Goal: Contribute content: Add original content to the website for others to see

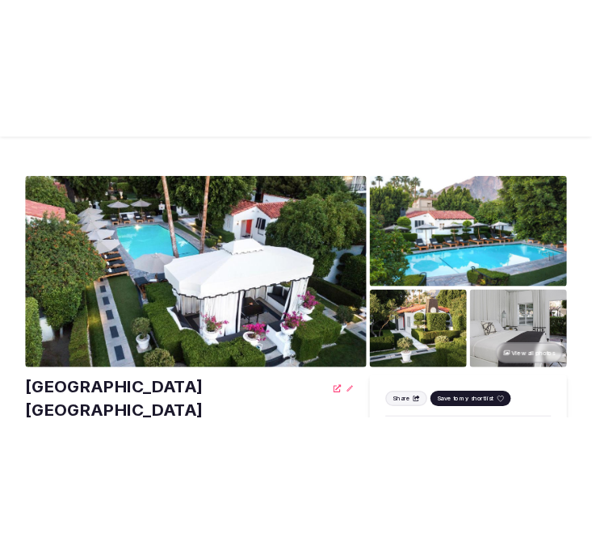
scroll to position [448, 0]
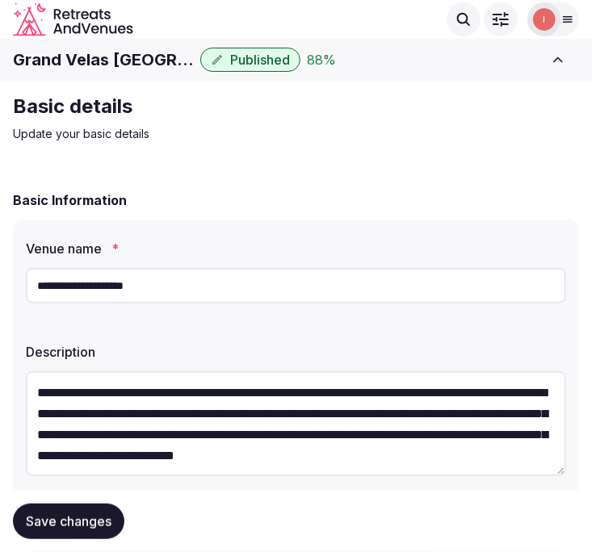
click at [128, 60] on h1 "Grand Velas Los Cabos" at bounding box center [103, 59] width 181 height 23
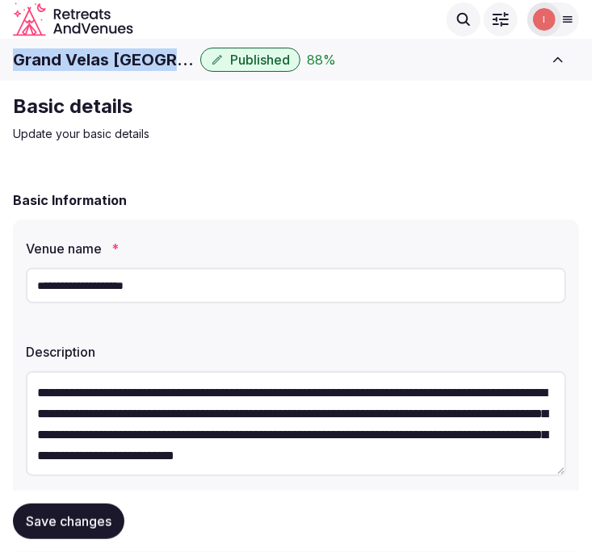
click at [128, 60] on h1 "Grand Velas Los Cabos" at bounding box center [103, 59] width 181 height 23
copy div "Grand Velas Los Cabos"
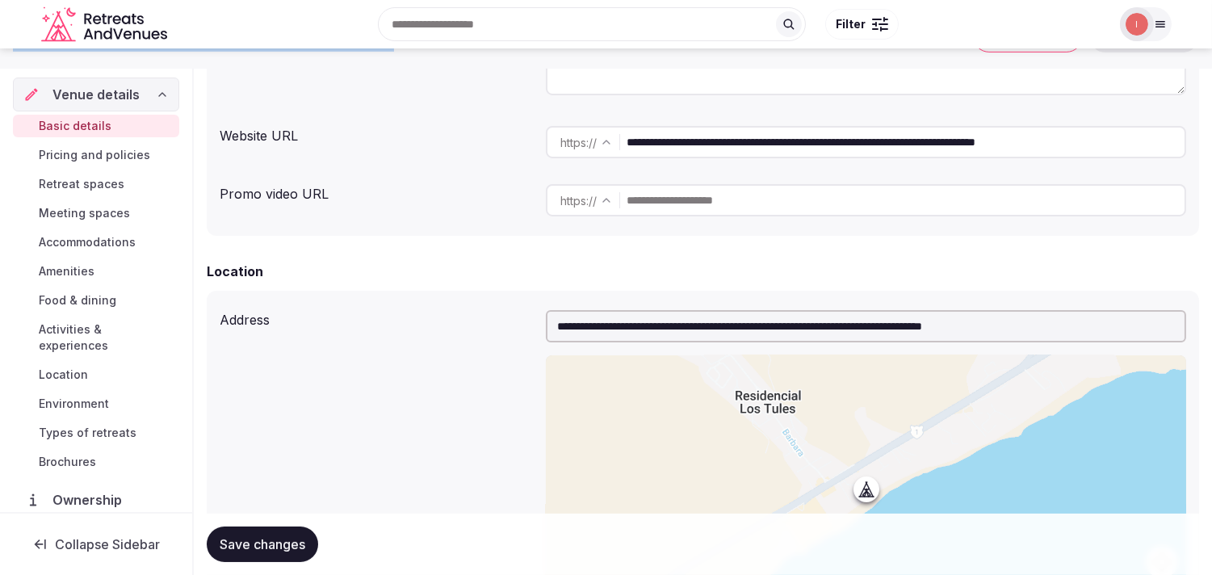
scroll to position [269, 0]
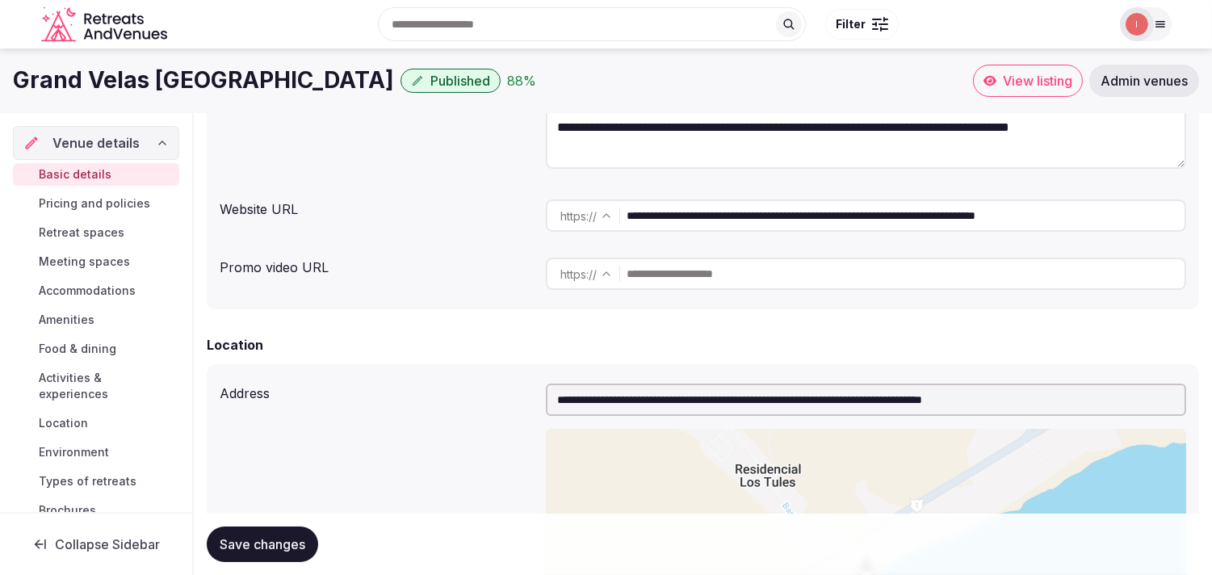
drag, startPoint x: 769, startPoint y: 213, endPoint x: 1224, endPoint y: 257, distance: 457.6
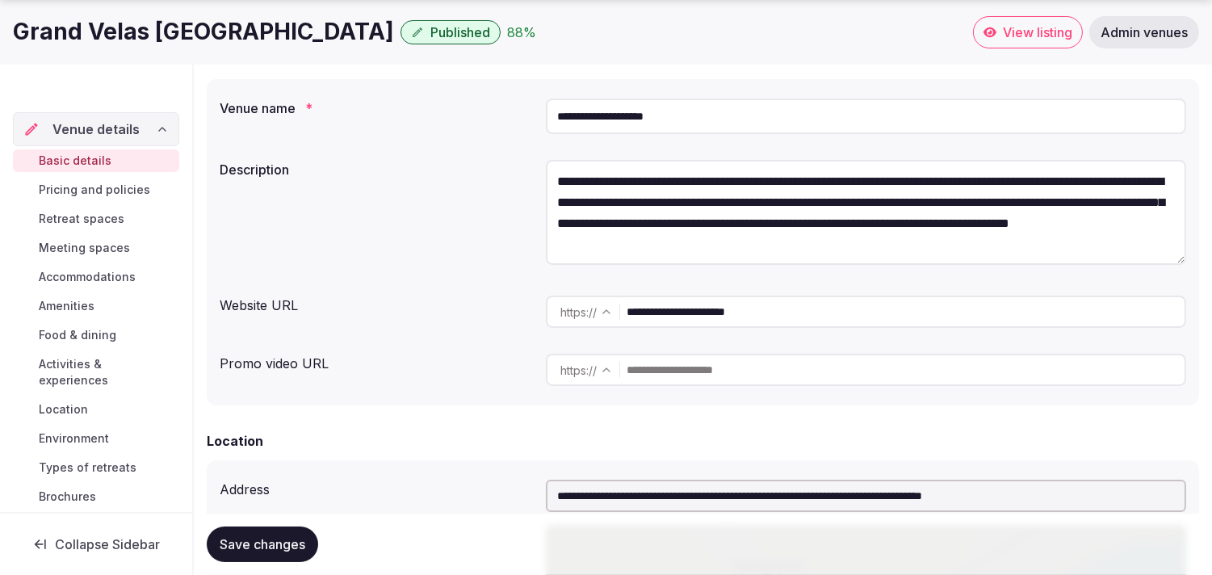
scroll to position [359, 0]
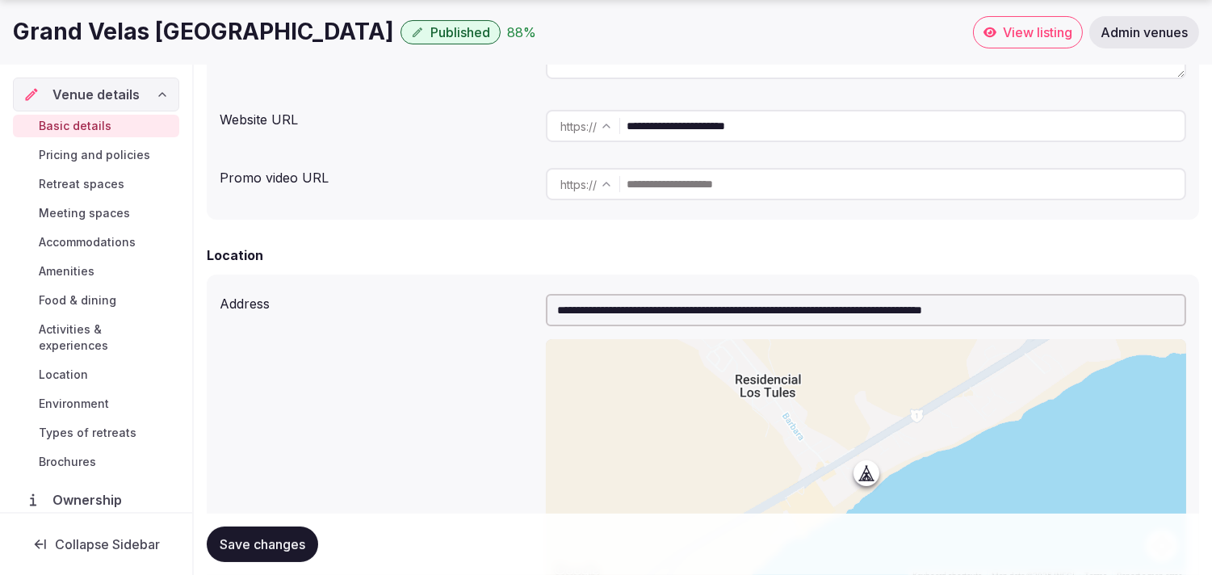
type input "**********"
click at [281, 533] on button "Save changes" at bounding box center [262, 545] width 111 height 36
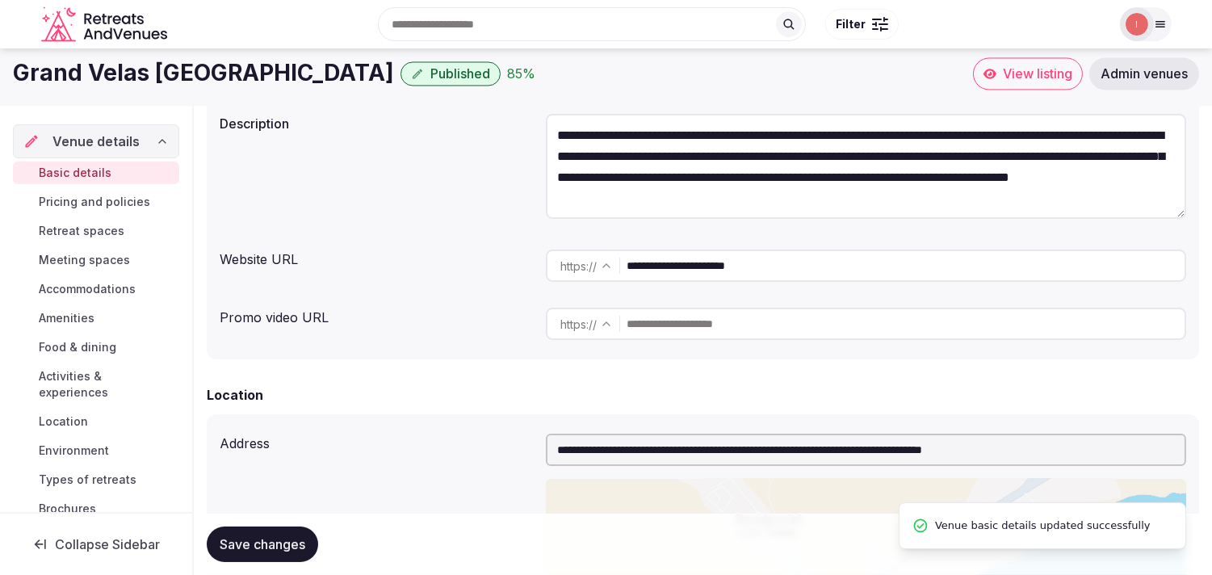
scroll to position [0, 0]
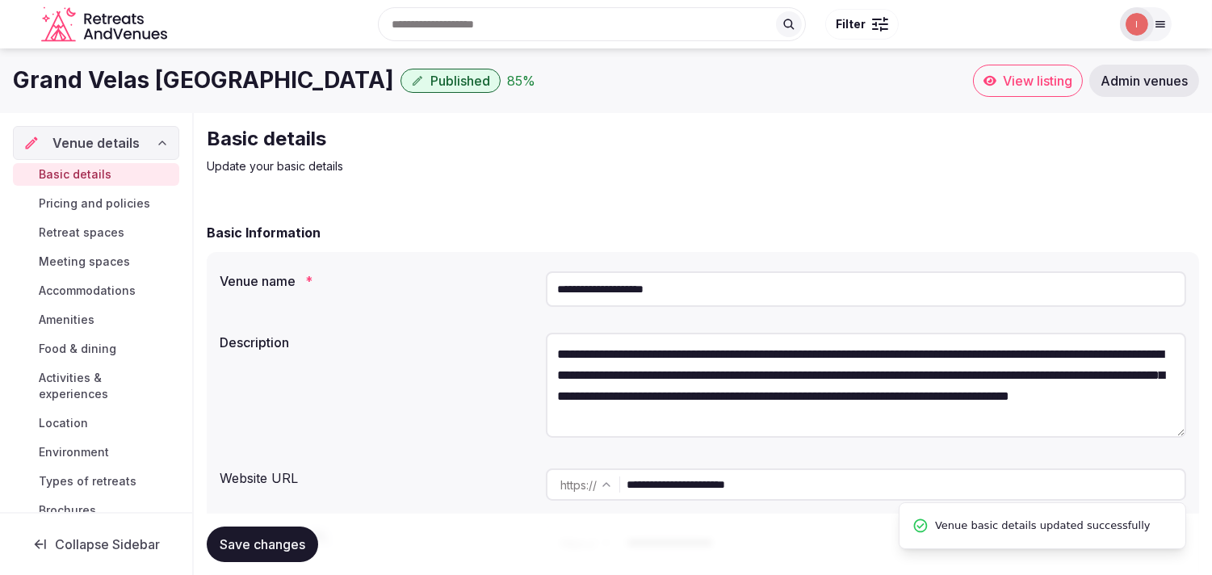
click at [591, 287] on input "**********" at bounding box center [866, 289] width 640 height 36
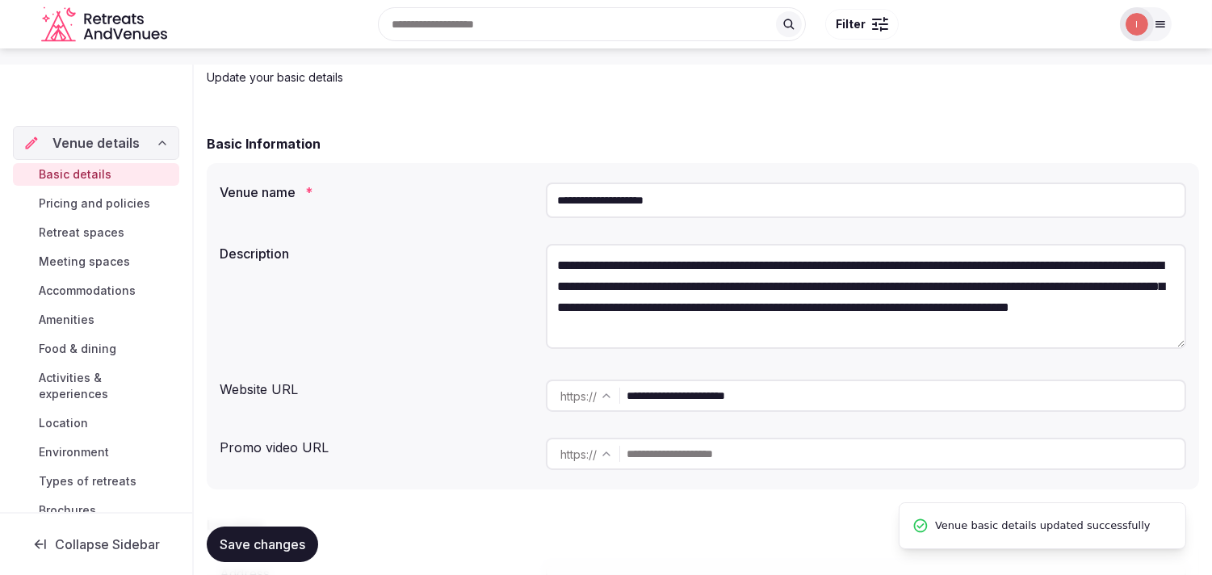
scroll to position [179, 0]
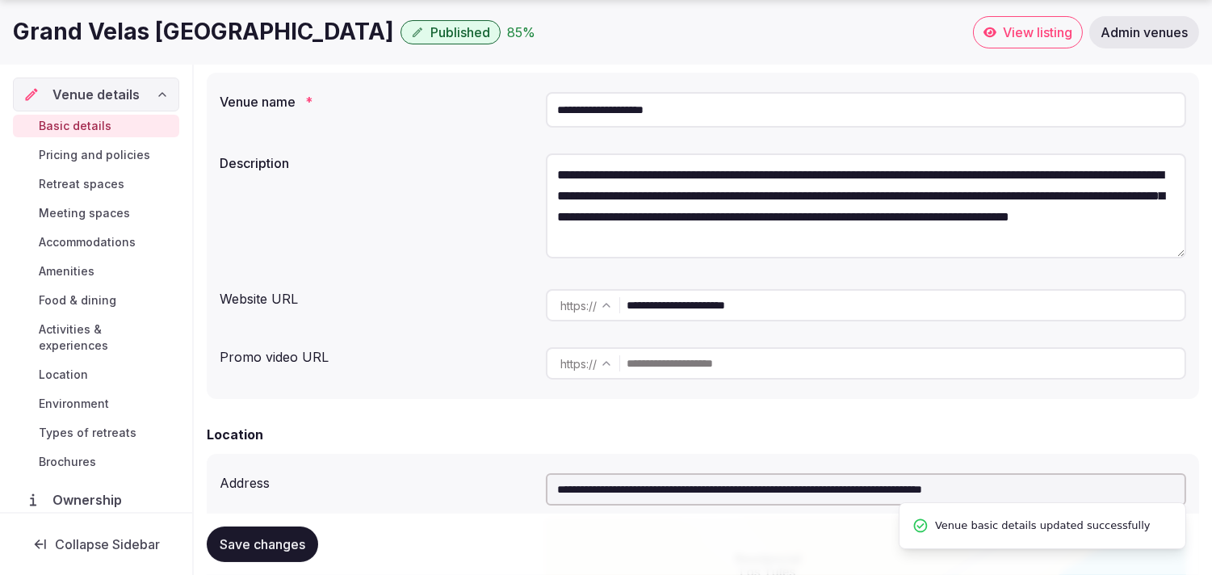
click at [591, 313] on input "**********" at bounding box center [906, 305] width 558 height 32
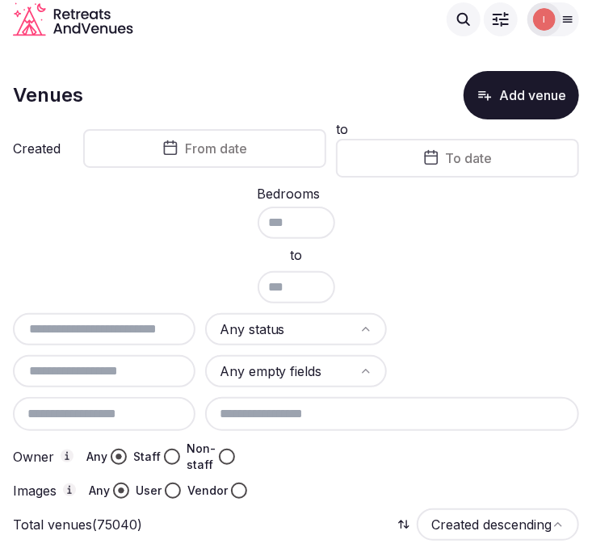
click at [118, 333] on input "text" at bounding box center [104, 329] width 170 height 19
paste input "**********"
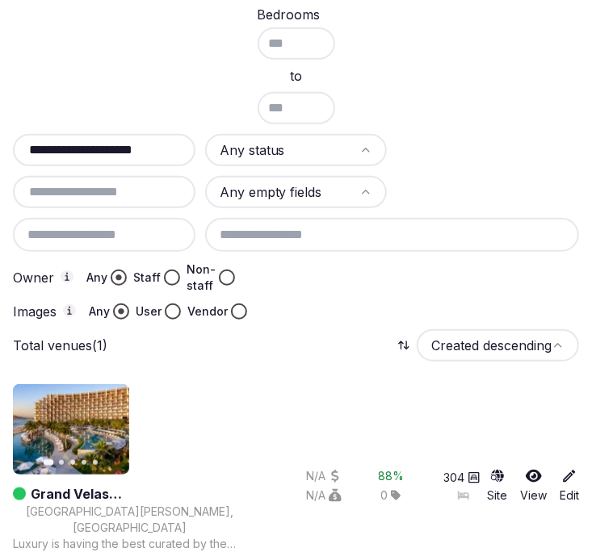
type input "**********"
click at [125, 485] on link "Grand Velas Los Cabos" at bounding box center [139, 494] width 216 height 19
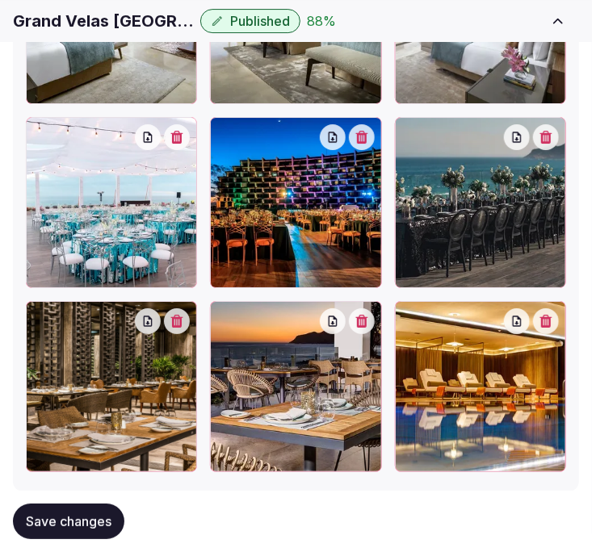
scroll to position [3407, 0]
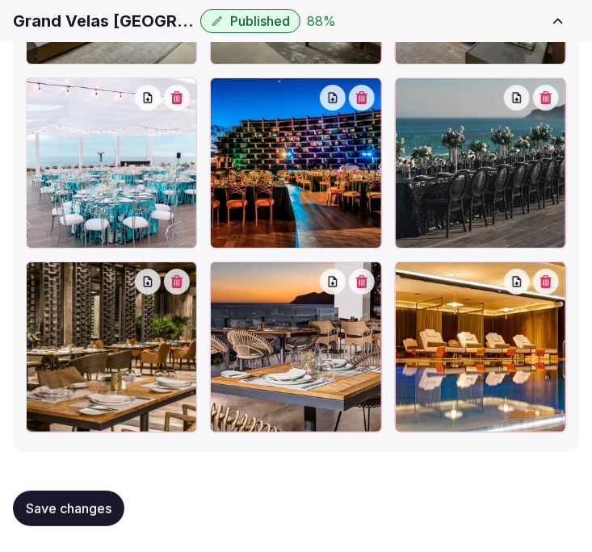
click at [105, 510] on span "Save changes" at bounding box center [69, 509] width 86 height 16
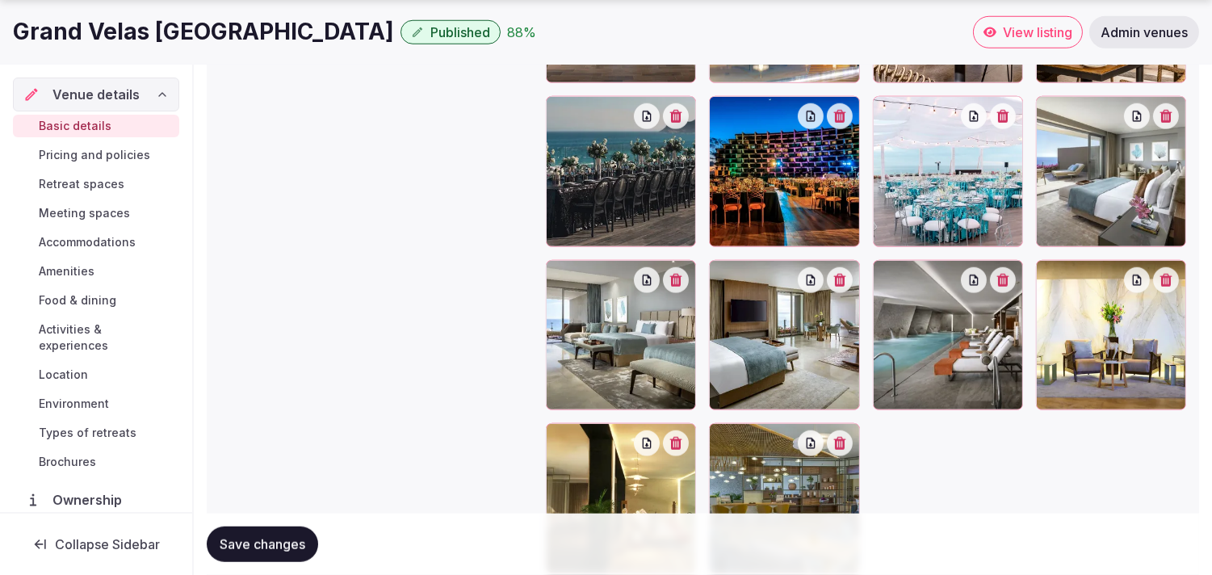
scroll to position [2699, 0]
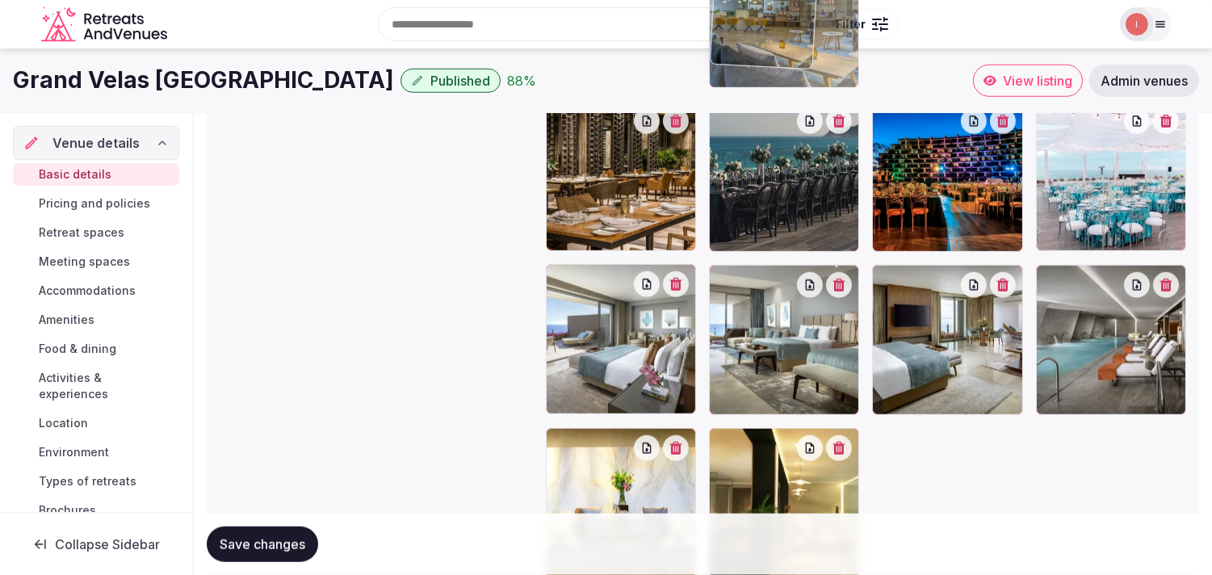
drag, startPoint x: 729, startPoint y: 329, endPoint x: 751, endPoint y: 59, distance: 270.7
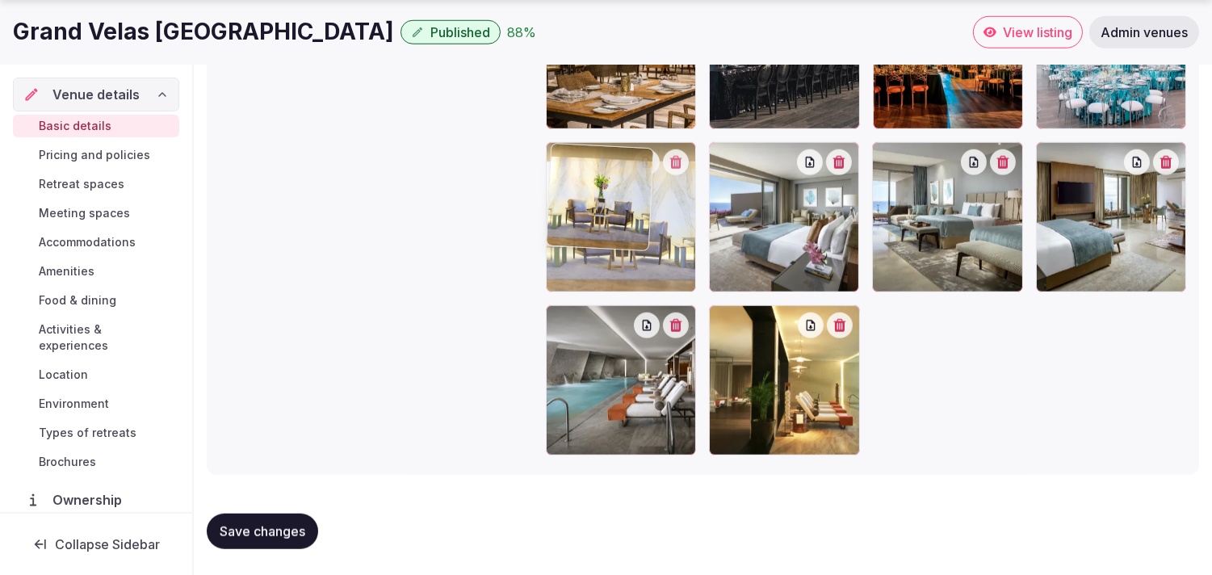
drag, startPoint x: 554, startPoint y: 319, endPoint x: 563, endPoint y: 214, distance: 105.4
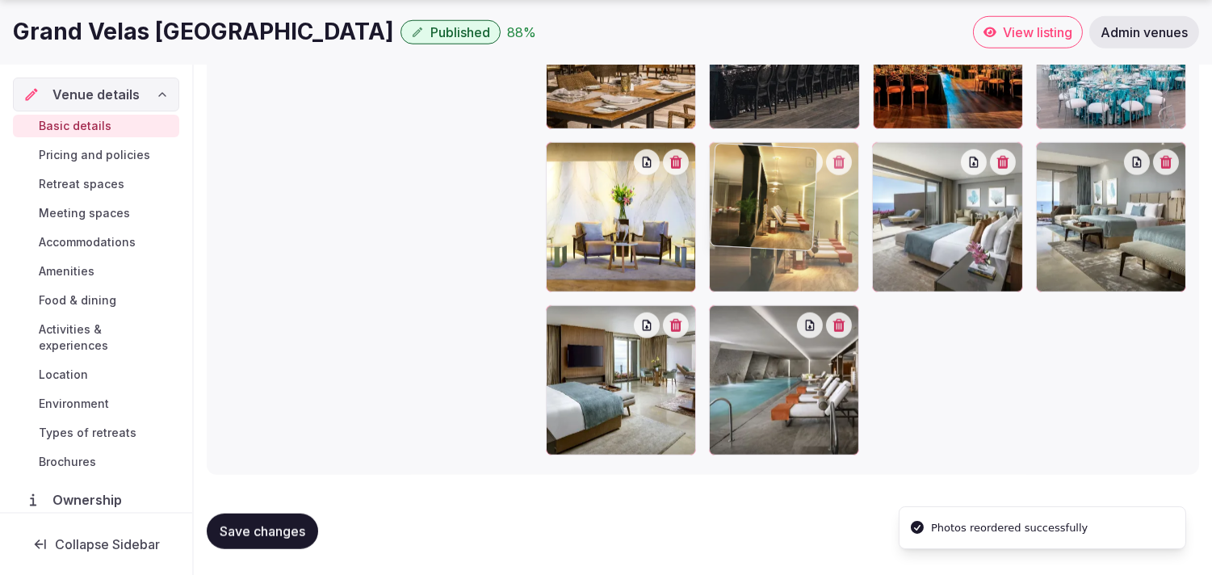
drag, startPoint x: 722, startPoint y: 326, endPoint x: 741, endPoint y: 218, distance: 110.0
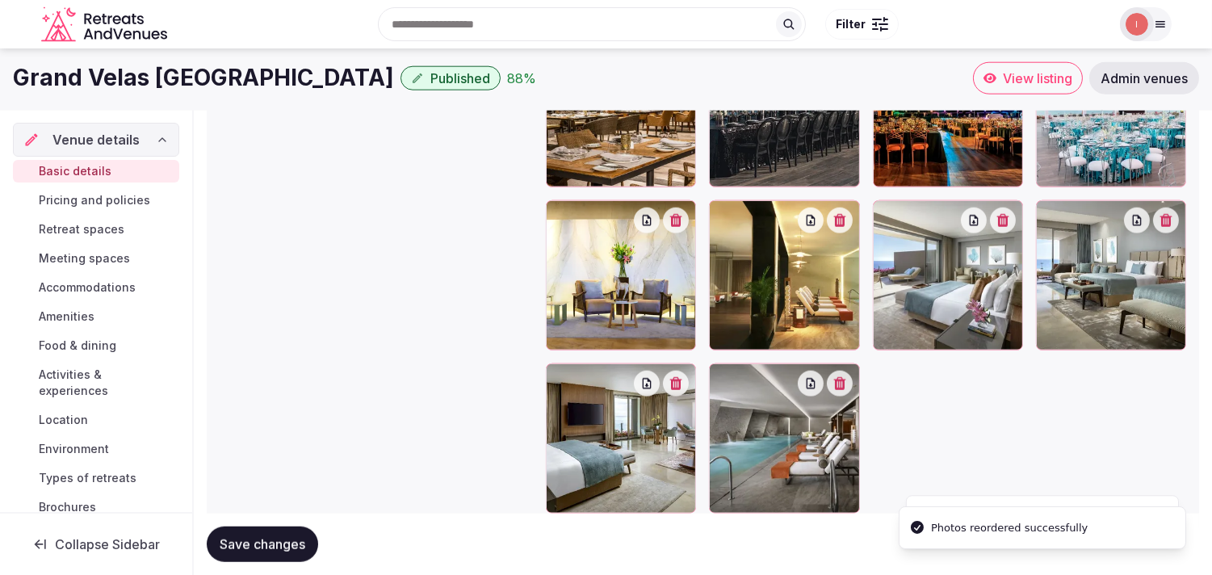
scroll to position [2610, 0]
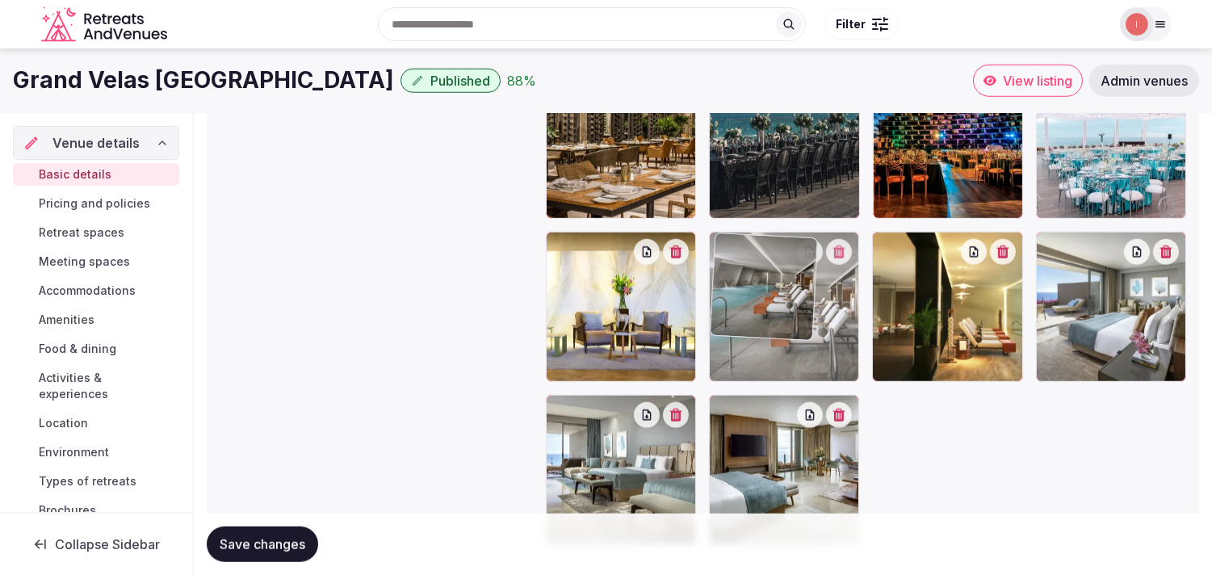
drag, startPoint x: 733, startPoint y: 413, endPoint x: 732, endPoint y: 276, distance: 136.5
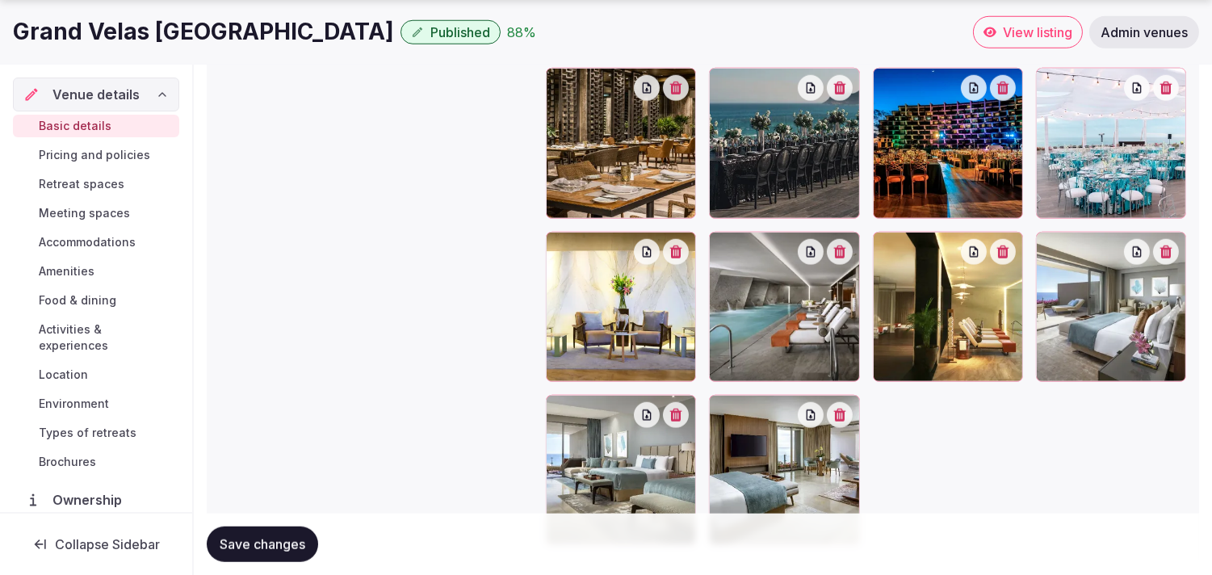
click at [591, 254] on button "button" at bounding box center [1003, 252] width 26 height 26
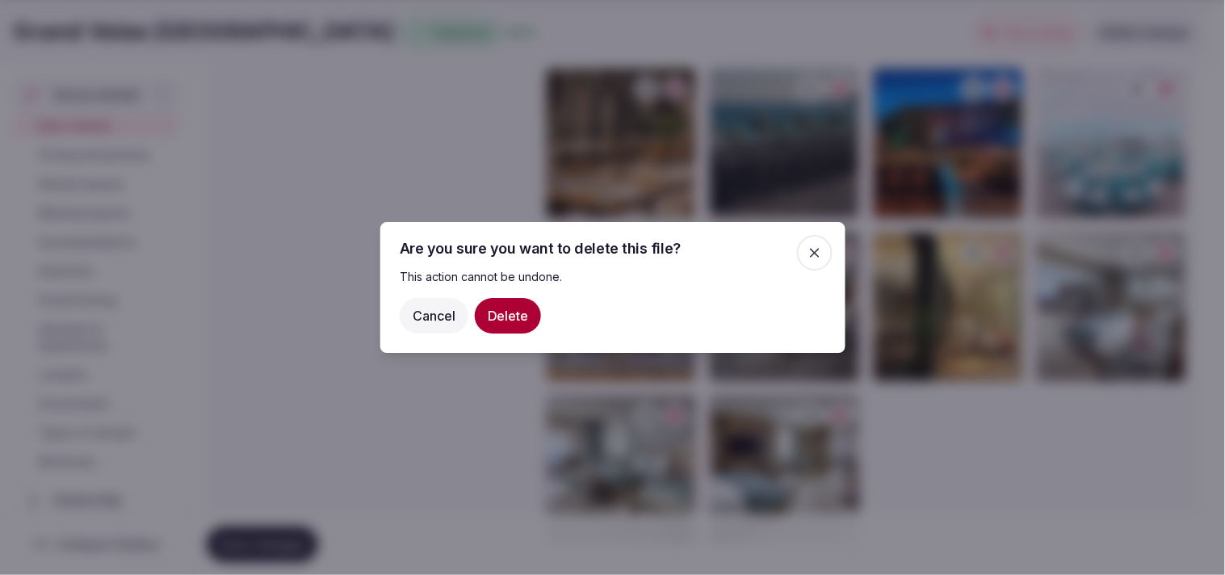
click at [509, 321] on button "Delete" at bounding box center [508, 316] width 66 height 36
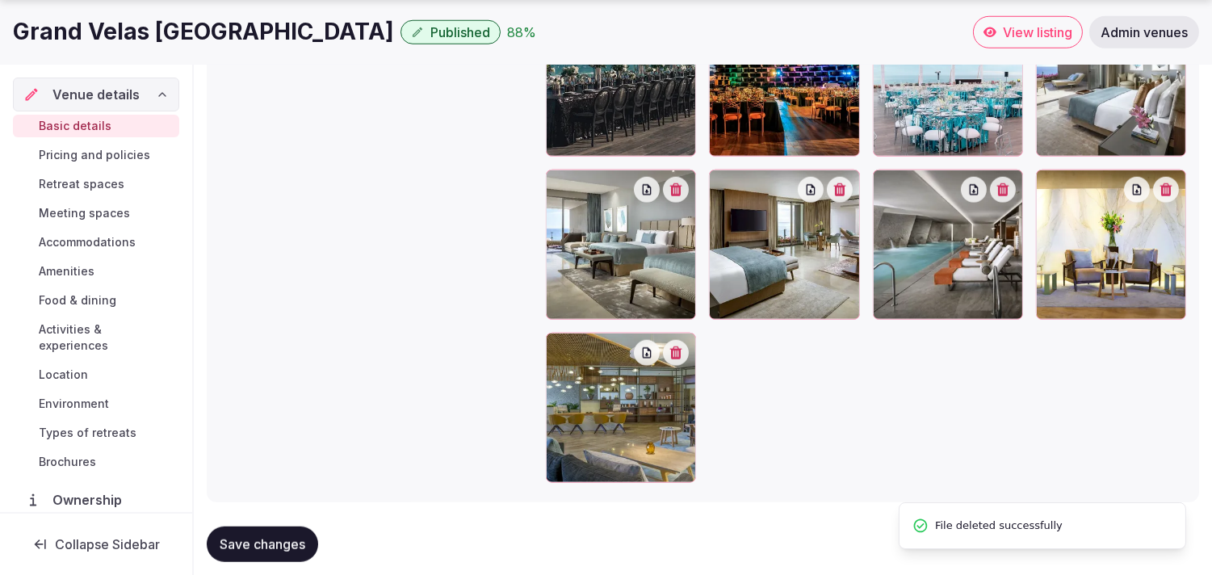
scroll to position [2699, 0]
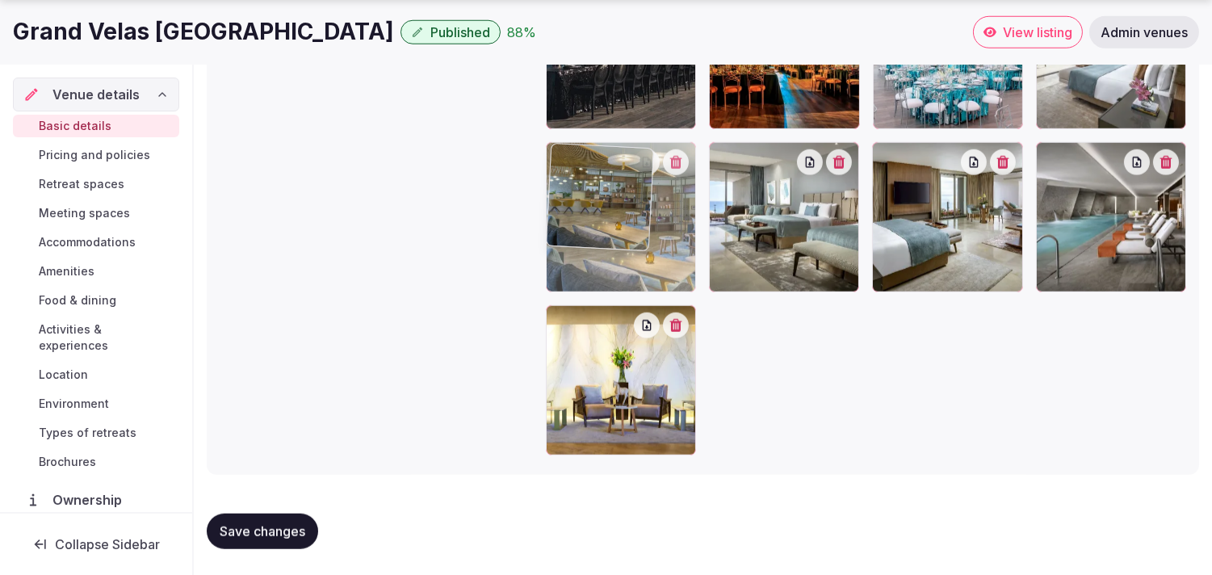
drag, startPoint x: 558, startPoint y: 325, endPoint x: 582, endPoint y: 238, distance: 89.8
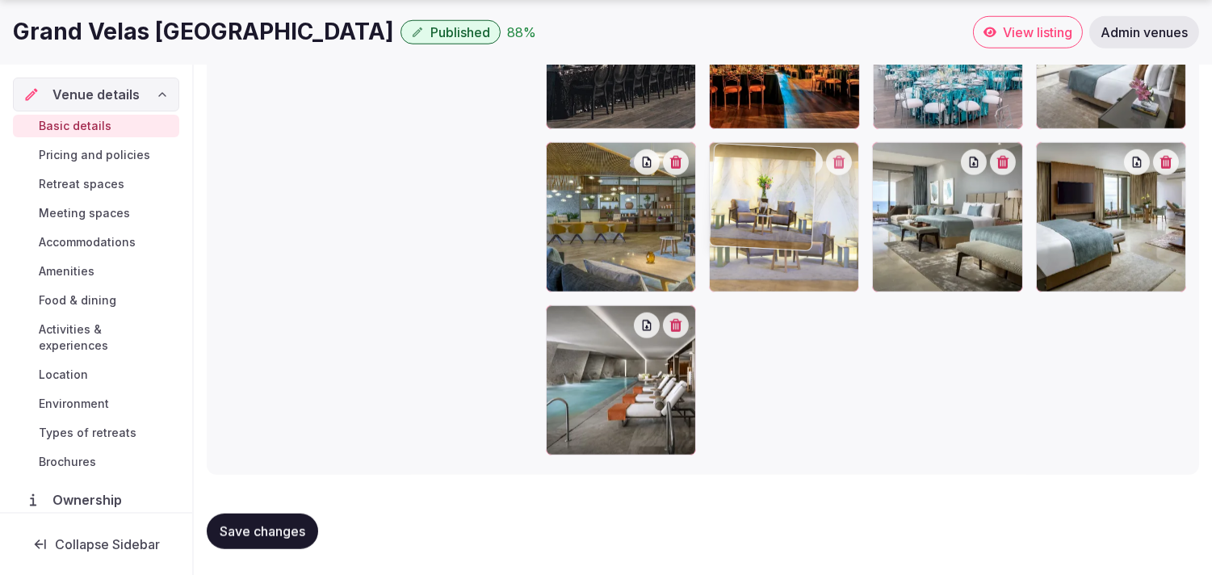
drag, startPoint x: 564, startPoint y: 325, endPoint x: 754, endPoint y: 204, distance: 225.2
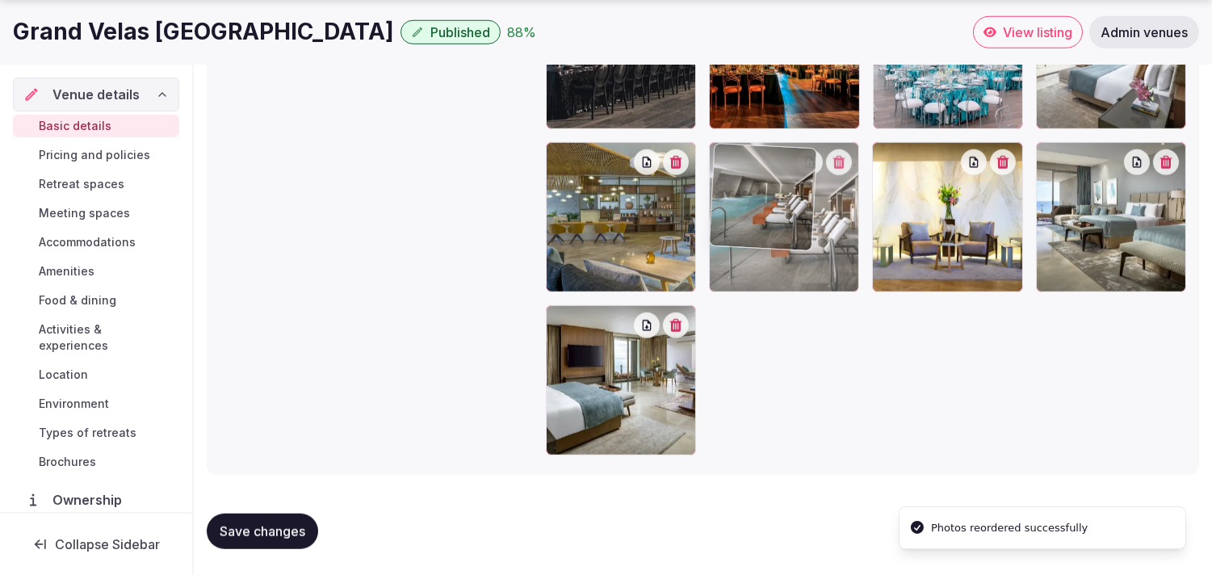
drag, startPoint x: 562, startPoint y: 325, endPoint x: 749, endPoint y: 203, distance: 222.9
click at [591, 203] on img at bounding box center [763, 196] width 107 height 107
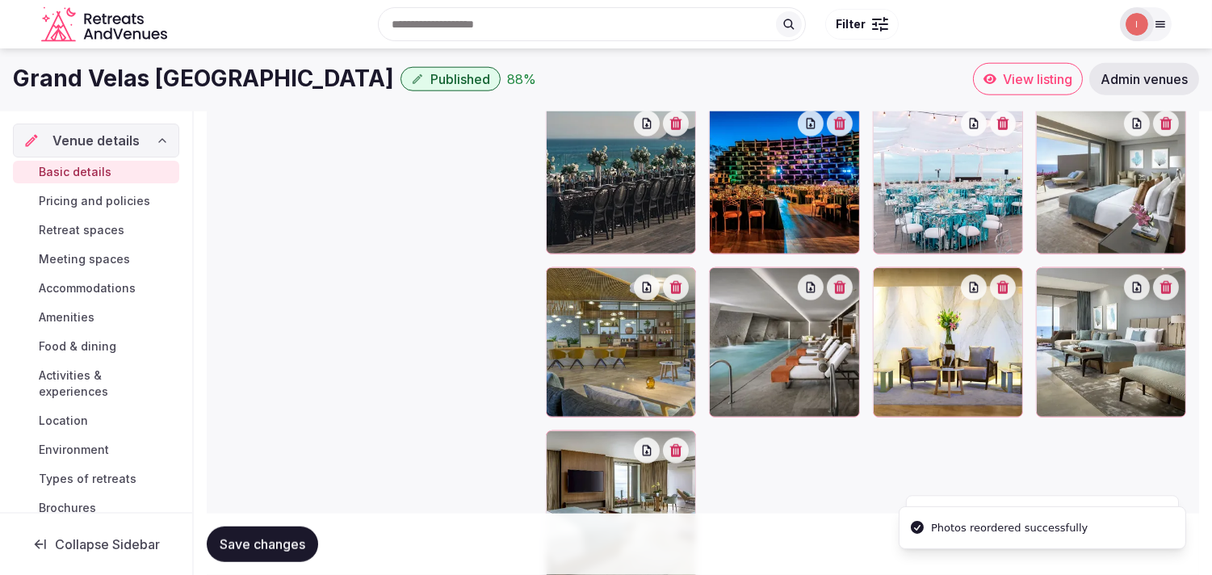
scroll to position [2520, 0]
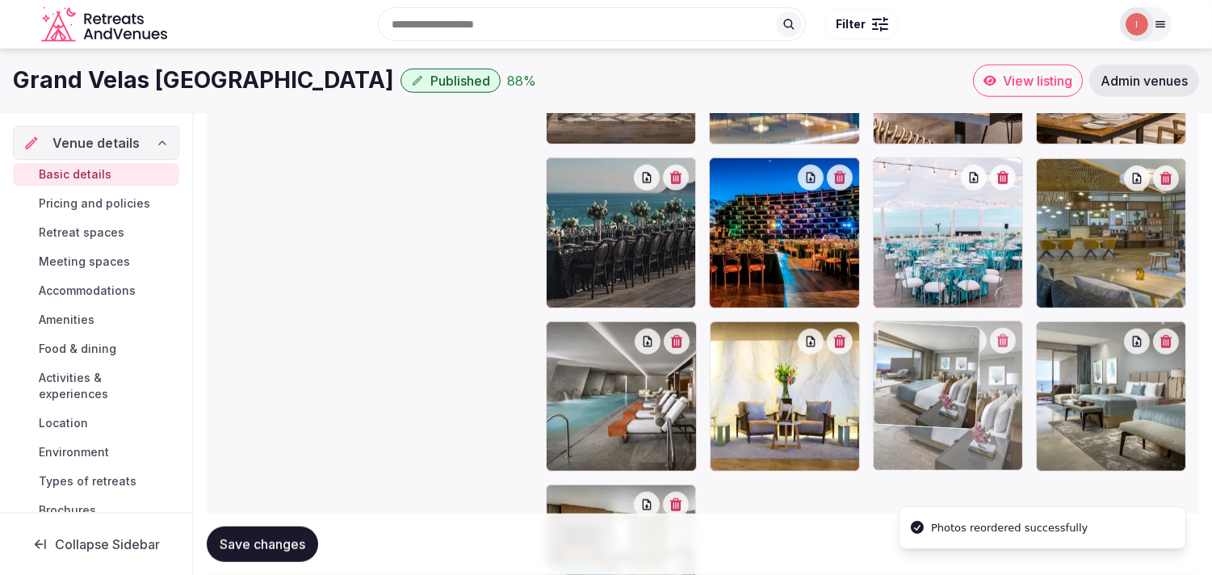
drag, startPoint x: 1047, startPoint y: 172, endPoint x: 934, endPoint y: 349, distance: 209.5
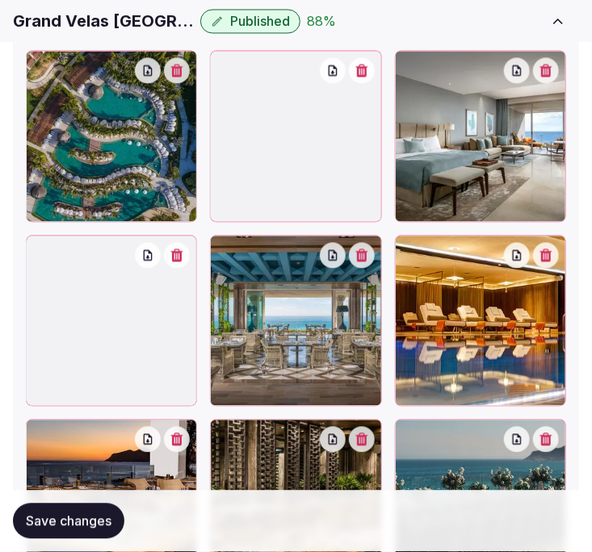
scroll to position [2699, 0]
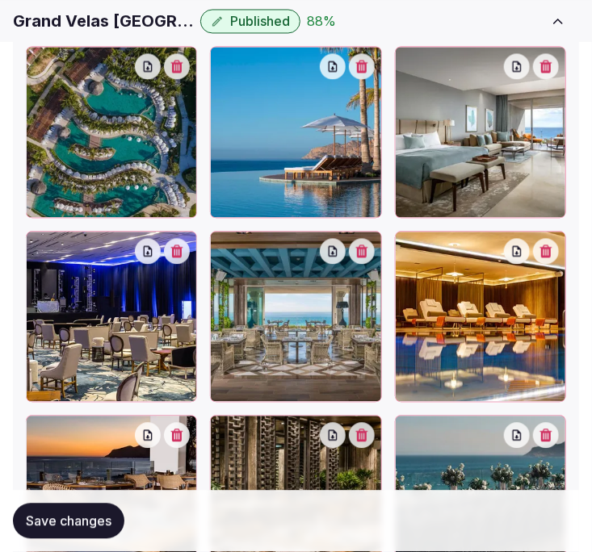
click at [68, 521] on button "Save changes" at bounding box center [68, 522] width 111 height 36
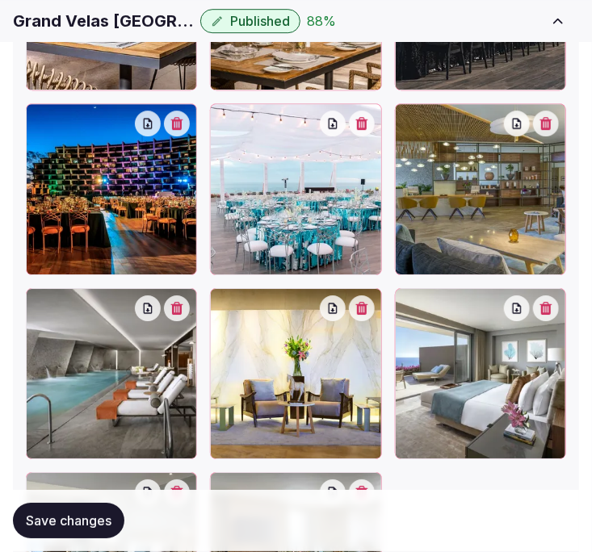
scroll to position [3407, 0]
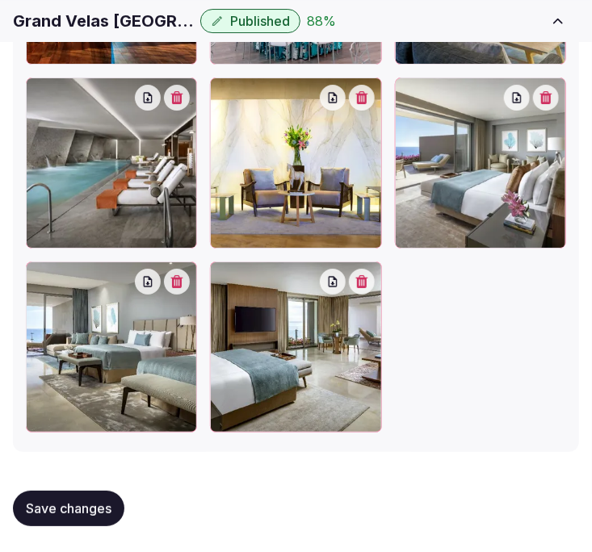
drag, startPoint x: 51, startPoint y: 523, endPoint x: 36, endPoint y: 505, distance: 24.1
click at [52, 521] on button "Save changes" at bounding box center [68, 509] width 111 height 36
click at [45, 505] on div "Save changes" at bounding box center [68, 509] width 111 height 36
click at [36, 505] on div "Save changes" at bounding box center [68, 509] width 111 height 36
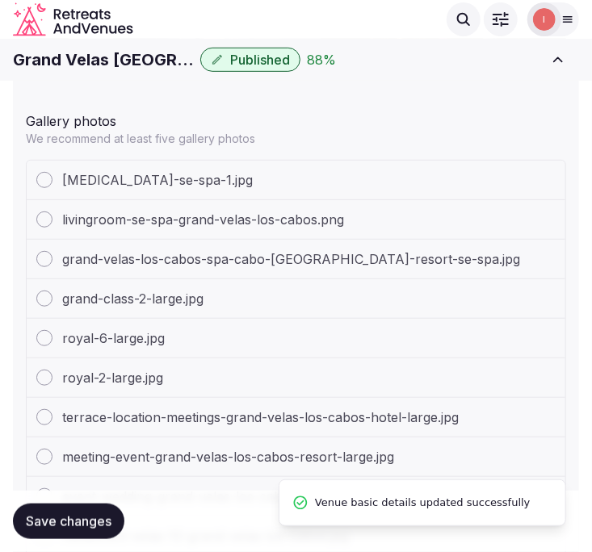
scroll to position [1791, 0]
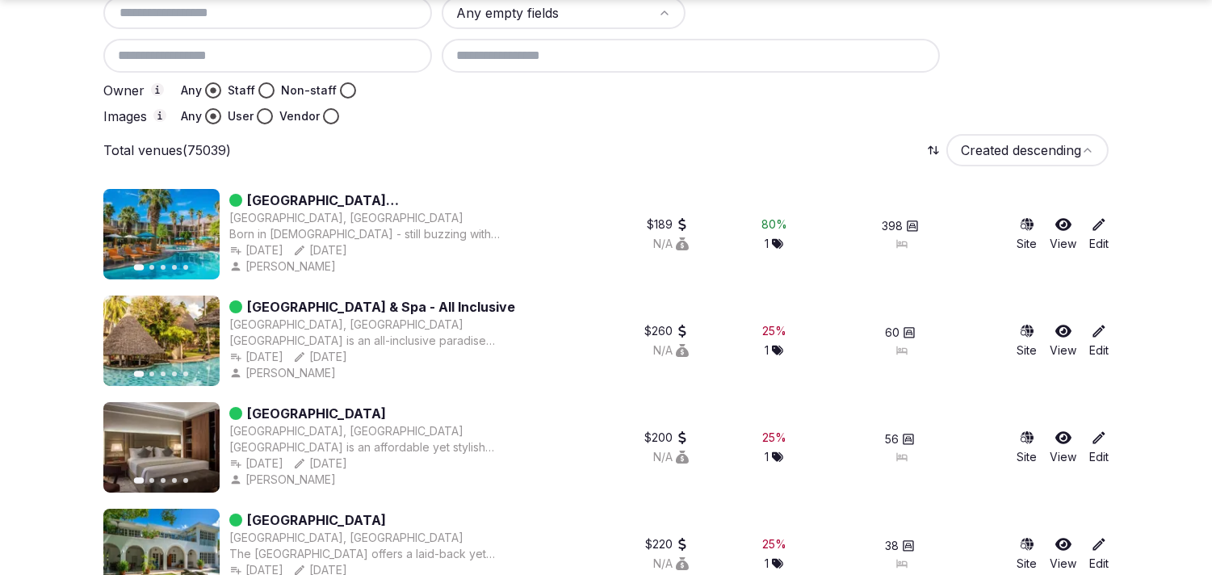
scroll to position [269, 0]
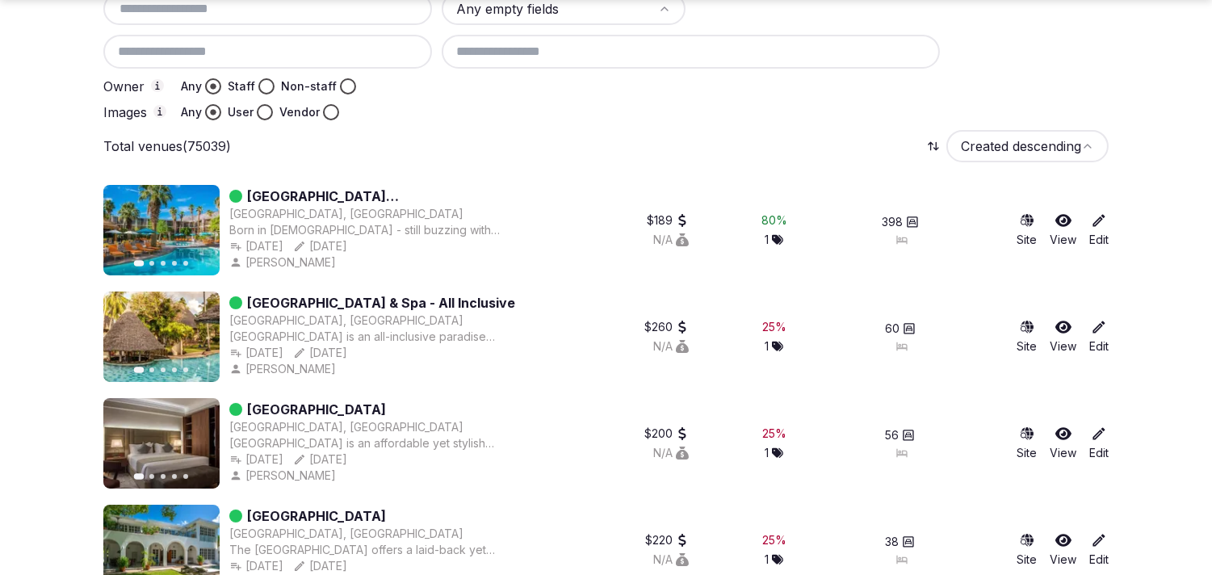
click at [527, 51] on input at bounding box center [691, 52] width 498 height 34
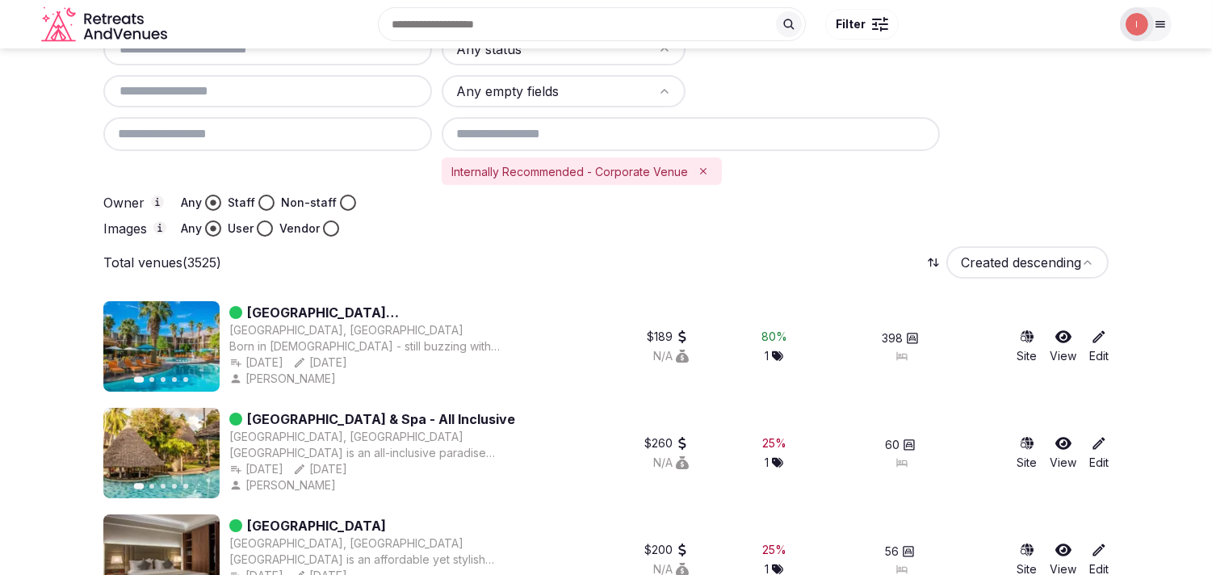
scroll to position [90, 0]
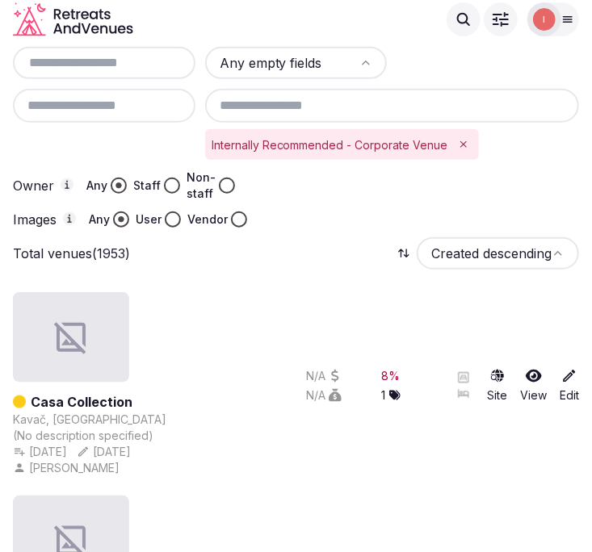
scroll to position [151, 0]
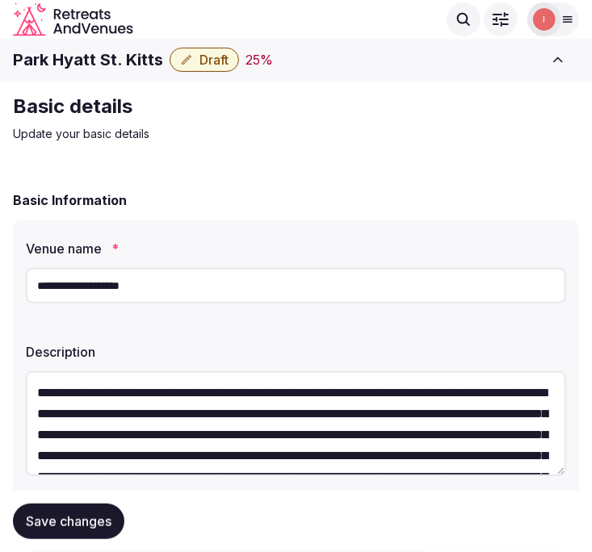
click at [149, 285] on input "**********" at bounding box center [296, 286] width 540 height 36
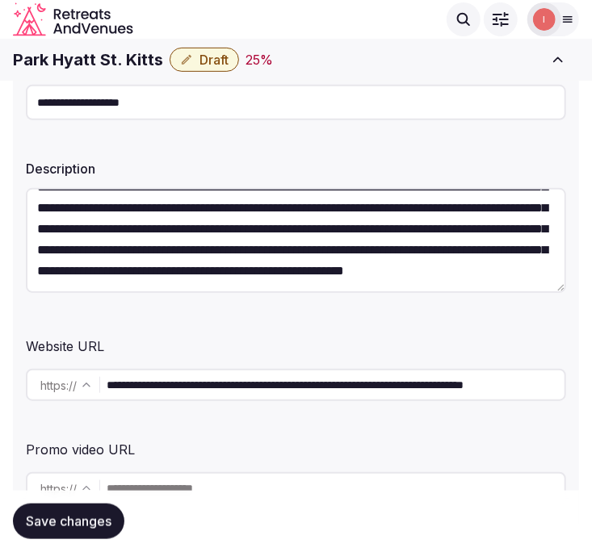
scroll to position [179, 0]
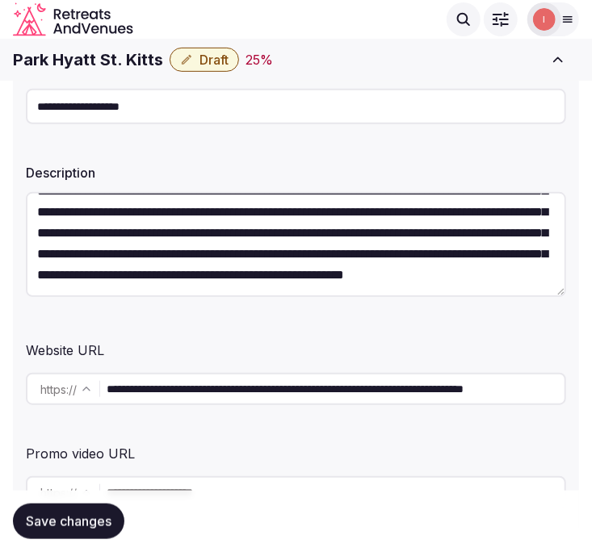
click at [295, 396] on input "**********" at bounding box center [336, 389] width 458 height 32
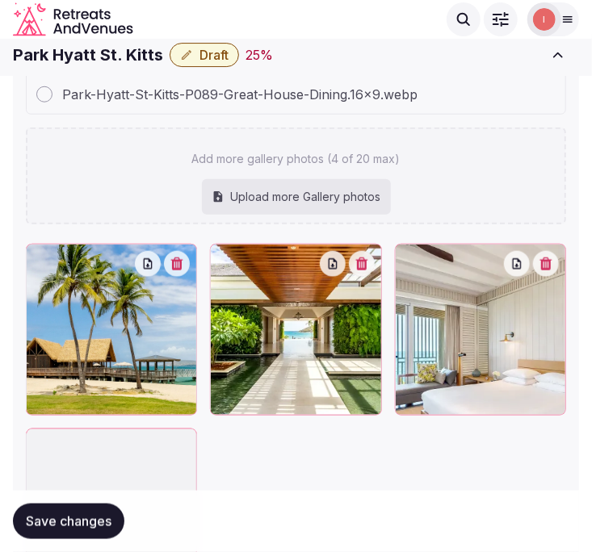
scroll to position [2132, 0]
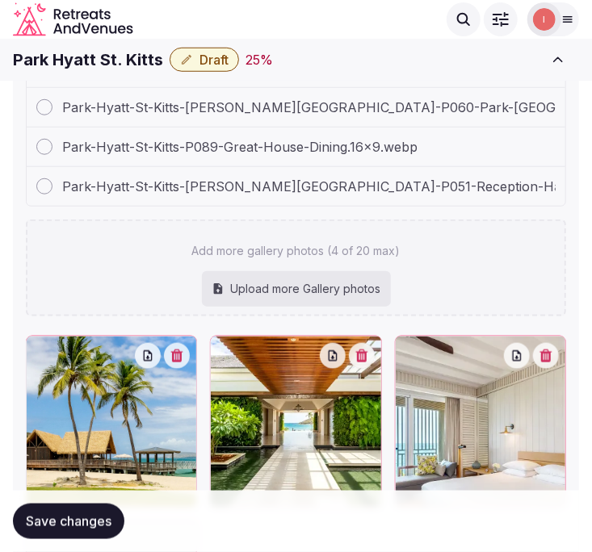
click at [537, 178] on div "Park-Hyatt-St-Kitts-[PERSON_NAME][GEOGRAPHIC_DATA]-P051-Reception-Hall.16x9.webp" at bounding box center [296, 186] width 539 height 39
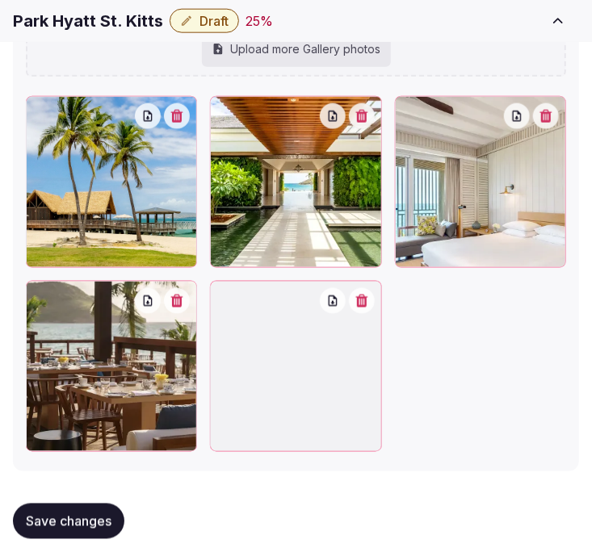
scroll to position [2352, 0]
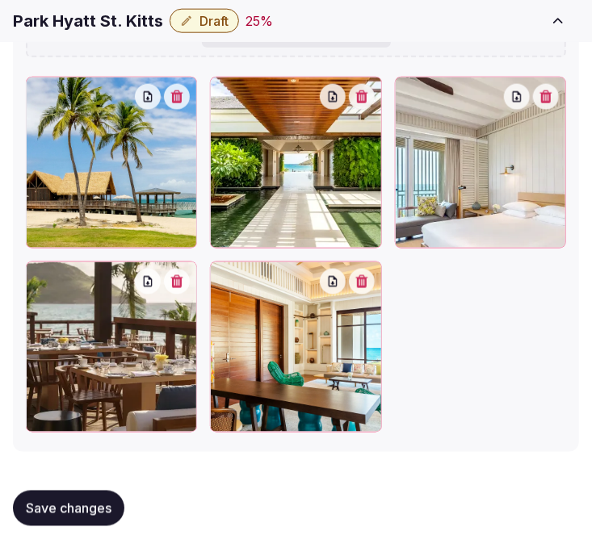
click at [69, 522] on button "Save changes" at bounding box center [68, 509] width 111 height 36
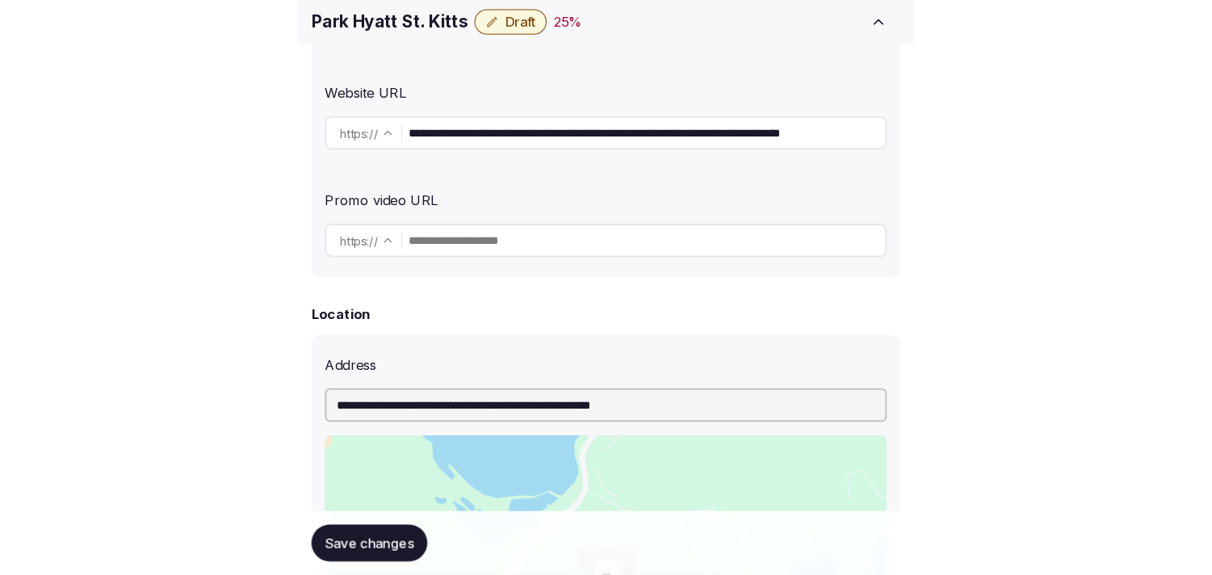
scroll to position [538, 0]
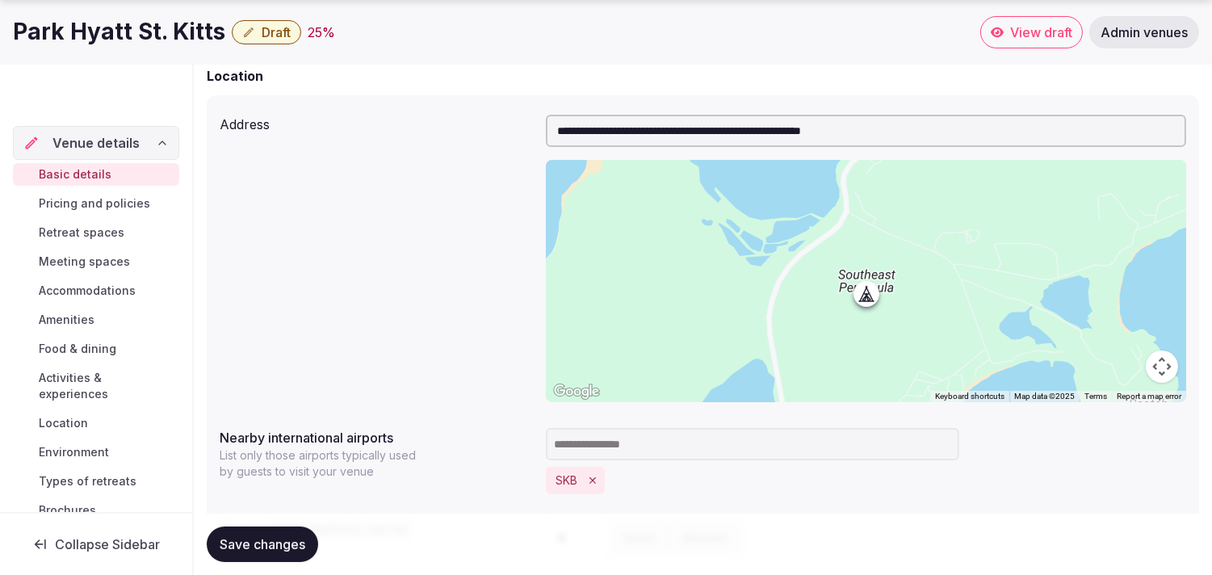
click at [115, 207] on span "Pricing and policies" at bounding box center [94, 203] width 111 height 16
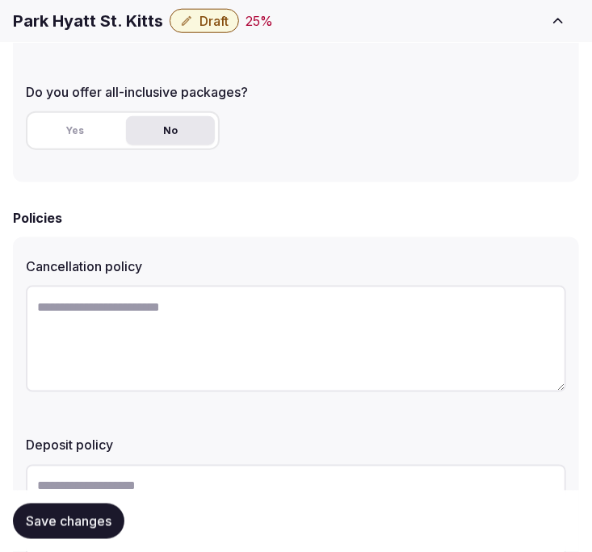
scroll to position [628, 0]
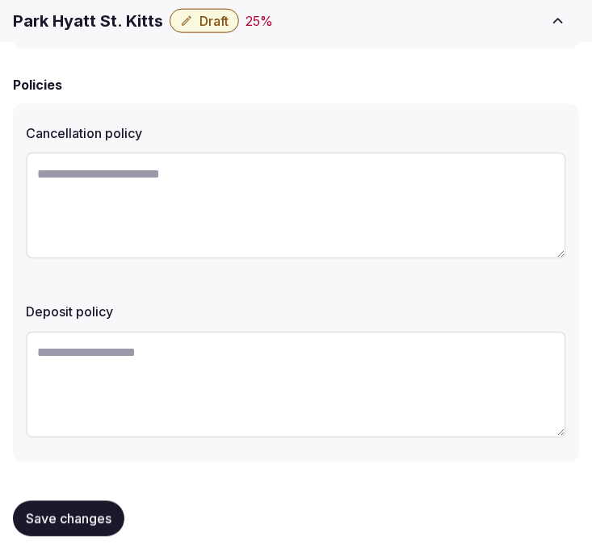
click at [82, 502] on button "Save changes" at bounding box center [68, 520] width 111 height 36
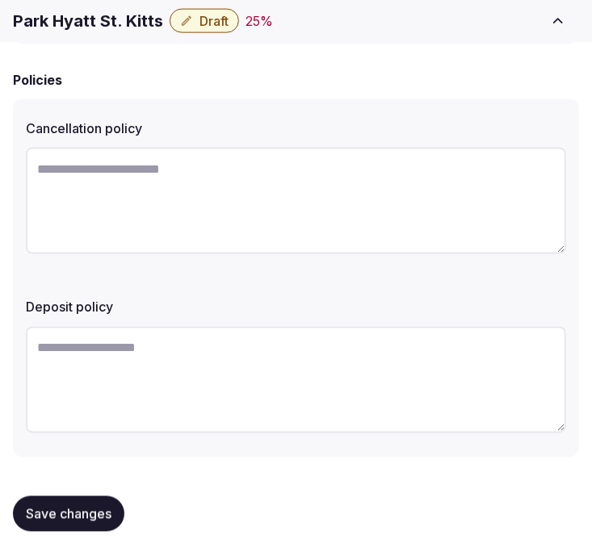
scroll to position [633, 0]
click at [48, 496] on button "Save changes" at bounding box center [68, 514] width 111 height 36
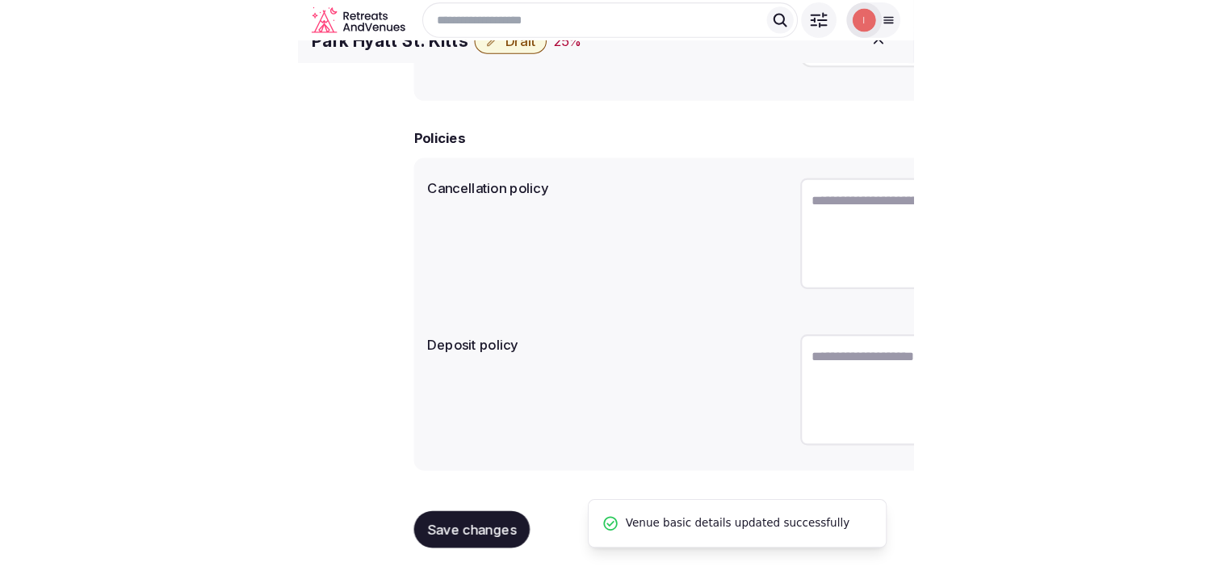
scroll to position [412, 0]
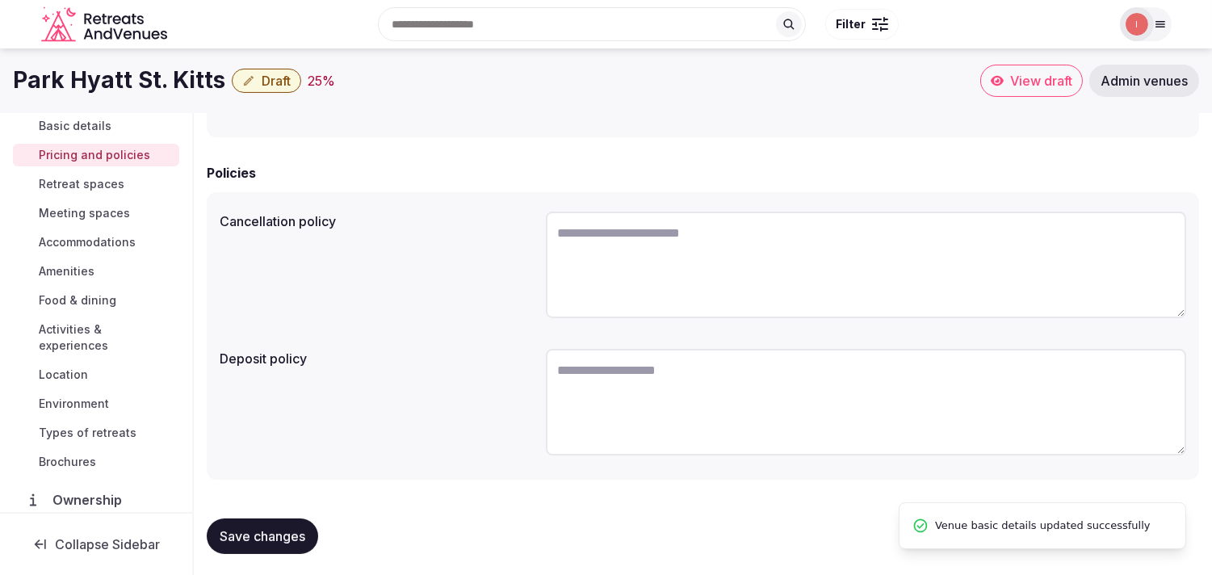
click at [81, 184] on span "Retreat spaces" at bounding box center [82, 184] width 86 height 16
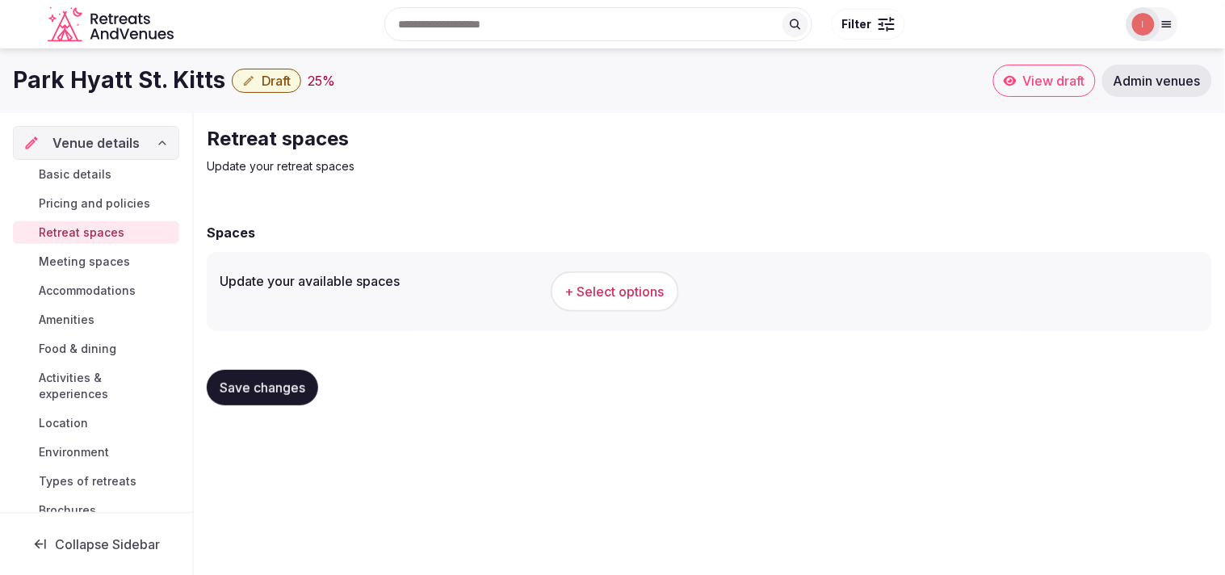
click at [623, 289] on span "+ Select options" at bounding box center [614, 292] width 99 height 18
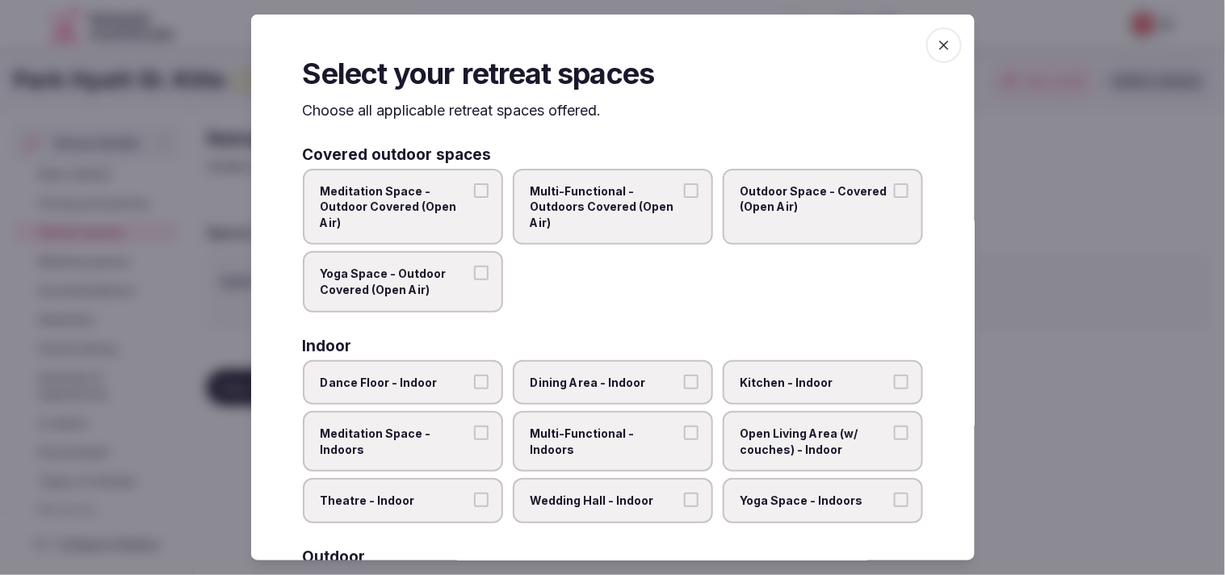
click at [684, 183] on button "Multi-Functional - Outdoors Covered (Open Air)" at bounding box center [691, 190] width 15 height 15
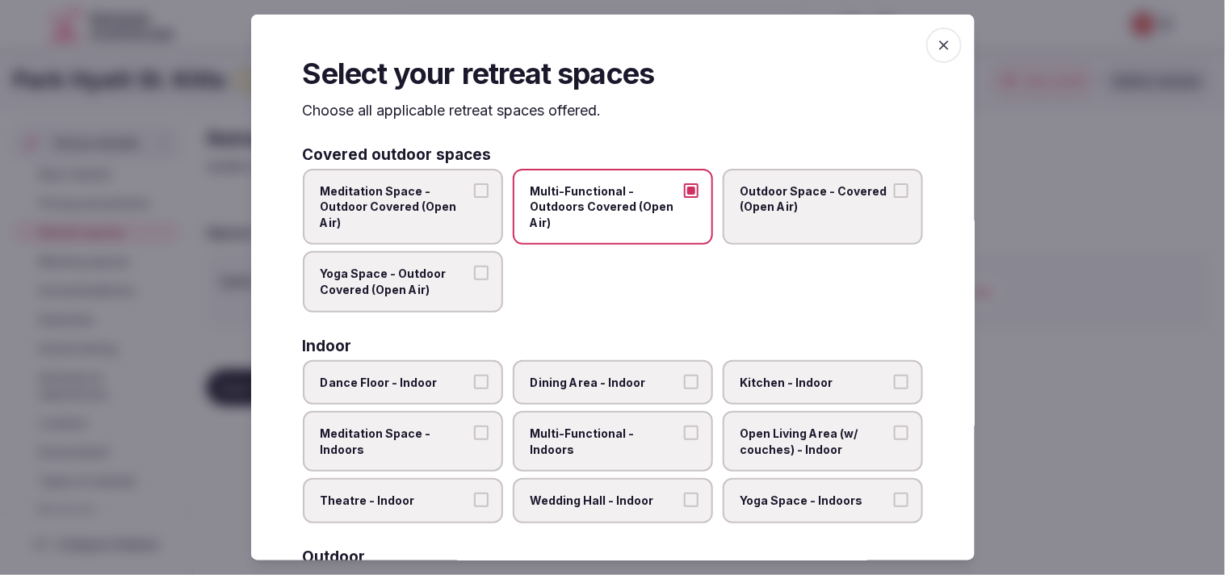
click at [894, 187] on button "Outdoor Space - Covered (Open Air)" at bounding box center [901, 190] width 15 height 15
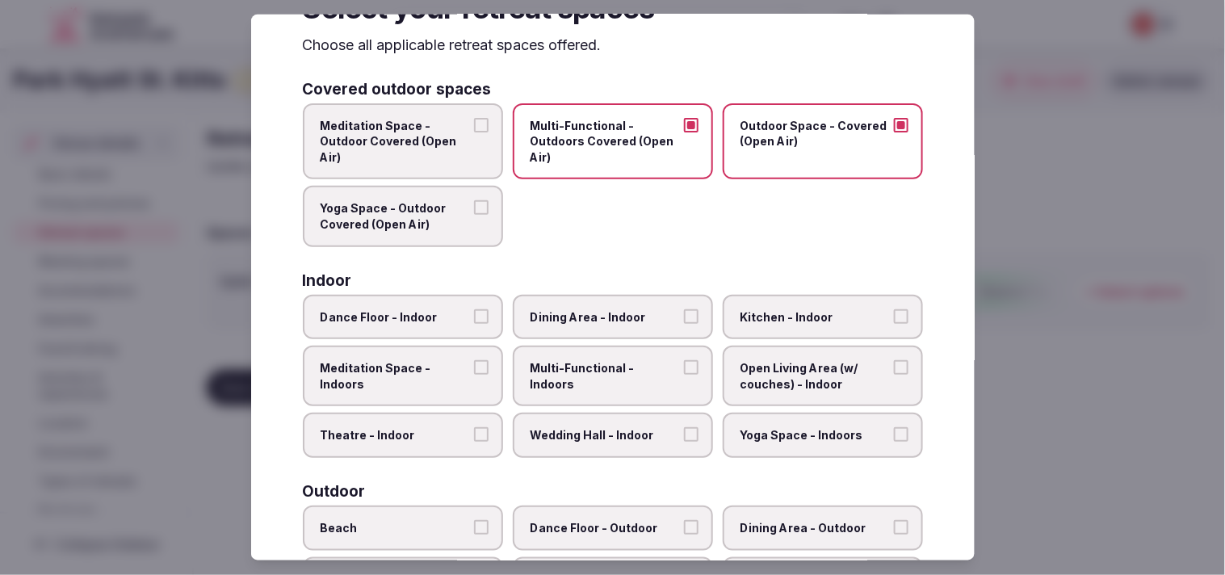
scroll to position [179, 0]
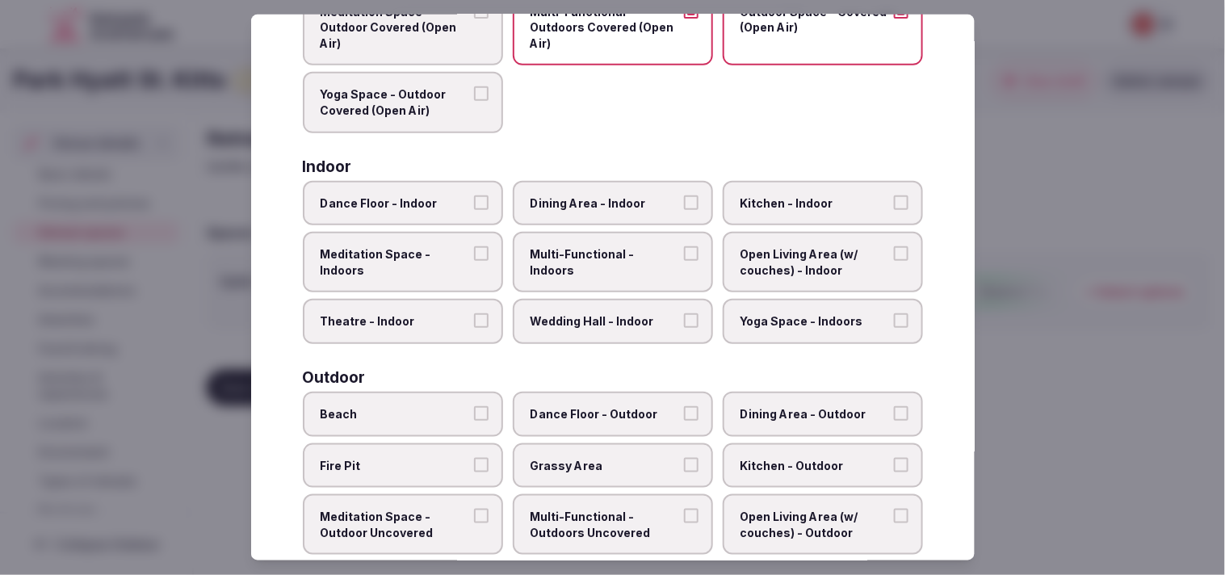
click at [838, 246] on span "Open Living Area (w/ couches) - Indoor" at bounding box center [815, 261] width 149 height 31
click at [894, 246] on button "Open Living Area (w/ couches) - Indoor" at bounding box center [901, 253] width 15 height 15
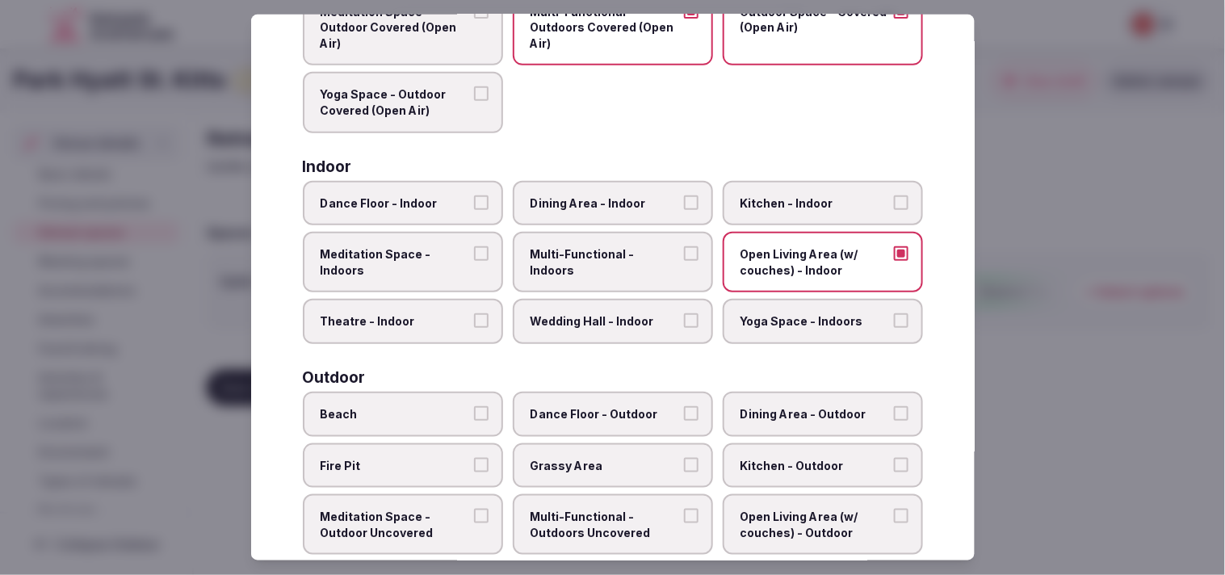
click at [590, 208] on label "Dining Area - Indoor" at bounding box center [613, 202] width 200 height 45
click at [684, 208] on button "Dining Area - Indoor" at bounding box center [691, 202] width 15 height 15
click at [844, 196] on span "Kitchen - Indoor" at bounding box center [815, 203] width 149 height 16
click at [894, 196] on button "Kitchen - Indoor" at bounding box center [901, 202] width 15 height 15
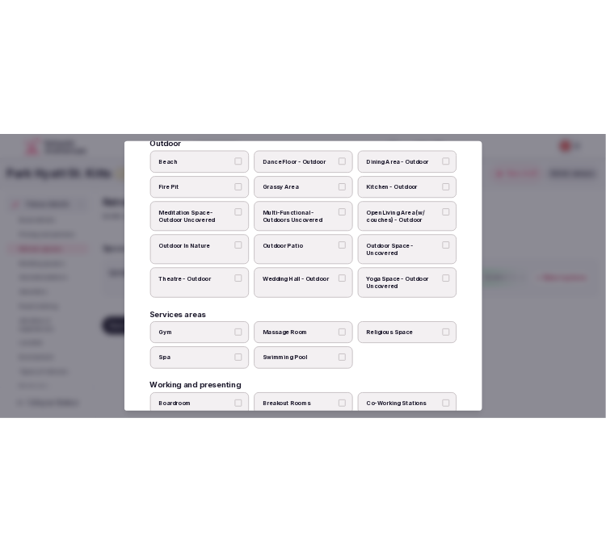
scroll to position [538, 0]
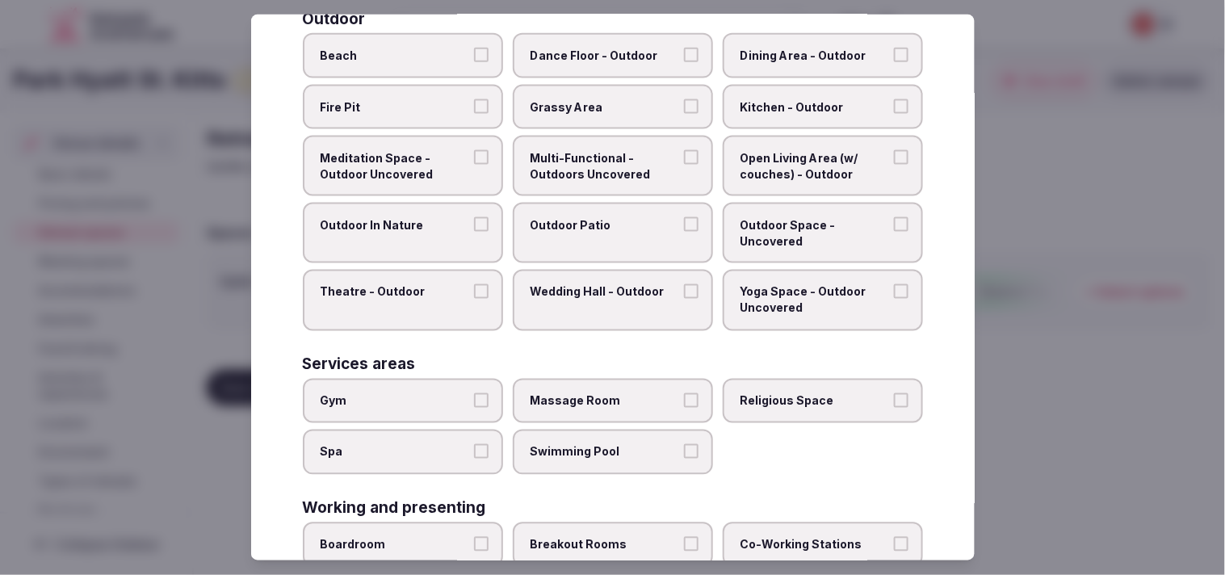
click at [384, 33] on label "Beach" at bounding box center [403, 55] width 200 height 45
click at [474, 48] on button "Beach" at bounding box center [481, 55] width 15 height 15
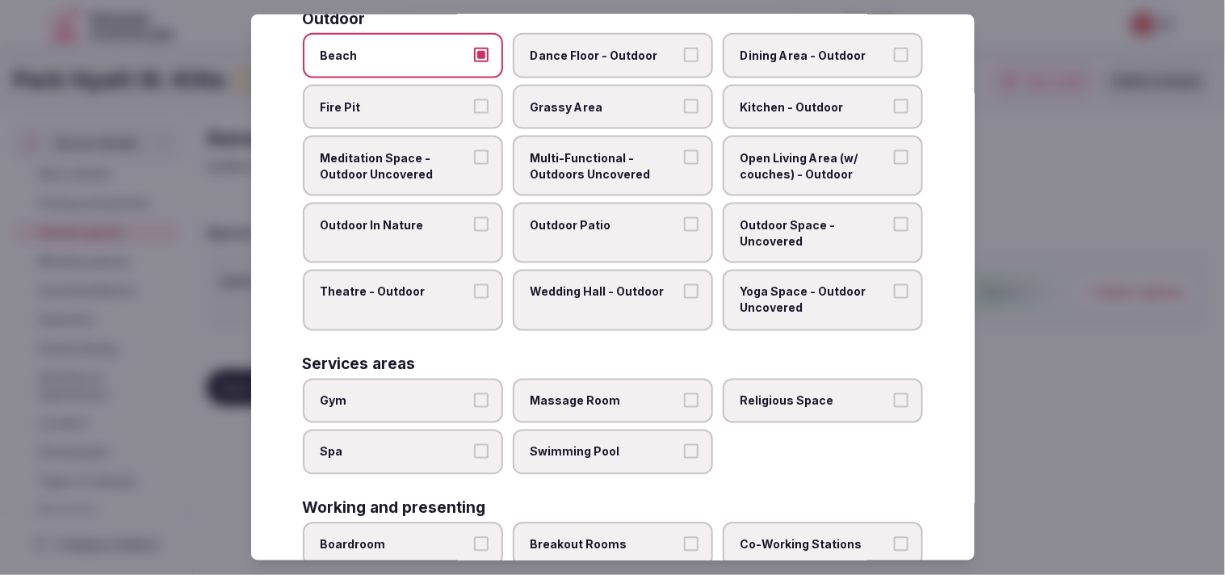
click at [747, 48] on span "Dining Area - Outdoor" at bounding box center [815, 56] width 149 height 16
click at [894, 48] on button "Dining Area - Outdoor" at bounding box center [901, 55] width 15 height 15
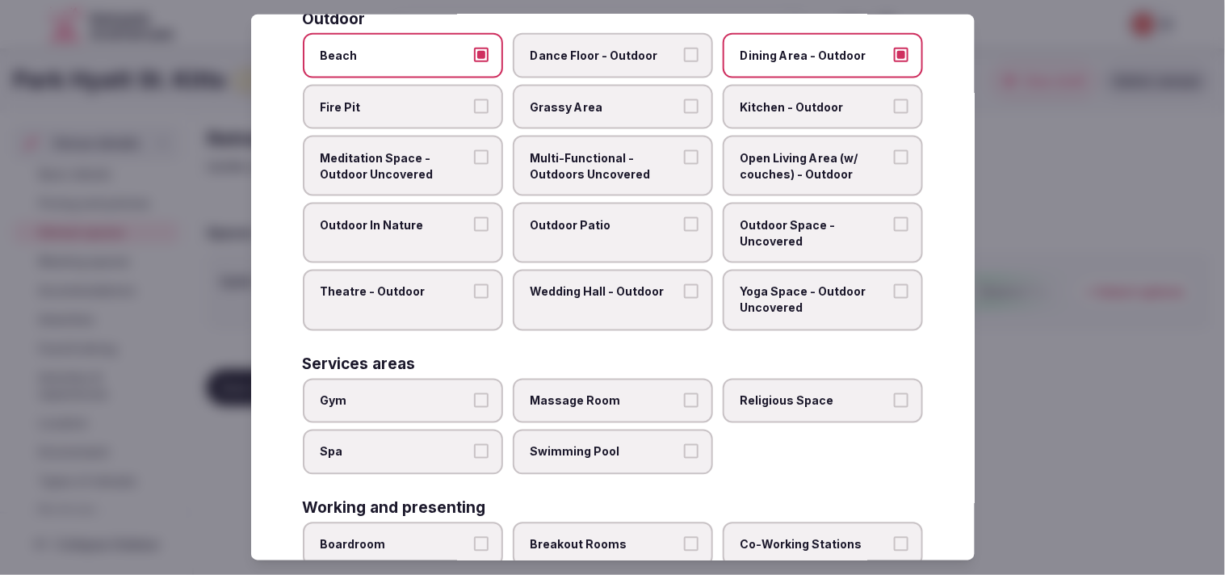
click at [638, 150] on span "Multi-Functional - Outdoors Uncovered" at bounding box center [605, 165] width 149 height 31
click at [684, 150] on button "Multi-Functional - Outdoors Uncovered" at bounding box center [691, 157] width 15 height 15
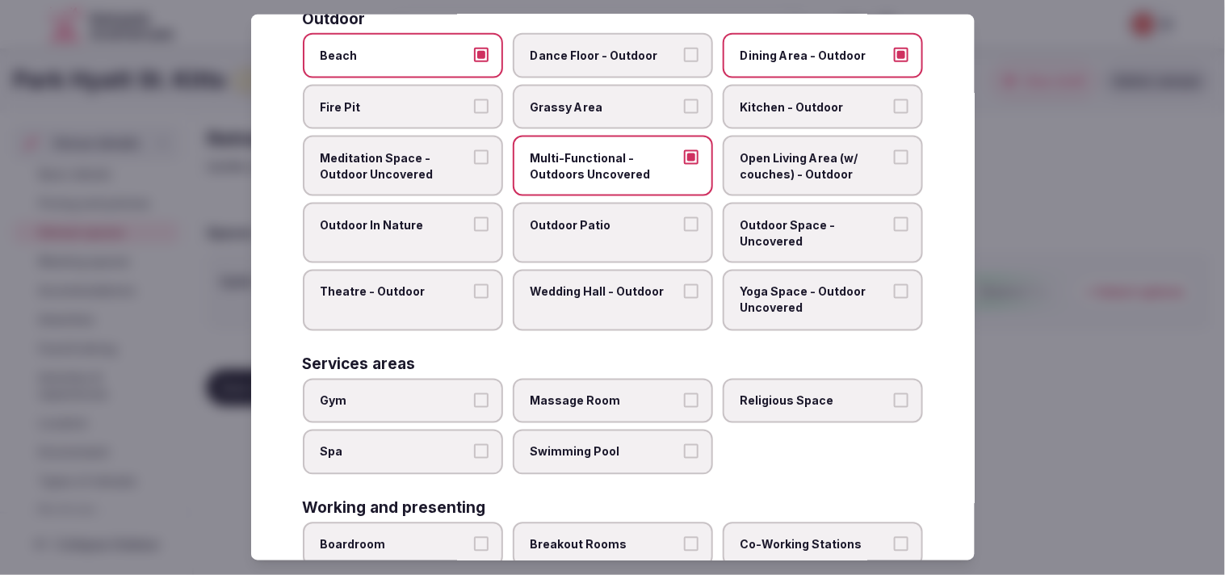
click at [453, 150] on span "Meditation Space - Outdoor Uncovered" at bounding box center [395, 165] width 149 height 31
click at [474, 150] on button "Meditation Space - Outdoor Uncovered" at bounding box center [481, 157] width 15 height 15
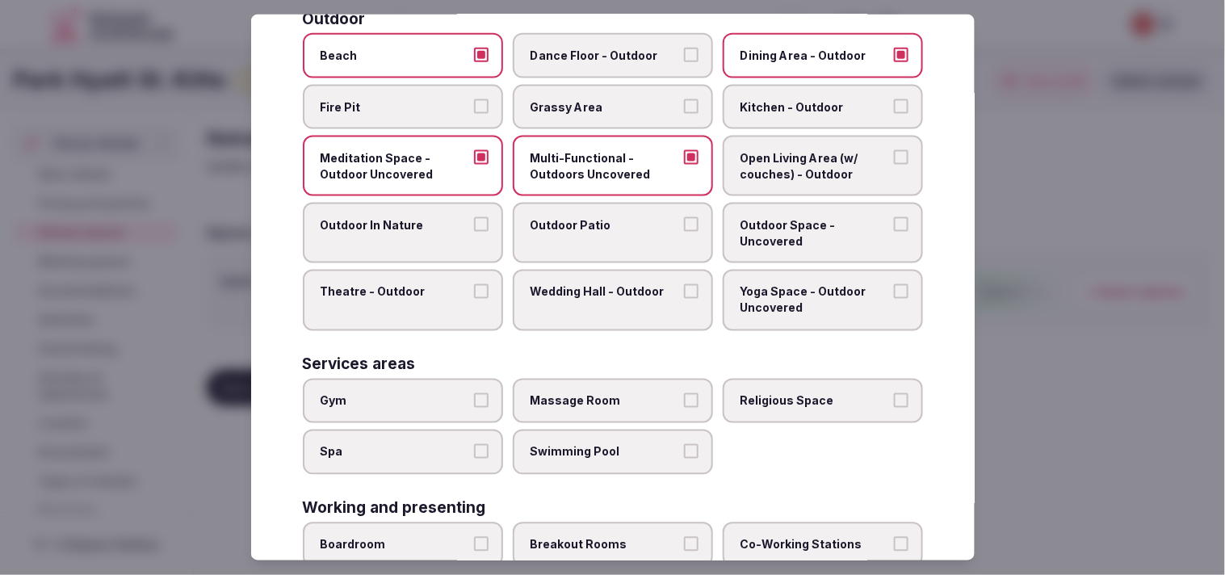
click at [474, 217] on button "Outdoor In Nature" at bounding box center [481, 224] width 15 height 15
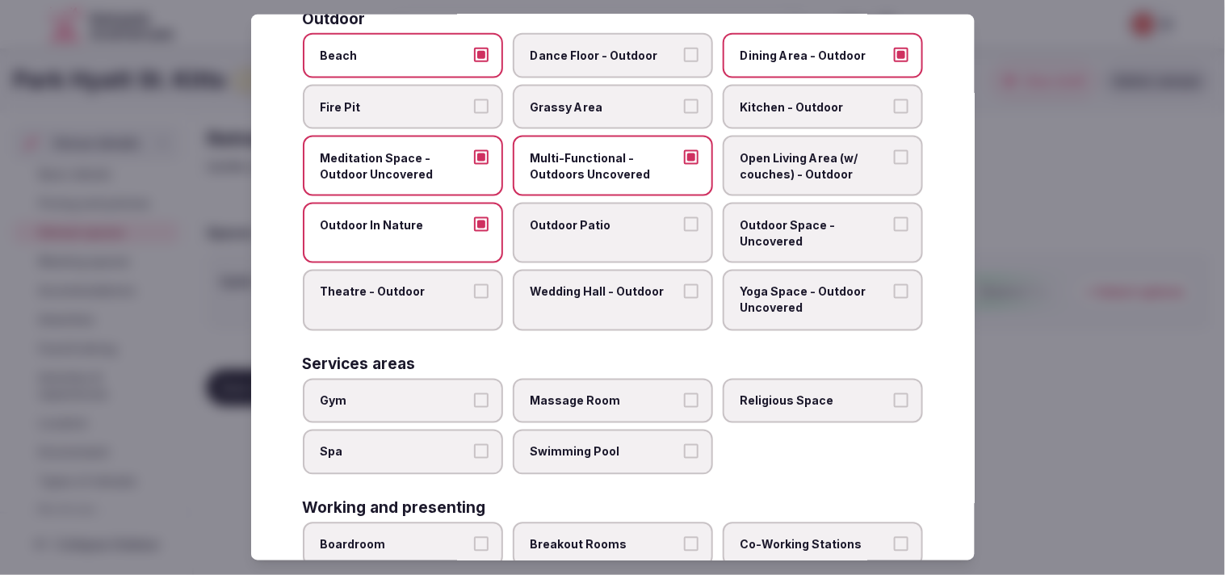
click at [624, 221] on label "Outdoor Patio" at bounding box center [613, 233] width 200 height 61
click at [684, 221] on button "Outdoor Patio" at bounding box center [691, 224] width 15 height 15
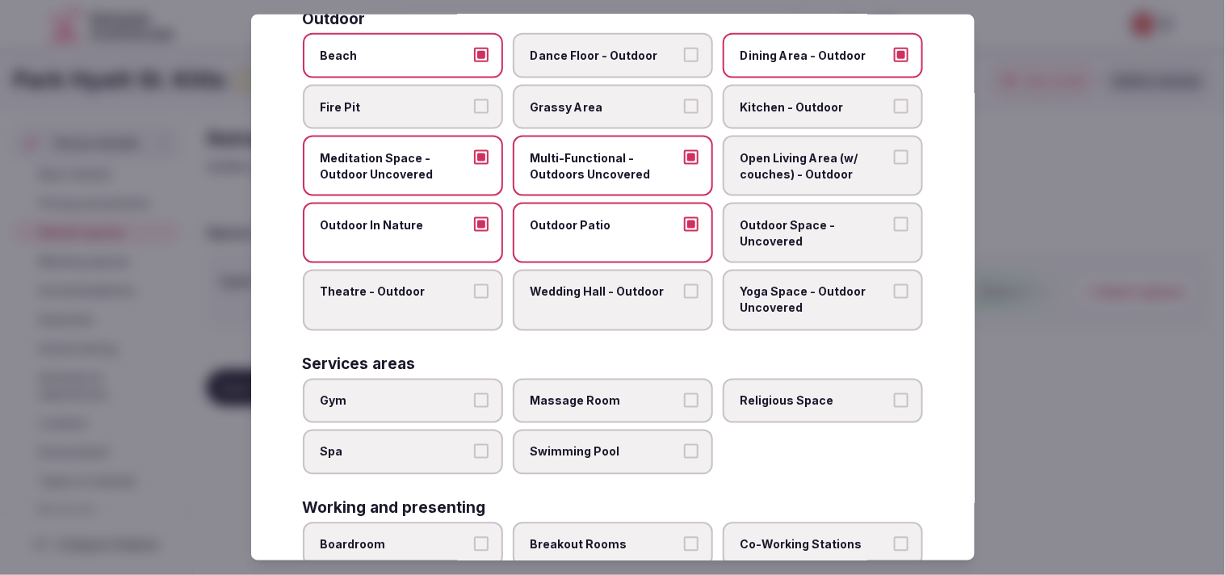
click at [825, 219] on span "Outdoor Space - Uncovered" at bounding box center [815, 232] width 149 height 31
click at [894, 219] on button "Outdoor Space - Uncovered" at bounding box center [901, 224] width 15 height 15
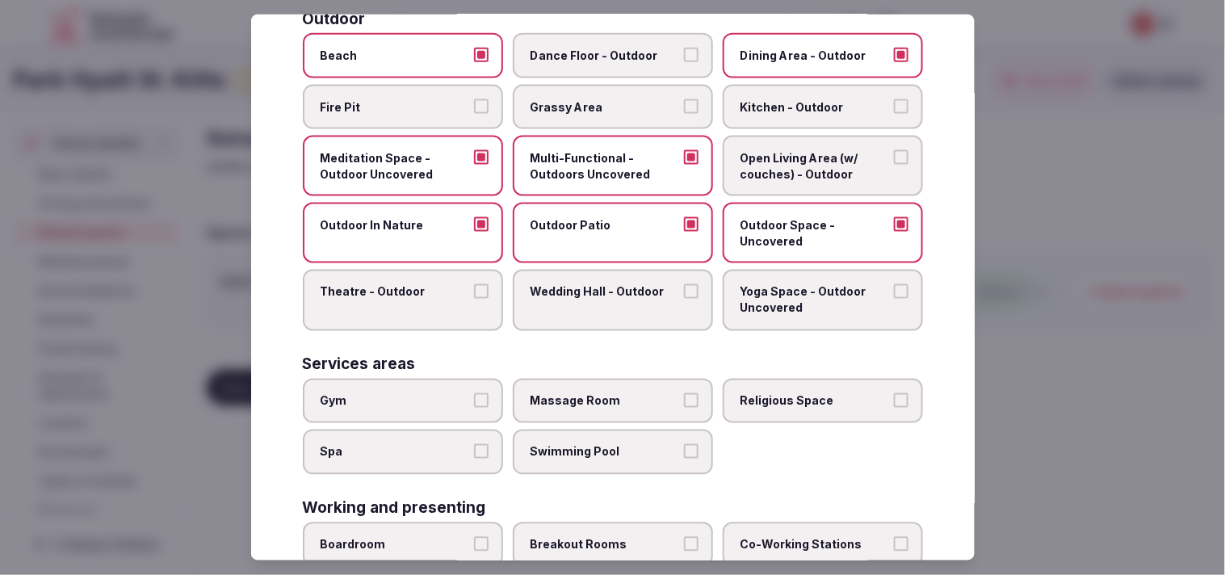
click at [802, 296] on span "Yoga Space - Outdoor Uncovered" at bounding box center [815, 299] width 149 height 31
click at [894, 296] on button "Yoga Space - Outdoor Uncovered" at bounding box center [901, 291] width 15 height 15
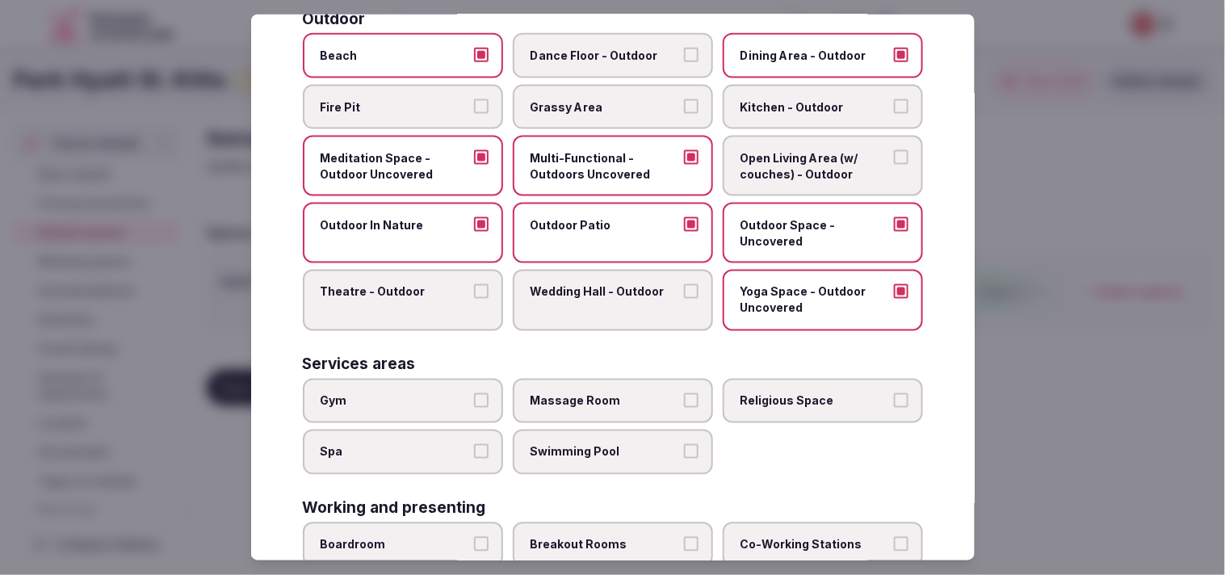
drag, startPoint x: 661, startPoint y: 420, endPoint x: 669, endPoint y: 422, distance: 8.2
click at [666, 422] on div "Gym Massage Room Religious Space Spa Swimming Pool" at bounding box center [613, 426] width 620 height 96
click at [687, 444] on button "Swimming Pool" at bounding box center [691, 451] width 15 height 15
click at [399, 393] on span "Gym" at bounding box center [395, 401] width 149 height 16
click at [474, 393] on button "Gym" at bounding box center [481, 400] width 15 height 15
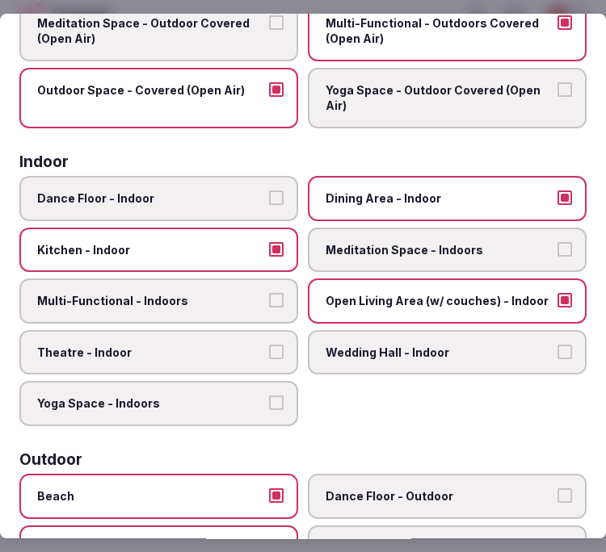
scroll to position [174, 0]
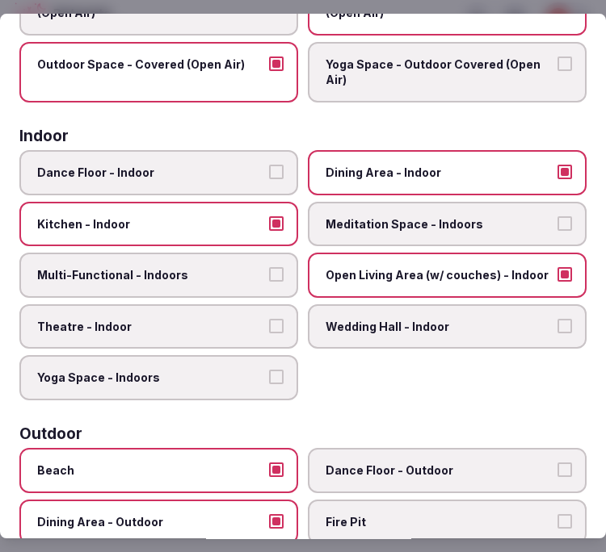
click at [283, 264] on label "Multi-Functional - Indoors" at bounding box center [158, 275] width 279 height 45
click at [283, 267] on button "Multi-Functional - Indoors" at bounding box center [276, 274] width 15 height 15
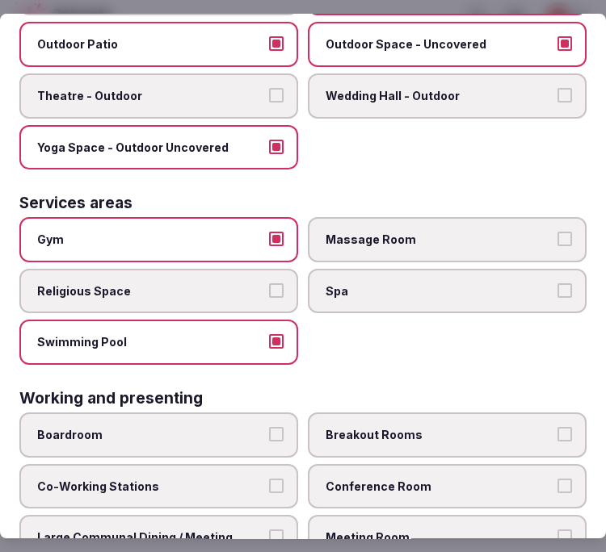
scroll to position [932, 0]
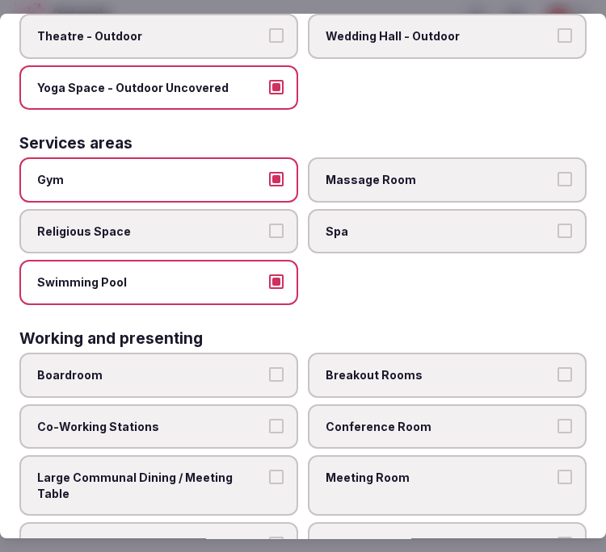
drag, startPoint x: 376, startPoint y: 401, endPoint x: 367, endPoint y: 401, distance: 8.1
click at [373, 419] on span "Conference Room" at bounding box center [438, 427] width 227 height 16
click at [557, 419] on button "Conference Room" at bounding box center [564, 426] width 15 height 15
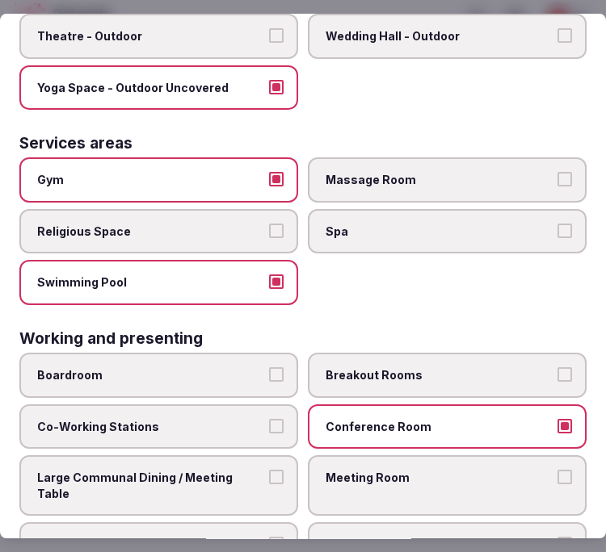
drag, startPoint x: 321, startPoint y: 449, endPoint x: 315, endPoint y: 433, distance: 17.1
click at [325, 470] on span "Meeting Room" at bounding box center [438, 478] width 227 height 16
click at [557, 470] on button "Meeting Room" at bounding box center [564, 477] width 15 height 15
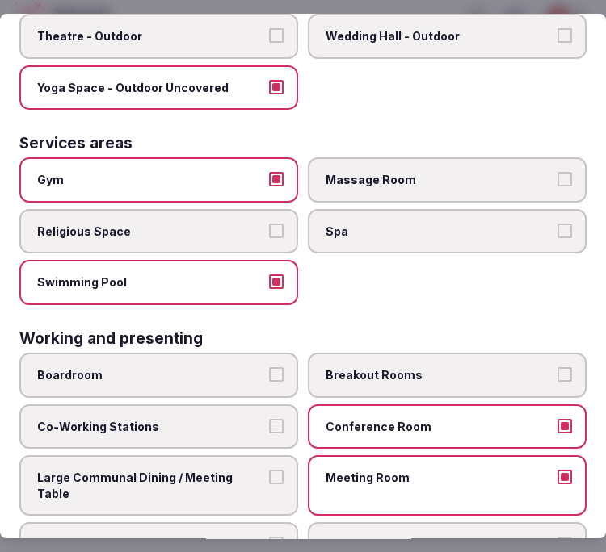
click at [235, 367] on span "Boardroom" at bounding box center [150, 375] width 227 height 16
click at [269, 367] on button "Boardroom" at bounding box center [276, 374] width 15 height 15
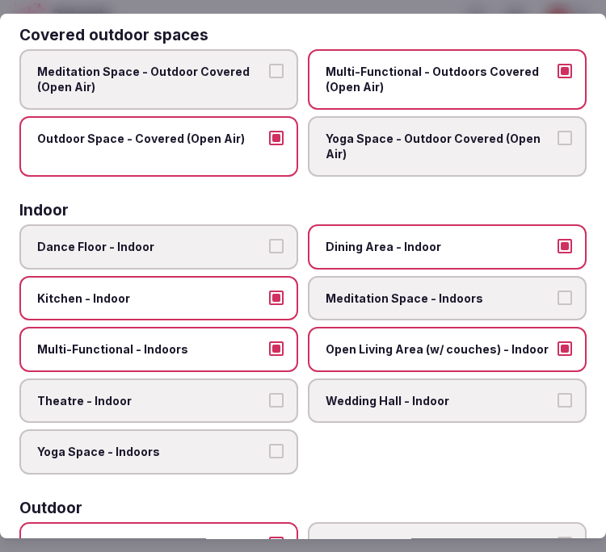
scroll to position [0, 0]
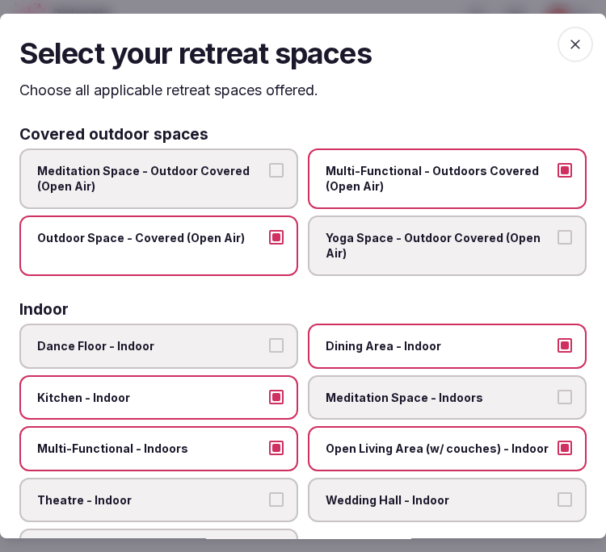
click at [562, 29] on span "button" at bounding box center [575, 45] width 36 height 36
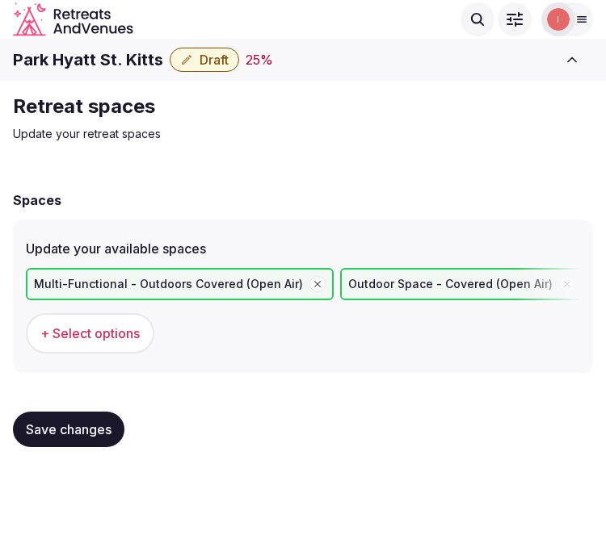
drag, startPoint x: 73, startPoint y: 432, endPoint x: 101, endPoint y: 388, distance: 52.2
click at [86, 406] on div "Save changes" at bounding box center [303, 429] width 580 height 61
drag, startPoint x: 71, startPoint y: 426, endPoint x: 148, endPoint y: 313, distance: 136.7
click at [76, 422] on span "Save changes" at bounding box center [69, 430] width 86 height 16
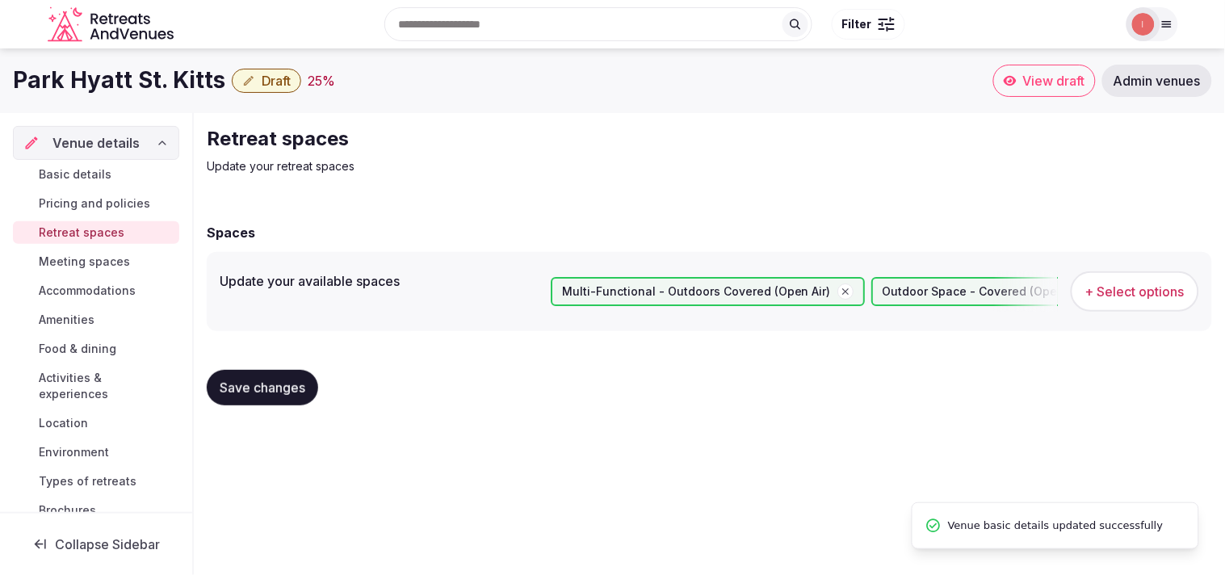
click at [92, 265] on span "Meeting spaces" at bounding box center [84, 262] width 91 height 16
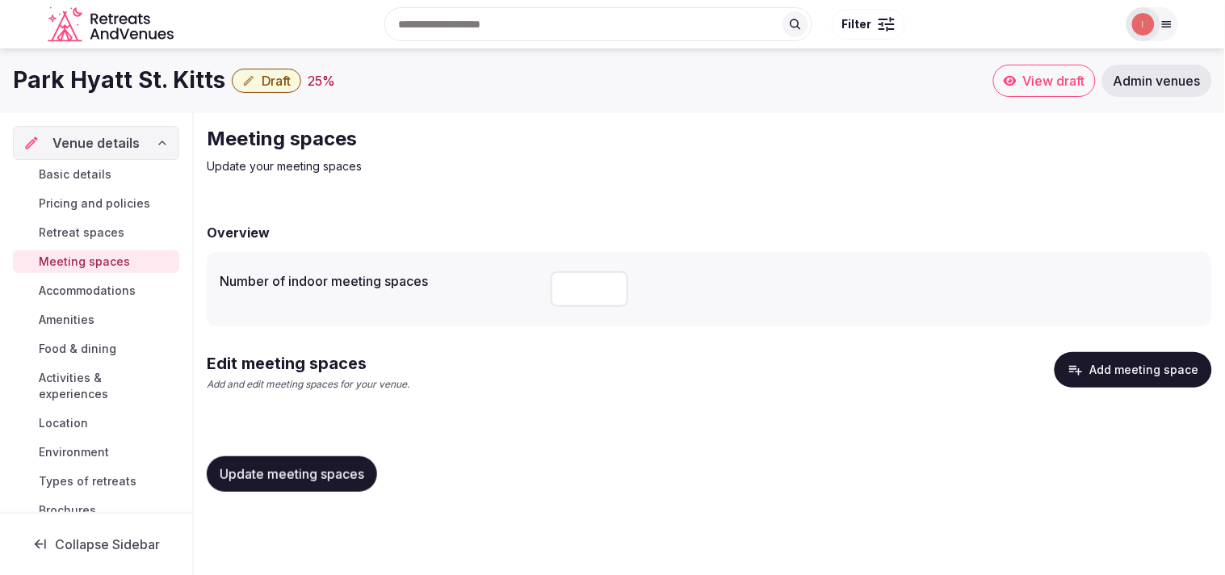
click at [1180, 355] on button "Add meeting space" at bounding box center [1133, 370] width 157 height 36
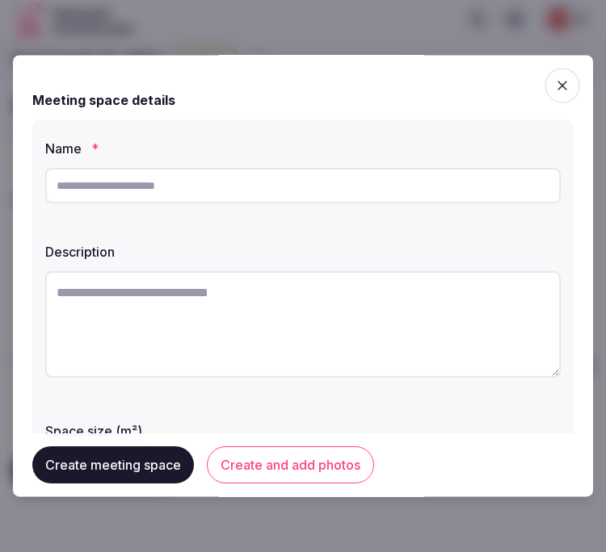
click at [251, 183] on input "text" at bounding box center [302, 186] width 515 height 36
paste input "**********"
type input "**********"
click at [130, 307] on textarea at bounding box center [302, 324] width 515 height 107
paste textarea "**********"
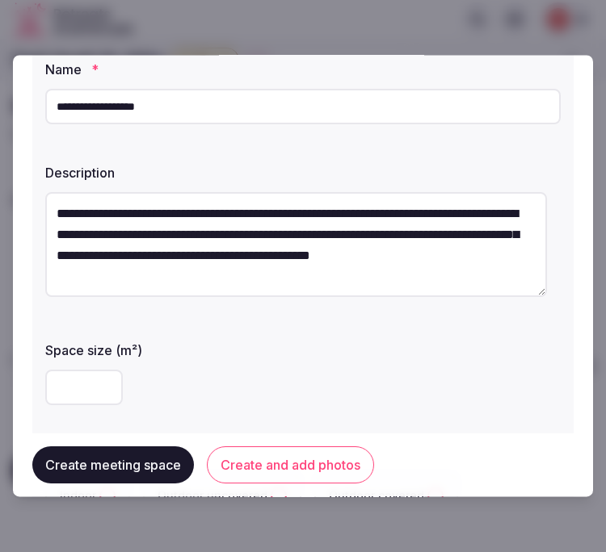
scroll to position [179, 0]
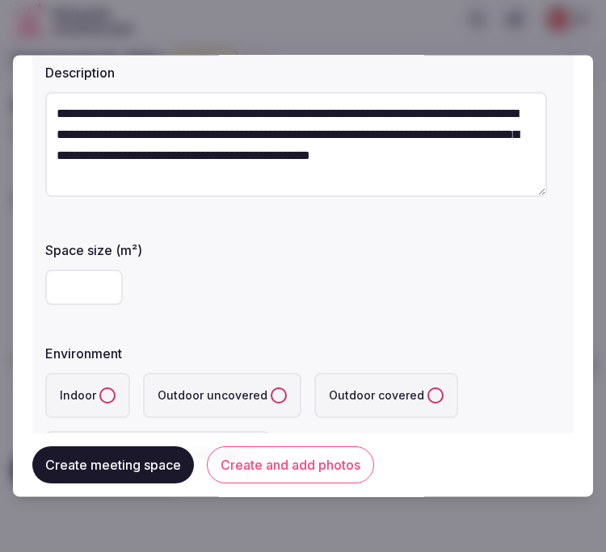
type textarea "**********"
click at [74, 283] on input "number" at bounding box center [84, 289] width 78 height 36
type input "***"
click at [105, 385] on label "Indoor" at bounding box center [87, 396] width 85 height 45
click at [105, 388] on button "Indoor" at bounding box center [107, 396] width 16 height 16
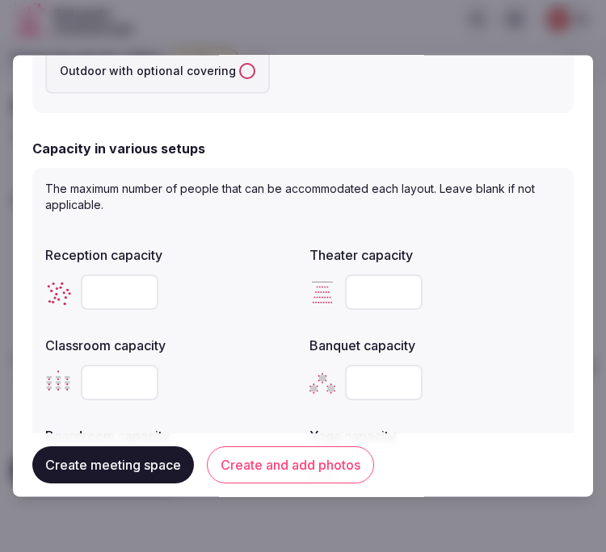
scroll to position [708, 0]
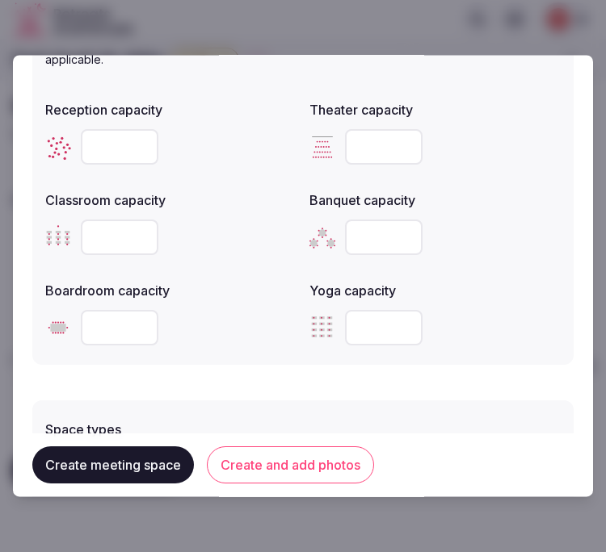
click at [108, 149] on input "number" at bounding box center [120, 148] width 78 height 36
type input "***"
click at [111, 239] on input "number" at bounding box center [120, 238] width 78 height 36
type input "***"
click at [377, 153] on input "number" at bounding box center [384, 148] width 78 height 36
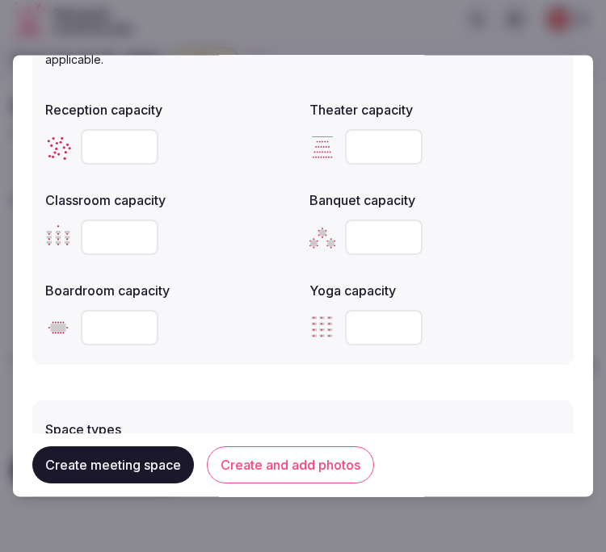
click at [362, 146] on input "number" at bounding box center [384, 148] width 78 height 36
type input "***"
click at [111, 320] on input "number" at bounding box center [120, 329] width 78 height 36
type input "**"
click at [363, 231] on input "number" at bounding box center [384, 238] width 78 height 36
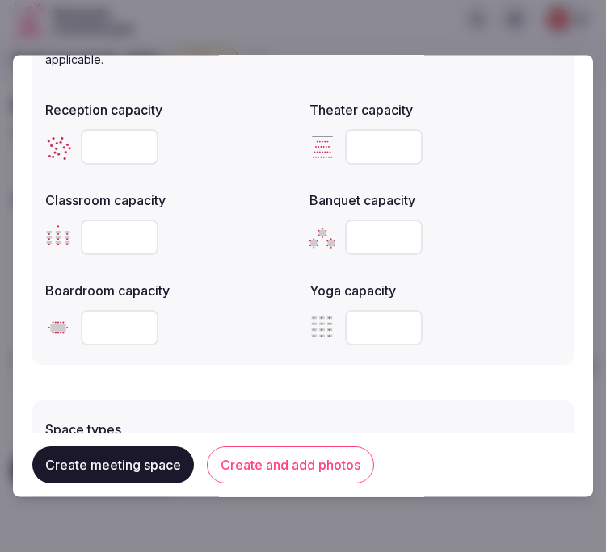
type input "***"
click at [250, 449] on button "Create and add photos" at bounding box center [290, 465] width 167 height 37
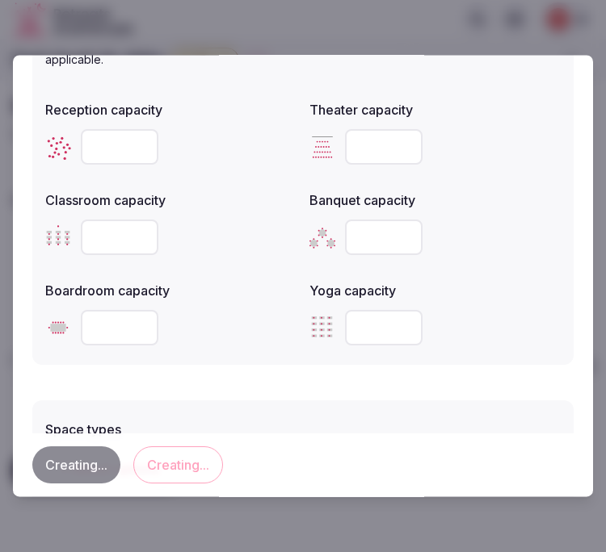
scroll to position [0, 0]
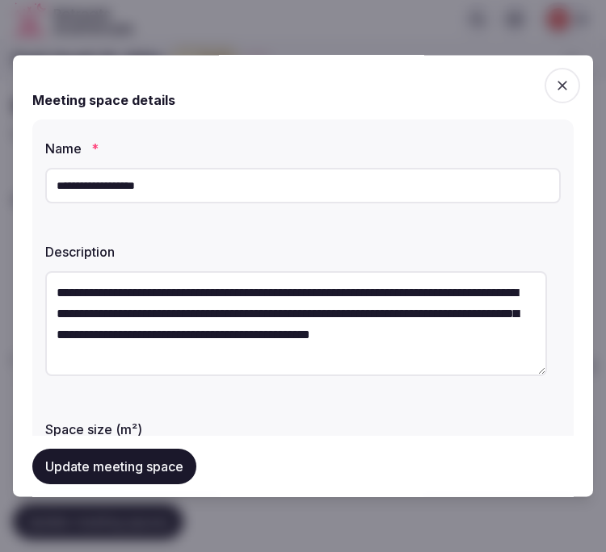
click at [108, 472] on button "Update meeting space" at bounding box center [114, 467] width 164 height 36
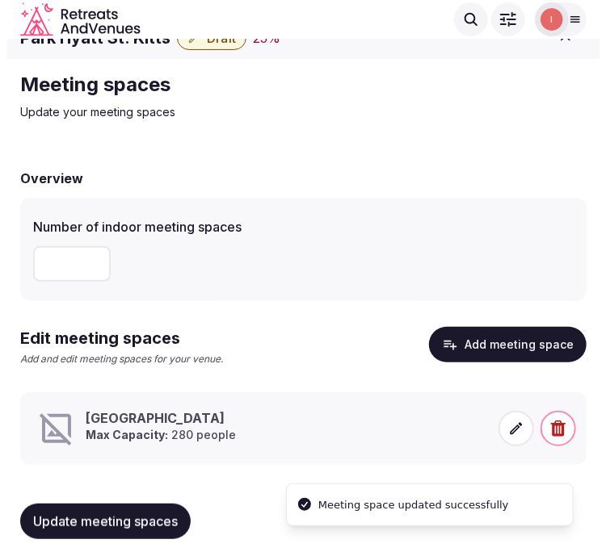
scroll to position [34, 0]
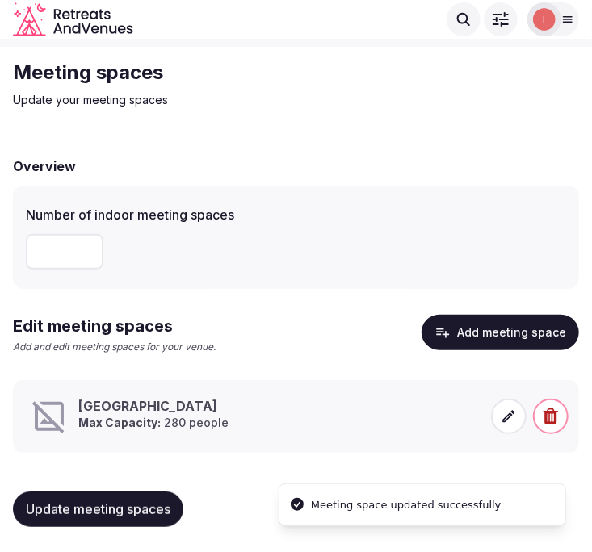
click at [509, 409] on icon at bounding box center [509, 417] width 16 height 16
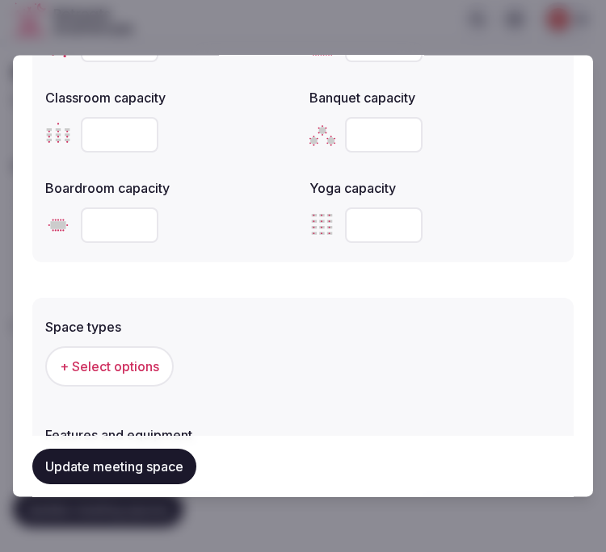
scroll to position [897, 0]
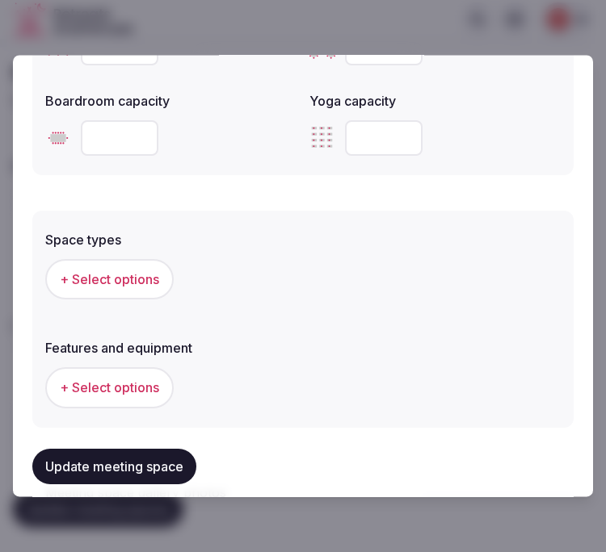
click at [121, 271] on span "+ Select options" at bounding box center [109, 280] width 99 height 18
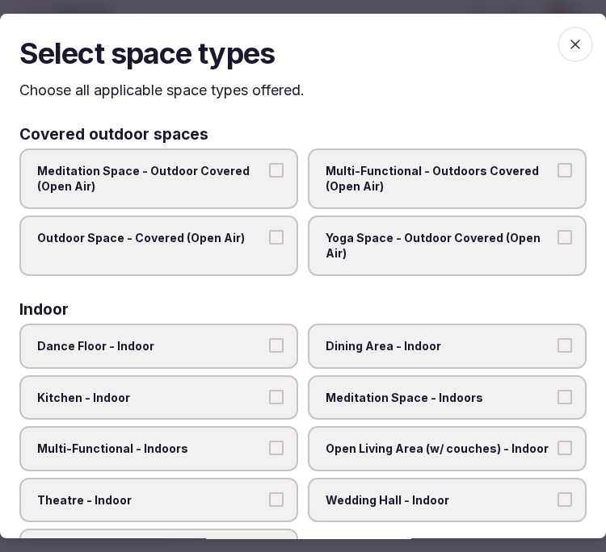
click at [417, 354] on label "Dining Area - Indoor" at bounding box center [447, 346] width 279 height 45
click at [557, 353] on button "Dining Area - Indoor" at bounding box center [564, 345] width 15 height 15
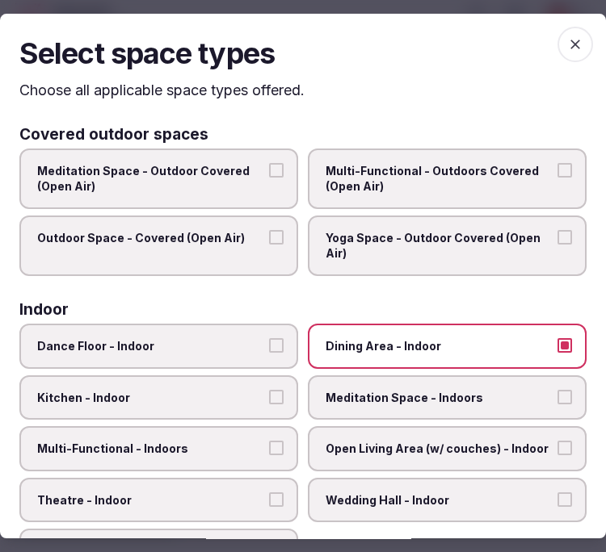
click at [260, 440] on label "Multi-Functional - Indoors" at bounding box center [158, 448] width 279 height 45
click at [269, 441] on button "Multi-Functional - Indoors" at bounding box center [276, 448] width 15 height 15
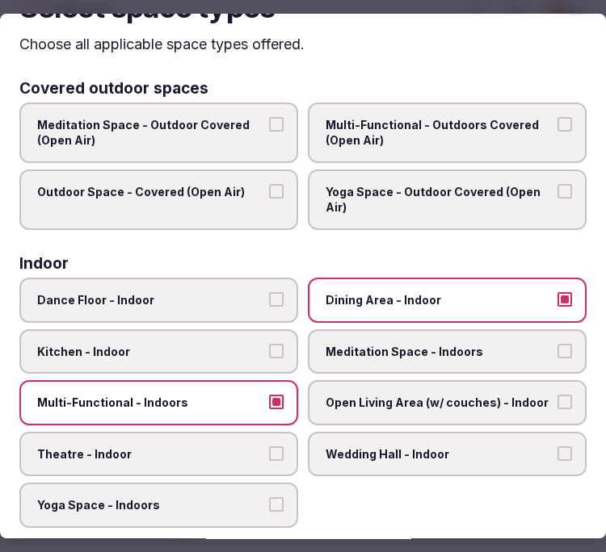
scroll to position [90, 0]
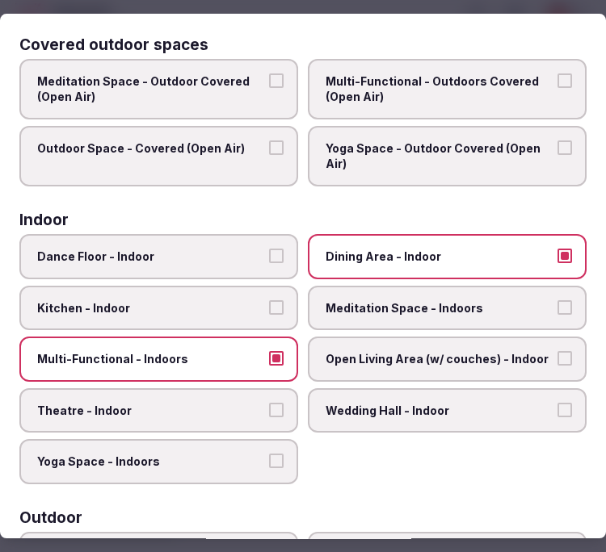
click at [253, 403] on span "Theatre - Indoor" at bounding box center [150, 411] width 227 height 16
click at [269, 403] on button "Theatre - Indoor" at bounding box center [276, 410] width 15 height 15
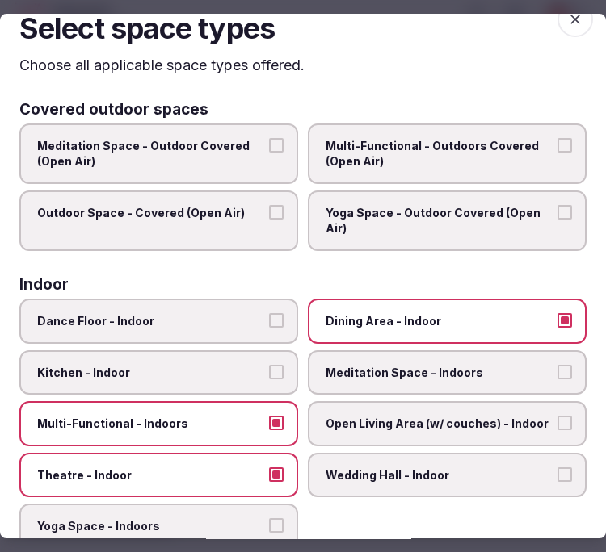
scroll to position [0, 0]
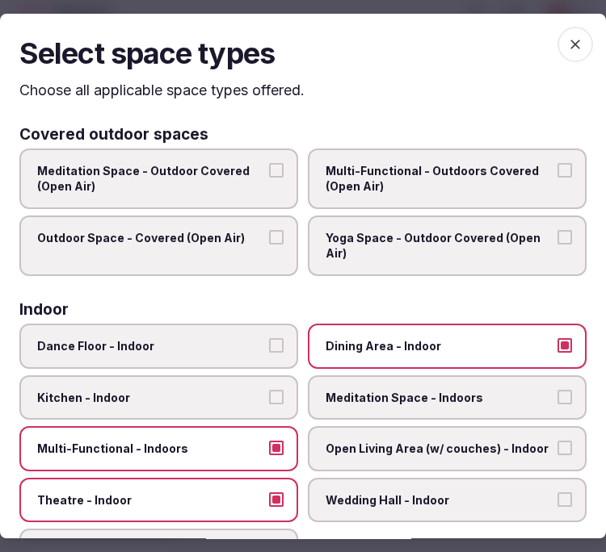
click at [557, 52] on span "button" at bounding box center [575, 45] width 36 height 36
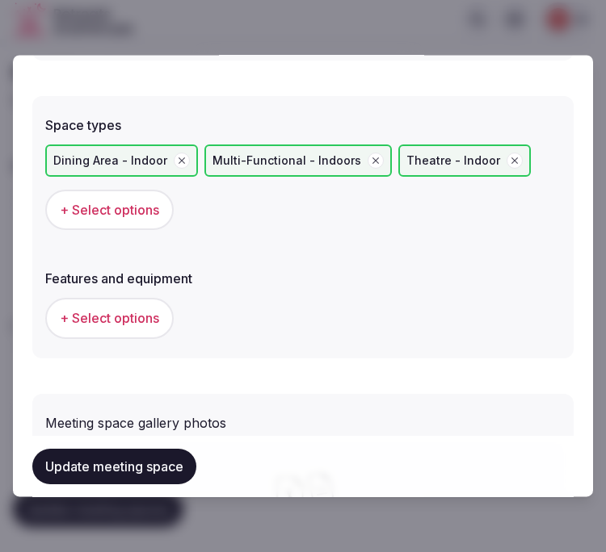
scroll to position [1077, 0]
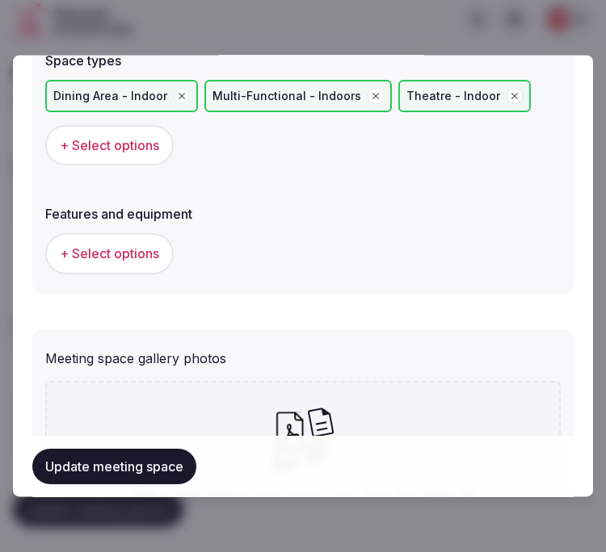
click at [146, 248] on span "+ Select options" at bounding box center [109, 255] width 99 height 18
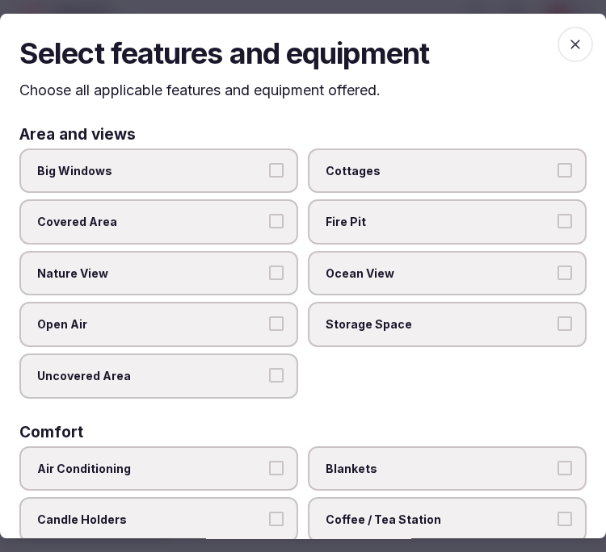
click at [269, 168] on button "Big Windows" at bounding box center [276, 170] width 15 height 15
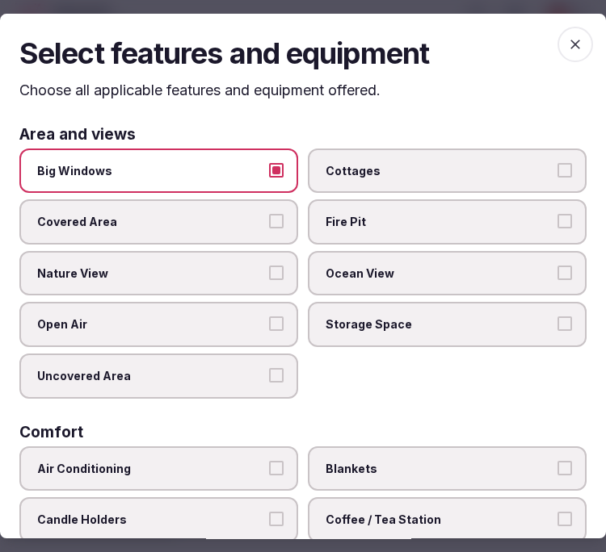
click at [269, 268] on button "Nature View" at bounding box center [276, 273] width 15 height 15
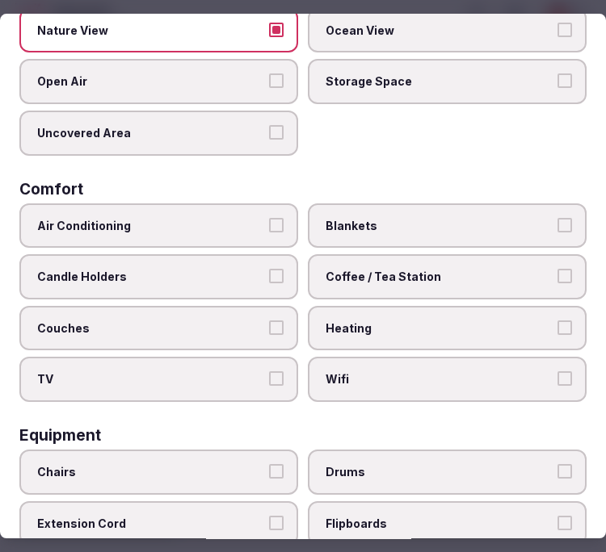
scroll to position [269, 0]
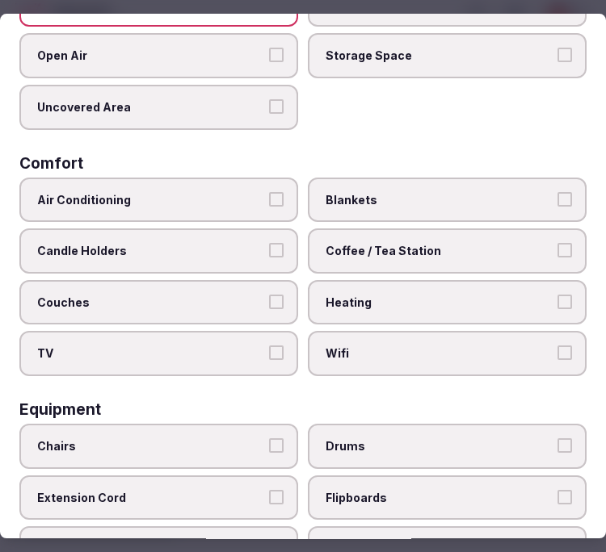
click at [212, 181] on label "Air Conditioning" at bounding box center [158, 200] width 279 height 45
click at [269, 192] on button "Air Conditioning" at bounding box center [276, 199] width 15 height 15
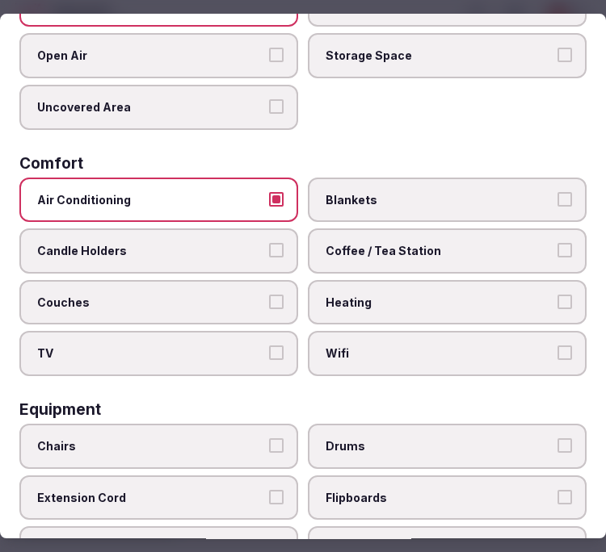
drag, startPoint x: 361, startPoint y: 330, endPoint x: 392, endPoint y: 277, distance: 60.8
click at [370, 331] on div "Wifi" at bounding box center [447, 353] width 279 height 45
click at [407, 231] on label "Coffee / Tea Station" at bounding box center [447, 251] width 279 height 45
click at [557, 243] on button "Coffee / Tea Station" at bounding box center [564, 250] width 15 height 15
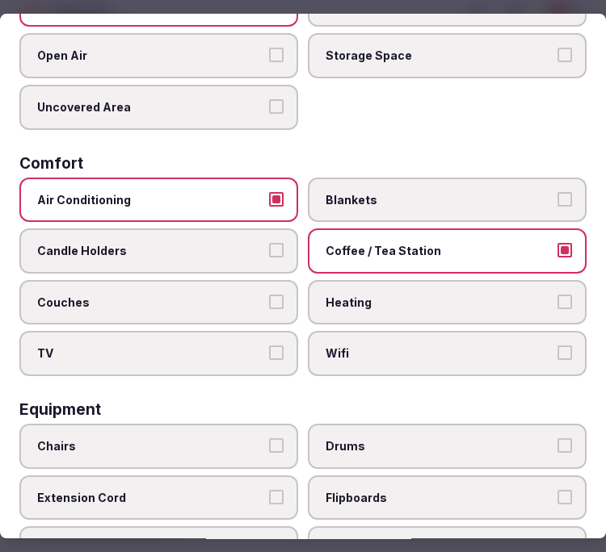
drag, startPoint x: 541, startPoint y: 342, endPoint x: 528, endPoint y: 336, distance: 14.1
click at [540, 340] on label "Wifi" at bounding box center [447, 353] width 279 height 45
click at [557, 346] on button "Wifi" at bounding box center [564, 353] width 15 height 15
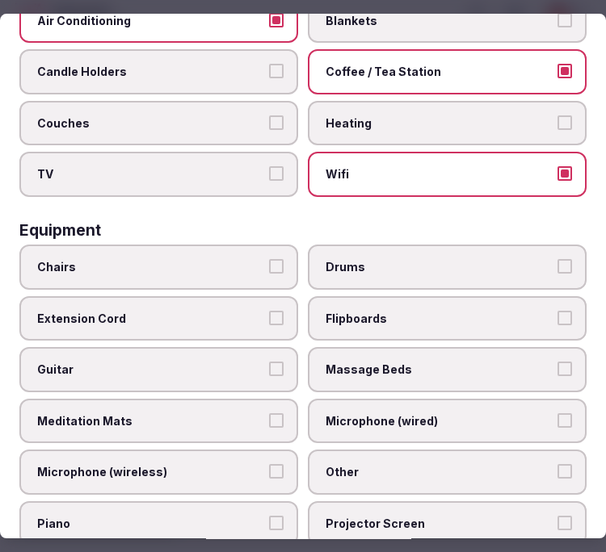
scroll to position [538, 0]
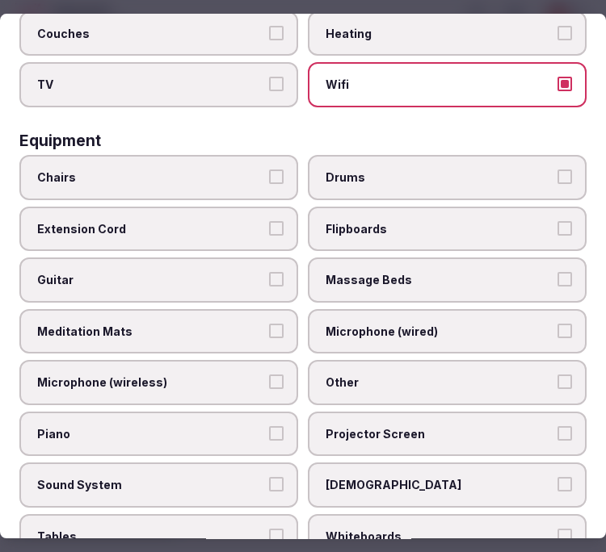
click at [237, 170] on span "Chairs" at bounding box center [150, 178] width 227 height 16
click at [269, 170] on button "Chairs" at bounding box center [276, 177] width 15 height 15
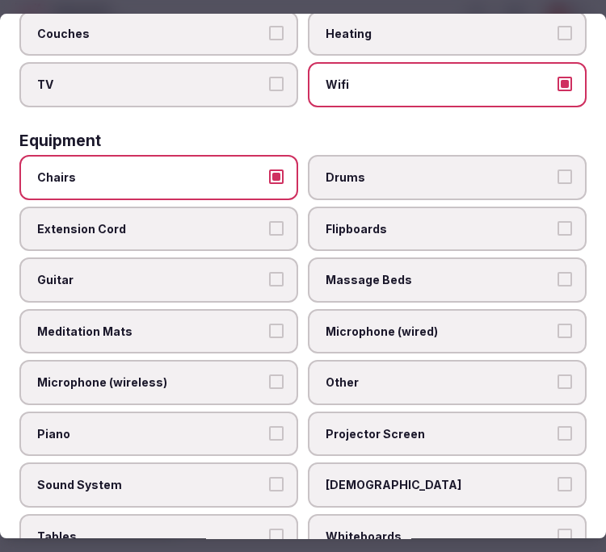
click at [389, 375] on span "Other" at bounding box center [438, 383] width 227 height 16
click at [557, 375] on button "Other" at bounding box center [564, 382] width 15 height 15
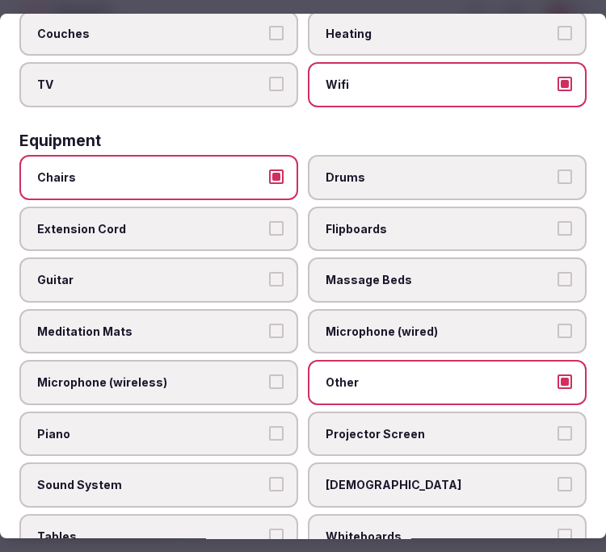
drag, startPoint x: 428, startPoint y: 414, endPoint x: 359, endPoint y: 404, distance: 69.3
click at [412, 426] on span "Projector Screen" at bounding box center [438, 434] width 227 height 16
click at [557, 426] on button "Projector Screen" at bounding box center [564, 433] width 15 height 15
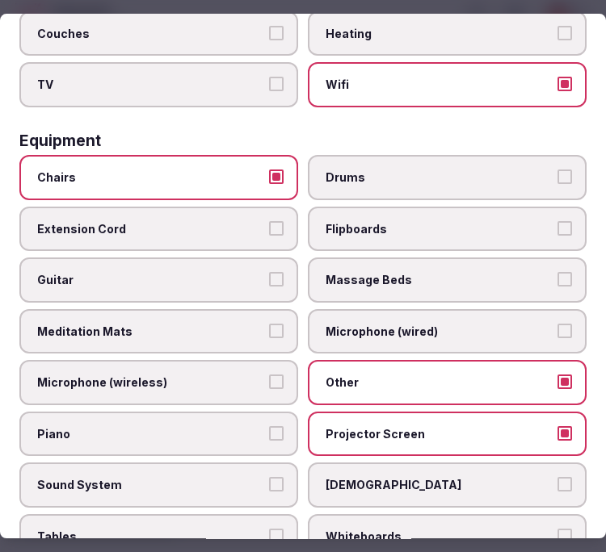
click at [284, 464] on label "Sound System" at bounding box center [158, 486] width 279 height 45
click at [283, 478] on button "Sound System" at bounding box center [276, 485] width 15 height 15
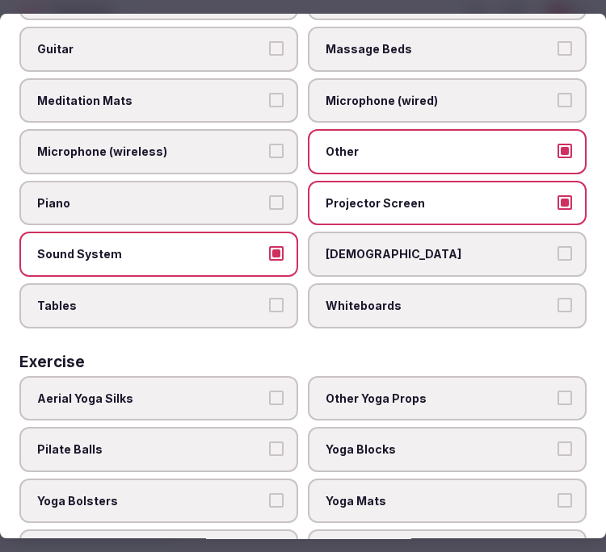
scroll to position [793, 0]
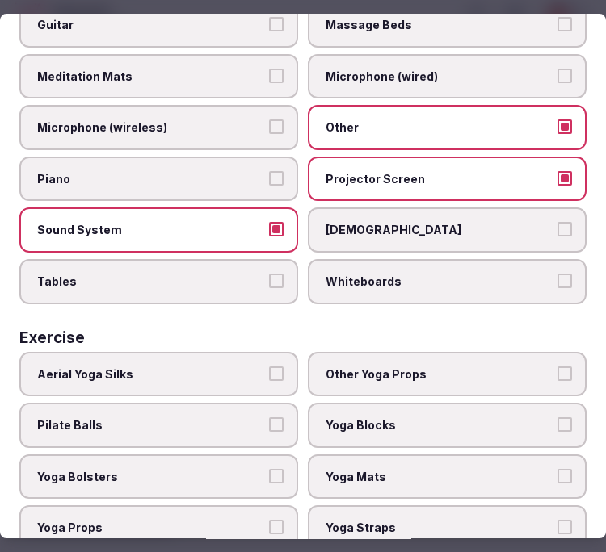
click at [256, 274] on span "Tables" at bounding box center [150, 282] width 227 height 16
click at [269, 274] on button "Tables" at bounding box center [276, 281] width 15 height 15
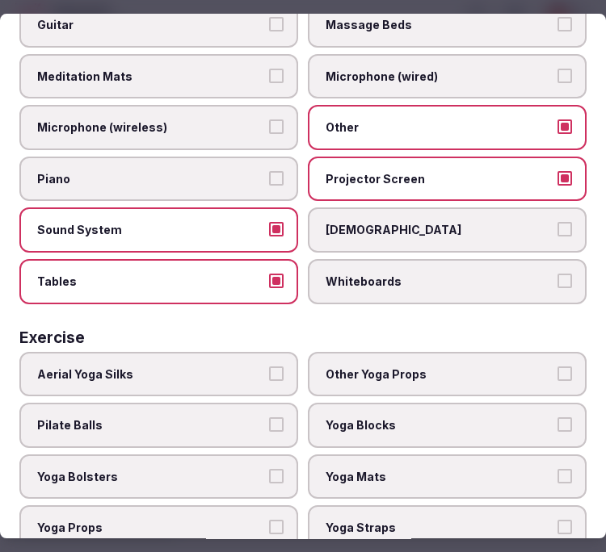
click at [204, 367] on span "Aerial Yoga Silks" at bounding box center [150, 375] width 227 height 16
click at [269, 367] on button "Aerial Yoga Silks" at bounding box center [276, 374] width 15 height 15
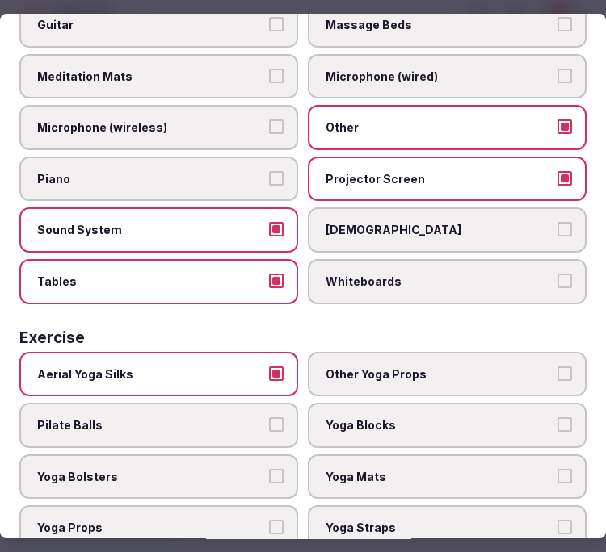
drag, startPoint x: 203, startPoint y: 349, endPoint x: 268, endPoint y: 370, distance: 68.7
click at [204, 367] on span "Aerial Yoga Silks" at bounding box center [150, 375] width 227 height 16
click at [269, 367] on button "Aerial Yoga Silks" at bounding box center [276, 374] width 15 height 15
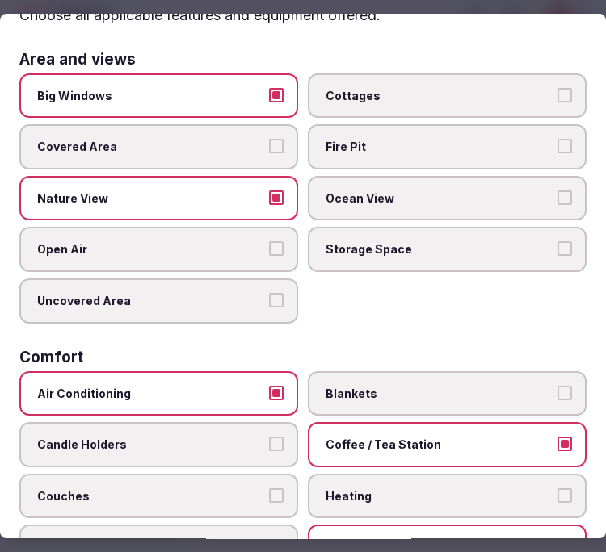
scroll to position [0, 0]
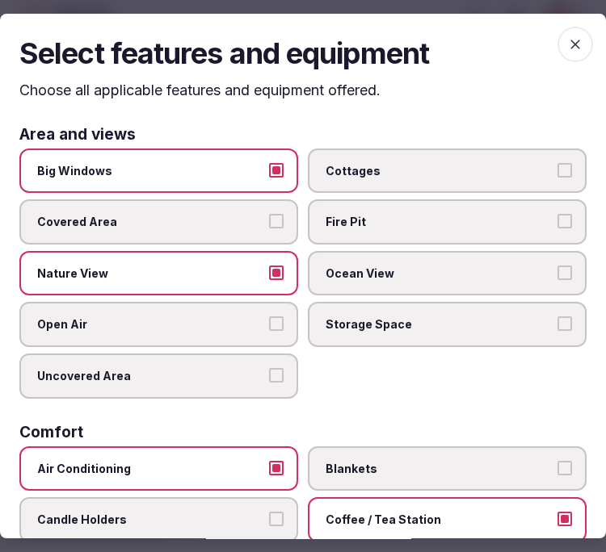
click at [557, 20] on div "Select features and equipment Choose all applicable features and equipment offe…" at bounding box center [303, 276] width 606 height 525
click at [578, 50] on div "Select features and equipment Choose all applicable features and equipment offe…" at bounding box center [303, 276] width 606 height 525
click at [567, 49] on icon "button" at bounding box center [575, 44] width 16 height 16
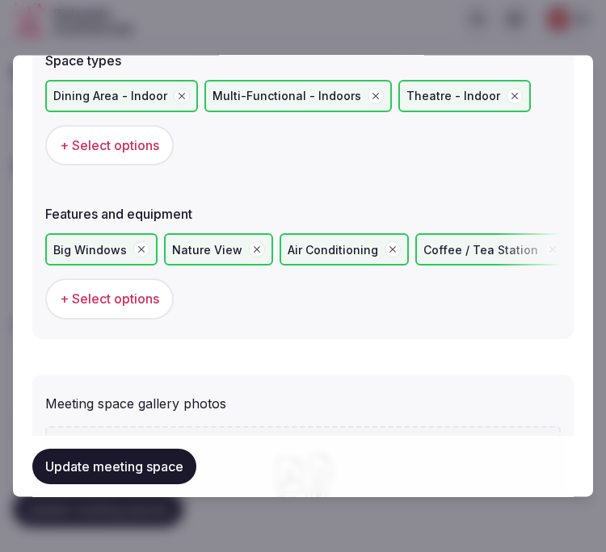
click at [153, 458] on button "Update meeting space" at bounding box center [114, 467] width 164 height 36
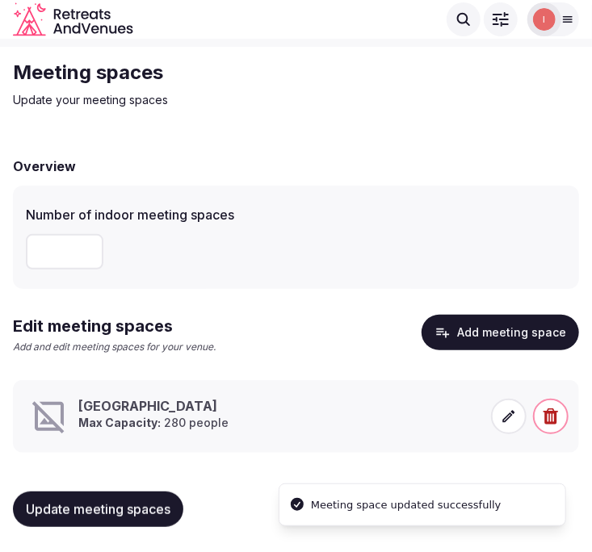
click at [506, 413] on icon at bounding box center [509, 417] width 16 height 16
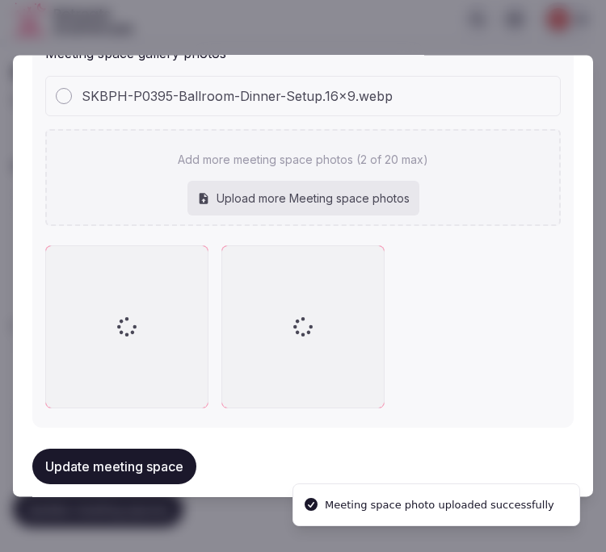
scroll to position [1438, 0]
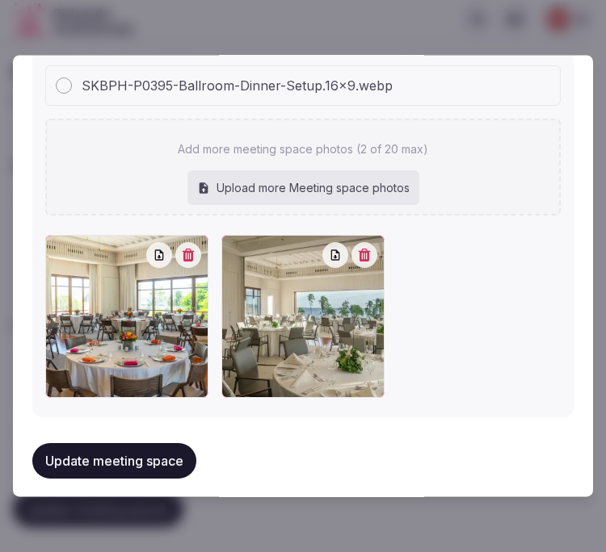
click at [140, 450] on button "Update meeting space" at bounding box center [114, 461] width 164 height 36
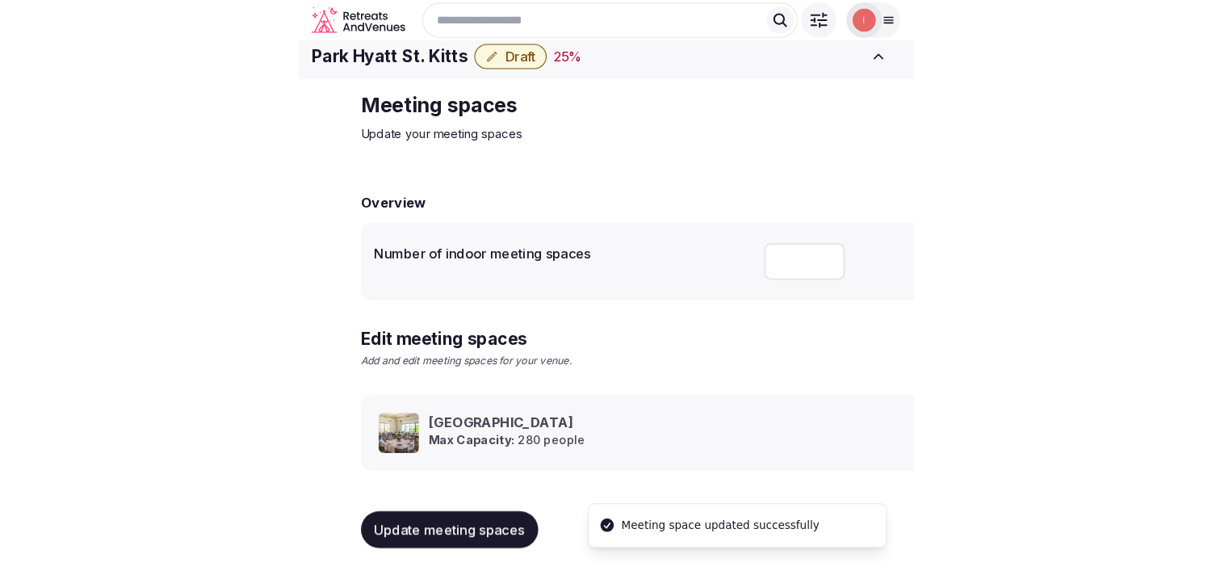
scroll to position [15, 0]
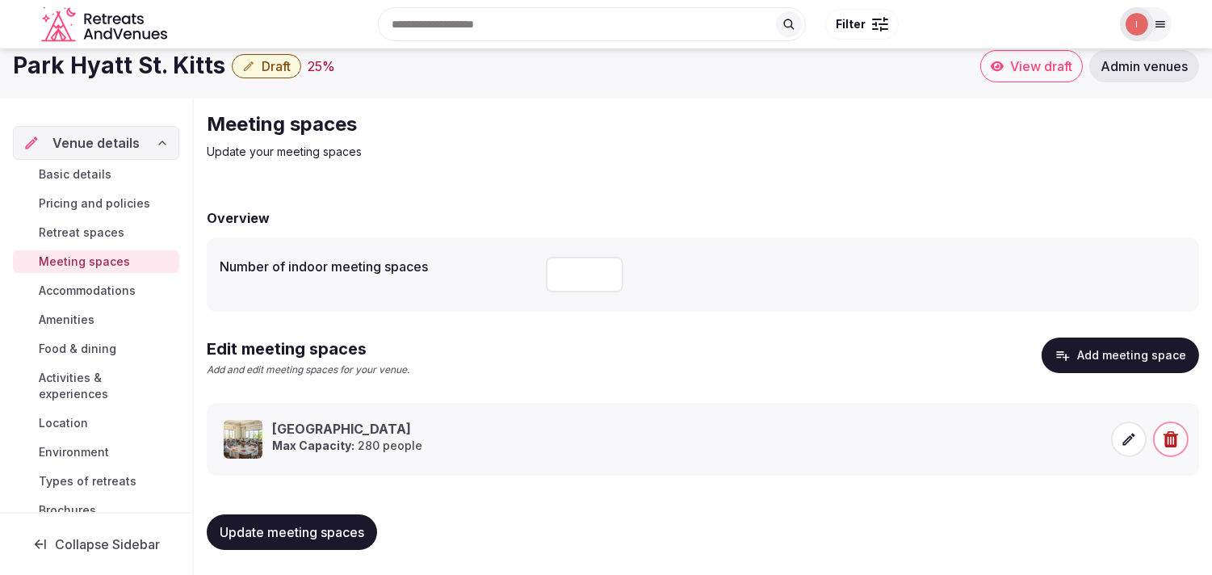
click at [115, 287] on span "Accommodations" at bounding box center [87, 291] width 97 height 16
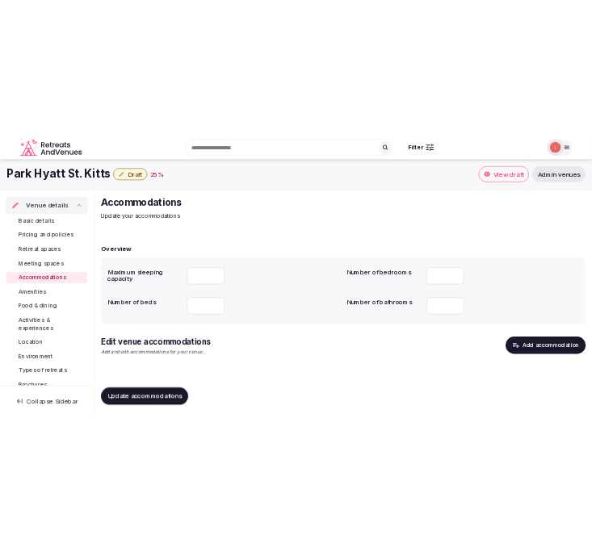
scroll to position [3, 0]
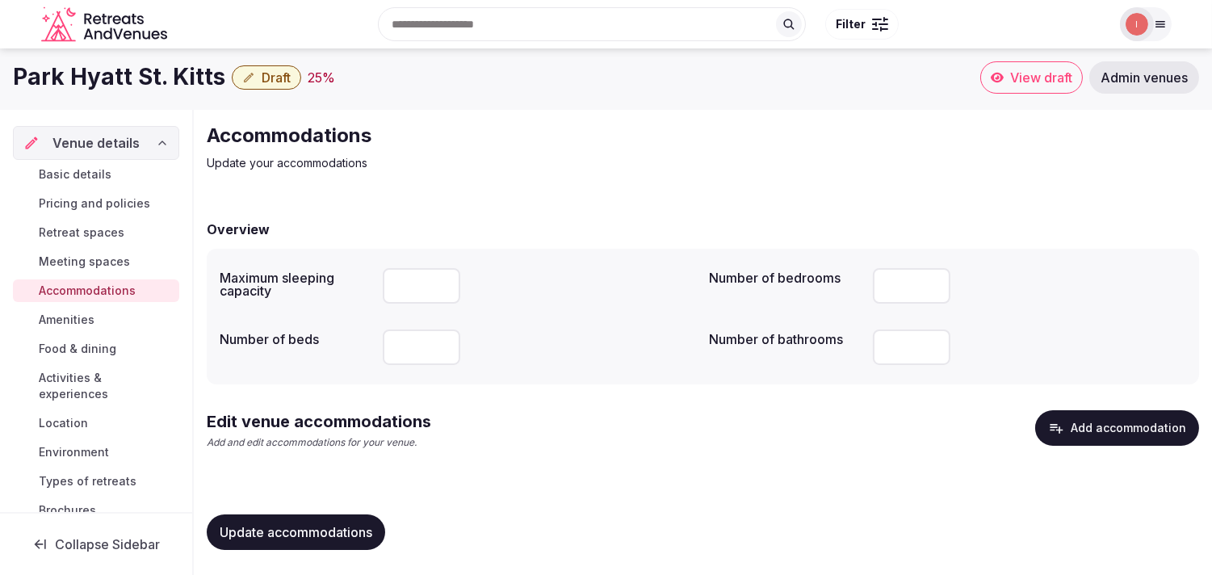
click at [350, 527] on span "Update accommodations" at bounding box center [296, 532] width 153 height 16
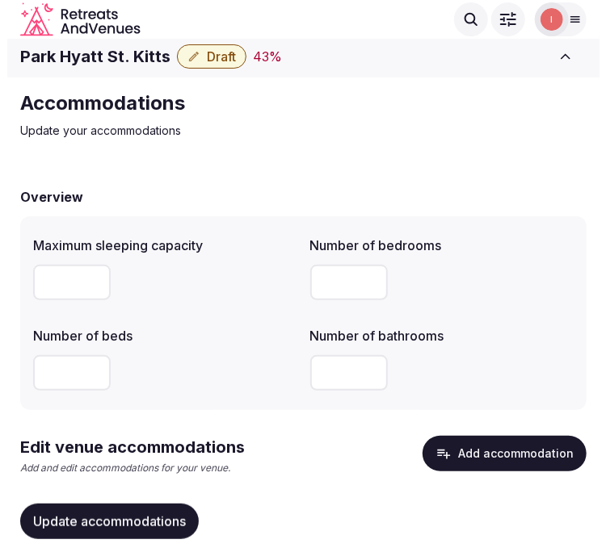
scroll to position [52, 0]
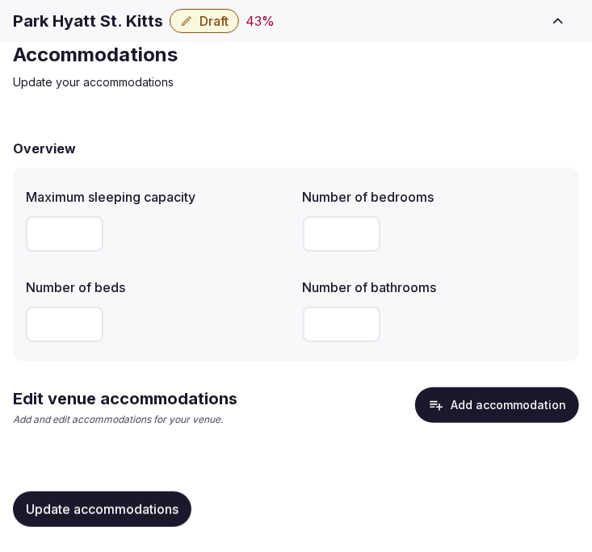
click at [512, 416] on button "Add accommodation" at bounding box center [497, 406] width 164 height 36
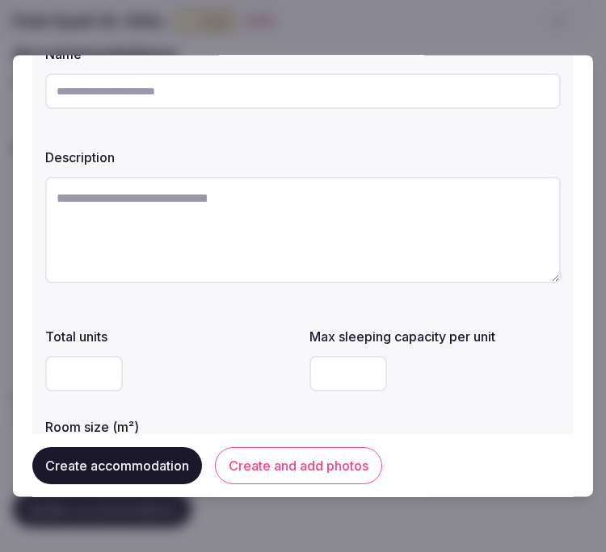
scroll to position [0, 0]
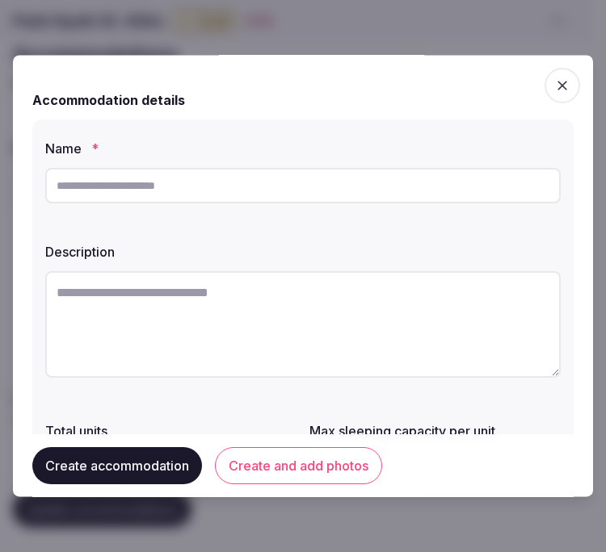
click at [283, 188] on input "text" at bounding box center [302, 186] width 515 height 36
paste input "**********"
type input "**********"
drag, startPoint x: 320, startPoint y: 228, endPoint x: 256, endPoint y: 309, distance: 103.6
click at [296, 245] on div "**********" at bounding box center [302, 358] width 541 height 477
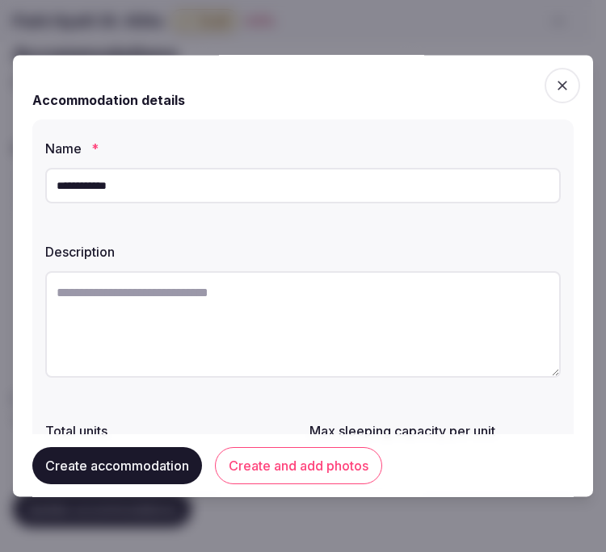
drag, startPoint x: 262, startPoint y: 317, endPoint x: 265, endPoint y: 309, distance: 8.7
click at [262, 317] on textarea at bounding box center [302, 324] width 515 height 107
paste textarea "**********"
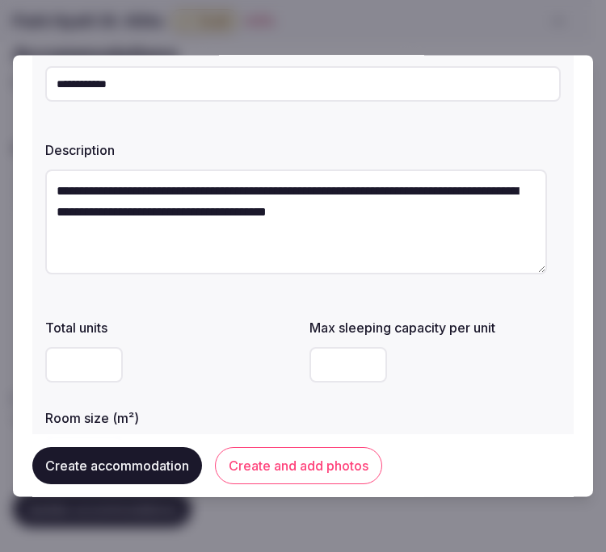
scroll to position [179, 0]
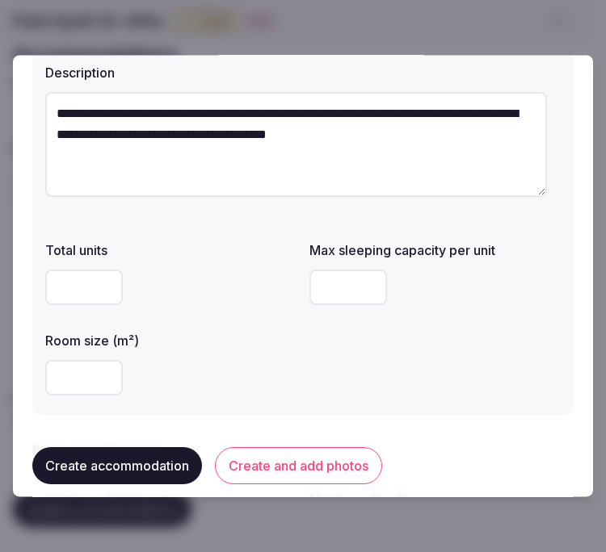
type textarea "**********"
click at [84, 292] on input "number" at bounding box center [84, 289] width 78 height 36
drag, startPoint x: 63, startPoint y: 388, endPoint x: 65, endPoint y: 372, distance: 16.2
click at [61, 388] on input "number" at bounding box center [84, 379] width 78 height 36
type input "**"
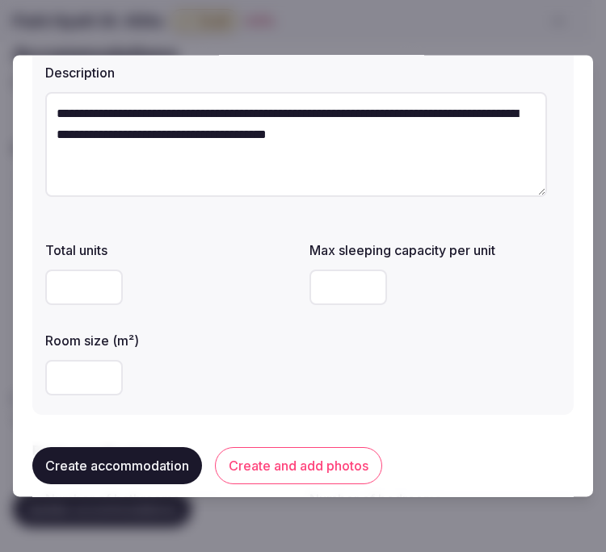
drag, startPoint x: 220, startPoint y: 418, endPoint x: 202, endPoint y: 385, distance: 36.9
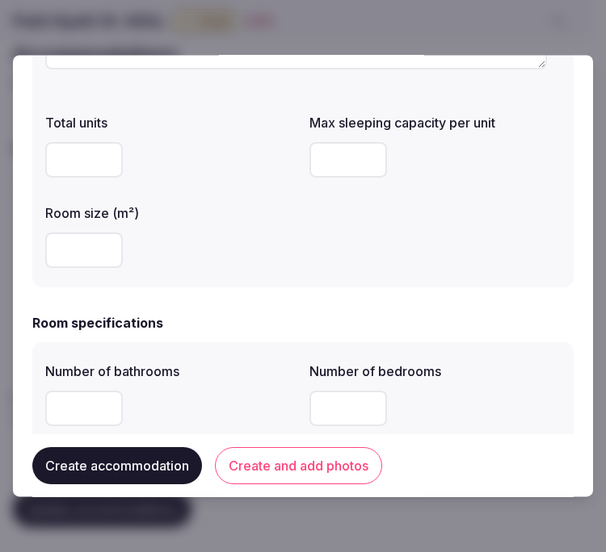
scroll to position [448, 0]
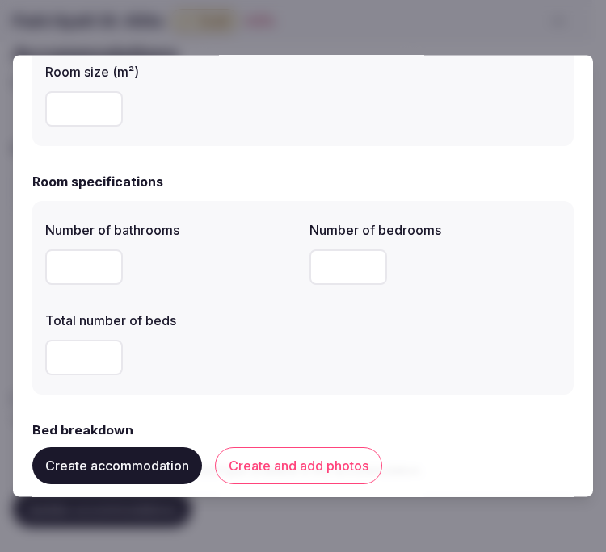
click at [325, 269] on input "number" at bounding box center [348, 268] width 78 height 36
type input "*"
click at [95, 262] on input "number" at bounding box center [84, 268] width 78 height 36
type input "*"
click at [78, 357] on input "number" at bounding box center [84, 359] width 78 height 36
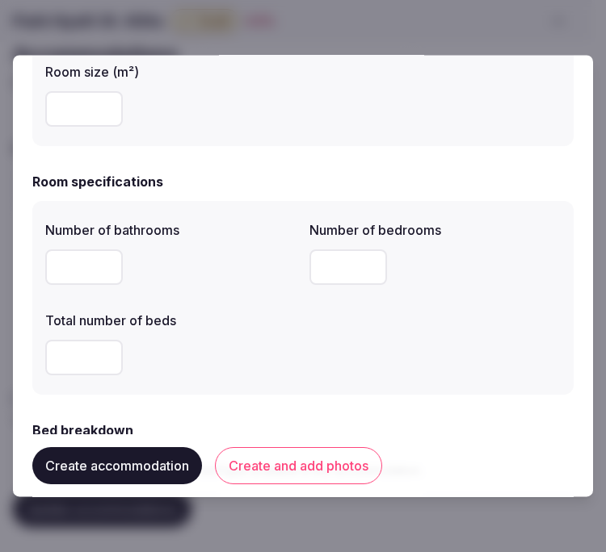
type input "*"
click at [203, 378] on div "*" at bounding box center [170, 358] width 251 height 48
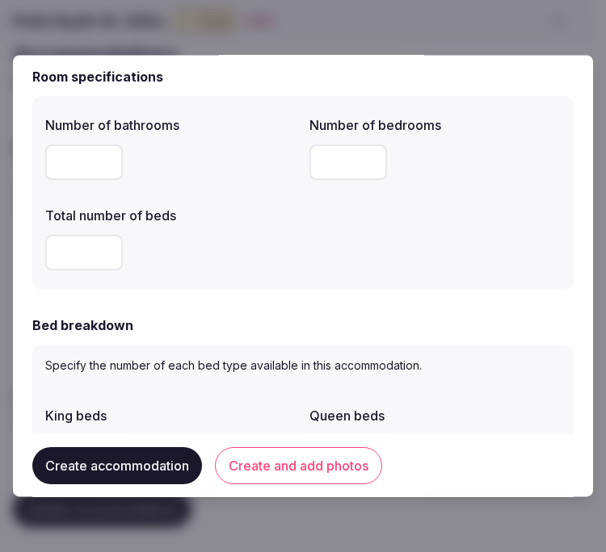
scroll to position [628, 0]
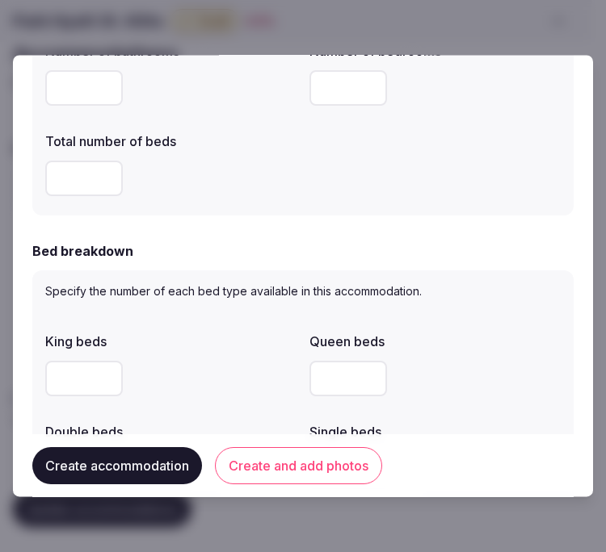
drag, startPoint x: 356, startPoint y: 368, endPoint x: 345, endPoint y: 368, distance: 11.3
click at [346, 368] on input "number" at bounding box center [348, 380] width 78 height 36
type input "*"
click at [418, 397] on div "*" at bounding box center [434, 379] width 251 height 48
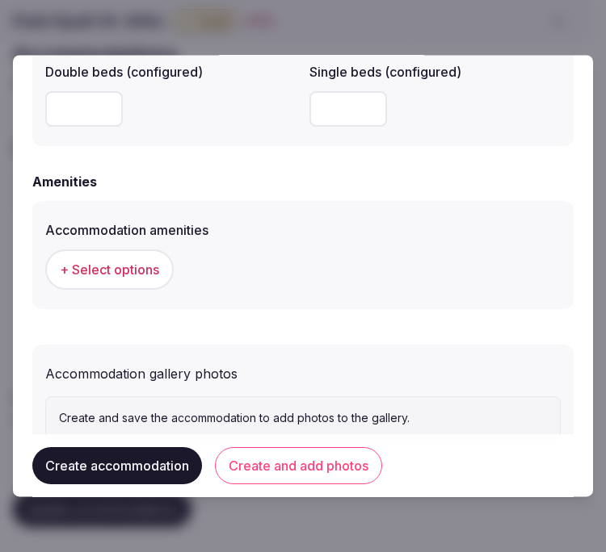
scroll to position [1560, 0]
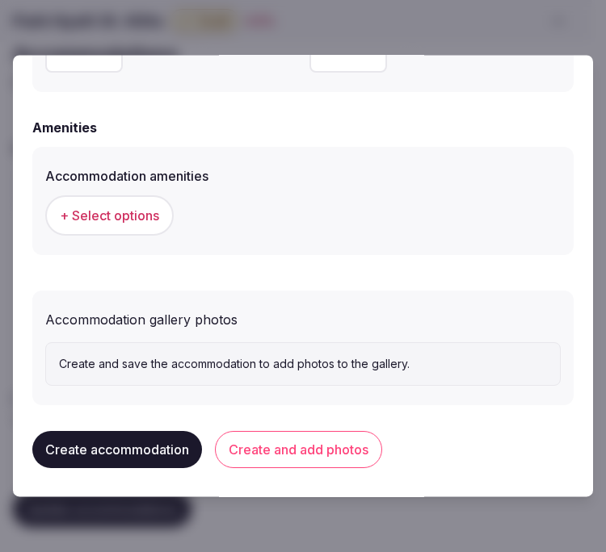
click at [113, 214] on span "+ Select options" at bounding box center [109, 217] width 99 height 18
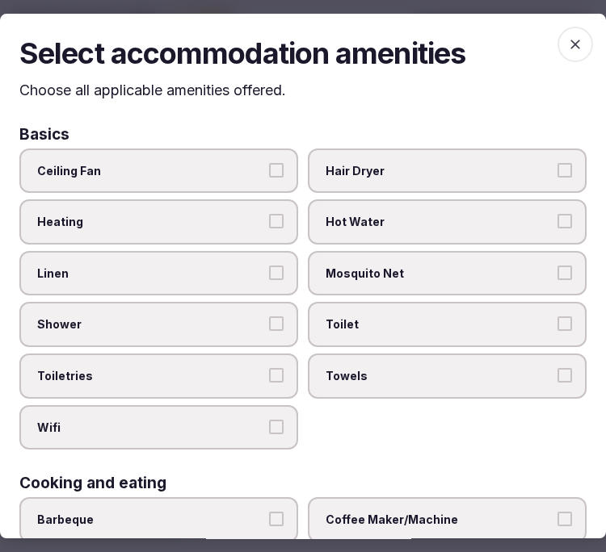
drag, startPoint x: 202, startPoint y: 277, endPoint x: 206, endPoint y: 292, distance: 15.1
click at [202, 278] on label "Linen" at bounding box center [158, 273] width 279 height 45
click at [269, 278] on button "Linen" at bounding box center [276, 273] width 15 height 15
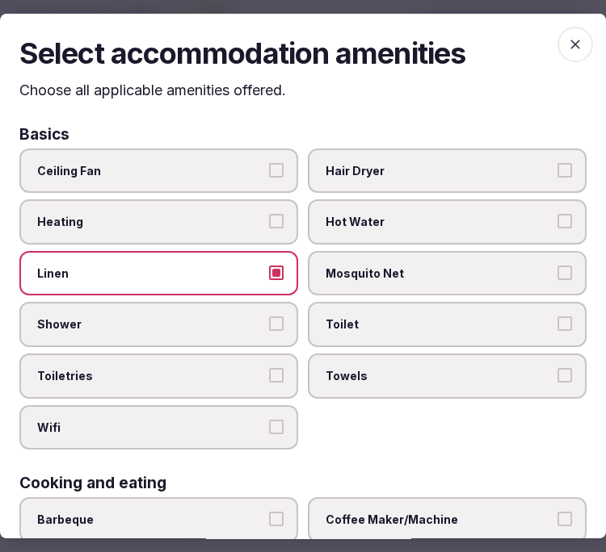
click at [203, 317] on span "Shower" at bounding box center [150, 325] width 227 height 16
click at [269, 317] on button "Shower" at bounding box center [276, 324] width 15 height 15
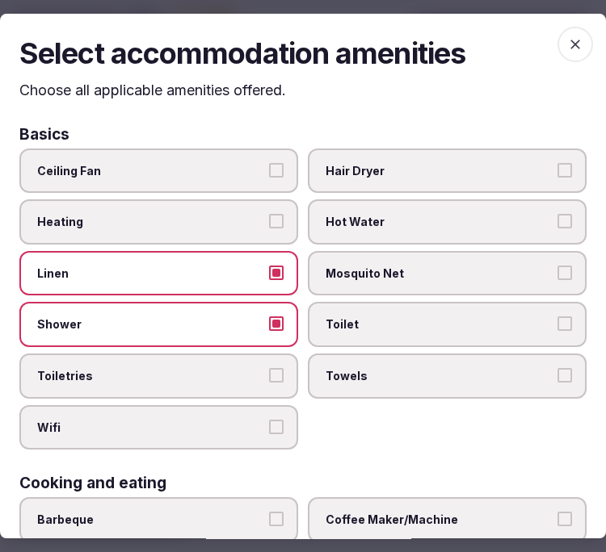
click at [220, 357] on label "Toiletries" at bounding box center [158, 376] width 279 height 45
click at [269, 368] on button "Toiletries" at bounding box center [276, 375] width 15 height 15
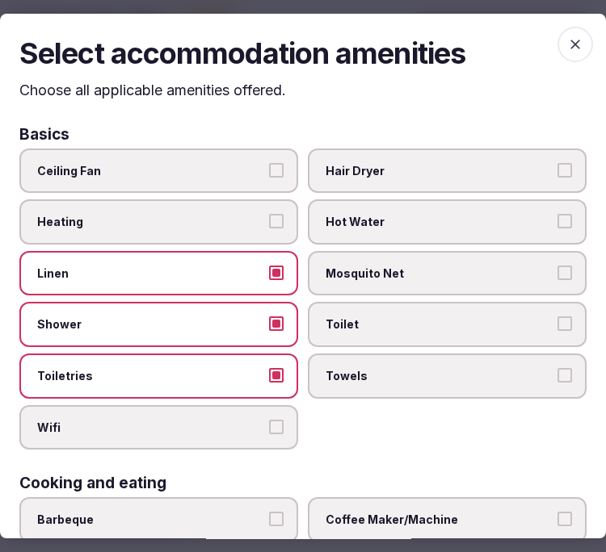
click at [247, 420] on span "Wifi" at bounding box center [150, 428] width 227 height 16
click at [269, 420] on button "Wifi" at bounding box center [276, 427] width 15 height 15
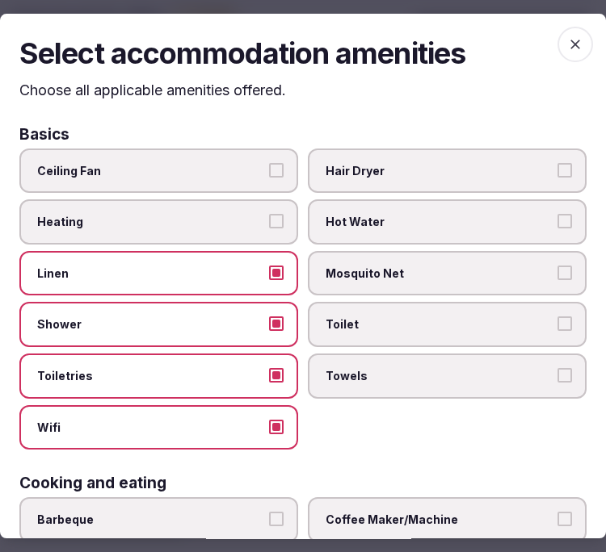
drag, startPoint x: 383, startPoint y: 390, endPoint x: 392, endPoint y: 351, distance: 40.6
click at [383, 384] on label "Towels" at bounding box center [447, 376] width 279 height 45
click at [557, 383] on button "Towels" at bounding box center [564, 375] width 15 height 15
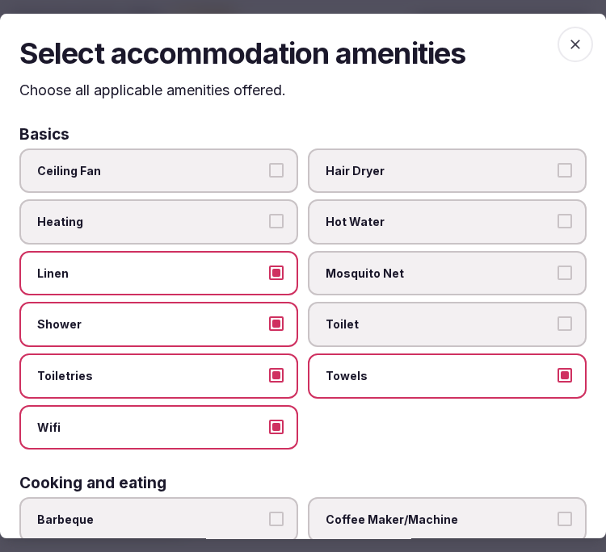
click at [393, 331] on label "Toilet" at bounding box center [447, 324] width 279 height 45
click at [557, 331] on button "Toilet" at bounding box center [564, 324] width 15 height 15
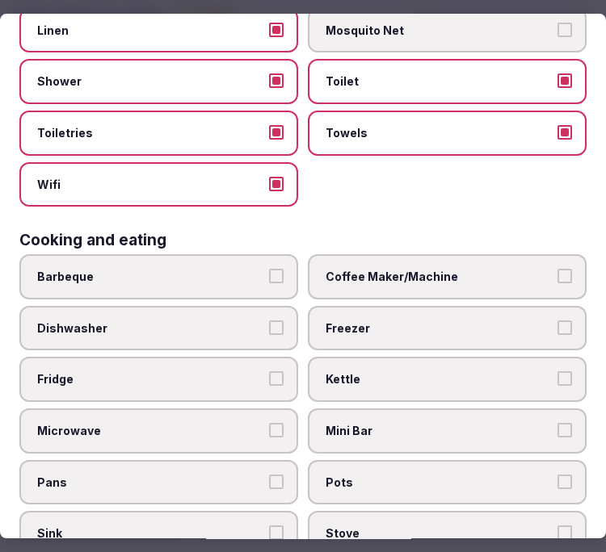
scroll to position [269, 0]
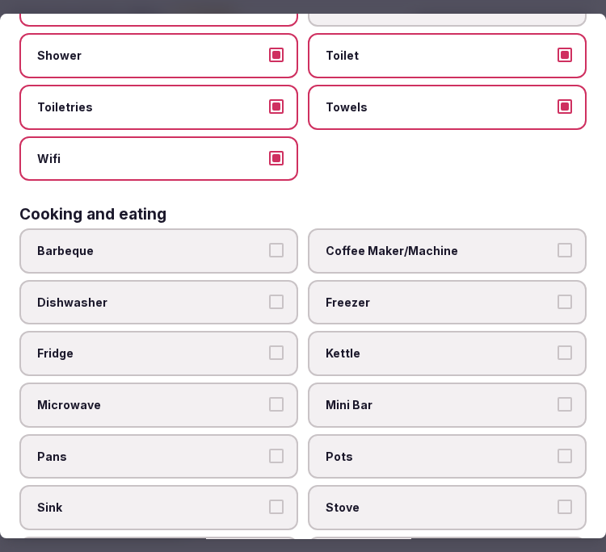
click at [375, 246] on span "Coffee Maker/Machine" at bounding box center [438, 251] width 227 height 16
click at [557, 246] on button "Coffee Maker/Machine" at bounding box center [564, 250] width 15 height 15
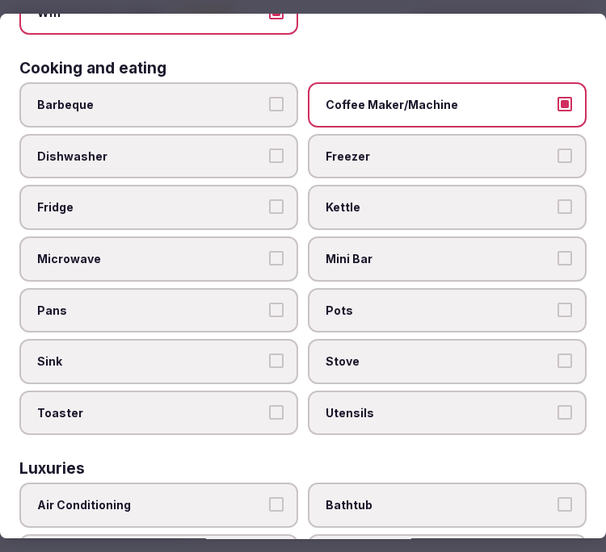
scroll to position [448, 0]
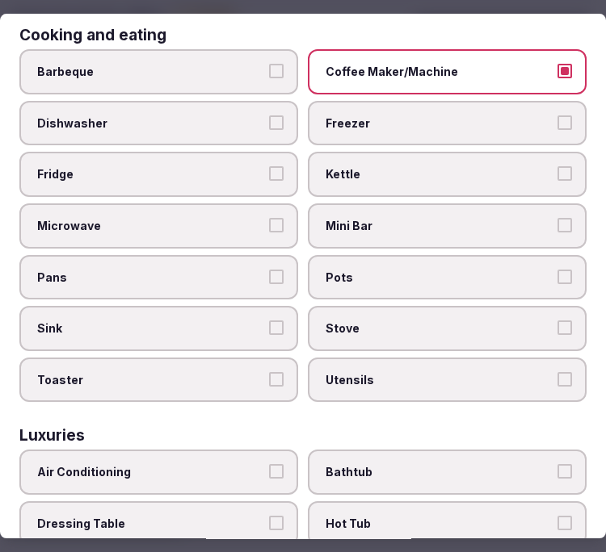
click at [430, 218] on span "Mini Bar" at bounding box center [438, 226] width 227 height 16
click at [557, 218] on button "Mini Bar" at bounding box center [564, 225] width 15 height 15
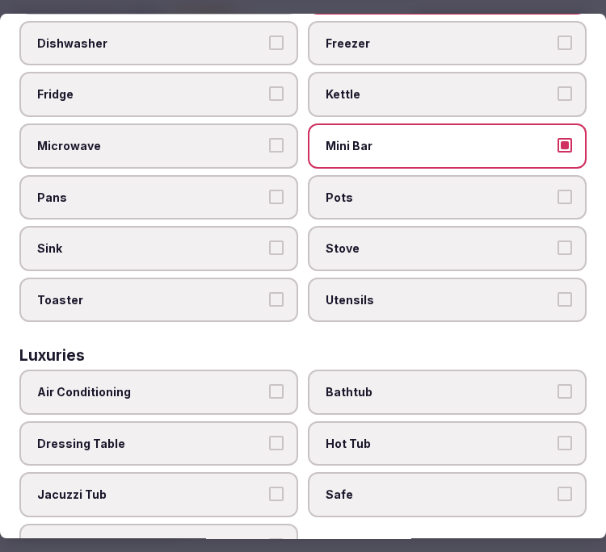
scroll to position [628, 0]
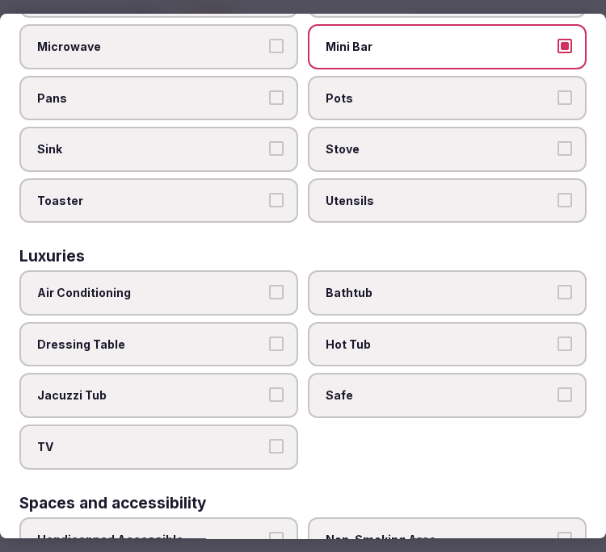
click at [238, 285] on span "Air Conditioning" at bounding box center [150, 293] width 227 height 16
click at [269, 285] on button "Air Conditioning" at bounding box center [276, 292] width 15 height 15
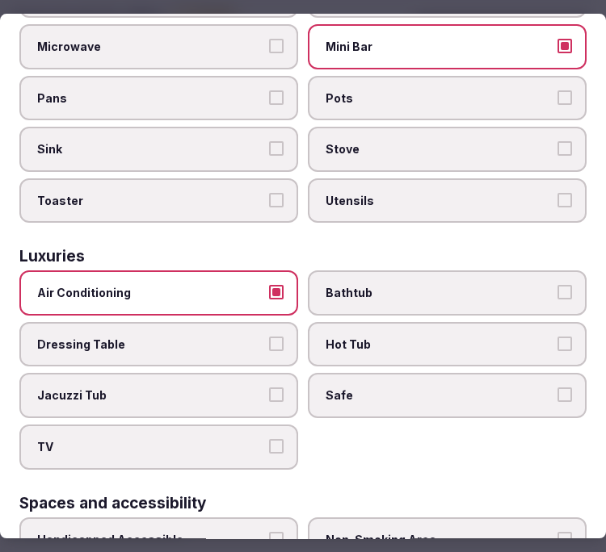
click at [380, 285] on span "Bathtub" at bounding box center [438, 293] width 227 height 16
click at [557, 285] on button "Bathtub" at bounding box center [564, 292] width 15 height 15
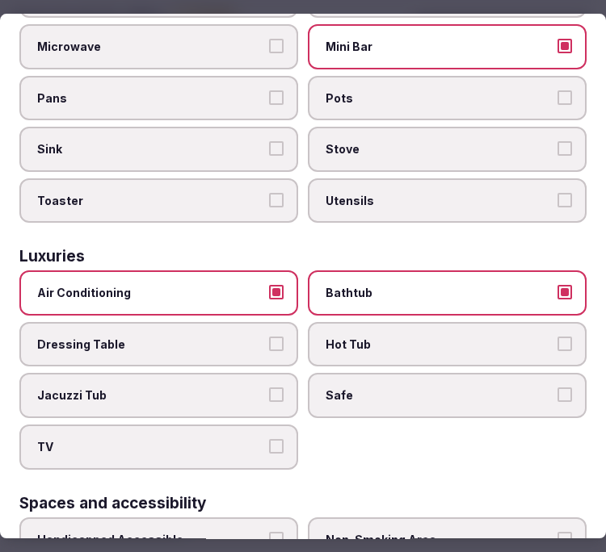
click at [480, 388] on span "Safe" at bounding box center [438, 396] width 227 height 16
click at [557, 388] on button "Safe" at bounding box center [564, 395] width 15 height 15
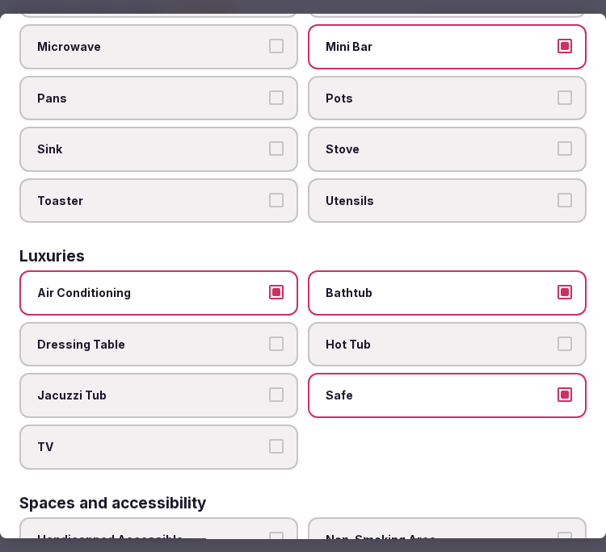
drag, startPoint x: 269, startPoint y: 429, endPoint x: 278, endPoint y: 392, distance: 38.2
click at [270, 439] on button "TV" at bounding box center [276, 446] width 15 height 15
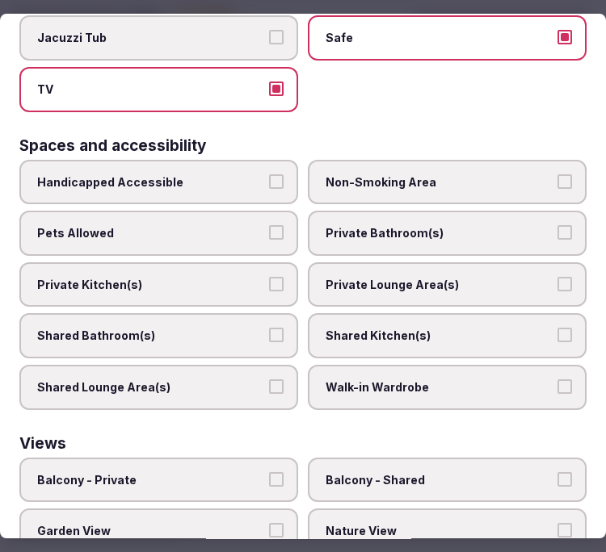
scroll to position [987, 0]
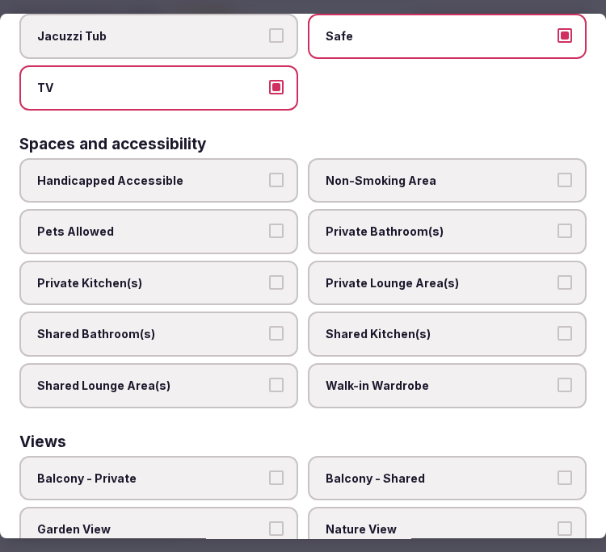
click at [390, 224] on span "Private Bathroom(s)" at bounding box center [438, 232] width 227 height 16
click at [557, 224] on button "Private Bathroom(s)" at bounding box center [564, 231] width 15 height 15
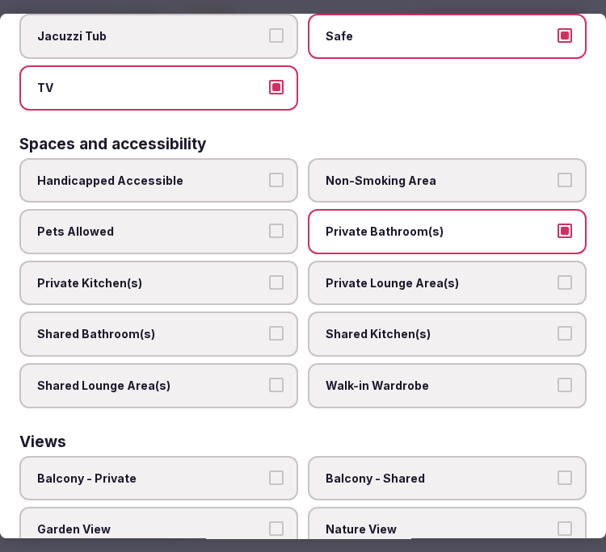
click at [384, 261] on label "Private Lounge Area(s)" at bounding box center [447, 283] width 279 height 45
click at [557, 275] on button "Private Lounge Area(s)" at bounding box center [564, 282] width 15 height 15
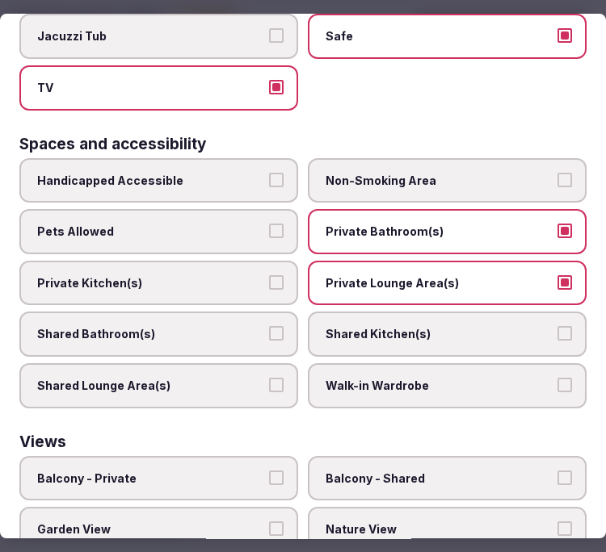
scroll to position [1084, 0]
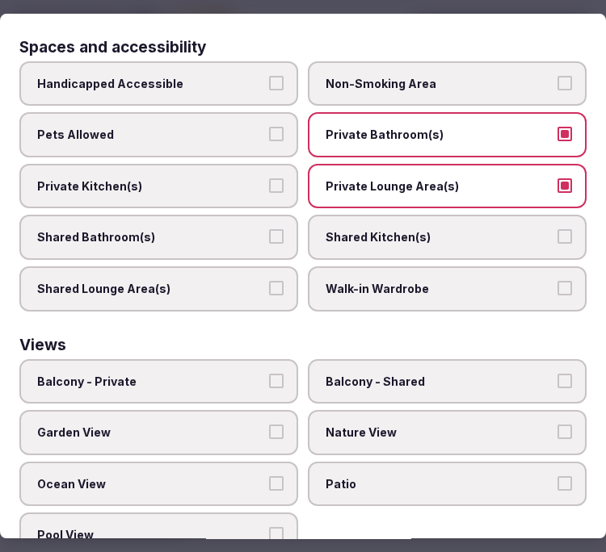
click at [89, 359] on label "Balcony - Private" at bounding box center [158, 381] width 279 height 45
click at [269, 374] on button "Balcony - Private" at bounding box center [276, 381] width 15 height 15
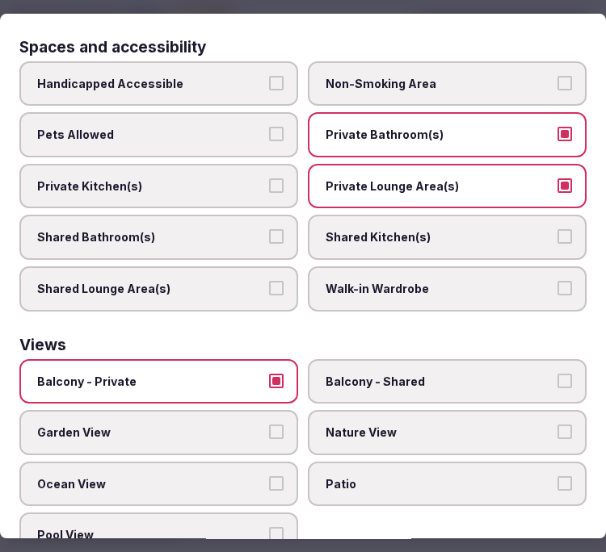
click at [353, 410] on label "Nature View" at bounding box center [447, 432] width 279 height 45
click at [557, 425] on button "Nature View" at bounding box center [564, 432] width 15 height 15
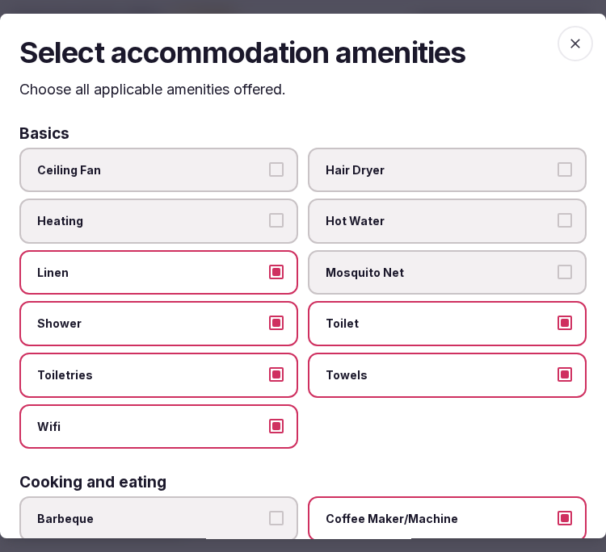
scroll to position [0, 0]
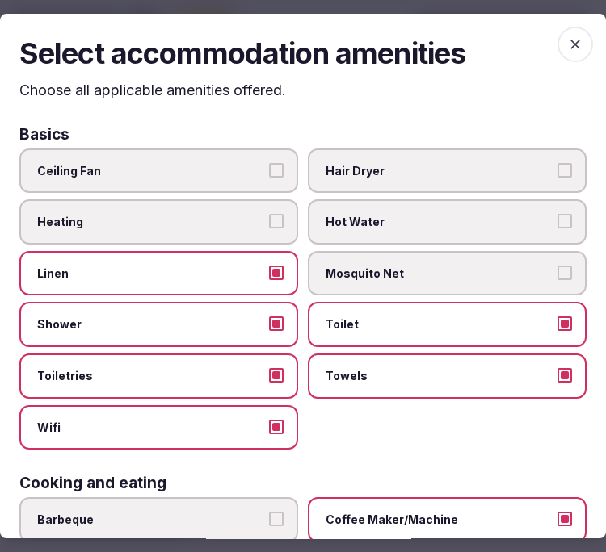
click at [573, 54] on span "button" at bounding box center [575, 45] width 36 height 36
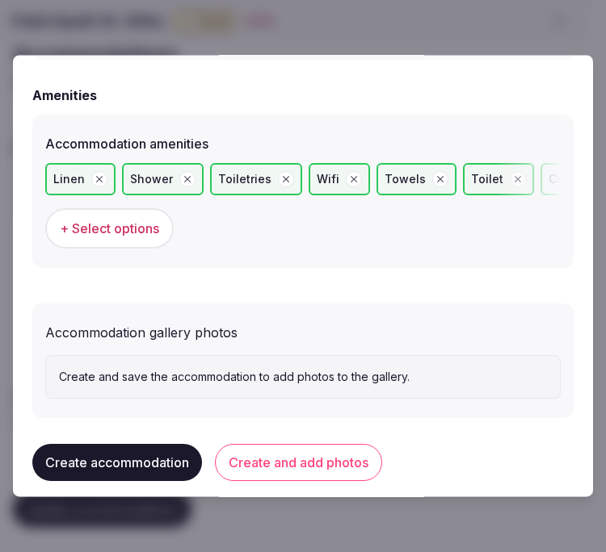
scroll to position [1604, 0]
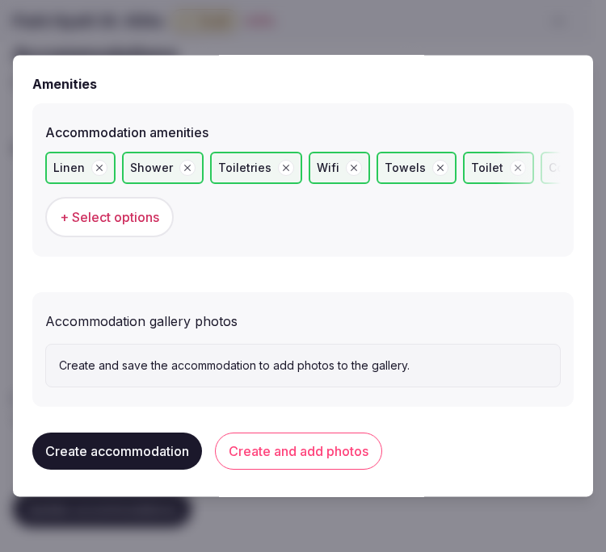
click at [283, 448] on button "Create and add photos" at bounding box center [298, 451] width 167 height 37
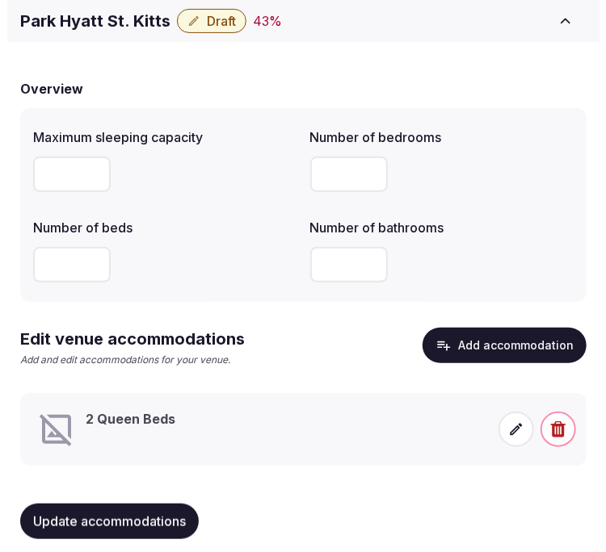
scroll to position [124, 0]
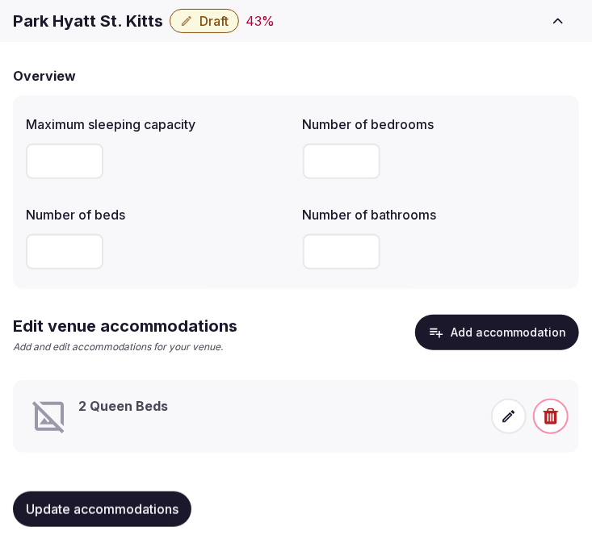
click at [504, 424] on span at bounding box center [509, 417] width 36 height 36
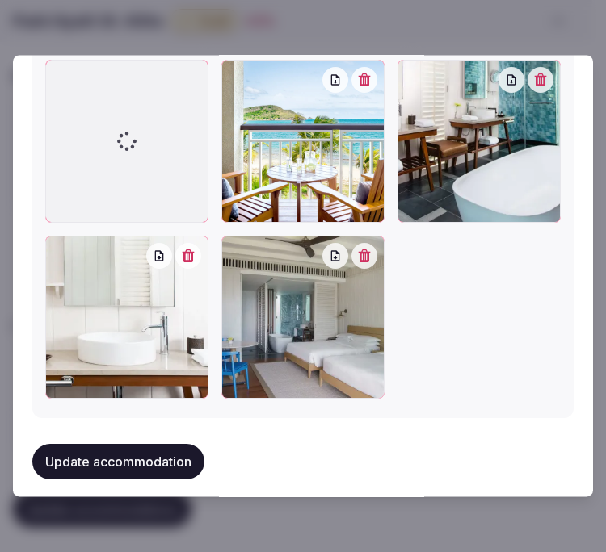
scroll to position [2138, 0]
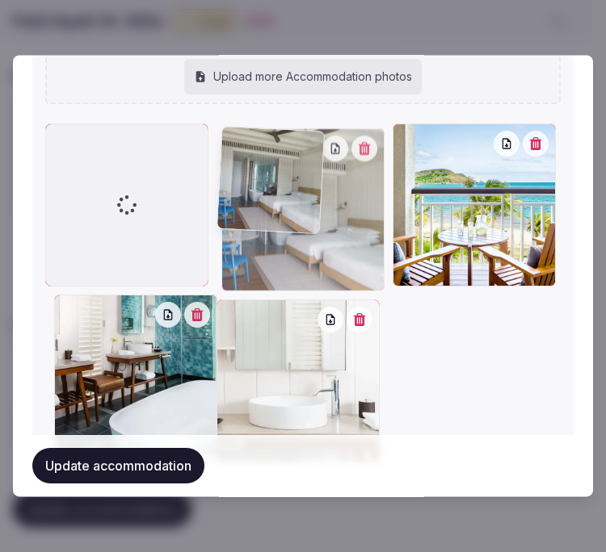
drag, startPoint x: 231, startPoint y: 242, endPoint x: 86, endPoint y: 107, distance: 198.9
click at [86, 107] on div "Park-Hyatt-St-Kitts-Christophe-Harbour-P009-Bathroom-Vanity.16x9.webp Park-Hyat…" at bounding box center [302, 170] width 515 height 588
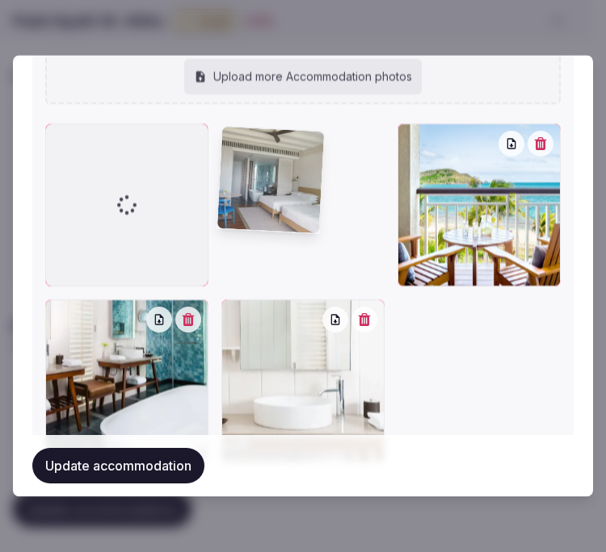
scroll to position [2068, 0]
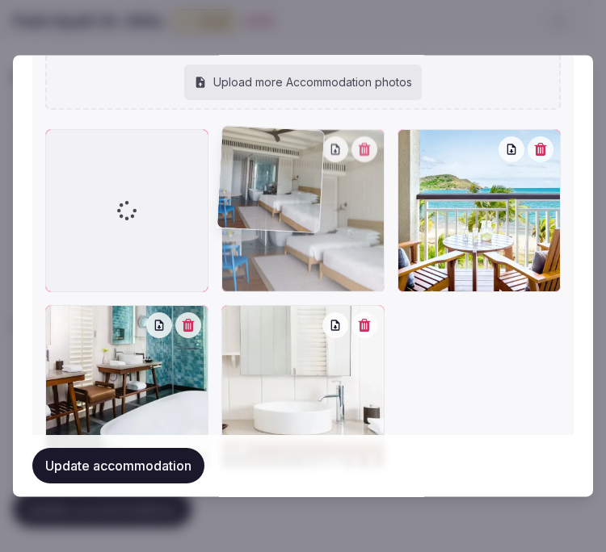
drag, startPoint x: 237, startPoint y: 139, endPoint x: 114, endPoint y: 143, distance: 123.6
click at [118, 144] on div at bounding box center [302, 299] width 515 height 339
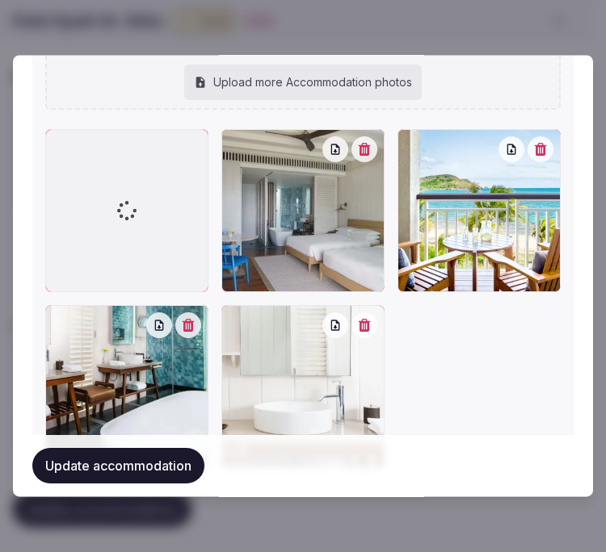
click at [119, 474] on button "Update accommodation" at bounding box center [118, 467] width 172 height 36
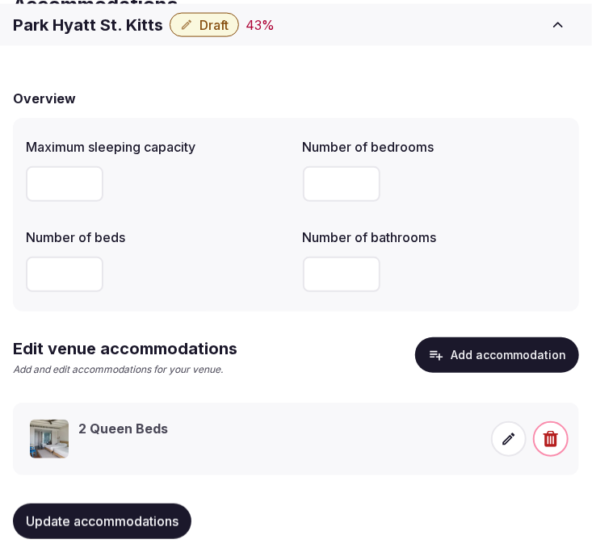
scroll to position [124, 0]
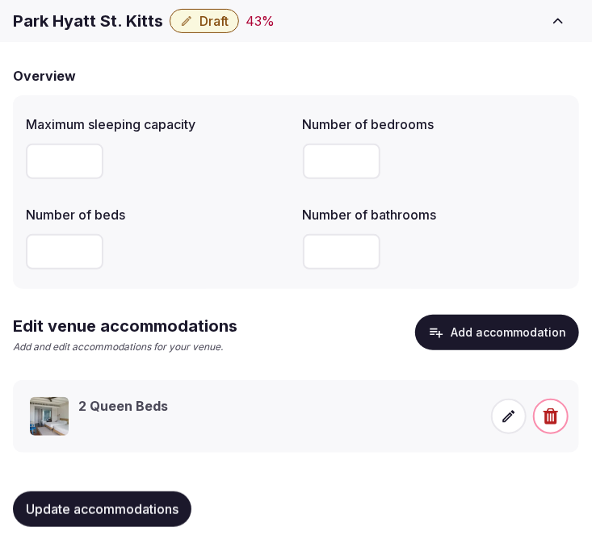
drag, startPoint x: 65, startPoint y: 509, endPoint x: 70, endPoint y: 499, distance: 11.2
click at [65, 507] on span "Update accommodations" at bounding box center [102, 510] width 153 height 16
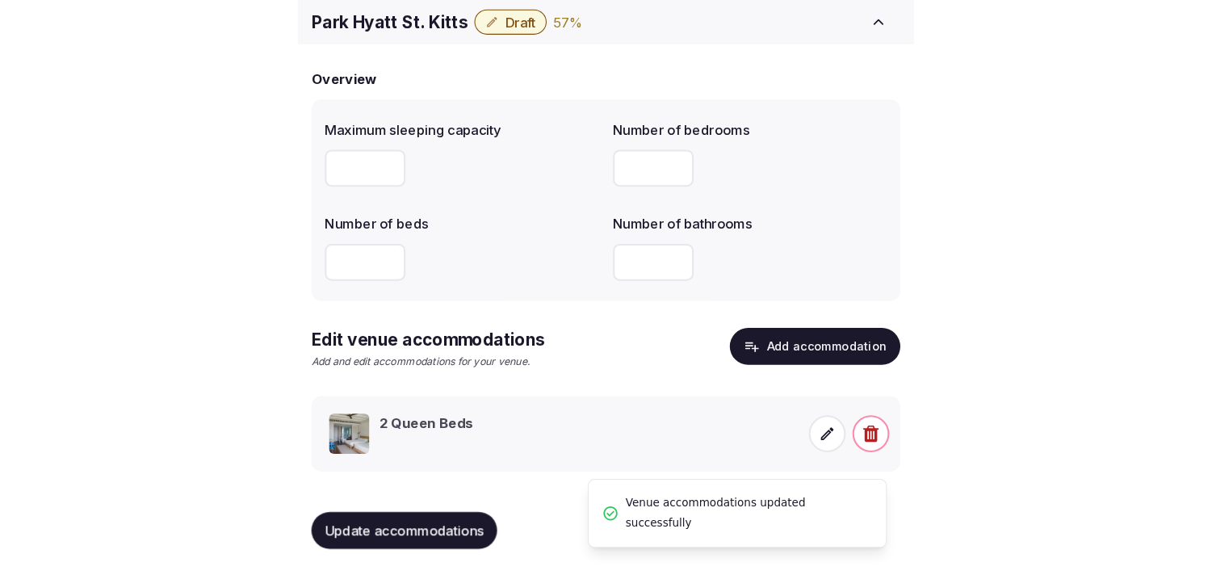
scroll to position [76, 0]
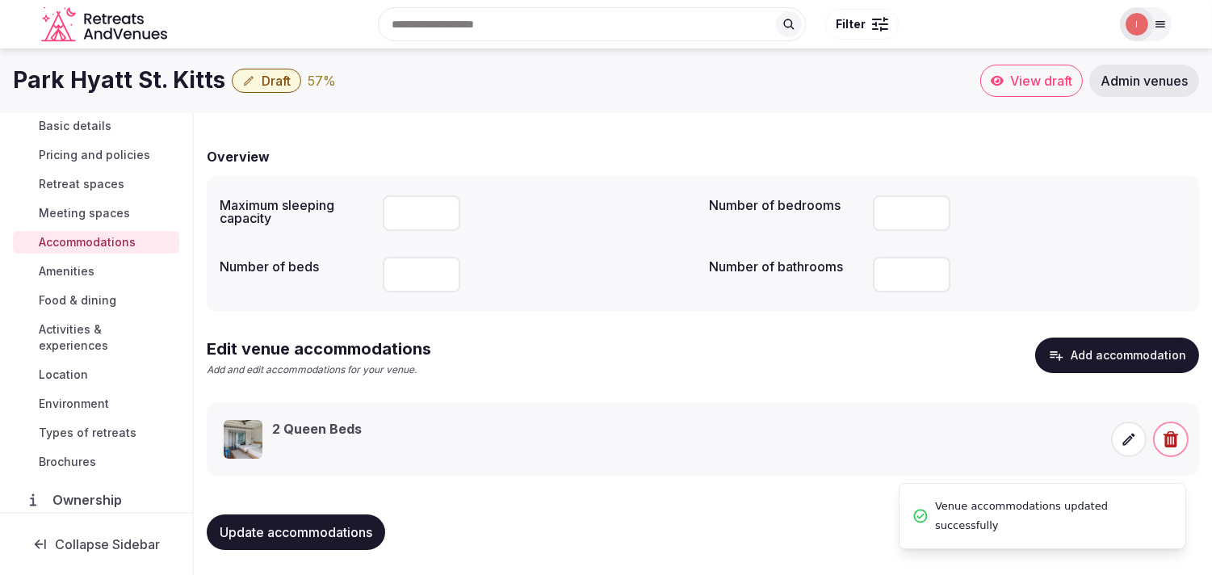
click at [68, 263] on span "Amenities" at bounding box center [67, 271] width 56 height 16
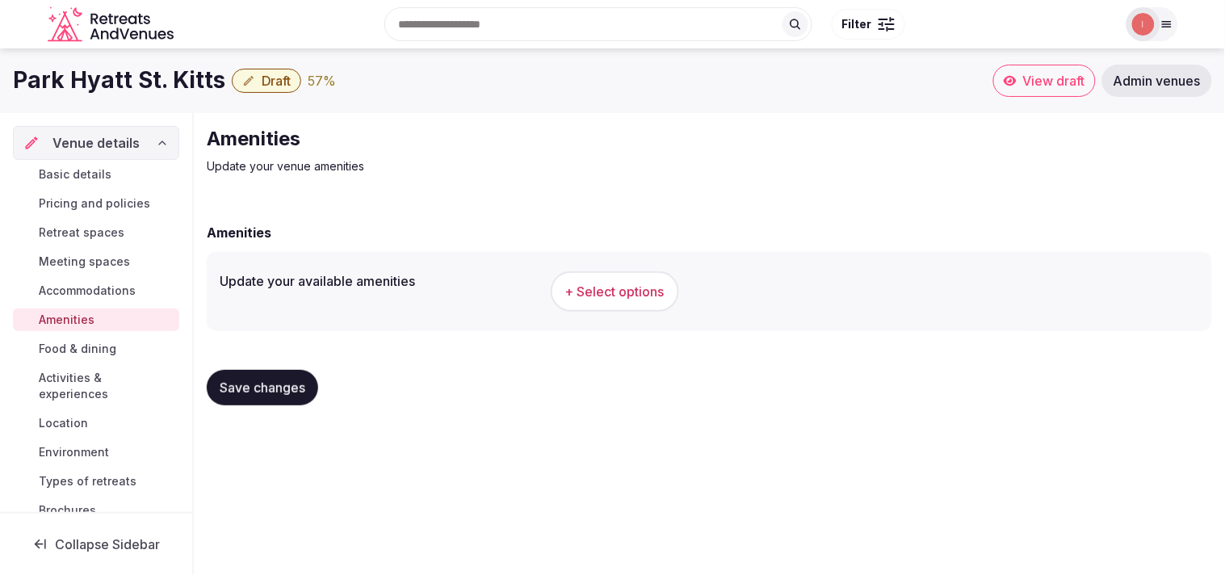
click at [616, 292] on span "+ Select options" at bounding box center [614, 292] width 99 height 18
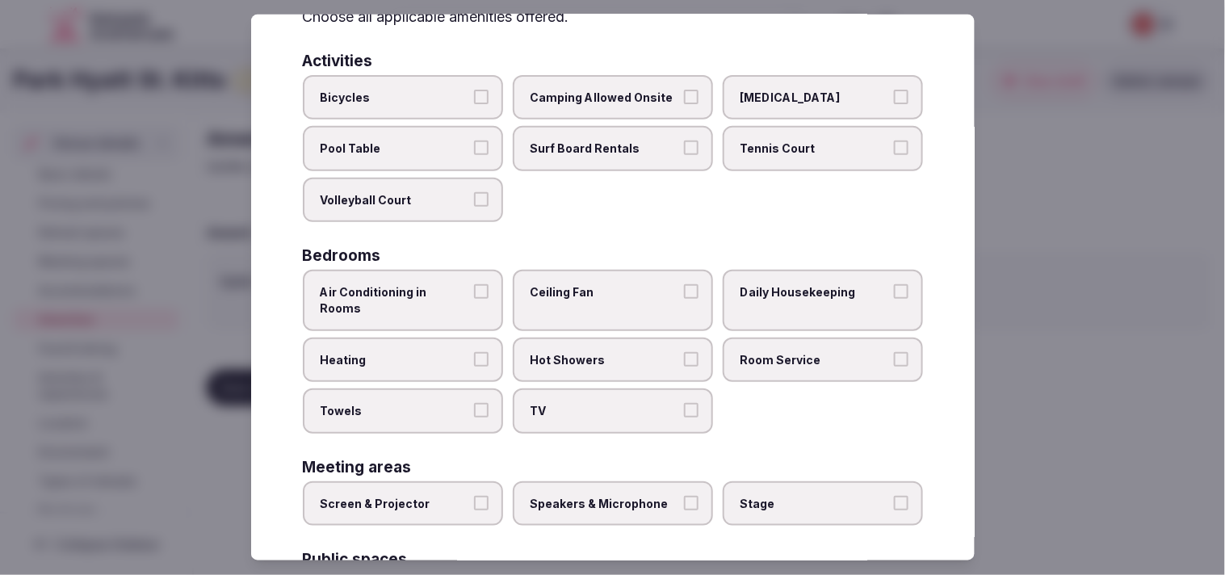
scroll to position [179, 0]
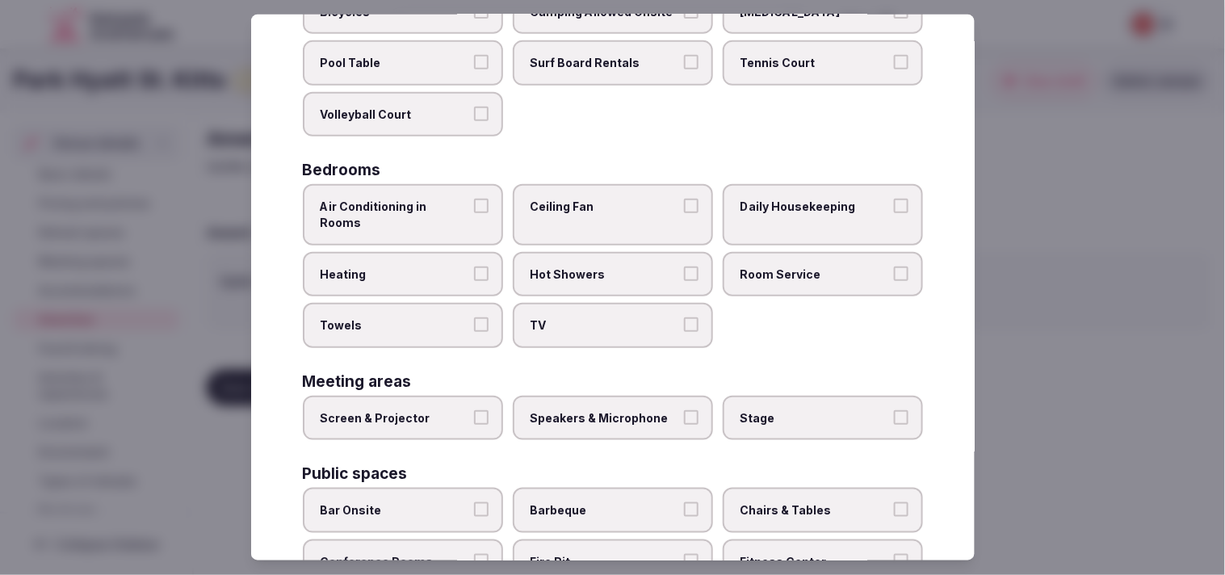
click at [481, 211] on label "Air Conditioning in Rooms" at bounding box center [403, 214] width 200 height 61
click at [481, 211] on button "Air Conditioning in Rooms" at bounding box center [481, 206] width 15 height 15
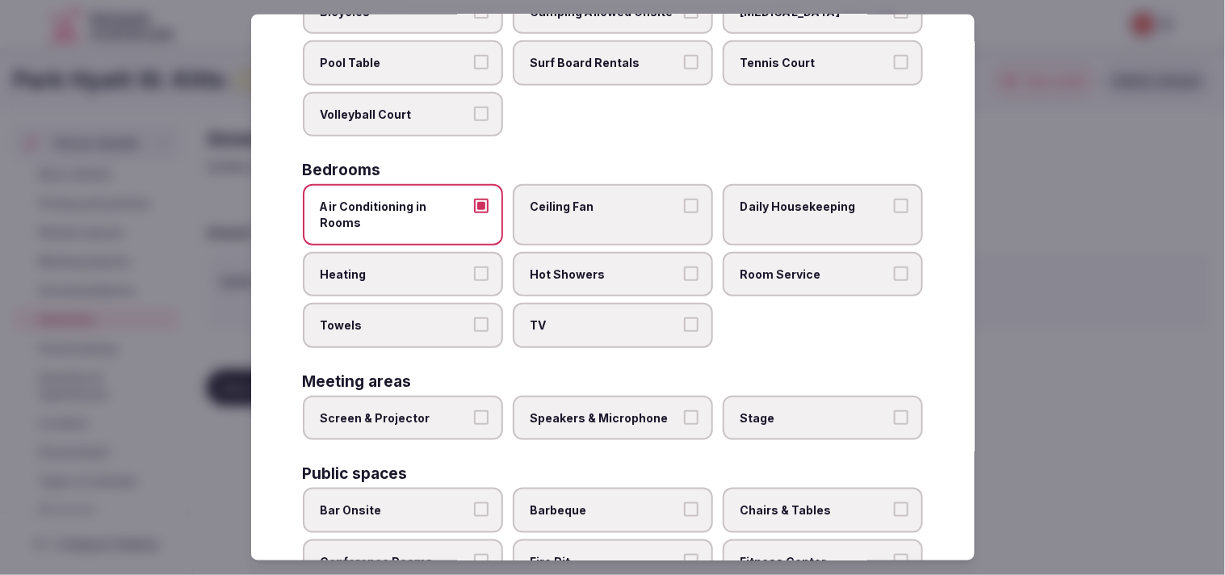
click at [767, 204] on span "Daily Housekeeping" at bounding box center [815, 207] width 149 height 16
click at [894, 204] on button "Daily Housekeeping" at bounding box center [901, 206] width 15 height 15
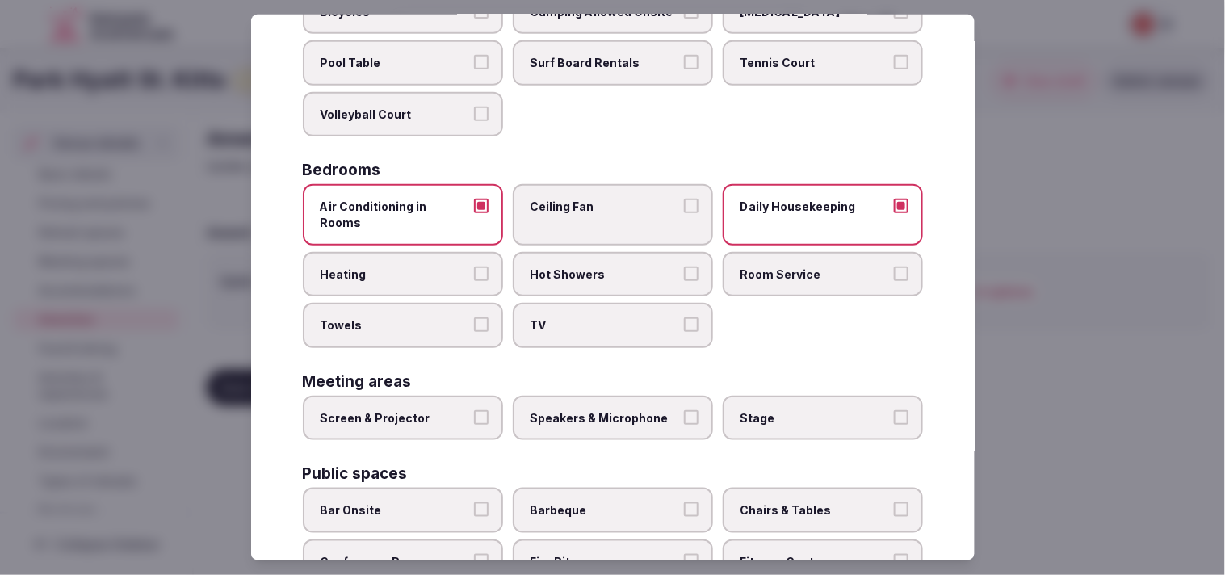
click at [769, 266] on span "Room Service" at bounding box center [815, 274] width 149 height 16
click at [894, 266] on button "Room Service" at bounding box center [901, 273] width 15 height 15
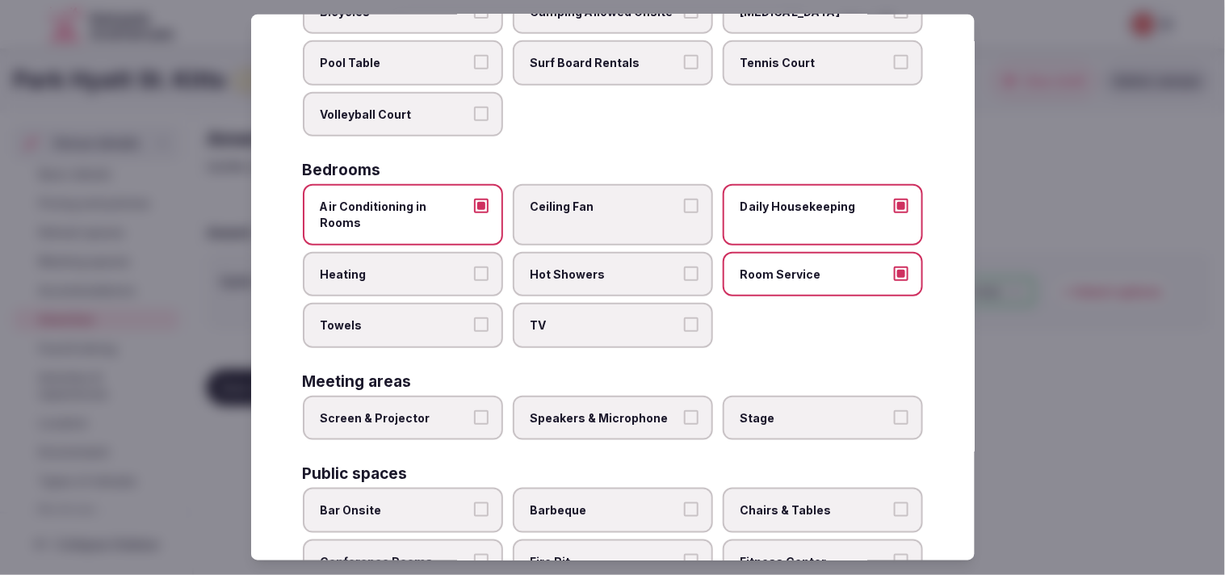
click at [650, 266] on span "Hot Showers" at bounding box center [605, 274] width 149 height 16
click at [684, 266] on button "Hot Showers" at bounding box center [691, 273] width 15 height 15
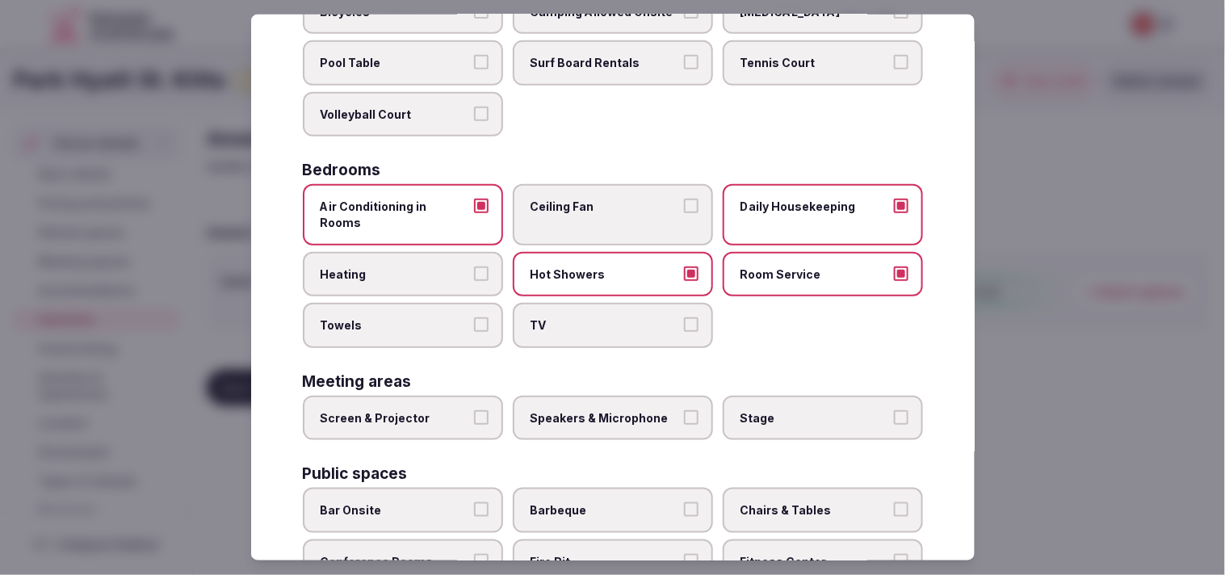
click at [358, 313] on label "Towels" at bounding box center [403, 325] width 200 height 45
click at [474, 317] on button "Towels" at bounding box center [481, 324] width 15 height 15
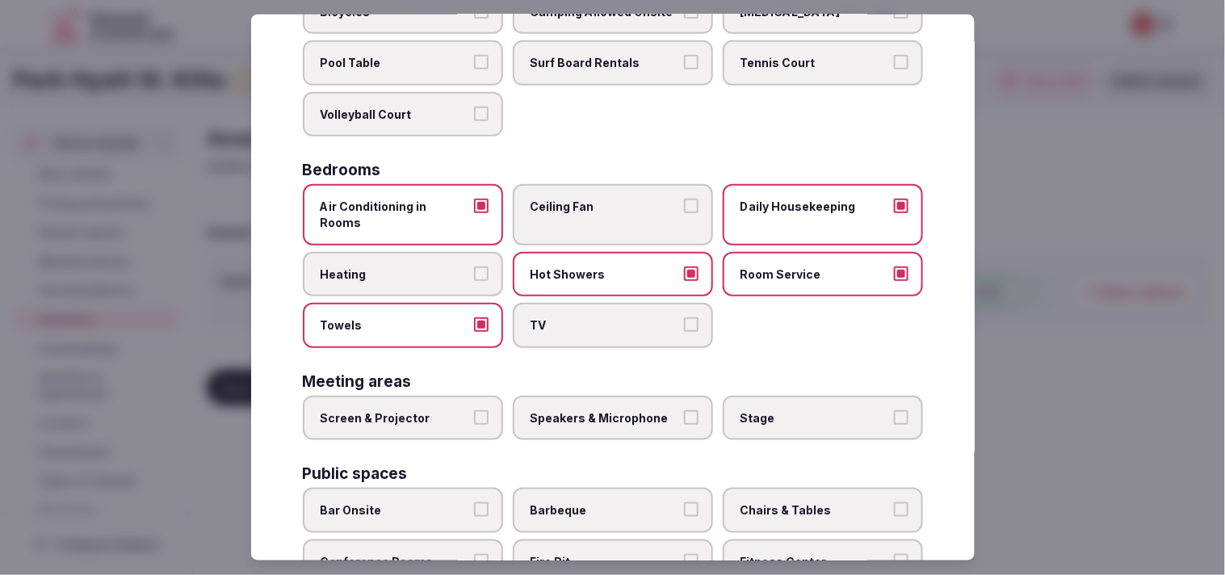
click at [555, 311] on label "TV" at bounding box center [613, 325] width 200 height 45
click at [684, 317] on button "TV" at bounding box center [691, 324] width 15 height 15
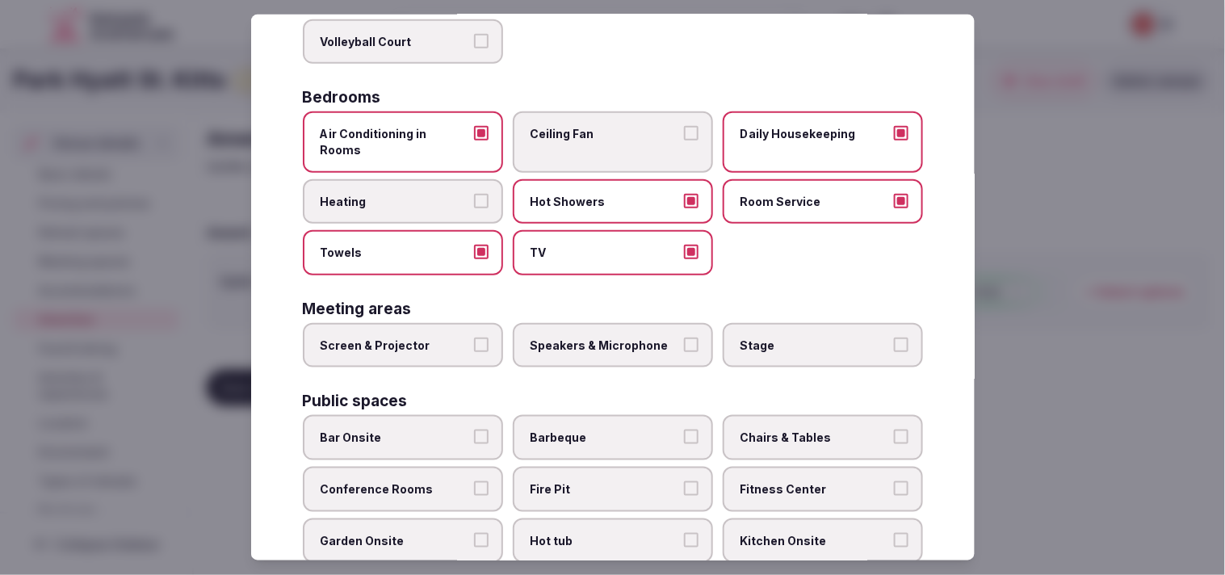
scroll to position [359, 0]
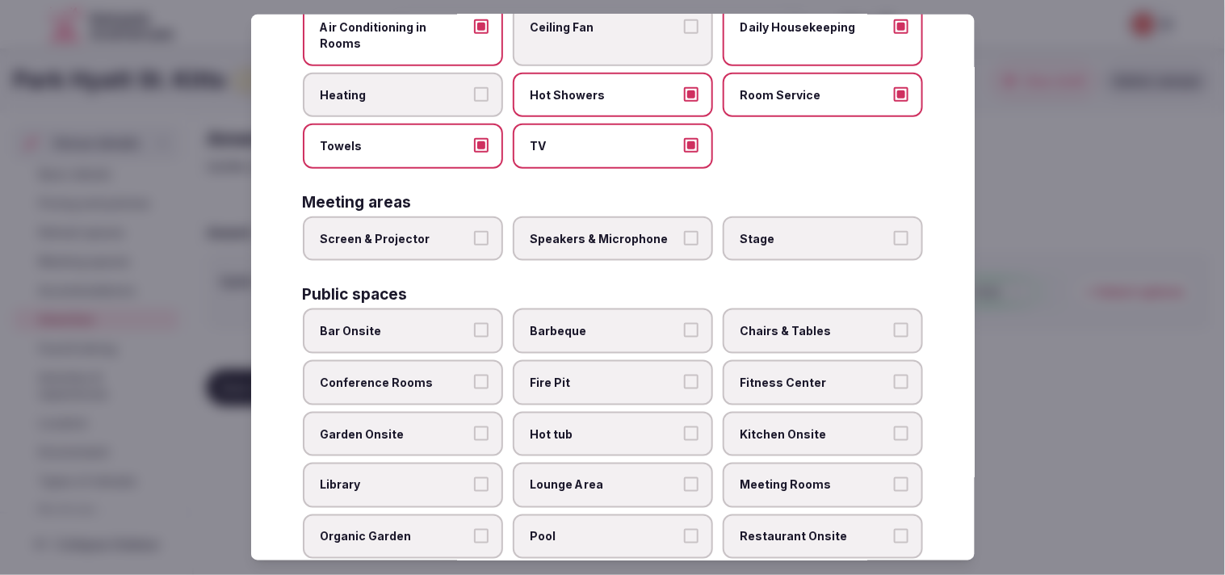
click at [456, 231] on span "Screen & Projector" at bounding box center [395, 239] width 149 height 16
click at [474, 231] on button "Screen & Projector" at bounding box center [481, 238] width 15 height 15
click at [582, 225] on label "Speakers & Microphone" at bounding box center [613, 238] width 200 height 45
click at [684, 231] on button "Speakers & Microphone" at bounding box center [691, 238] width 15 height 15
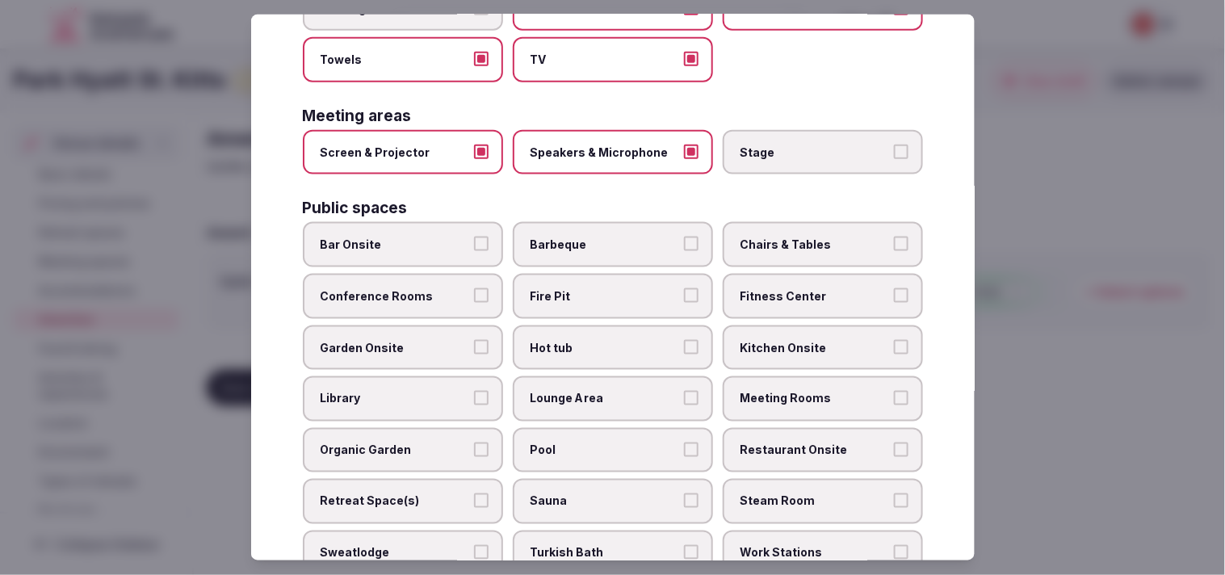
scroll to position [538, 0]
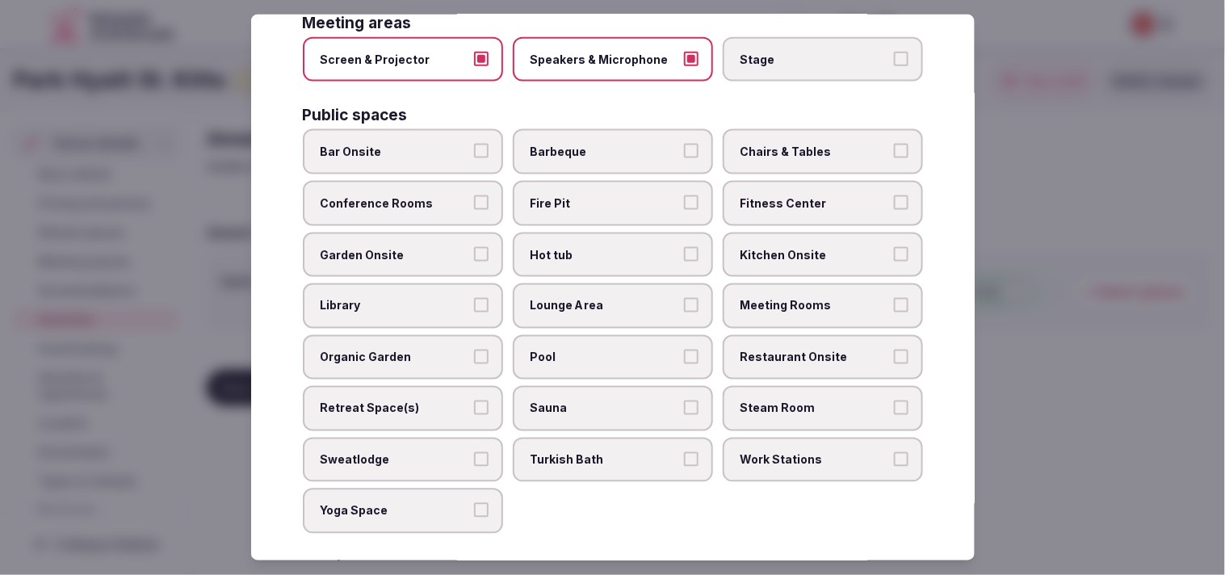
click at [397, 129] on label "Bar Onsite" at bounding box center [403, 151] width 200 height 45
click at [474, 144] on button "Bar Onsite" at bounding box center [481, 151] width 15 height 15
click at [834, 143] on label "Chairs & Tables" at bounding box center [823, 151] width 200 height 45
click at [894, 144] on button "Chairs & Tables" at bounding box center [901, 151] width 15 height 15
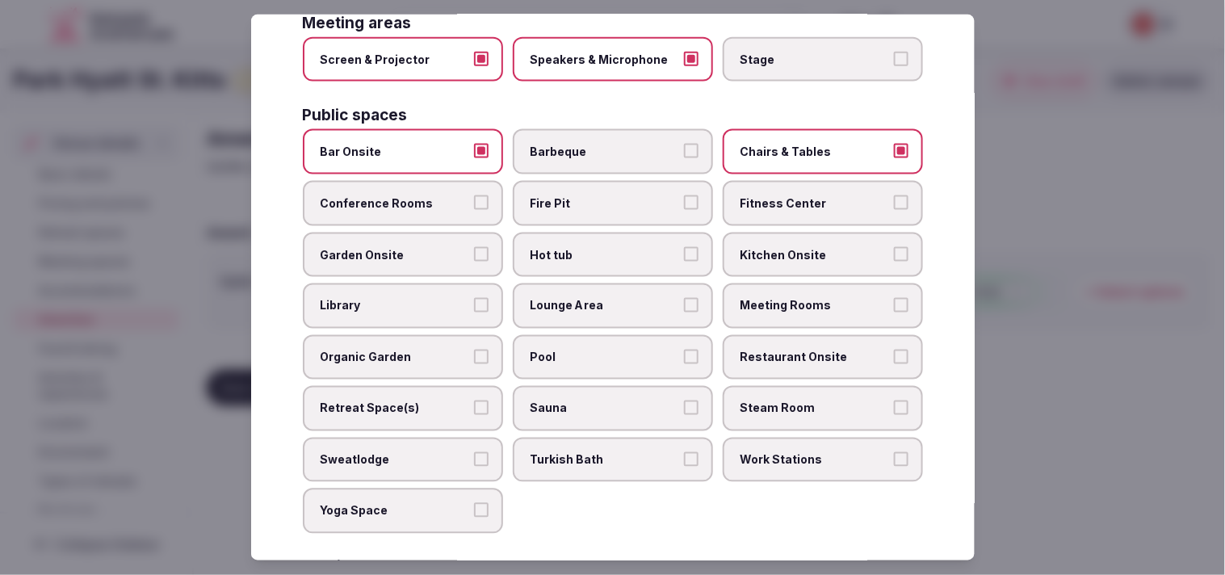
click at [811, 188] on label "Fitness Center" at bounding box center [823, 203] width 200 height 45
click at [894, 195] on button "Fitness Center" at bounding box center [901, 202] width 15 height 15
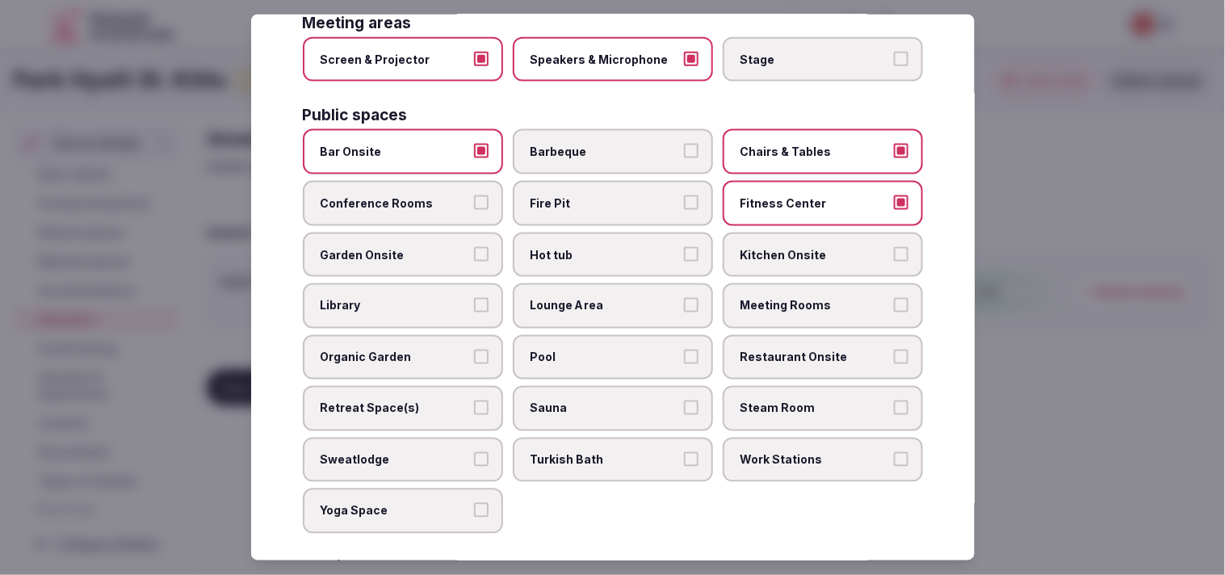
click at [453, 246] on span "Garden Onsite" at bounding box center [395, 254] width 149 height 16
click at [474, 246] on button "Garden Onsite" at bounding box center [481, 253] width 15 height 15
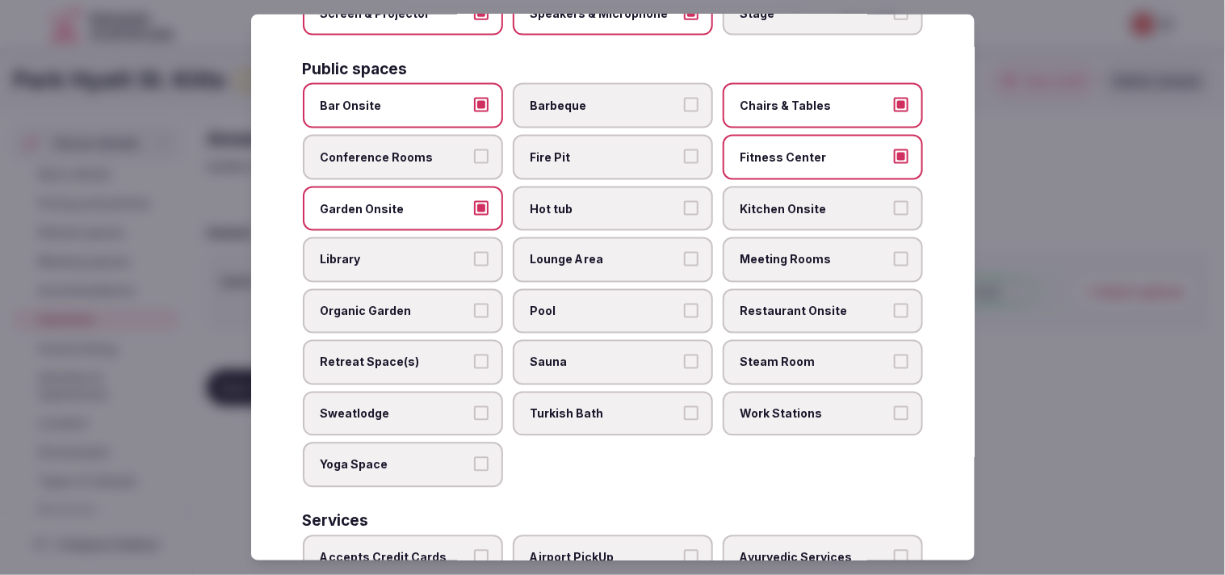
scroll to position [717, 0]
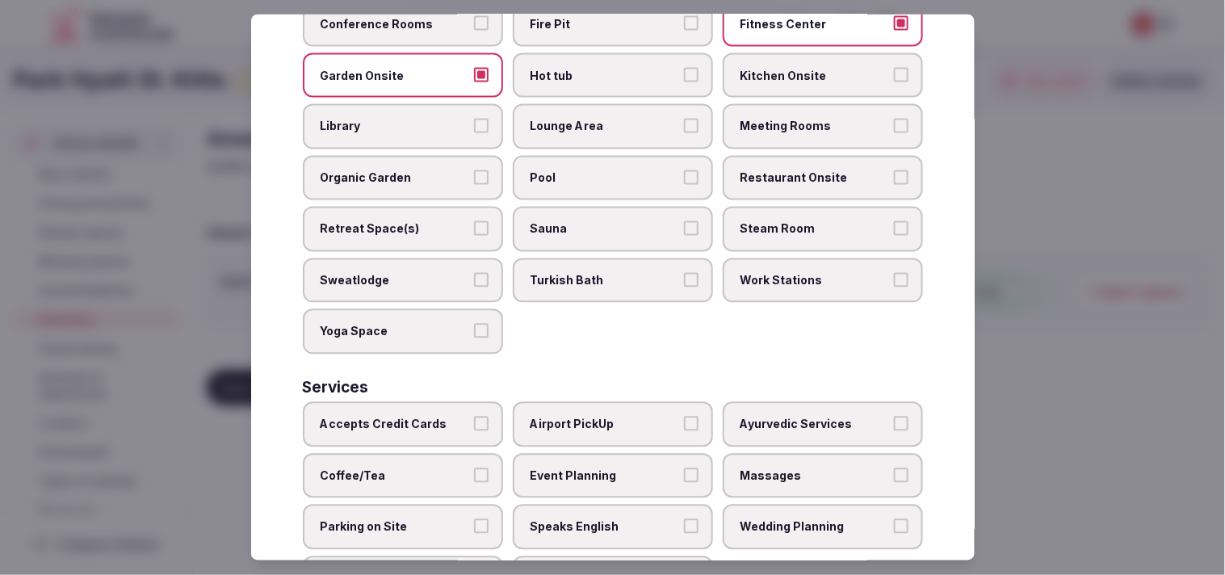
click at [796, 119] on span "Meeting Rooms" at bounding box center [815, 127] width 149 height 16
click at [894, 119] on button "Meeting Rooms" at bounding box center [901, 126] width 15 height 15
click at [545, 170] on span "Pool" at bounding box center [605, 178] width 149 height 16
click at [684, 170] on button "Pool" at bounding box center [691, 177] width 15 height 15
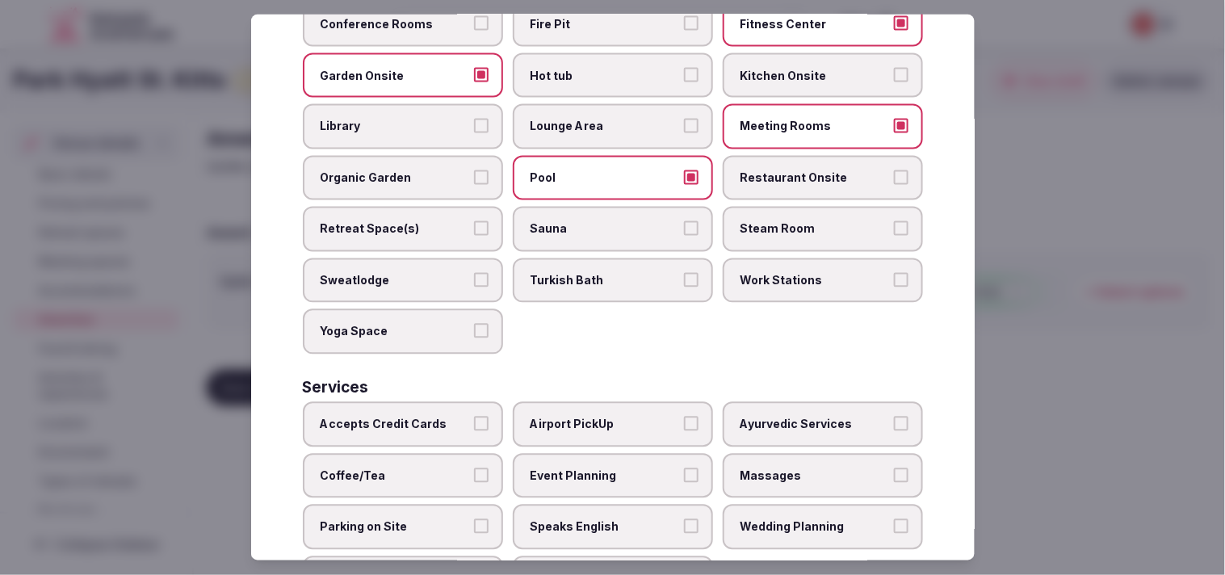
click at [752, 170] on span "Restaurant Onsite" at bounding box center [815, 178] width 149 height 16
click at [894, 170] on button "Restaurant Onsite" at bounding box center [901, 177] width 15 height 15
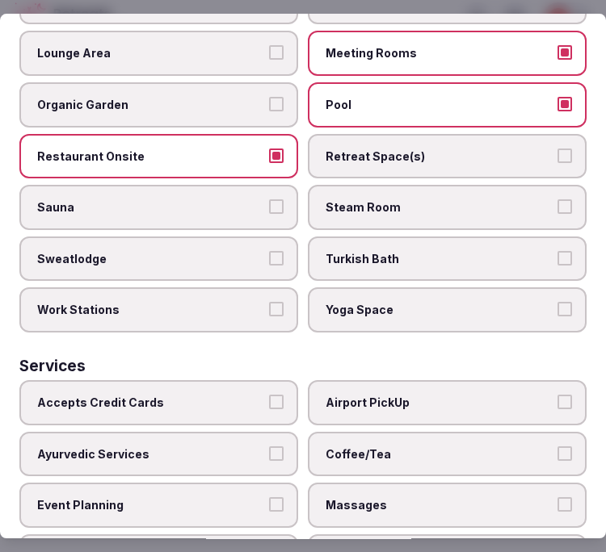
scroll to position [1040, 0]
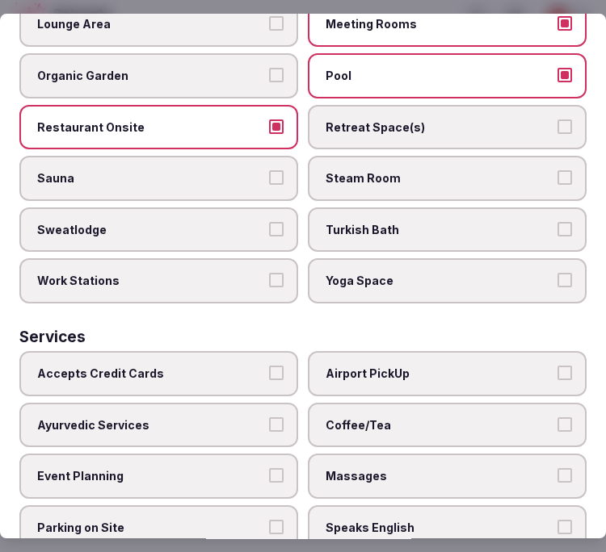
click at [206, 156] on label "Sauna" at bounding box center [158, 178] width 279 height 45
click at [269, 170] on button "Sauna" at bounding box center [276, 177] width 15 height 15
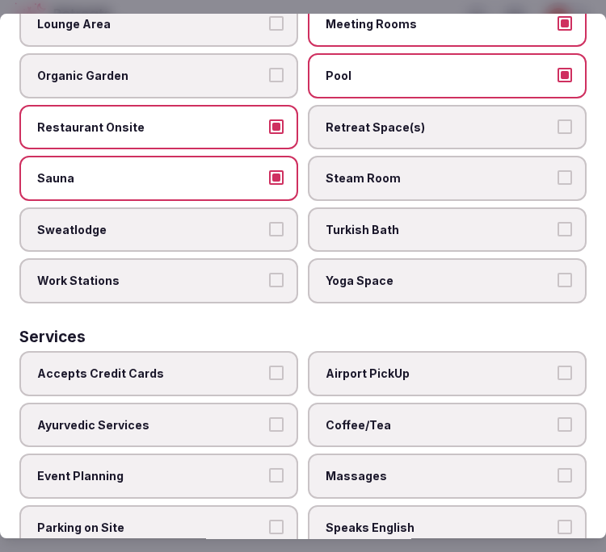
click at [418, 113] on label "Retreat Space(s)" at bounding box center [447, 127] width 279 height 45
click at [557, 120] on button "Retreat Space(s)" at bounding box center [564, 127] width 15 height 15
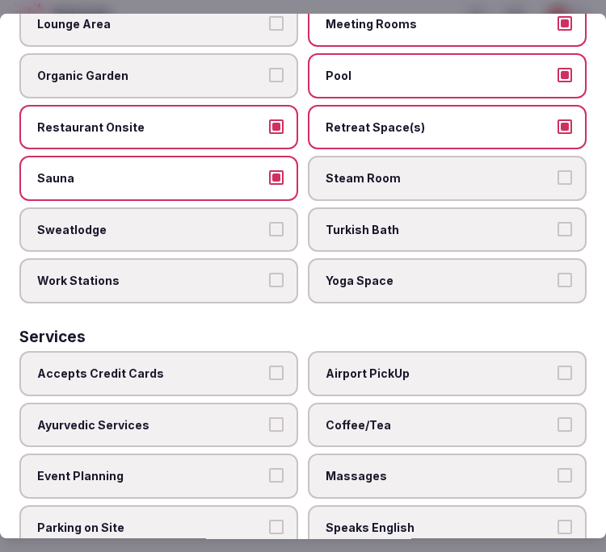
click at [367, 120] on span "Retreat Space(s)" at bounding box center [438, 128] width 227 height 16
click at [557, 120] on button "Retreat Space(s)" at bounding box center [564, 127] width 15 height 15
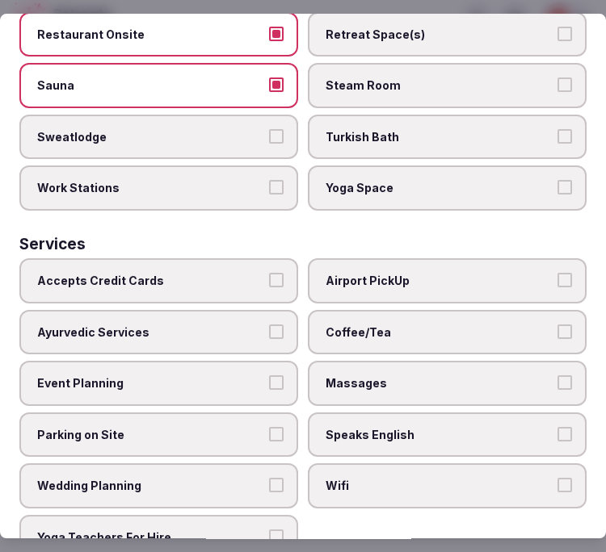
scroll to position [1134, 0]
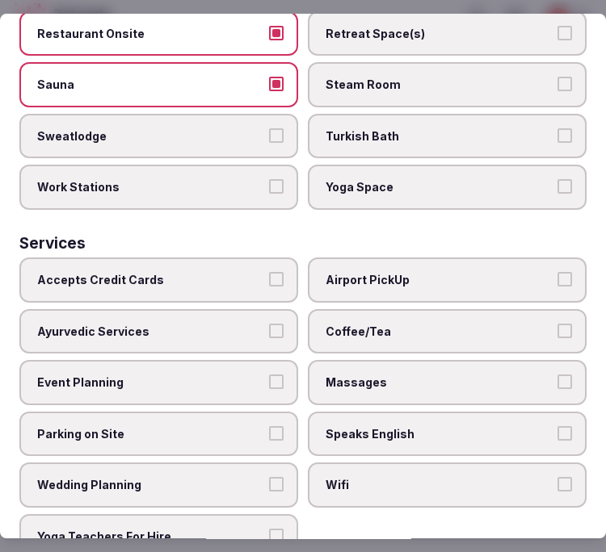
drag, startPoint x: 170, startPoint y: 243, endPoint x: 171, endPoint y: 233, distance: 10.5
click at [170, 258] on label "Accepts Credit Cards" at bounding box center [158, 280] width 279 height 45
click at [269, 272] on button "Accepts Credit Cards" at bounding box center [276, 279] width 15 height 15
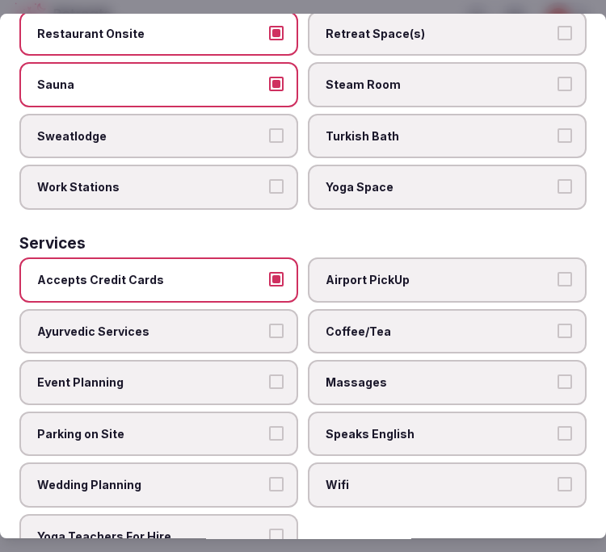
click at [448, 360] on label "Massages" at bounding box center [447, 382] width 279 height 45
click at [557, 375] on button "Massages" at bounding box center [564, 382] width 15 height 15
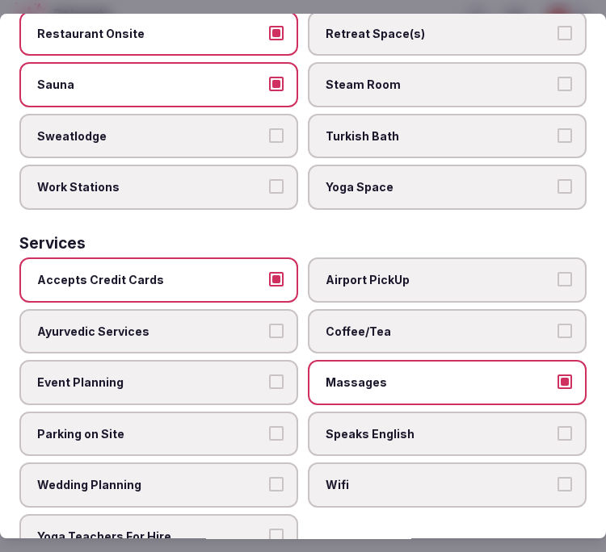
click at [468, 272] on span "Airport PickUp" at bounding box center [438, 280] width 227 height 16
click at [557, 272] on button "Airport PickUp" at bounding box center [564, 279] width 15 height 15
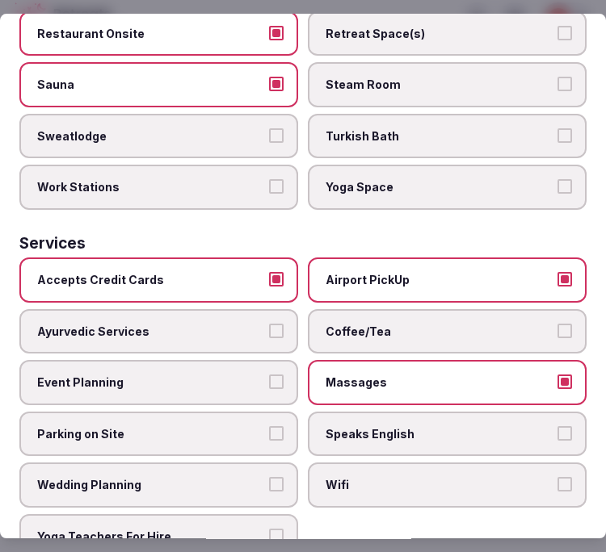
click at [436, 464] on label "Wifi" at bounding box center [447, 486] width 279 height 45
click at [557, 478] on button "Wifi" at bounding box center [564, 485] width 15 height 15
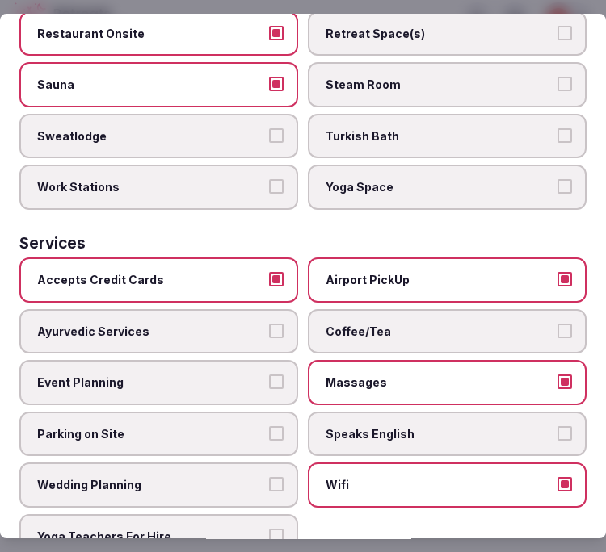
click at [444, 426] on span "Speaks English" at bounding box center [438, 434] width 227 height 16
click at [557, 426] on button "Speaks English" at bounding box center [564, 433] width 15 height 15
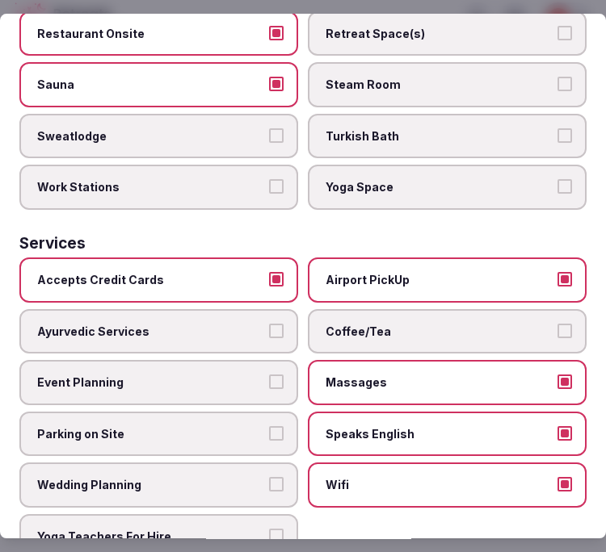
click at [361, 309] on label "Coffee/Tea" at bounding box center [447, 331] width 279 height 45
click at [557, 324] on button "Coffee/Tea" at bounding box center [564, 331] width 15 height 15
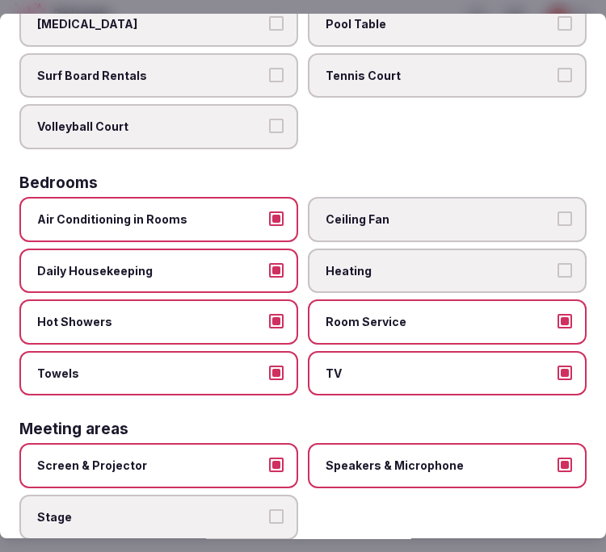
scroll to position [0, 0]
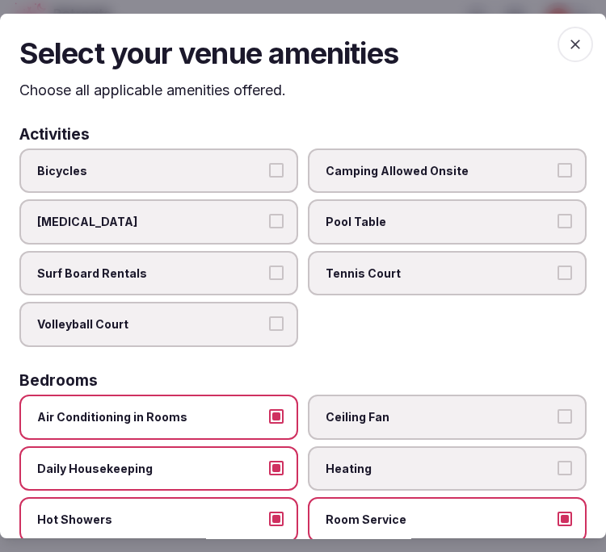
click at [559, 29] on span "button" at bounding box center [575, 45] width 36 height 36
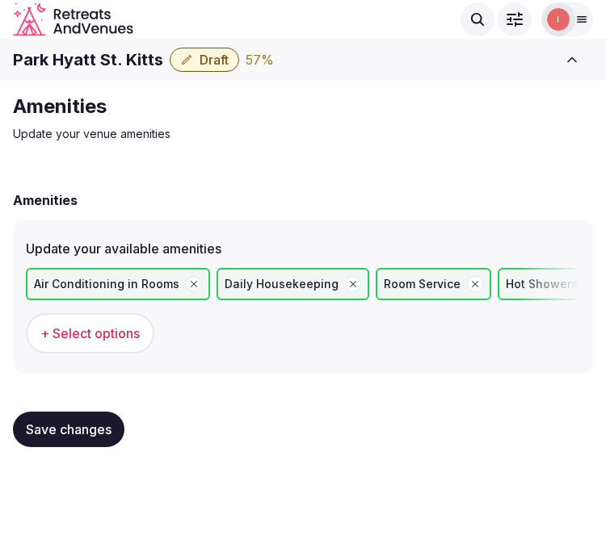
click at [75, 426] on span "Save changes" at bounding box center [69, 430] width 86 height 16
click at [60, 425] on span "Save changes" at bounding box center [69, 430] width 86 height 16
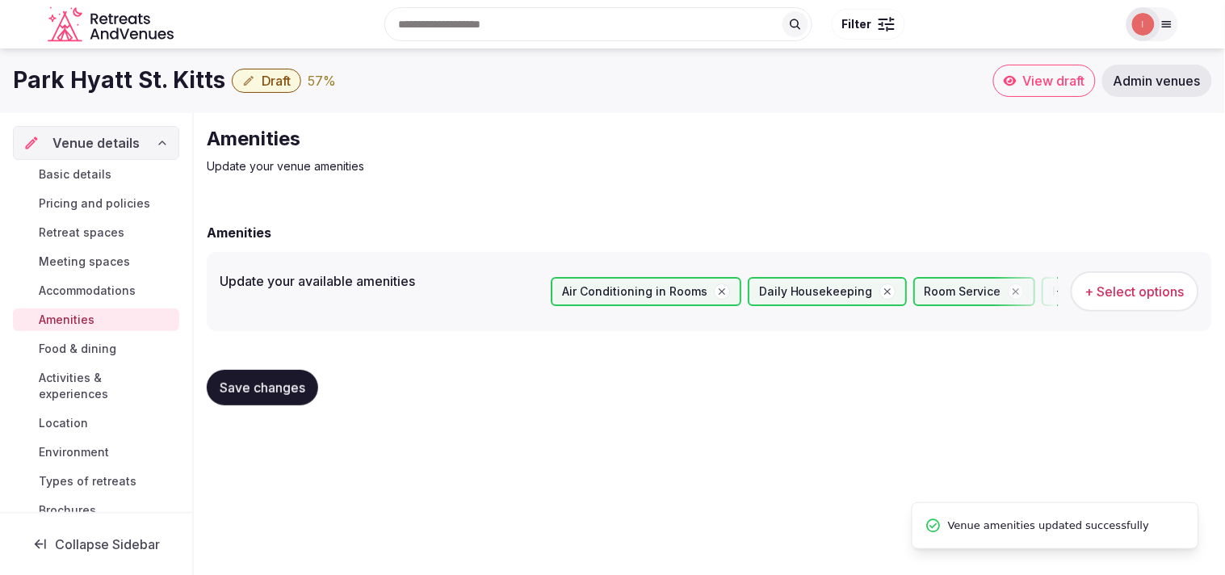
click at [76, 346] on span "Food & dining" at bounding box center [78, 349] width 78 height 16
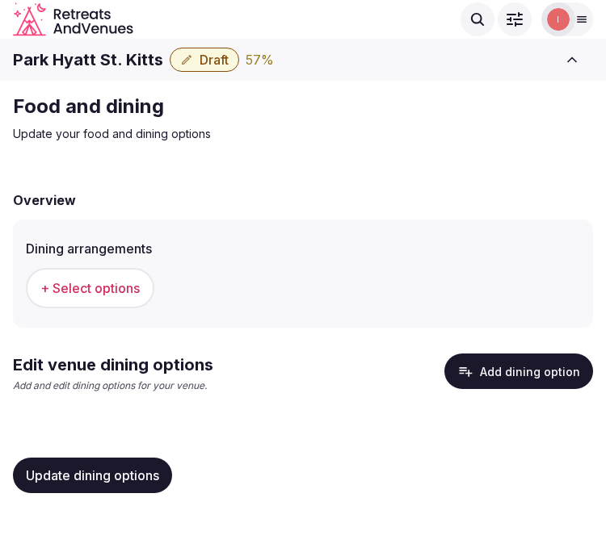
click at [107, 280] on span "+ Select options" at bounding box center [89, 288] width 99 height 18
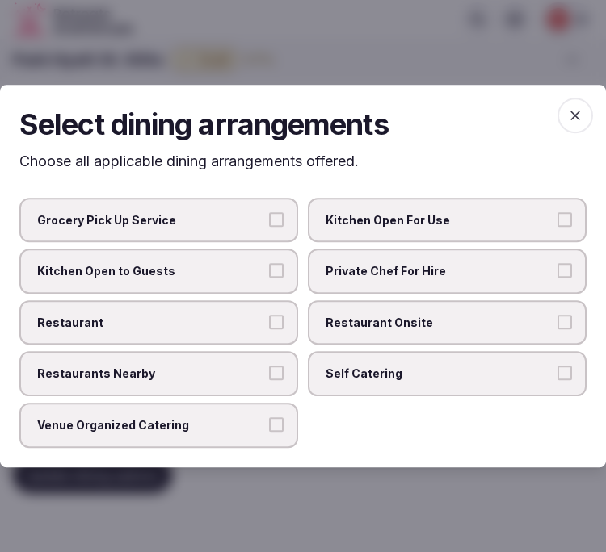
click at [283, 323] on button "Restaurant" at bounding box center [276, 322] width 15 height 15
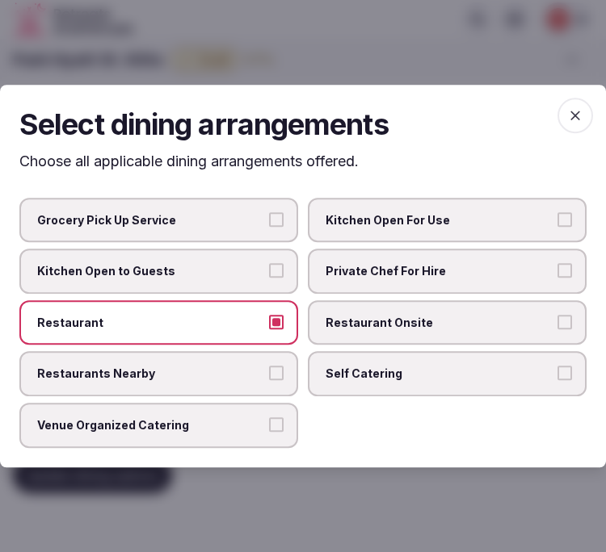
click at [345, 315] on span "Restaurant Onsite" at bounding box center [438, 323] width 227 height 16
click at [557, 315] on button "Restaurant Onsite" at bounding box center [564, 322] width 15 height 15
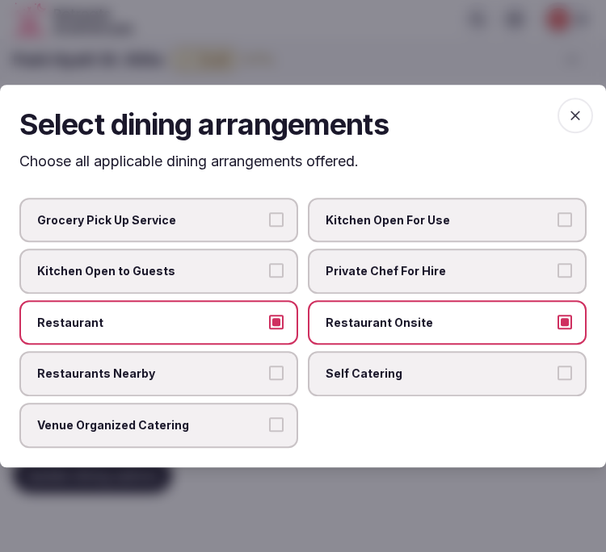
click at [270, 374] on button "Restaurants Nearby" at bounding box center [276, 374] width 15 height 15
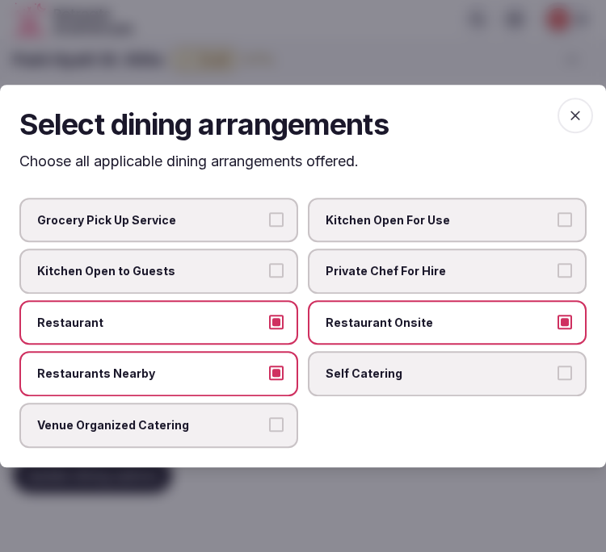
click at [576, 116] on icon "button" at bounding box center [575, 115] width 16 height 16
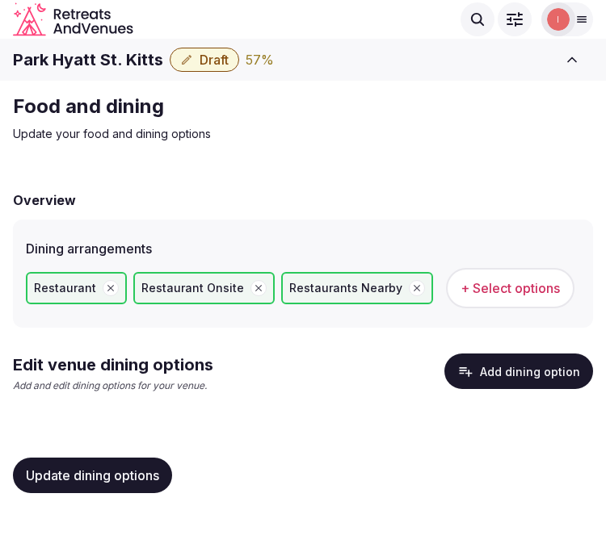
click at [107, 468] on span "Update dining options" at bounding box center [92, 476] width 133 height 16
click at [502, 361] on button "Add dining option" at bounding box center [518, 372] width 149 height 36
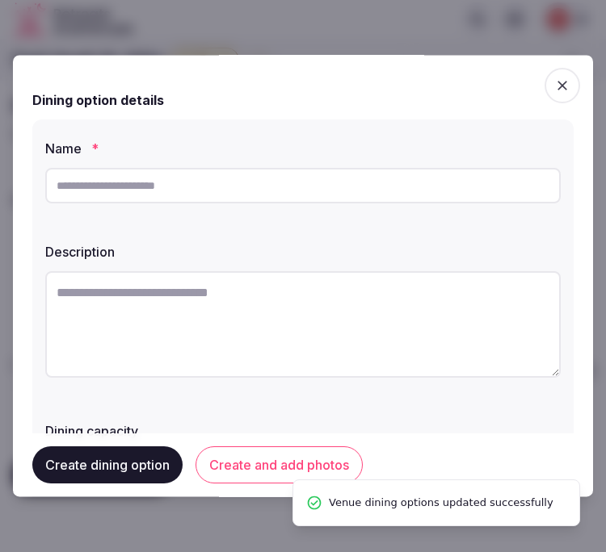
click at [423, 197] on input "text" at bounding box center [302, 186] width 515 height 36
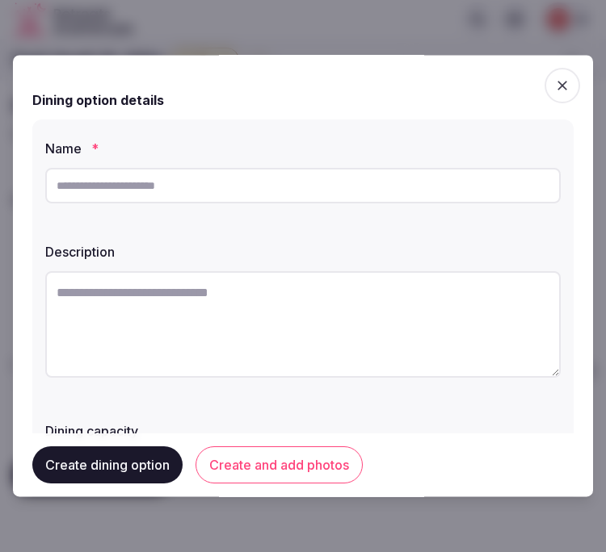
paste input "**********"
type input "**********"
click at [325, 316] on textarea at bounding box center [302, 324] width 515 height 107
paste textarea "**********"
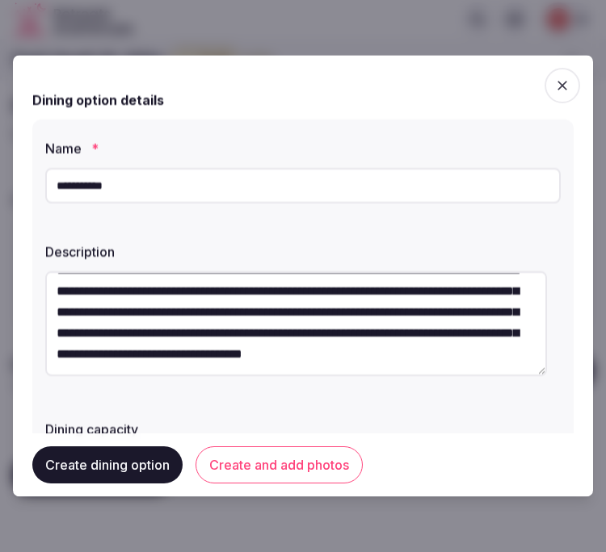
scroll to position [42, 0]
type textarea "**********"
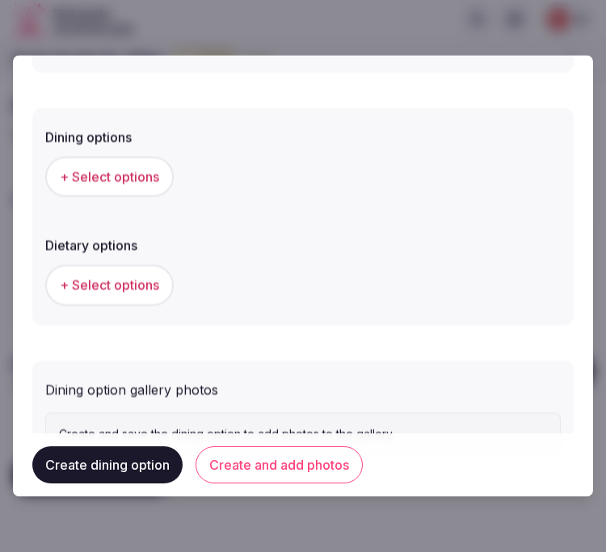
scroll to position [448, 0]
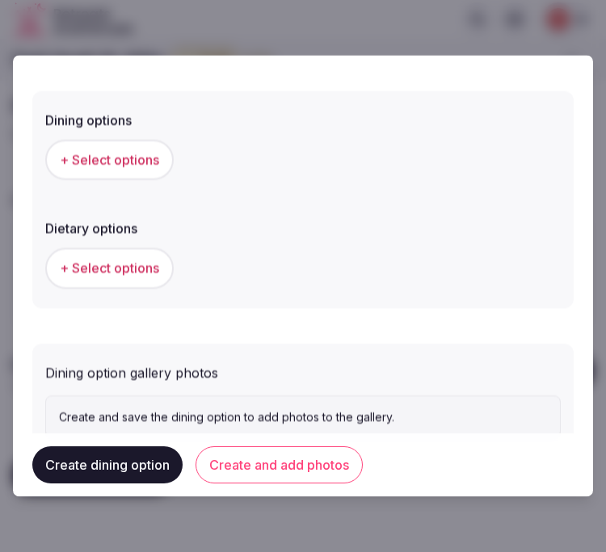
click at [107, 162] on span "+ Select options" at bounding box center [109, 161] width 99 height 18
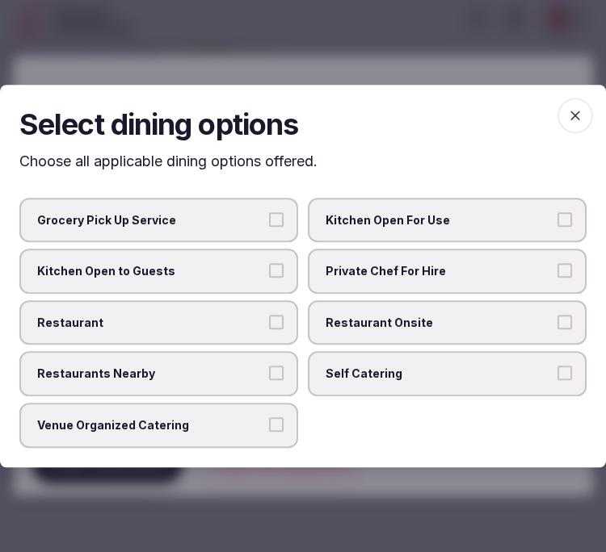
click at [409, 262] on label "Private Chef For Hire" at bounding box center [447, 271] width 279 height 45
click at [557, 263] on button "Private Chef For Hire" at bounding box center [564, 270] width 15 height 15
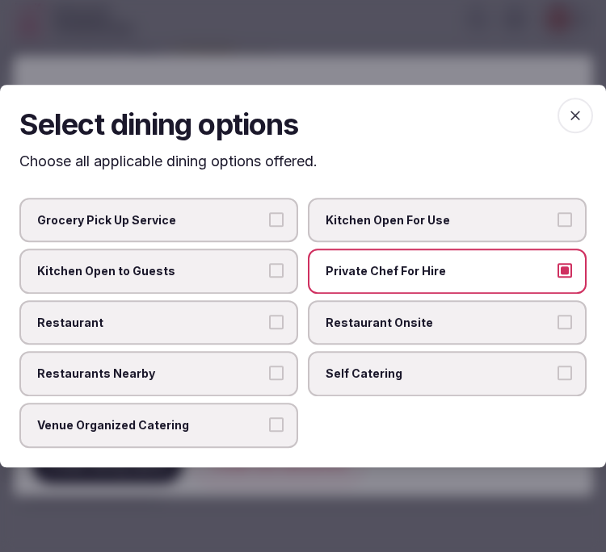
click at [534, 275] on span "Private Chef For Hire" at bounding box center [438, 271] width 227 height 16
click at [557, 275] on button "Private Chef For Hire" at bounding box center [564, 270] width 15 height 15
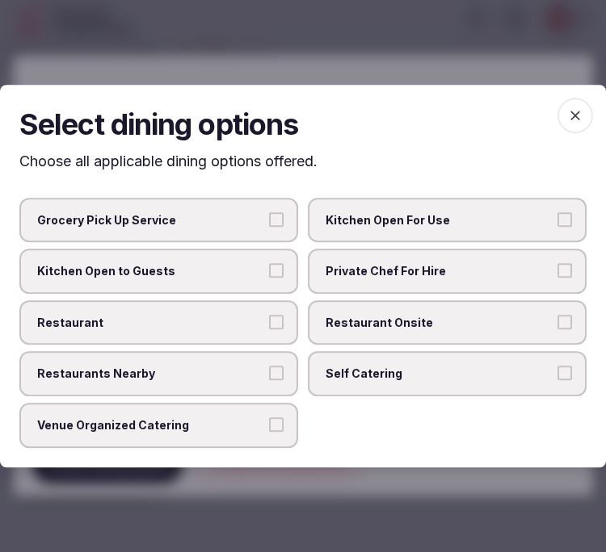
click at [223, 308] on label "Restaurant" at bounding box center [158, 322] width 279 height 45
click at [269, 315] on button "Restaurant" at bounding box center [276, 322] width 15 height 15
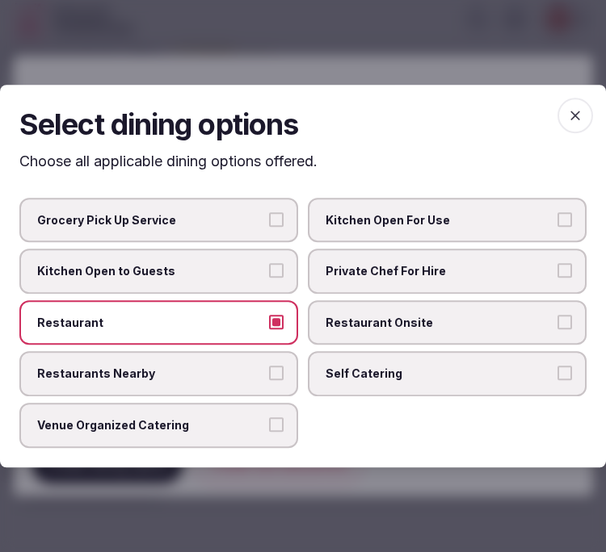
click at [400, 300] on div "Restaurant Onsite" at bounding box center [447, 322] width 279 height 45
click at [570, 325] on button "Restaurant Onsite" at bounding box center [564, 322] width 15 height 15
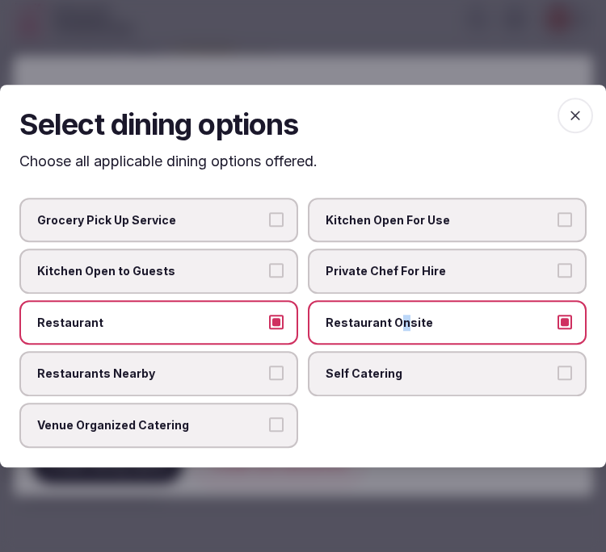
click at [567, 123] on icon "button" at bounding box center [575, 115] width 16 height 16
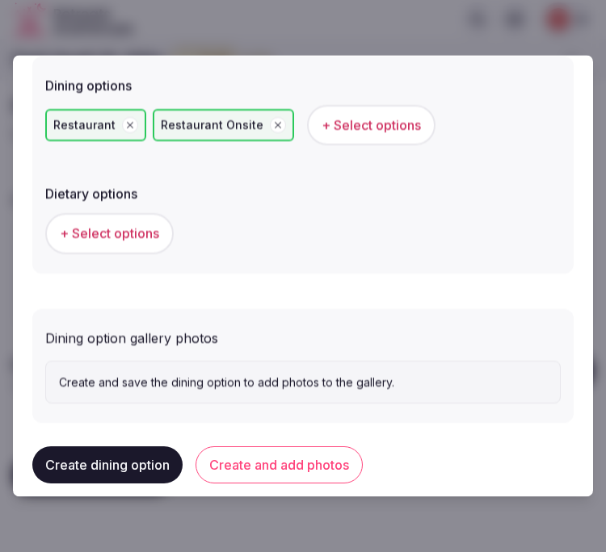
scroll to position [502, 0]
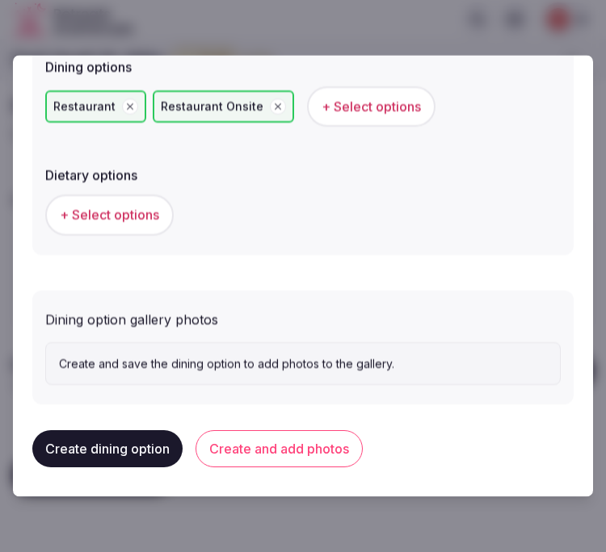
click at [115, 216] on span "+ Select options" at bounding box center [109, 216] width 99 height 18
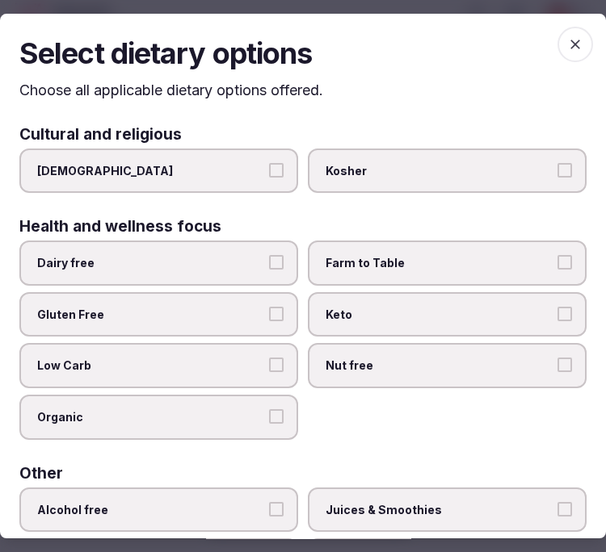
drag, startPoint x: 571, startPoint y: 42, endPoint x: 506, endPoint y: 73, distance: 72.3
click at [569, 43] on span "button" at bounding box center [575, 45] width 36 height 36
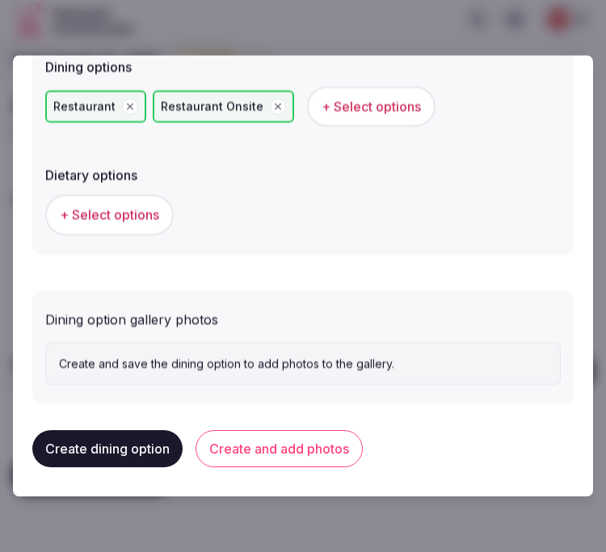
click at [283, 447] on button "Create and add photos" at bounding box center [278, 449] width 167 height 37
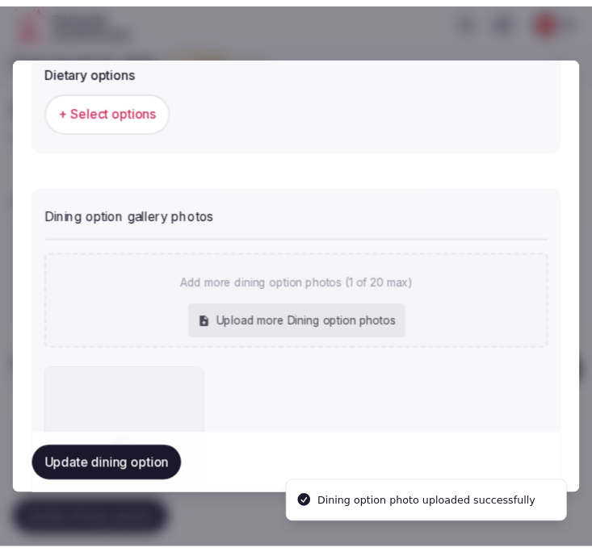
scroll to position [649, 0]
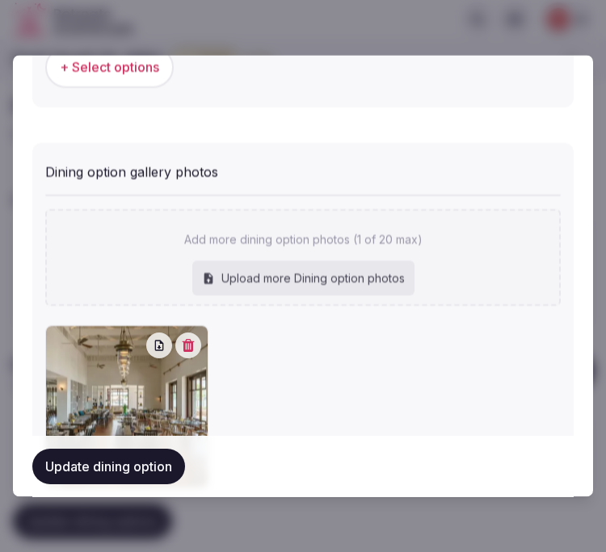
click at [103, 463] on button "Update dining option" at bounding box center [108, 467] width 153 height 36
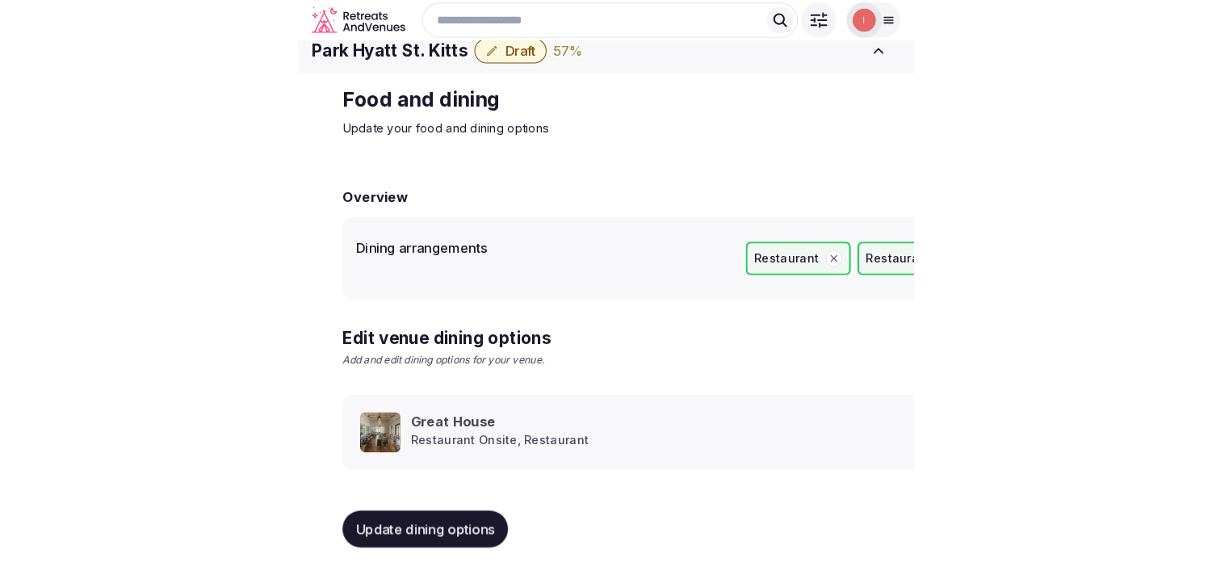
scroll to position [19, 0]
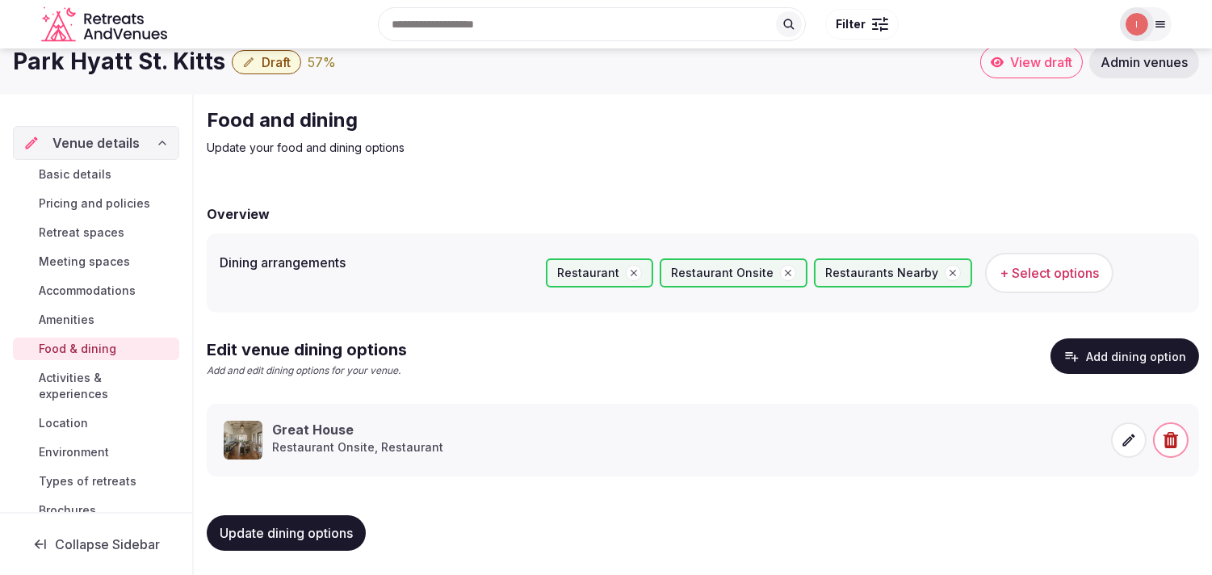
click at [57, 389] on span "Activities & experiences" at bounding box center [106, 386] width 134 height 32
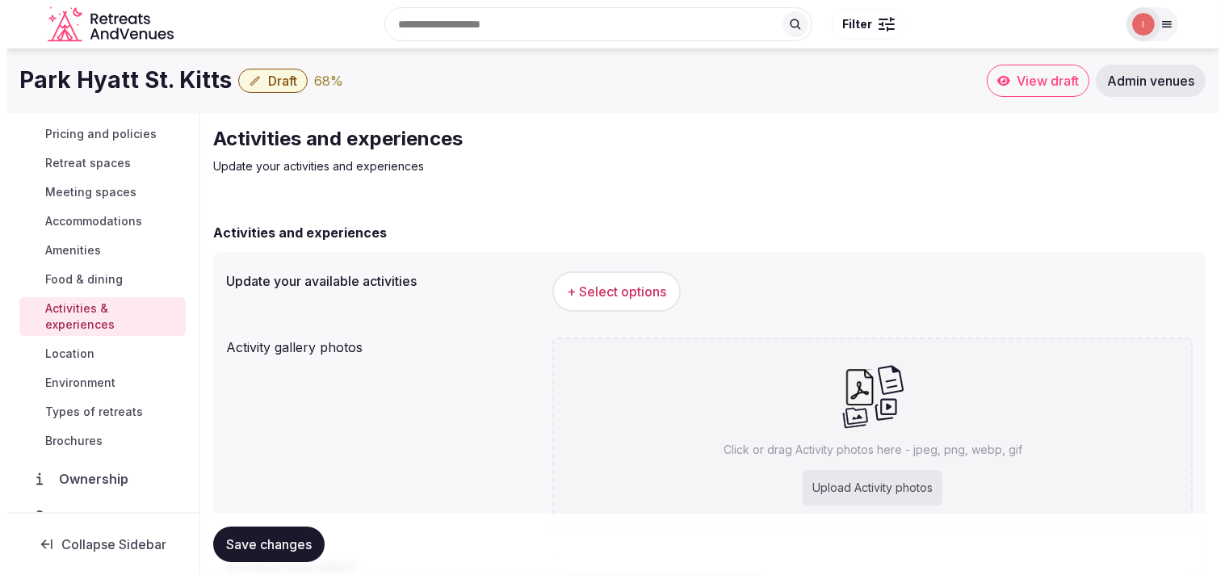
scroll to position [187, 0]
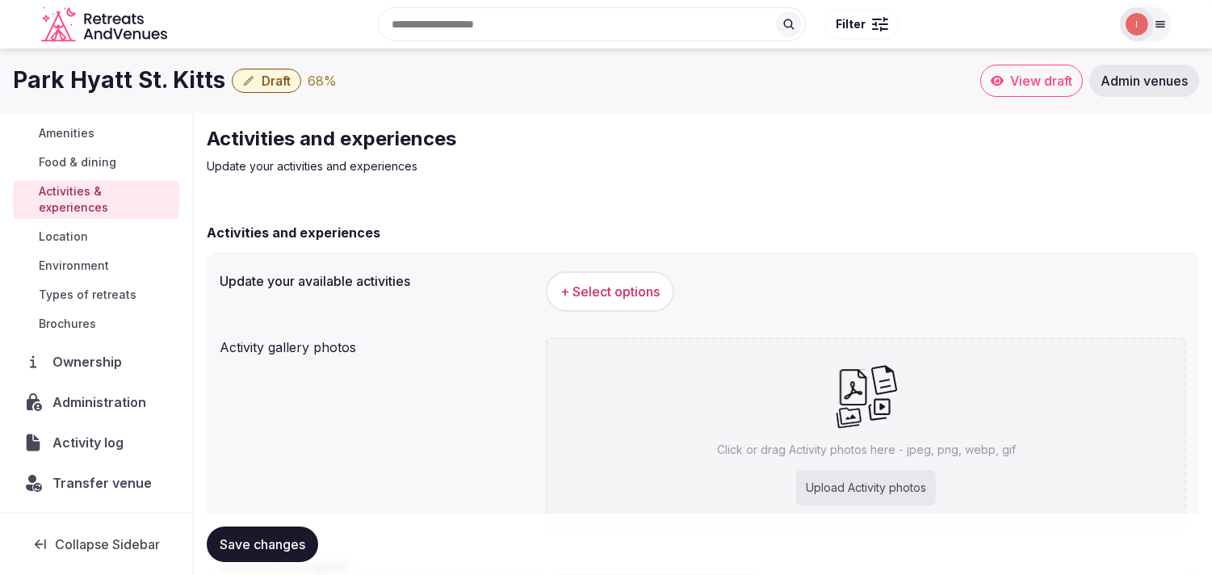
click at [626, 304] on button "+ Select options" at bounding box center [610, 291] width 128 height 40
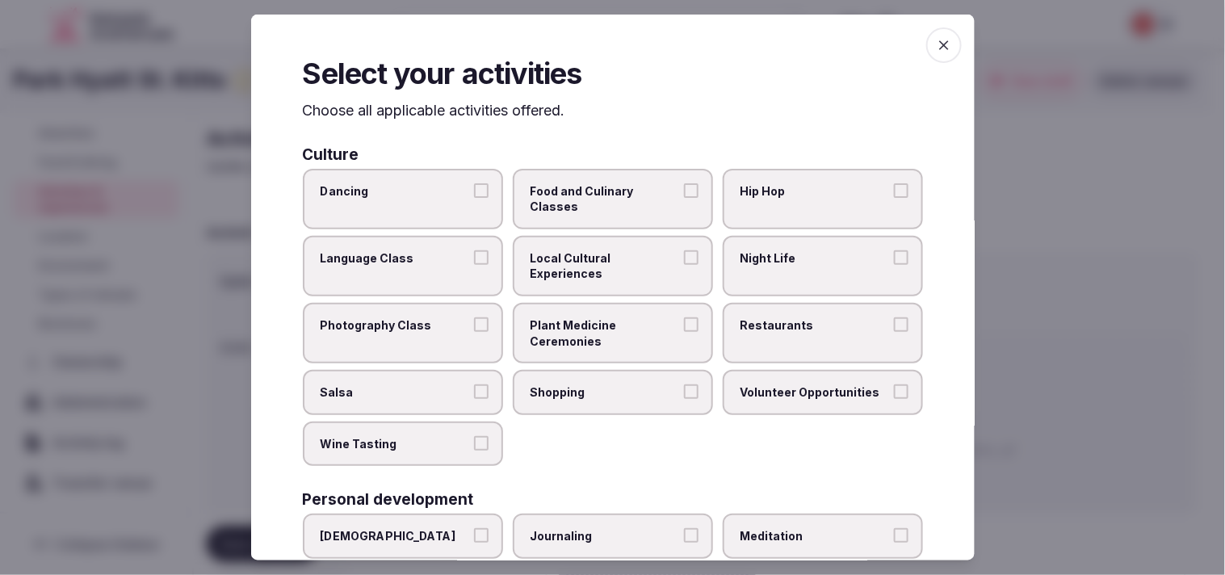
click at [646, 256] on span "Local Cultural Experiences" at bounding box center [605, 265] width 149 height 31
click at [684, 256] on button "Local Cultural Experiences" at bounding box center [691, 257] width 15 height 15
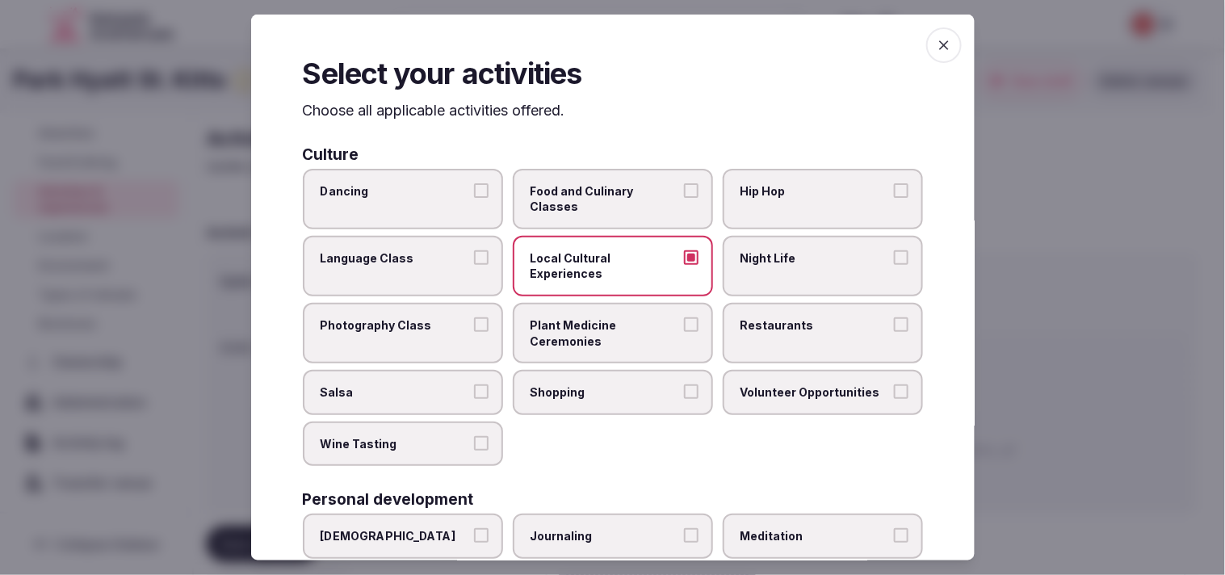
click at [754, 275] on label "Night Life" at bounding box center [823, 266] width 200 height 61
click at [894, 265] on button "Night Life" at bounding box center [901, 257] width 15 height 15
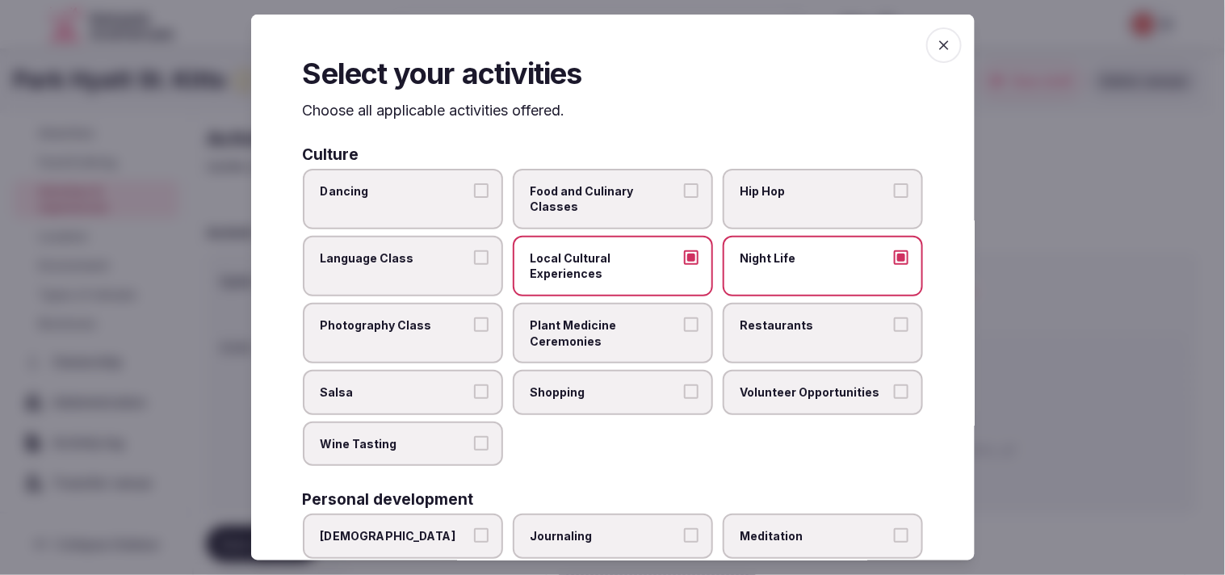
click at [593, 343] on span "Plant Medicine Ceremonies" at bounding box center [605, 332] width 149 height 31
click at [684, 332] on button "Plant Medicine Ceremonies" at bounding box center [691, 324] width 15 height 15
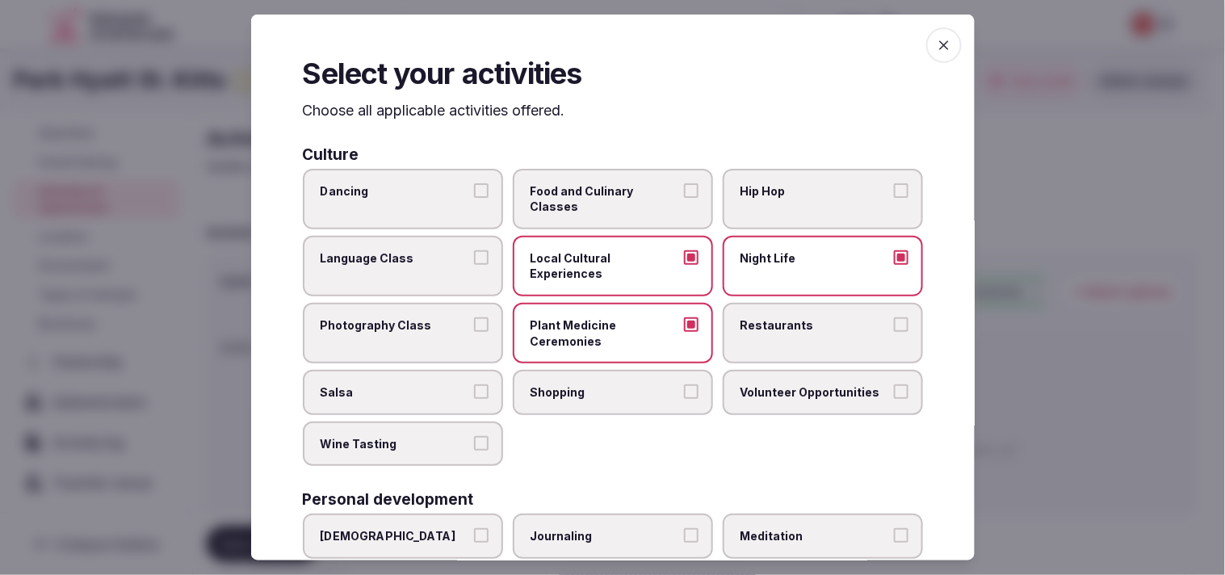
click at [751, 351] on label "Restaurants" at bounding box center [823, 333] width 200 height 61
click at [894, 332] on button "Restaurants" at bounding box center [901, 324] width 15 height 15
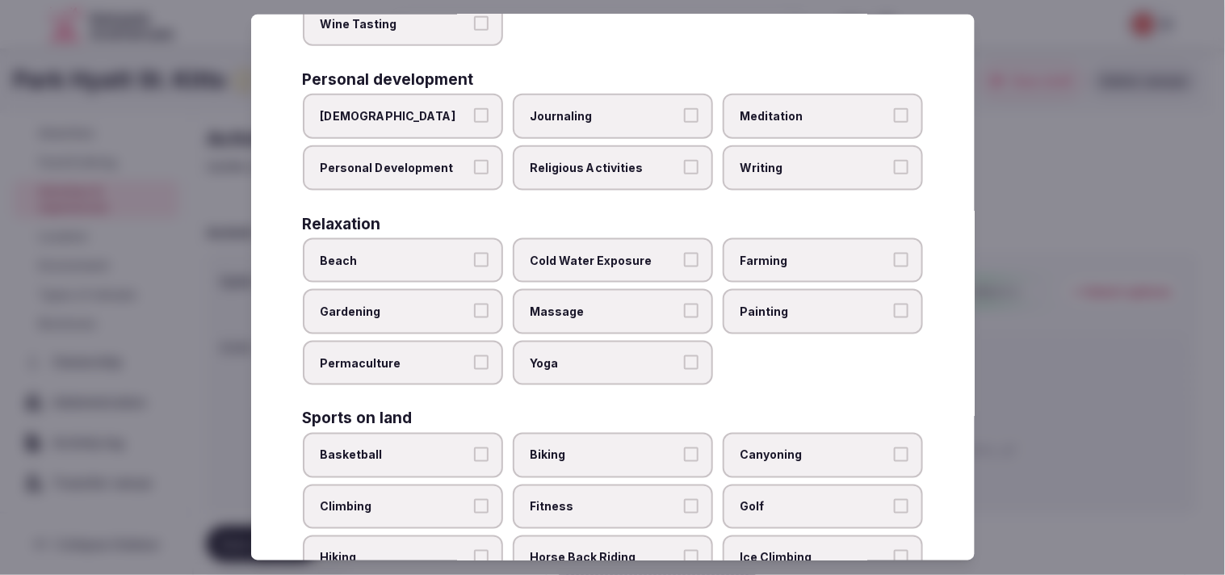
scroll to position [448, 0]
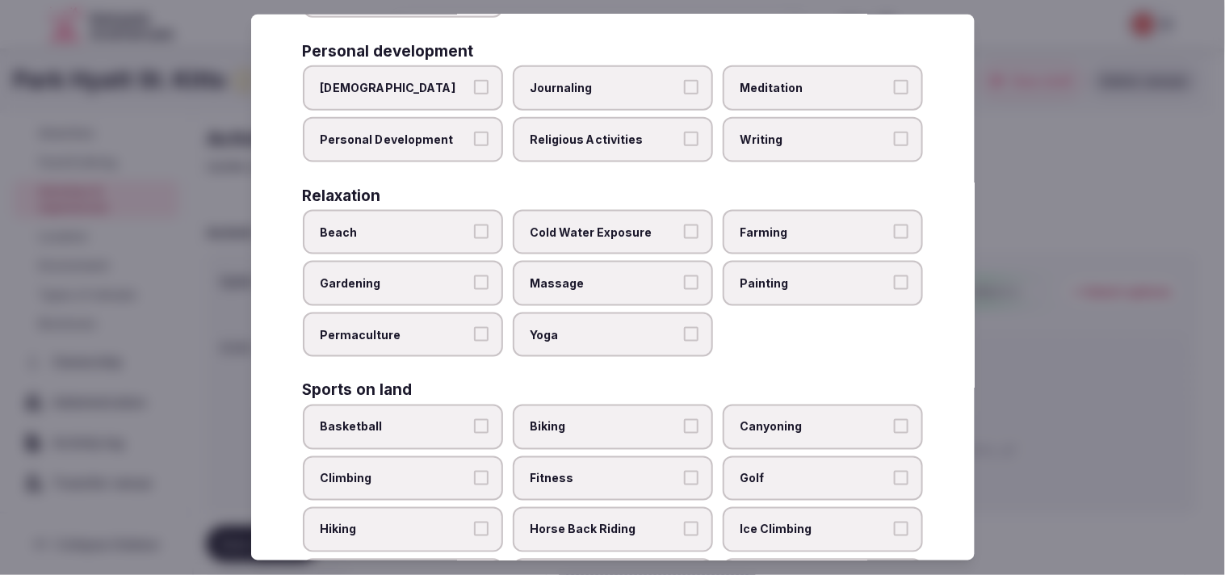
click at [630, 283] on label "Massage" at bounding box center [613, 283] width 200 height 45
click at [684, 283] on button "Massage" at bounding box center [691, 282] width 15 height 15
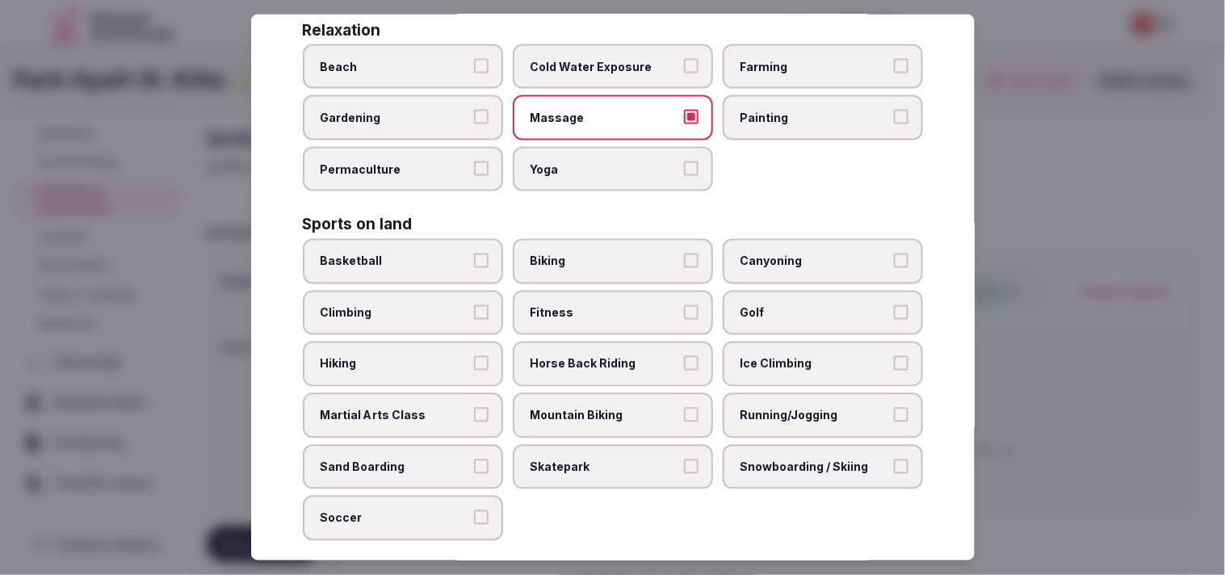
scroll to position [628, 0]
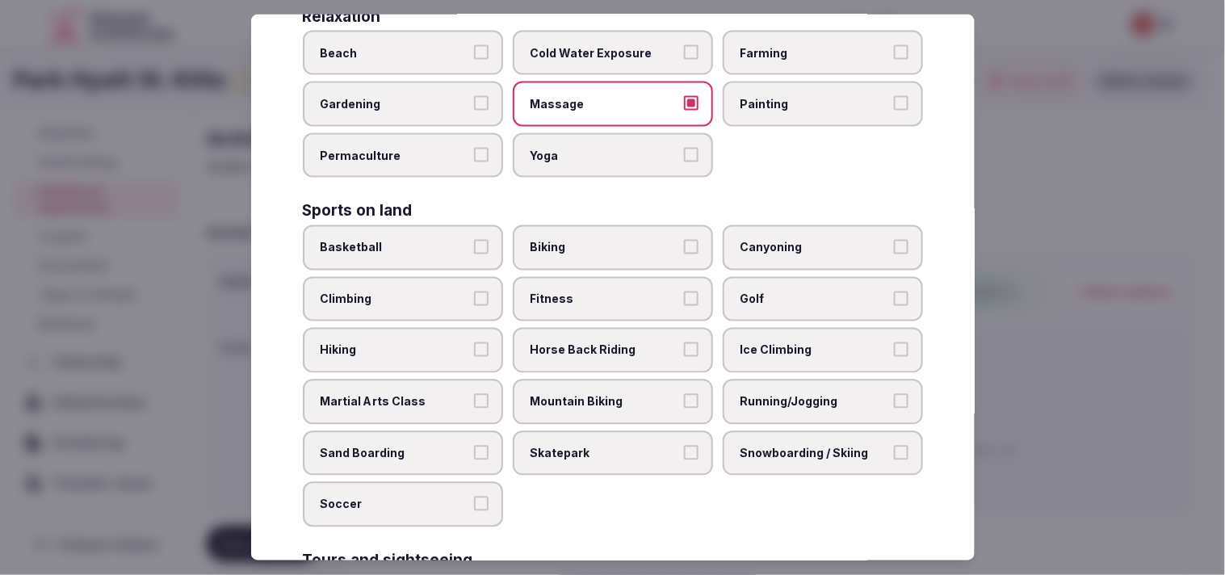
click at [586, 291] on label "Fitness" at bounding box center [613, 299] width 200 height 45
click at [684, 292] on button "Fitness" at bounding box center [691, 299] width 15 height 15
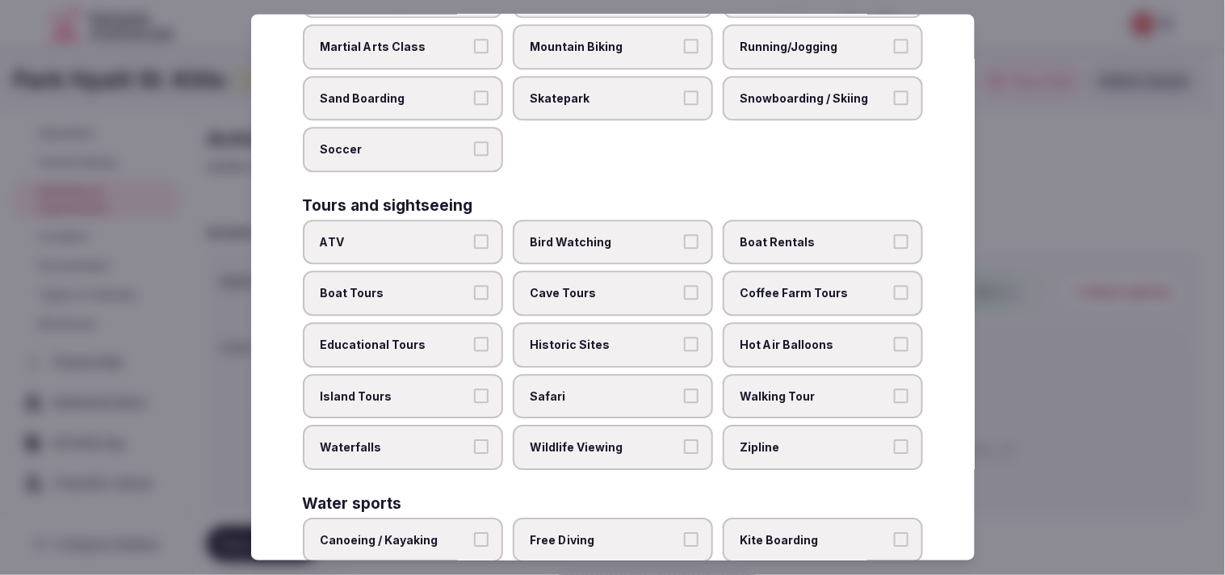
scroll to position [987, 0]
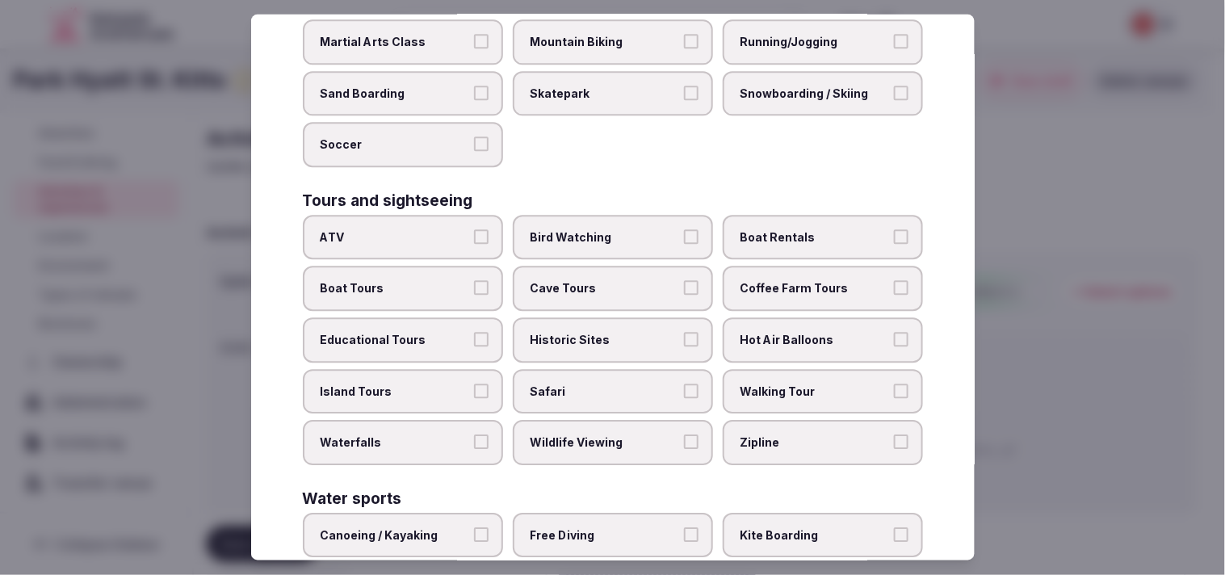
click at [610, 333] on span "Historic Sites" at bounding box center [605, 341] width 149 height 16
click at [684, 333] on button "Historic Sites" at bounding box center [691, 340] width 15 height 15
click at [657, 376] on label "Safari" at bounding box center [613, 391] width 200 height 45
click at [684, 384] on button "Safari" at bounding box center [691, 391] width 15 height 15
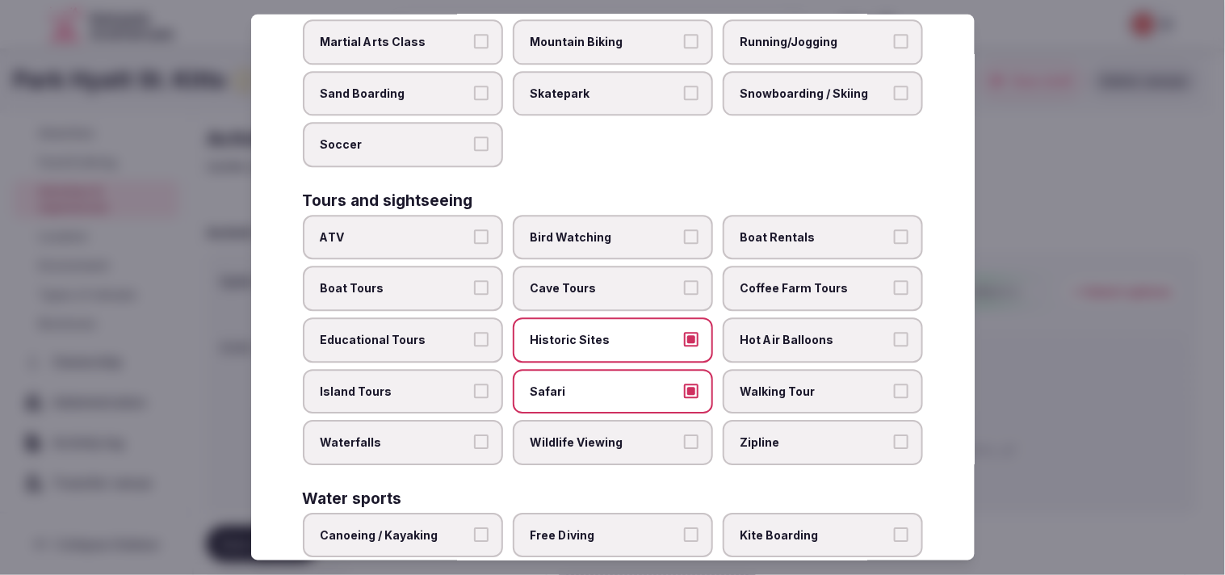
click at [657, 376] on label "Safari" at bounding box center [613, 391] width 200 height 45
click at [684, 384] on button "Safari" at bounding box center [691, 391] width 15 height 15
click at [590, 435] on span "Wildlife Viewing" at bounding box center [605, 443] width 149 height 16
click at [684, 435] on button "Wildlife Viewing" at bounding box center [691, 442] width 15 height 15
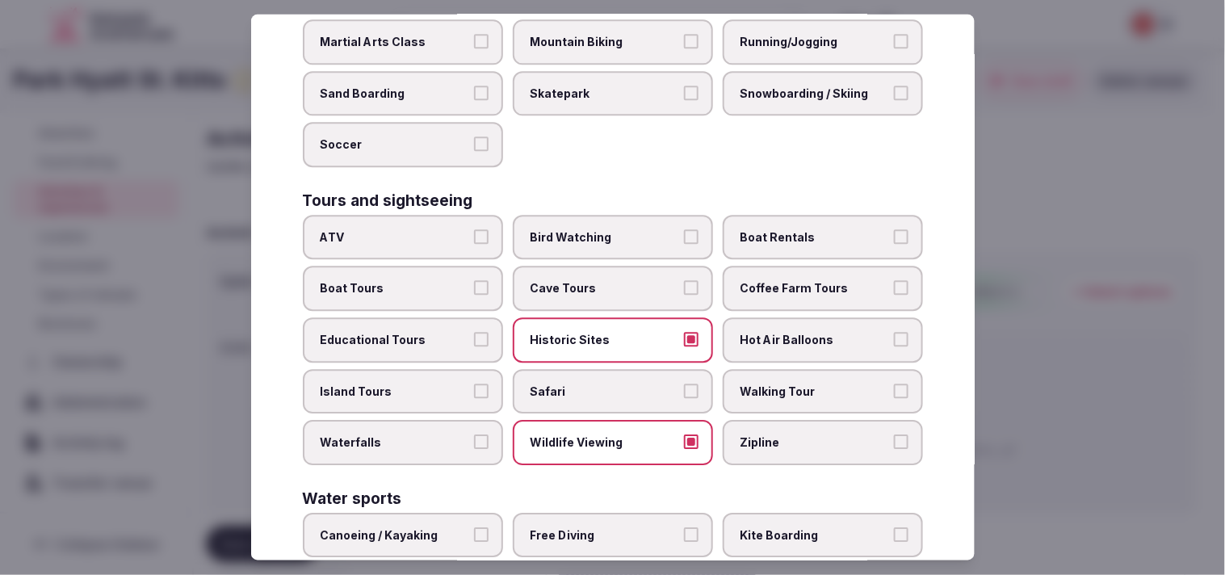
click at [773, 384] on span "Walking Tour" at bounding box center [815, 392] width 149 height 16
click at [894, 384] on button "Walking Tour" at bounding box center [901, 391] width 15 height 15
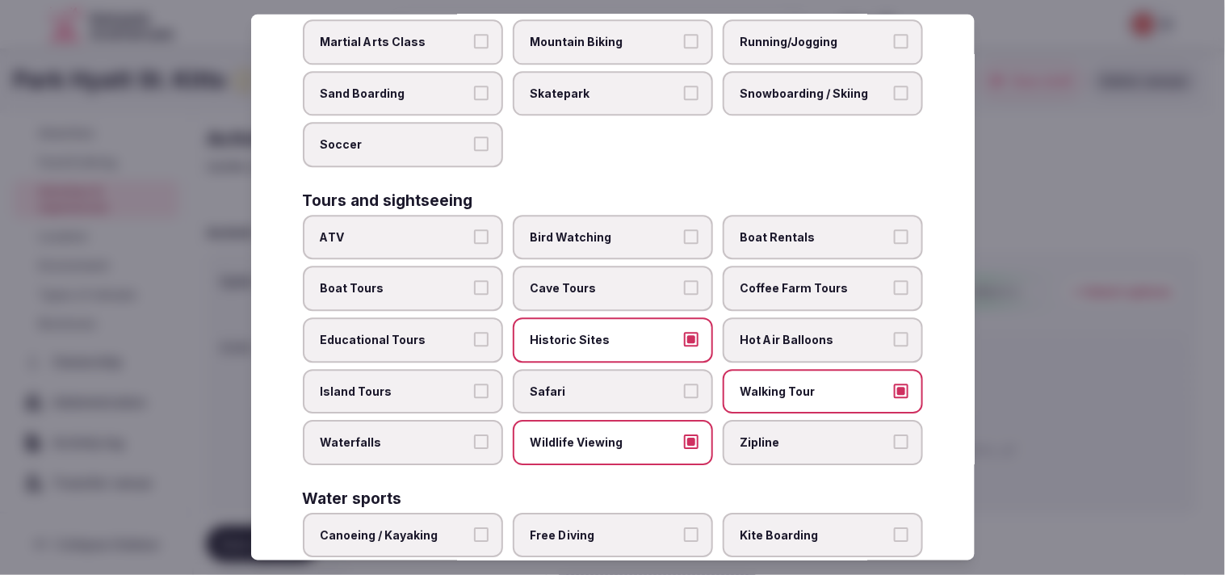
click at [614, 421] on label "Wildlife Viewing" at bounding box center [613, 443] width 200 height 45
click at [684, 435] on button "Wildlife Viewing" at bounding box center [691, 442] width 15 height 15
click at [464, 384] on span "Island Tours" at bounding box center [395, 392] width 149 height 16
click at [474, 384] on button "Island Tours" at bounding box center [481, 391] width 15 height 15
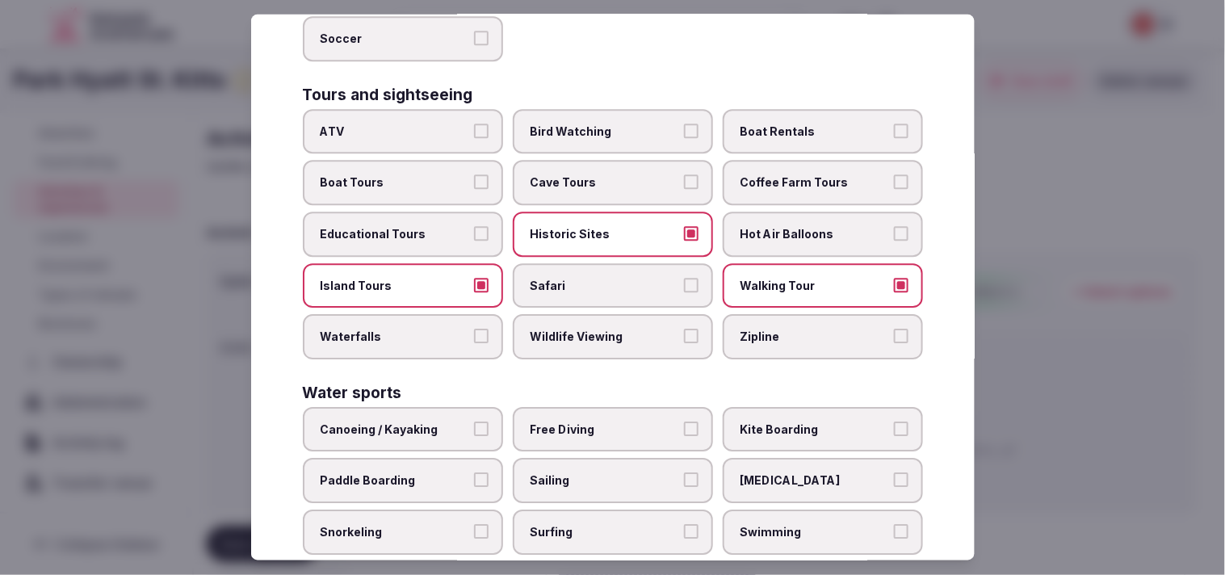
scroll to position [1156, 0]
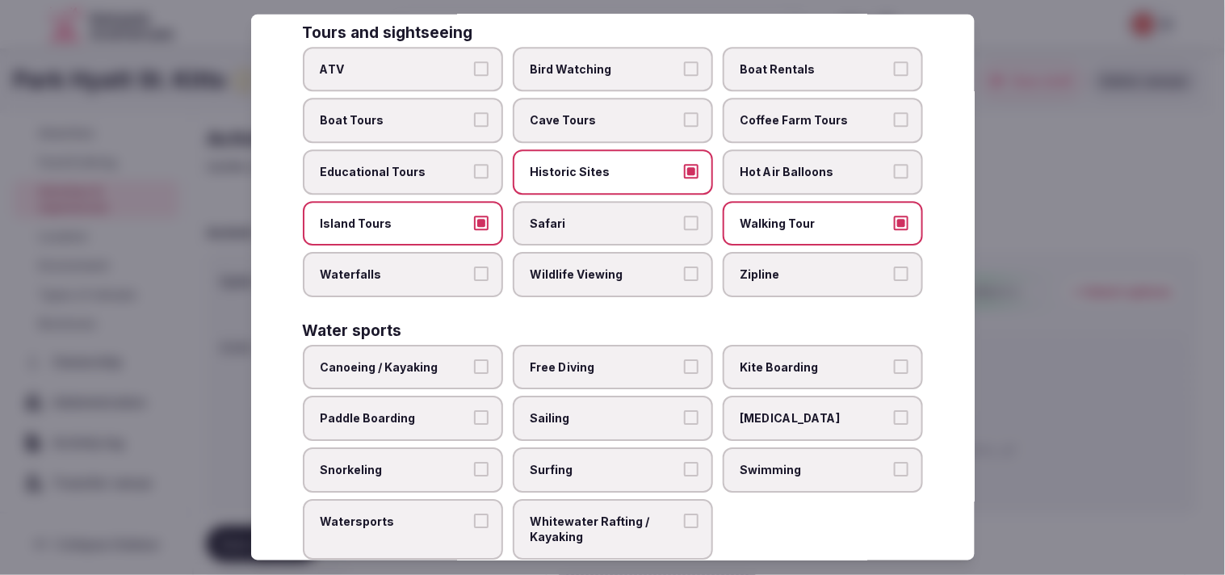
click at [822, 462] on span "Swimming" at bounding box center [815, 470] width 149 height 16
click at [894, 462] on button "Swimming" at bounding box center [901, 469] width 15 height 15
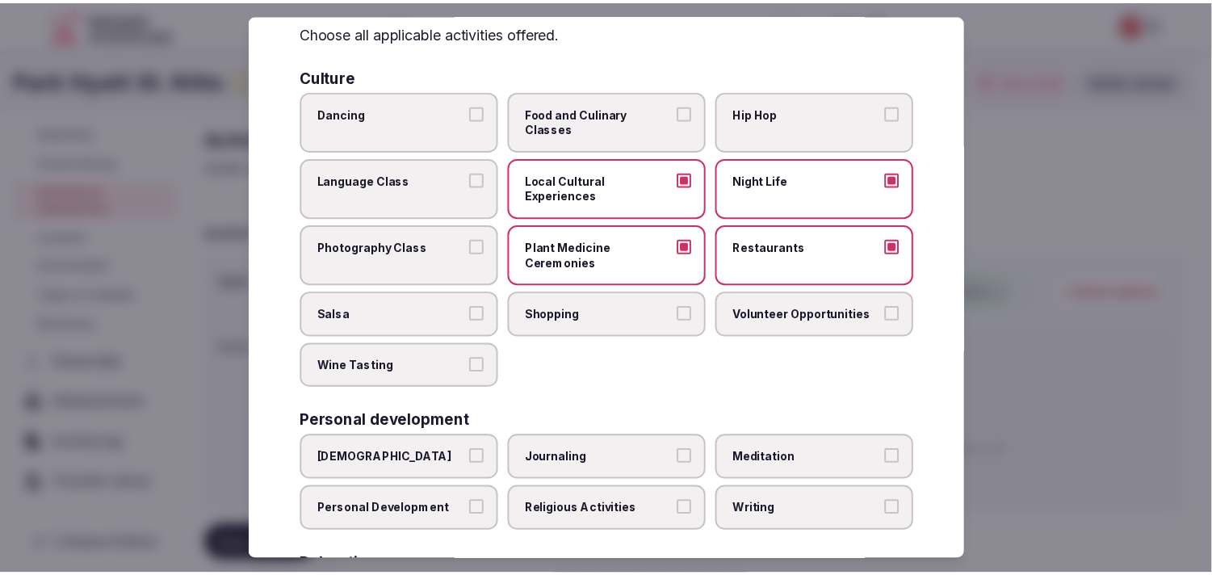
scroll to position [0, 0]
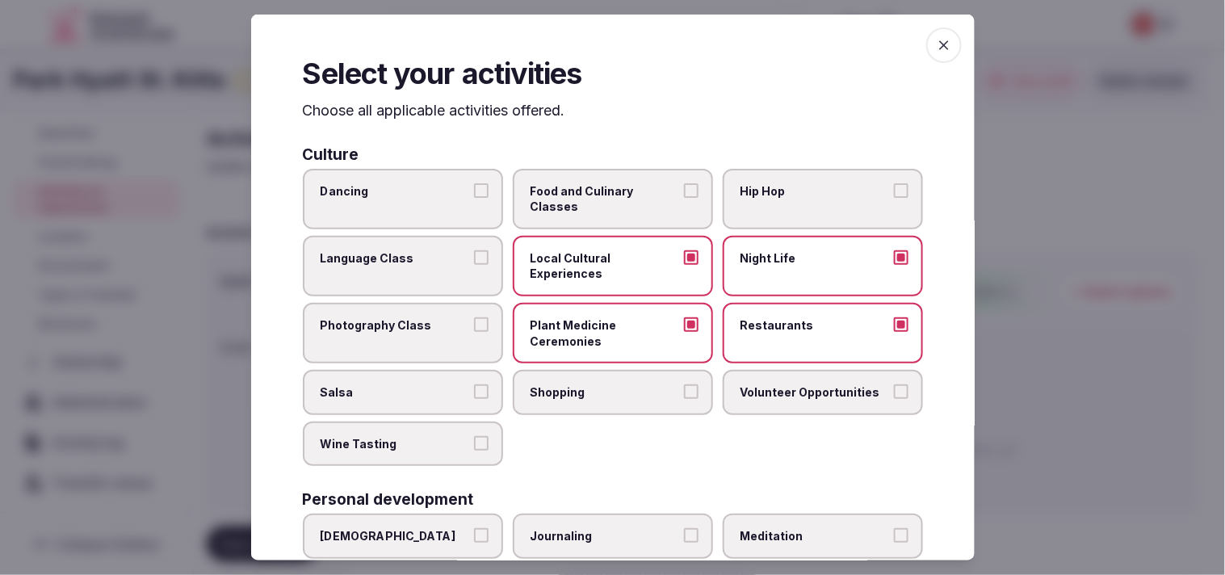
click at [926, 44] on span "button" at bounding box center [944, 45] width 36 height 36
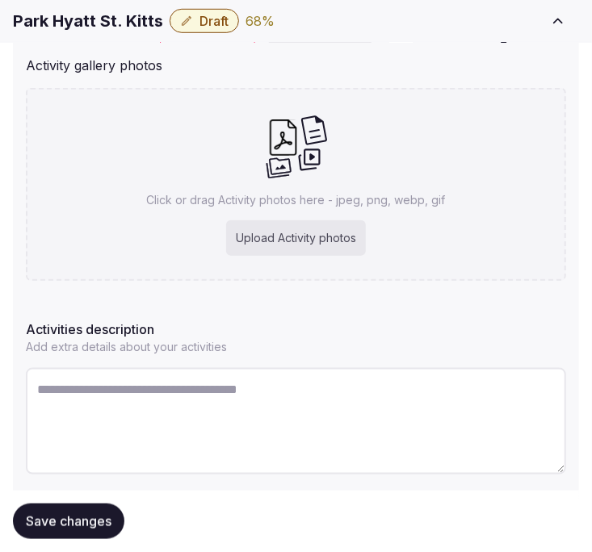
scroll to position [378, 0]
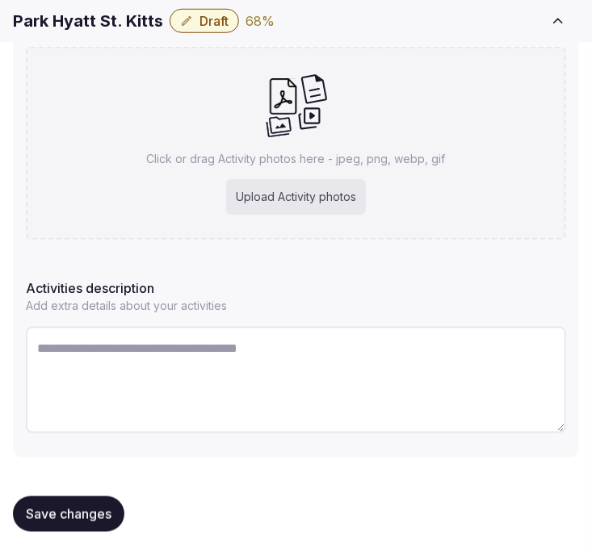
click at [292, 349] on textarea at bounding box center [296, 380] width 540 height 107
paste textarea "**********"
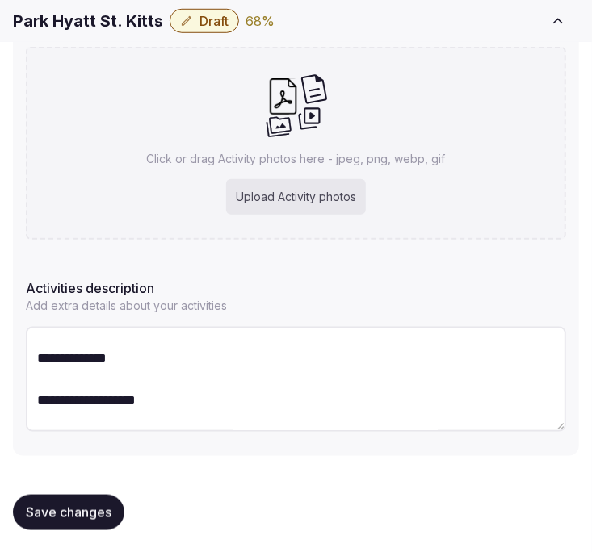
scroll to position [0, 0]
click at [103, 337] on textarea "**********" at bounding box center [296, 379] width 540 height 105
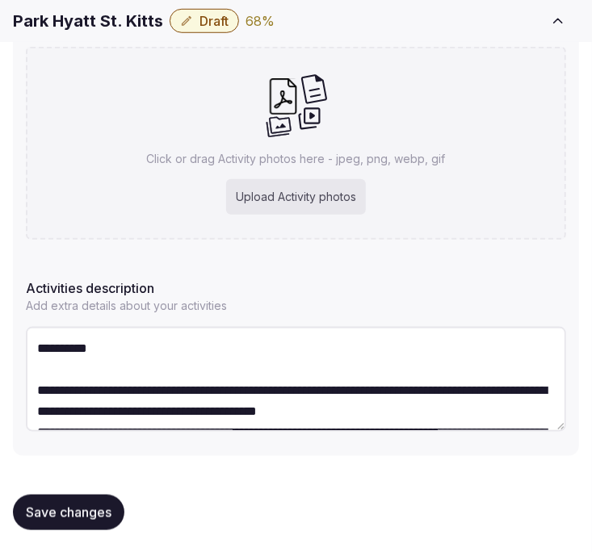
type textarea "**********"
click at [65, 505] on span "Save changes" at bounding box center [69, 513] width 86 height 16
click at [42, 525] on button "Save changes" at bounding box center [68, 513] width 111 height 36
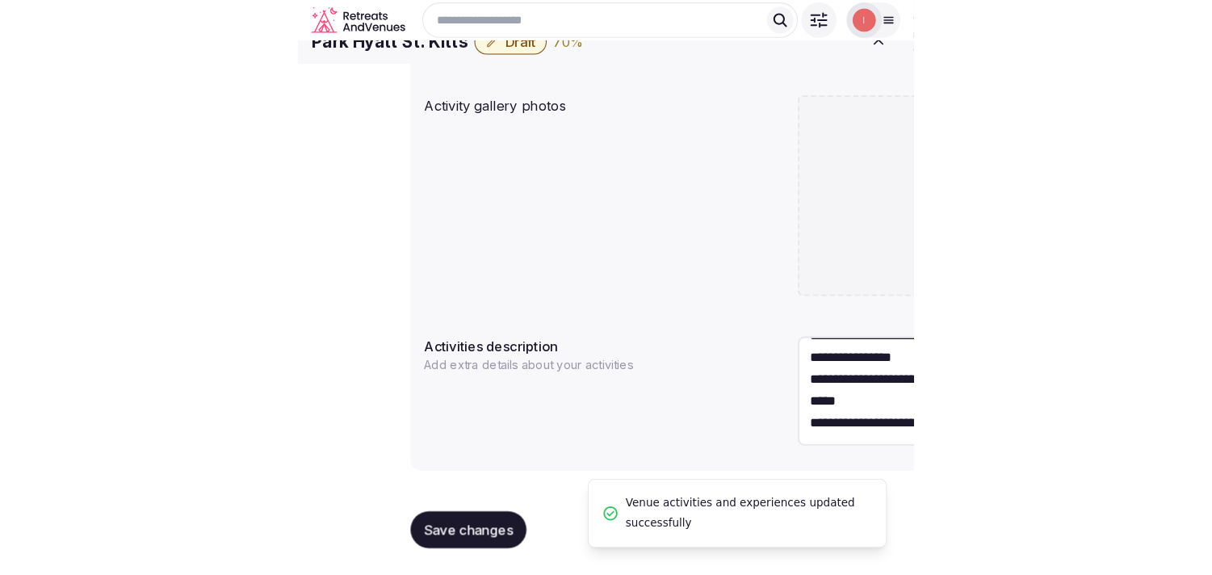
scroll to position [407, 0]
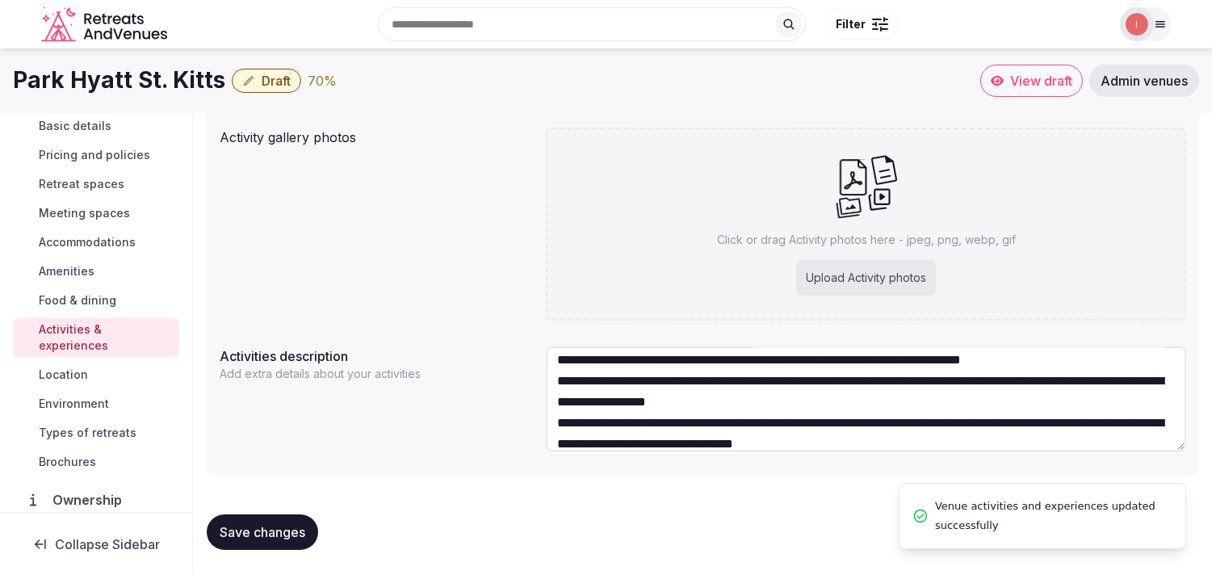
click at [61, 376] on span "Location" at bounding box center [63, 375] width 49 height 16
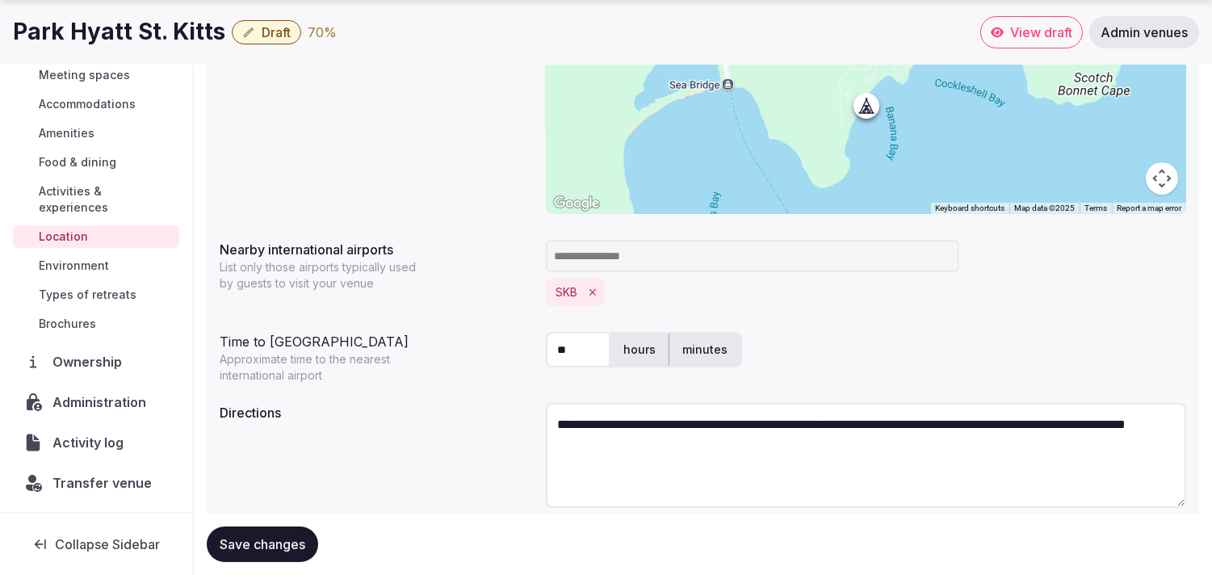
scroll to position [401, 0]
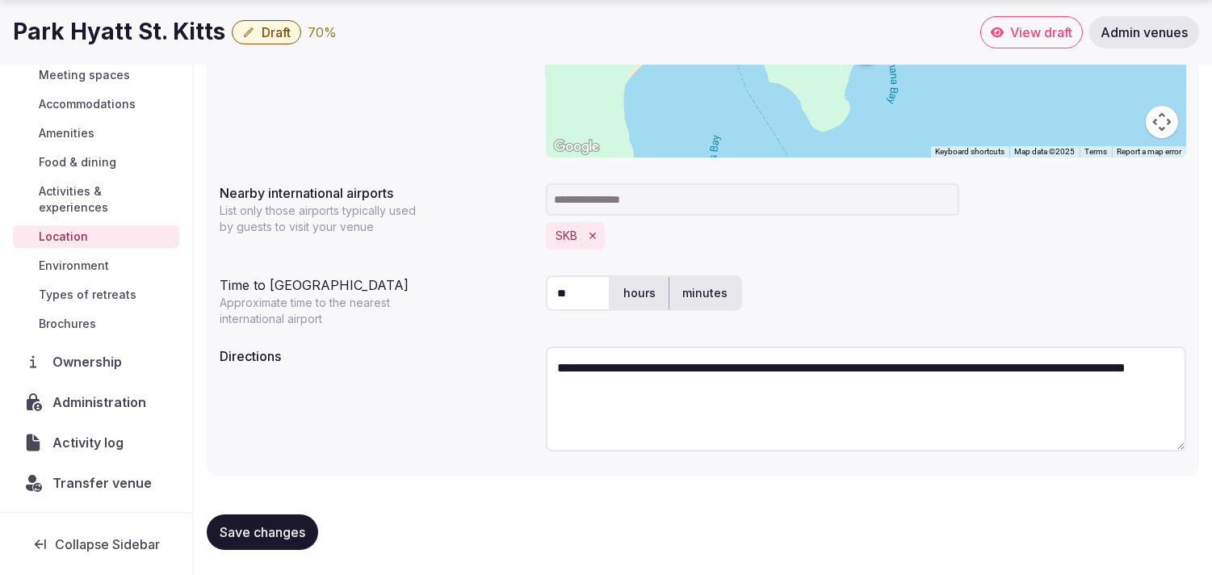
click at [78, 265] on span "Environment" at bounding box center [74, 266] width 70 height 16
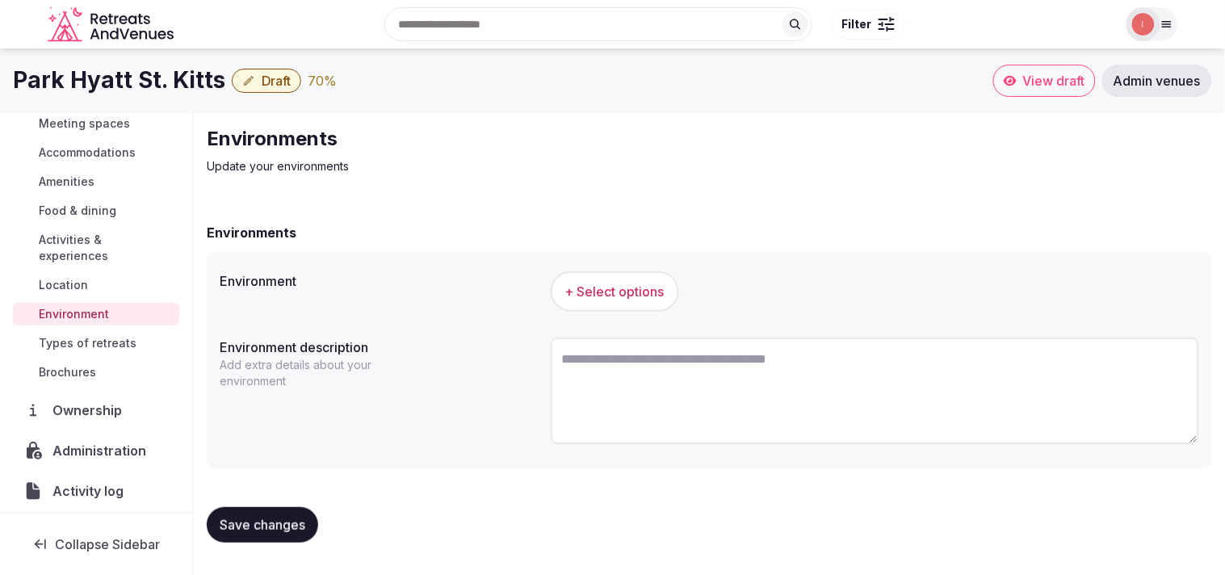
click at [600, 297] on span "+ Select options" at bounding box center [614, 292] width 99 height 18
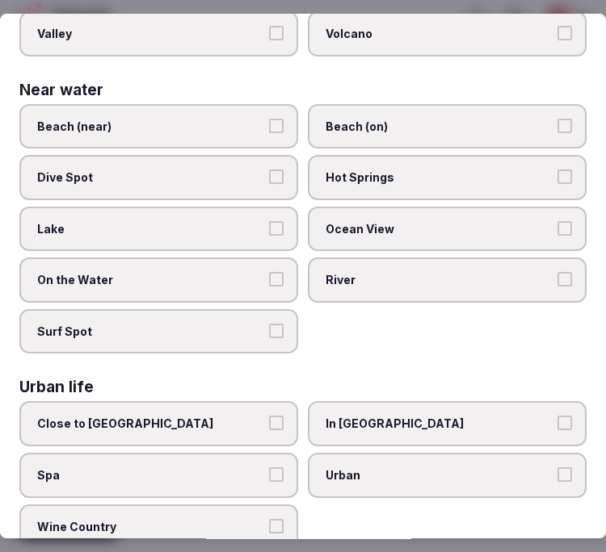
scroll to position [644, 0]
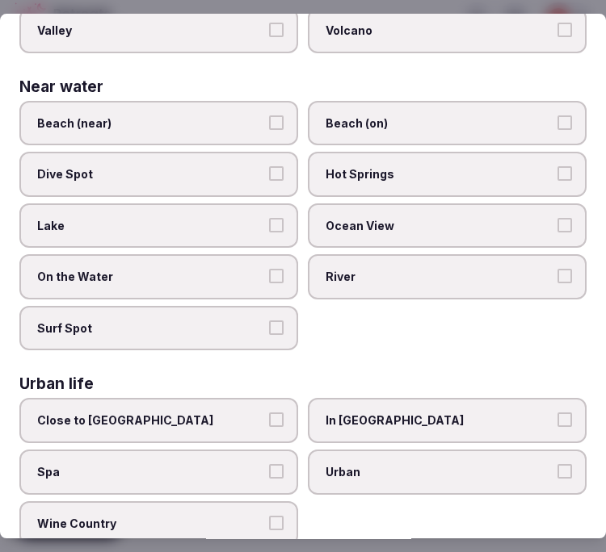
click at [269, 114] on label "Beach (near)" at bounding box center [158, 123] width 279 height 45
click at [269, 115] on button "Beach (near)" at bounding box center [276, 122] width 15 height 15
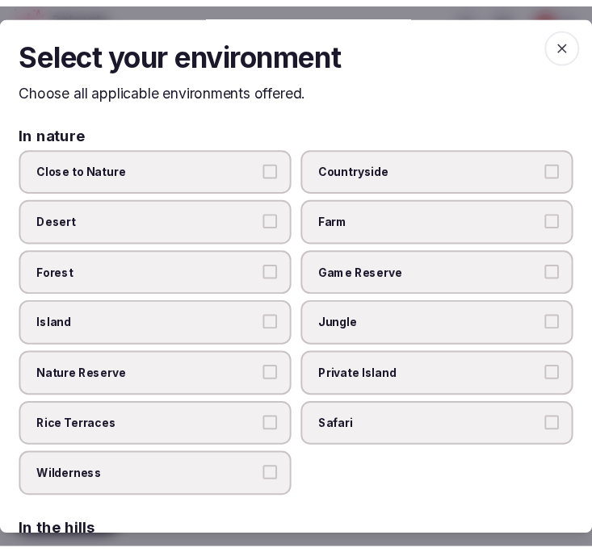
scroll to position [0, 0]
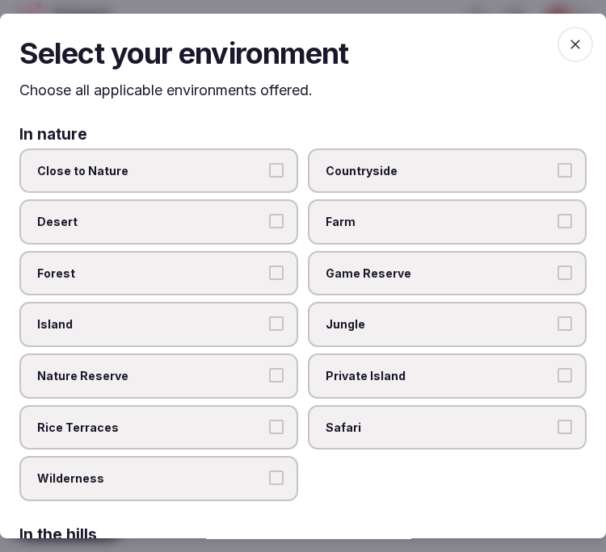
click at [567, 44] on icon "button" at bounding box center [575, 44] width 16 height 16
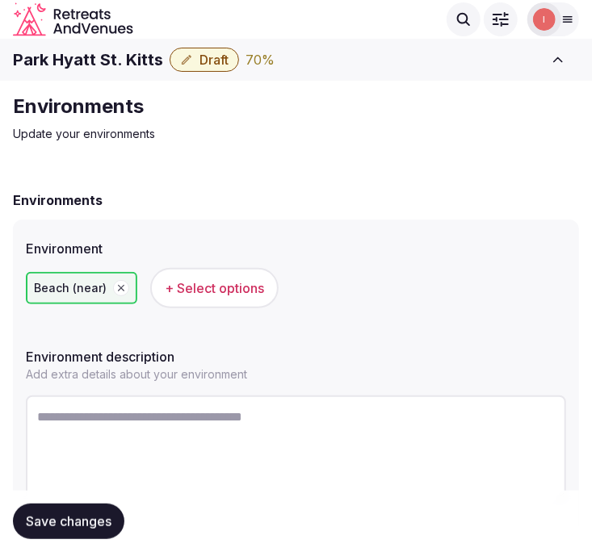
scroll to position [70, 0]
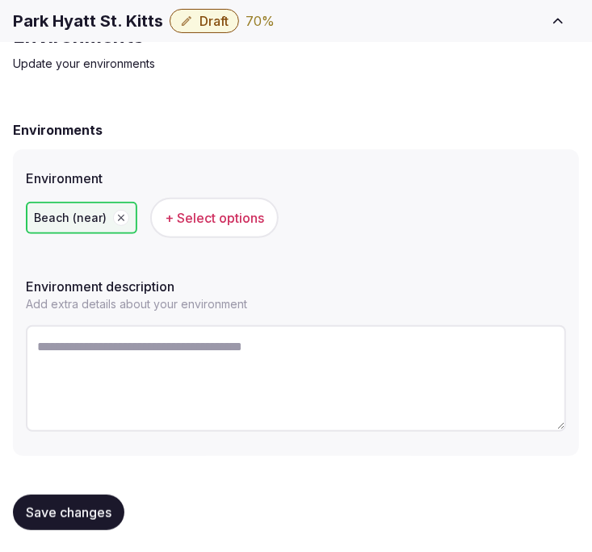
click at [74, 497] on button "Save changes" at bounding box center [68, 513] width 111 height 36
click at [73, 505] on span "Save changes" at bounding box center [69, 513] width 86 height 16
click at [99, 506] on span "Save changes" at bounding box center [69, 513] width 86 height 16
click at [69, 519] on button "Save changes" at bounding box center [68, 513] width 111 height 36
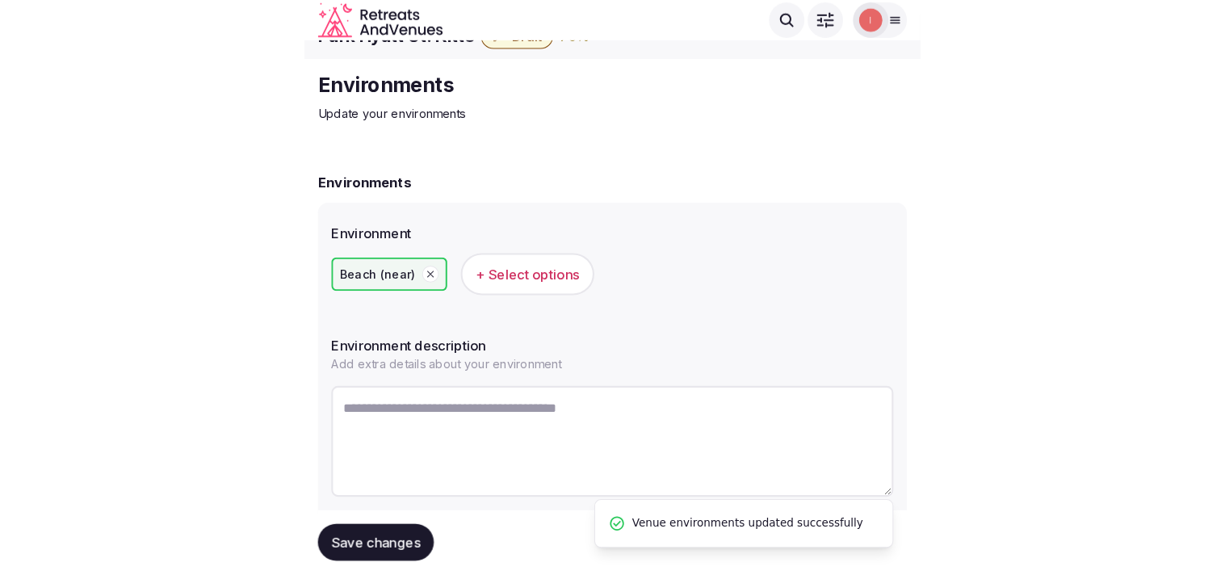
scroll to position [0, 0]
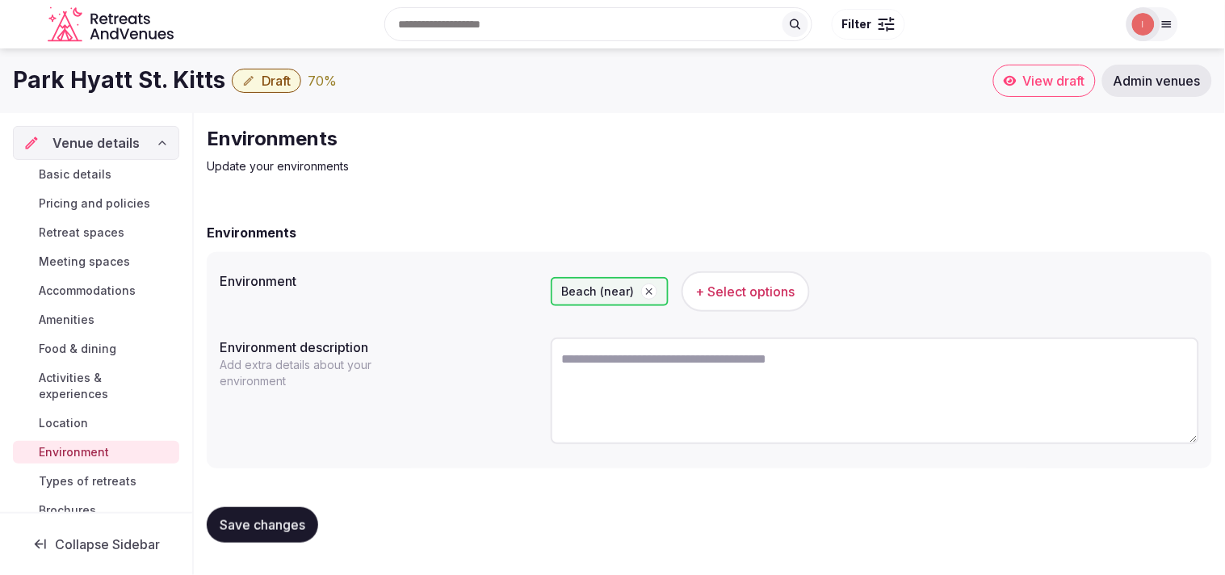
click at [77, 481] on span "Types of retreats" at bounding box center [88, 481] width 98 height 16
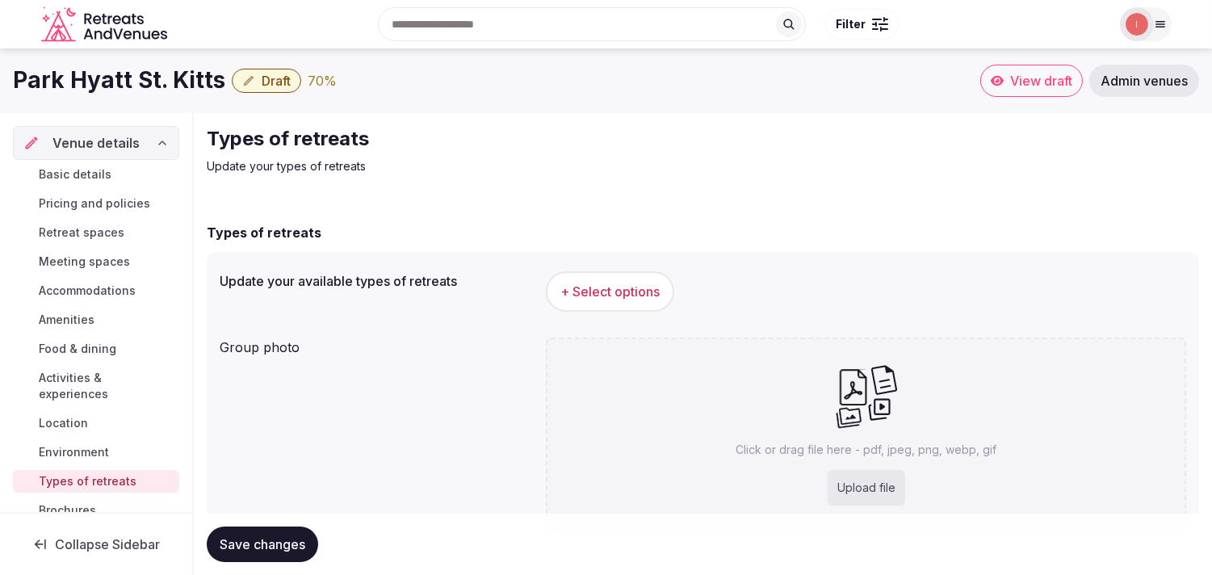
click at [595, 277] on button "+ Select options" at bounding box center [610, 291] width 128 height 40
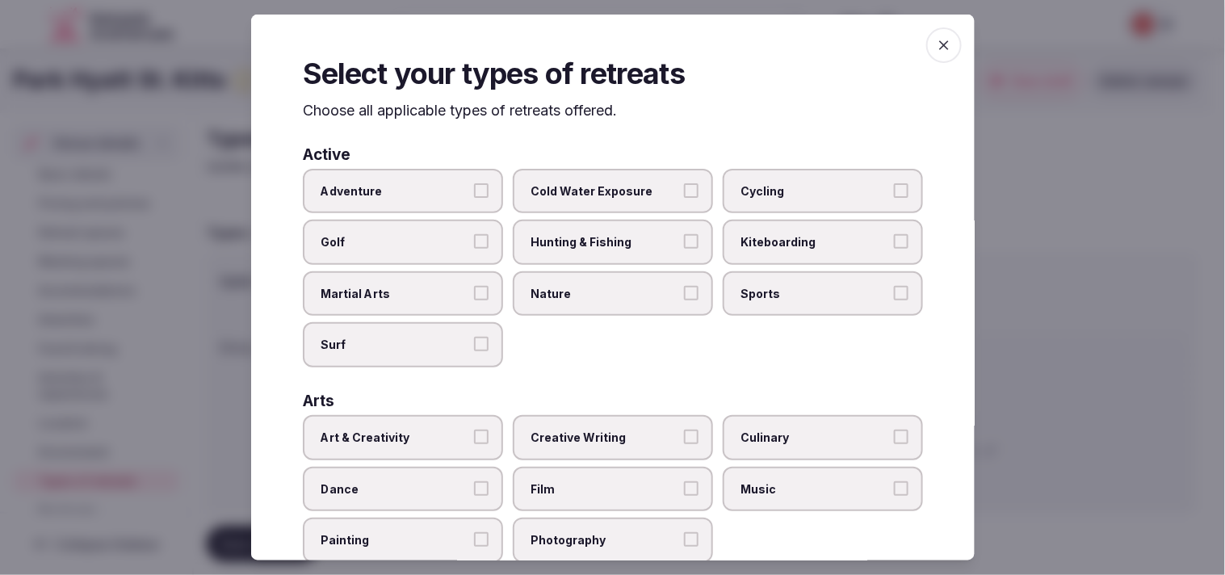
click at [552, 292] on span "Nature" at bounding box center [605, 294] width 149 height 16
click at [684, 292] on button "Nature" at bounding box center [691, 293] width 15 height 15
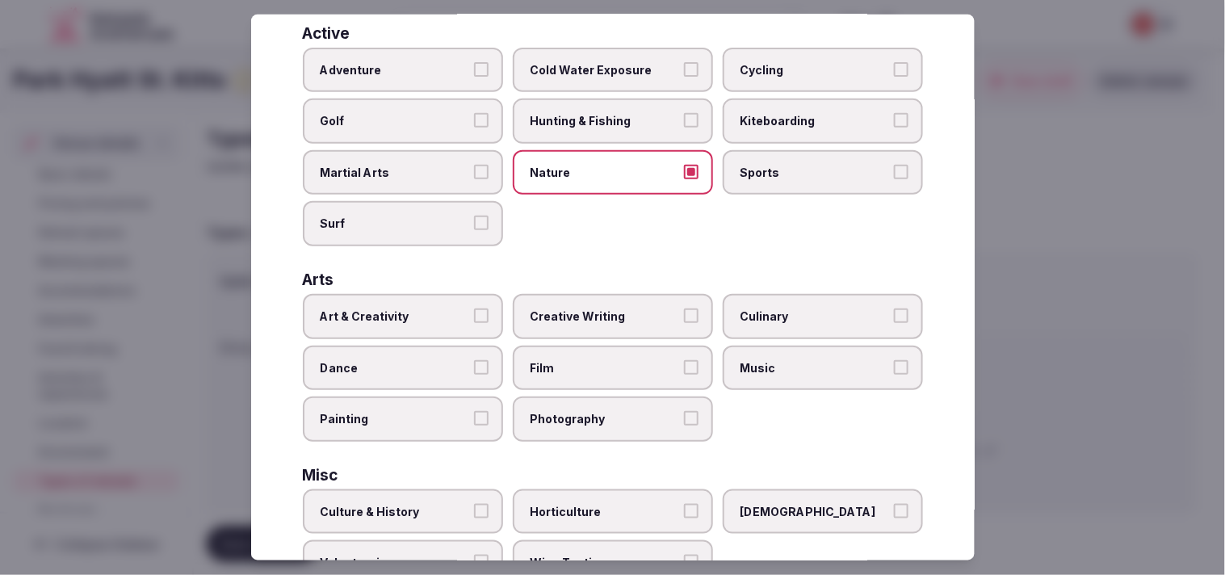
scroll to position [90, 0]
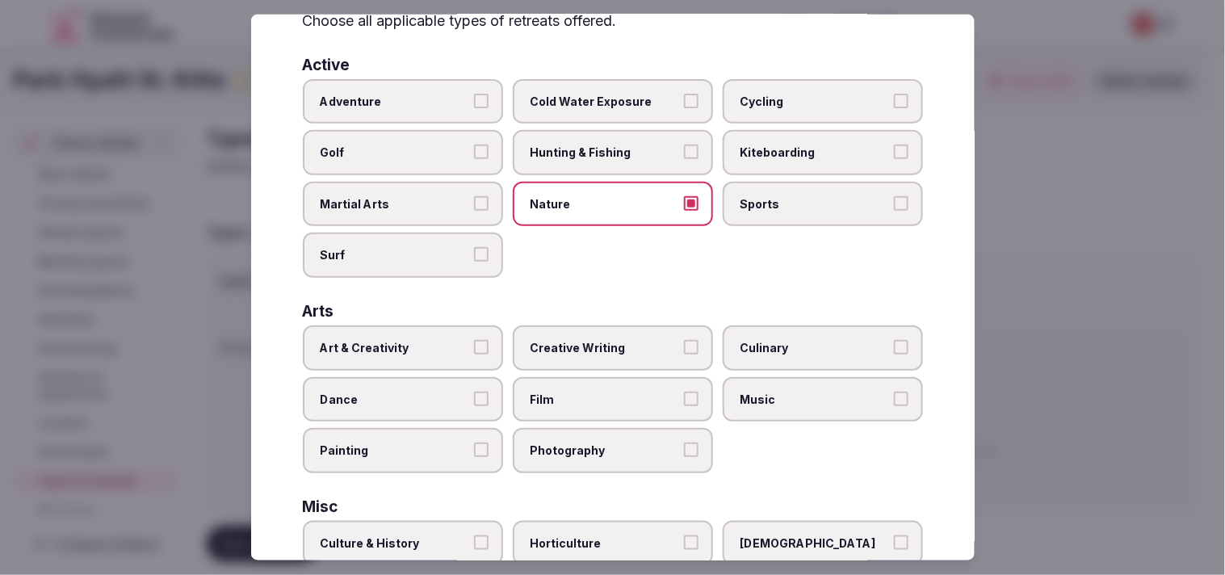
click at [689, 199] on button "Nature" at bounding box center [691, 203] width 15 height 15
click at [687, 199] on button "Nature" at bounding box center [691, 203] width 15 height 15
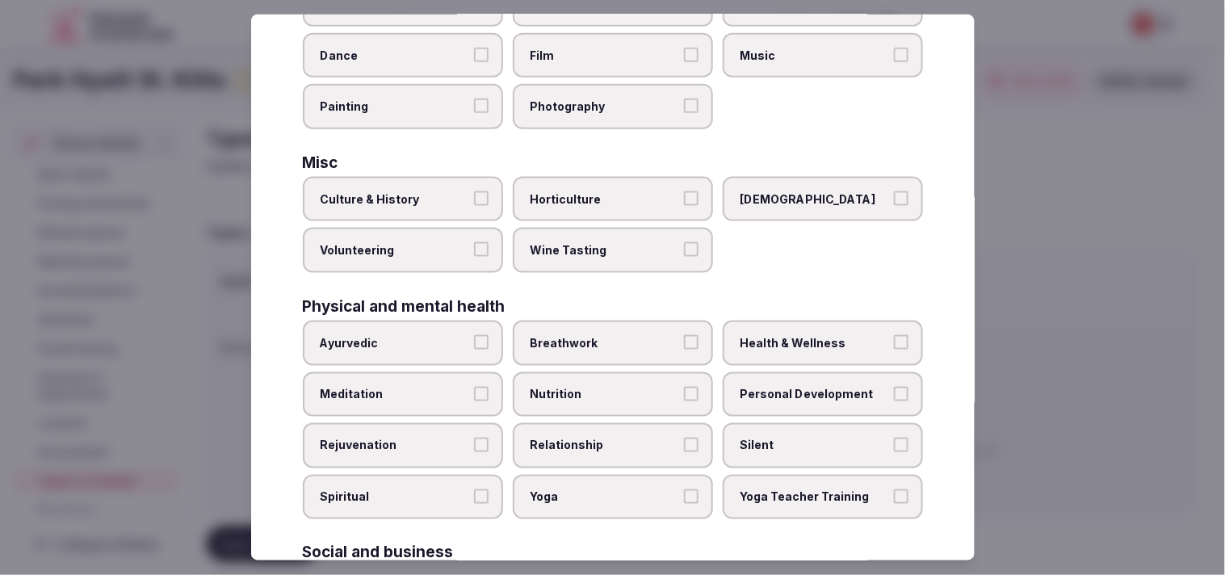
scroll to position [448, 0]
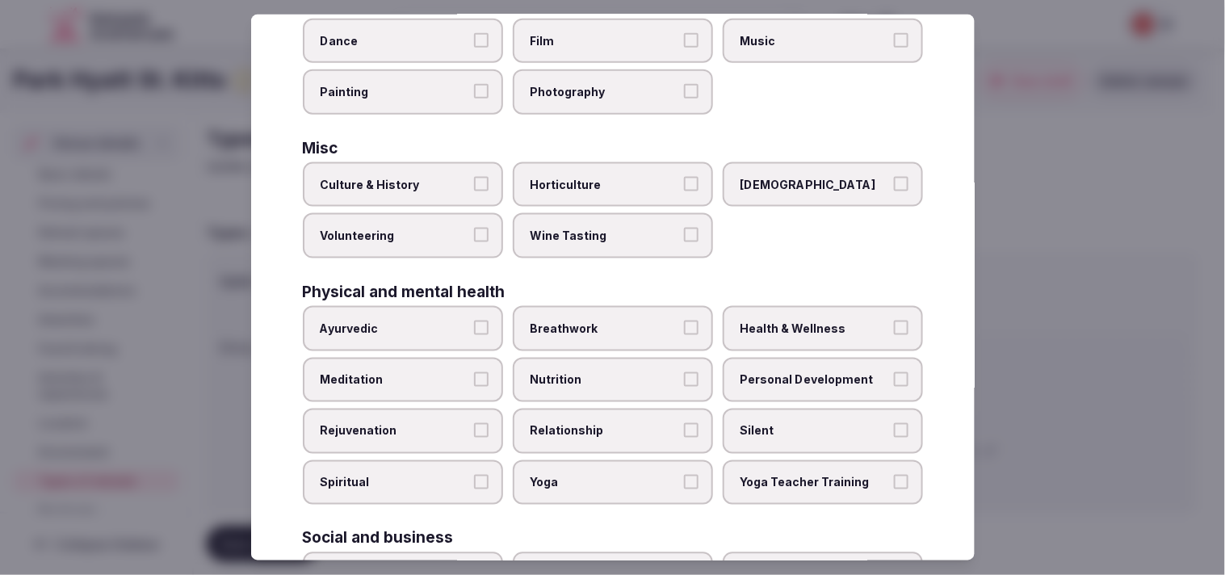
click at [474, 177] on button "Culture & History" at bounding box center [481, 184] width 15 height 15
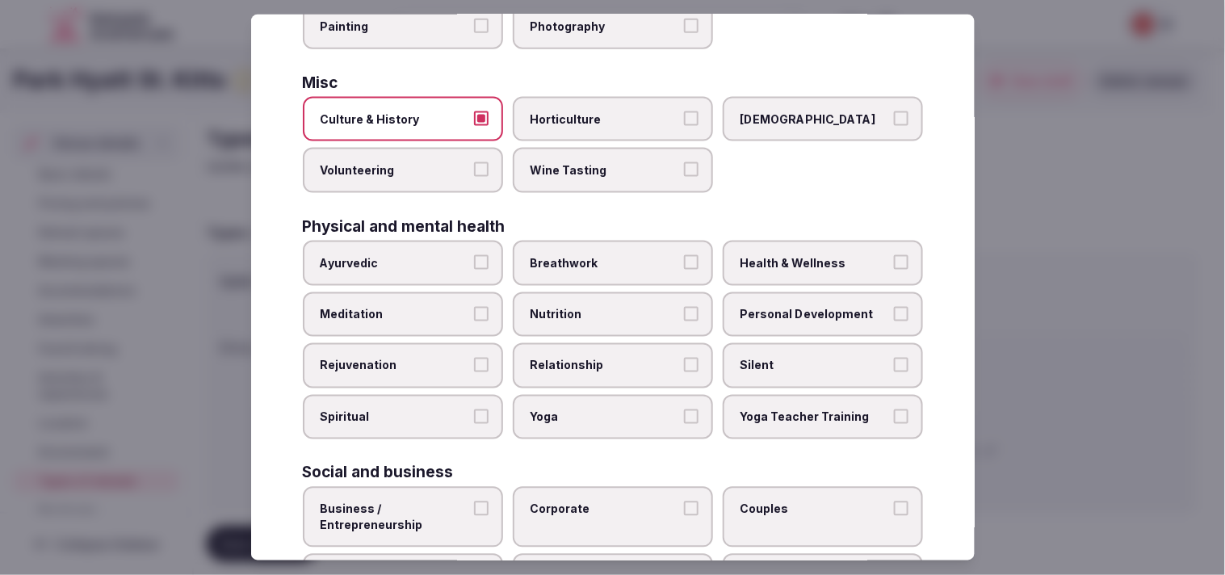
scroll to position [538, 0]
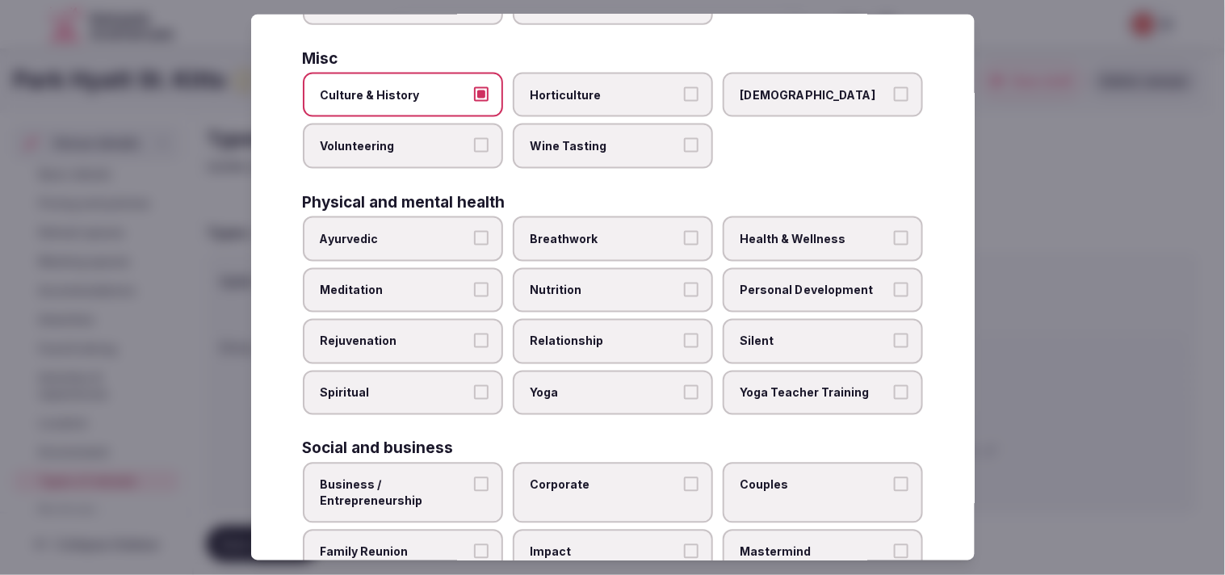
click at [826, 283] on label "Personal Development" at bounding box center [823, 289] width 200 height 45
click at [894, 283] on button "Personal Development" at bounding box center [901, 289] width 15 height 15
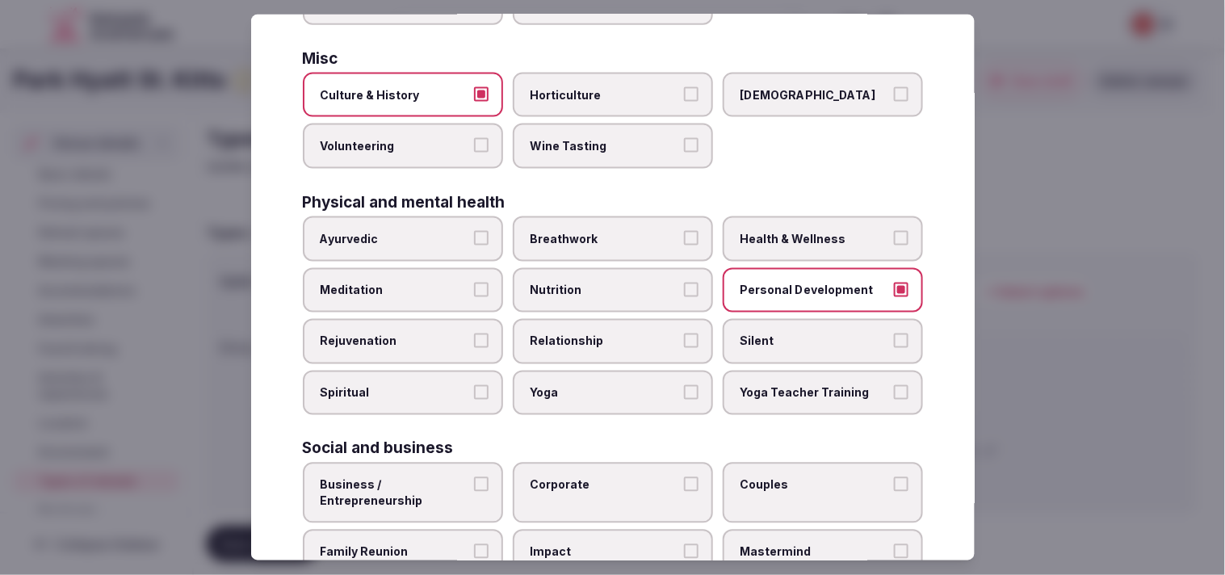
click at [834, 231] on span "Health & Wellness" at bounding box center [815, 239] width 149 height 16
click at [894, 231] on button "Health & Wellness" at bounding box center [901, 238] width 15 height 15
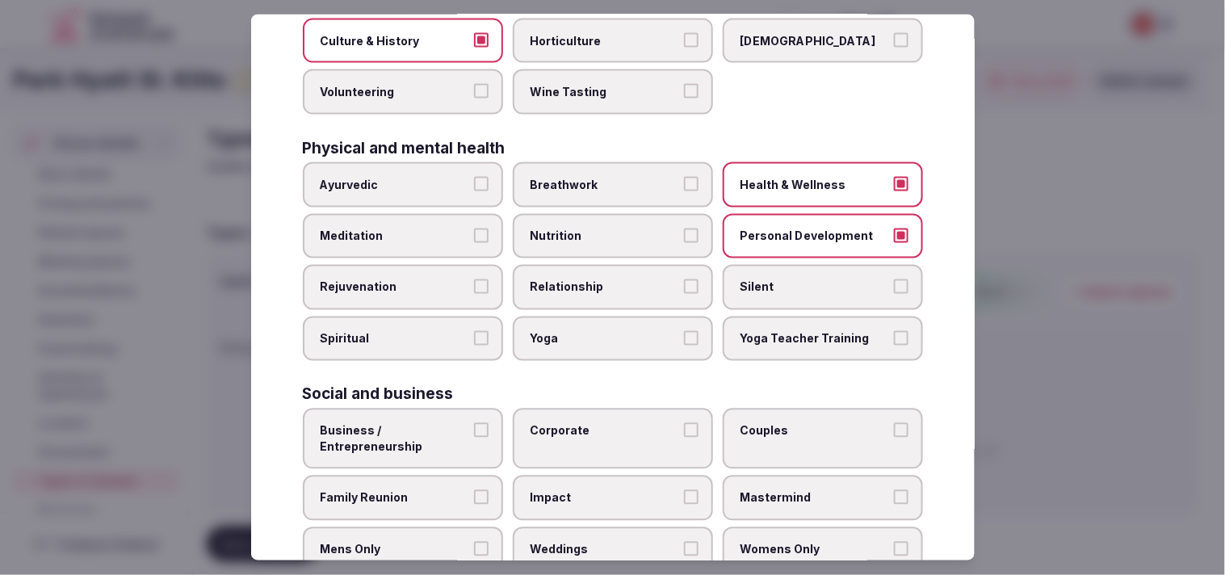
scroll to position [618, 0]
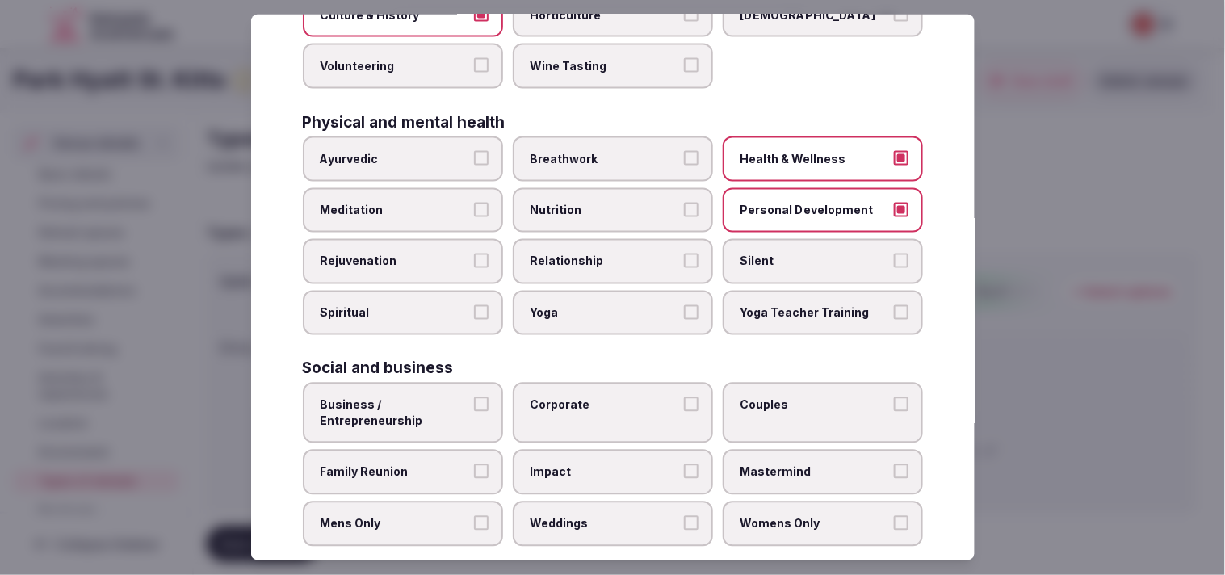
click at [674, 248] on label "Relationship" at bounding box center [613, 261] width 200 height 45
click at [684, 254] on button "Relationship" at bounding box center [691, 261] width 15 height 15
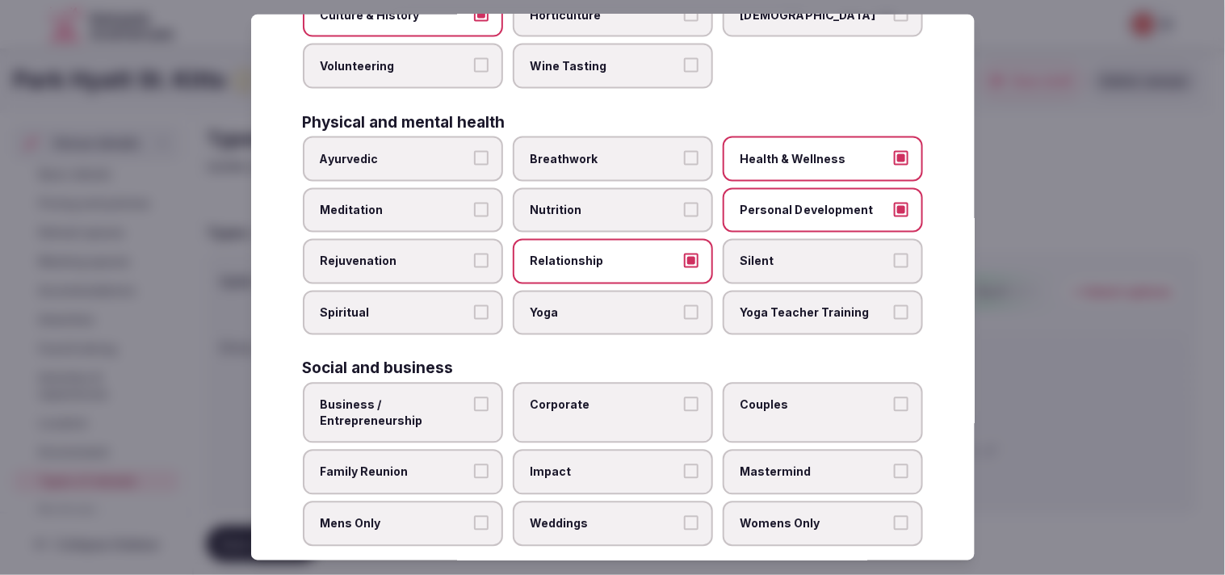
click at [638, 393] on label "Corporate" at bounding box center [613, 413] width 200 height 61
click at [684, 397] on button "Corporate" at bounding box center [691, 404] width 15 height 15
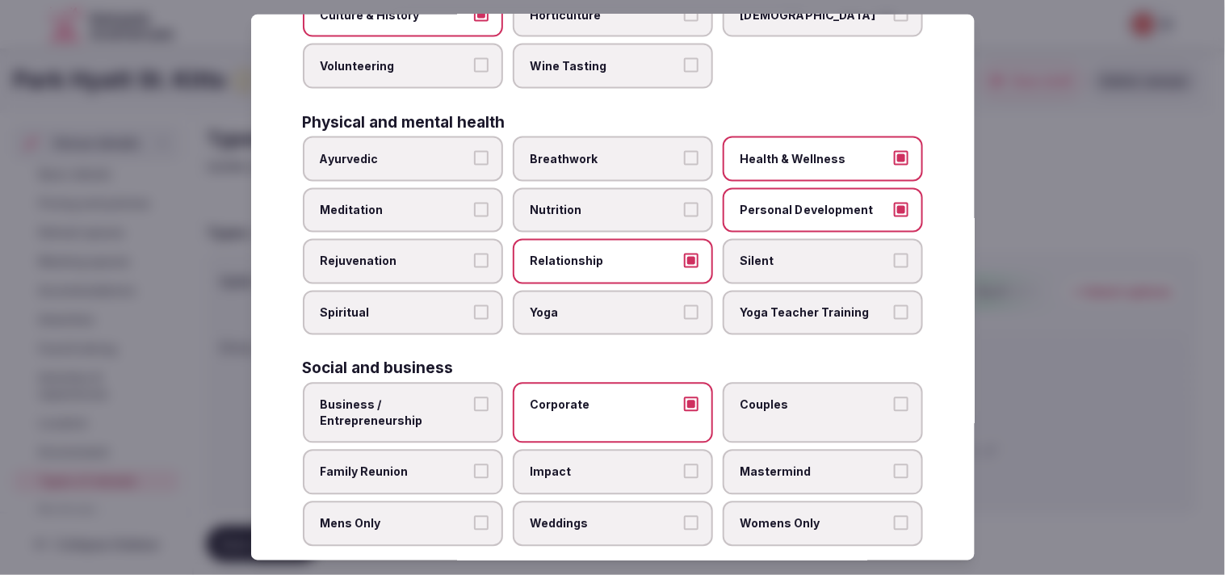
click at [474, 397] on button "Business / Entrepreneurship" at bounding box center [481, 404] width 15 height 15
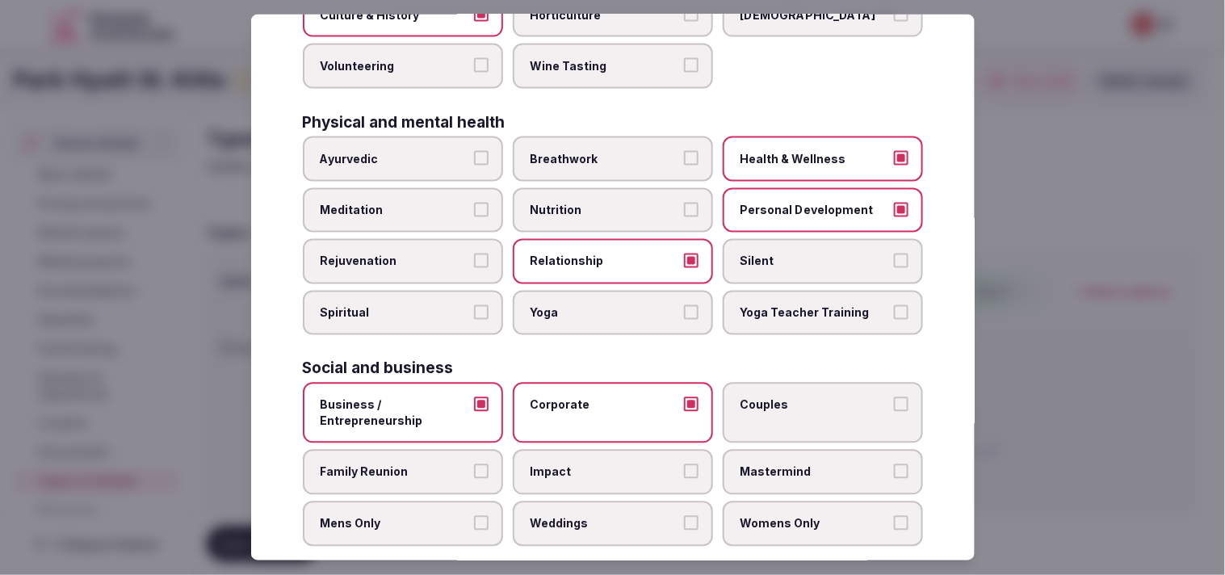
click at [874, 397] on span "Couples" at bounding box center [815, 405] width 149 height 16
click at [894, 397] on button "Couples" at bounding box center [901, 404] width 15 height 15
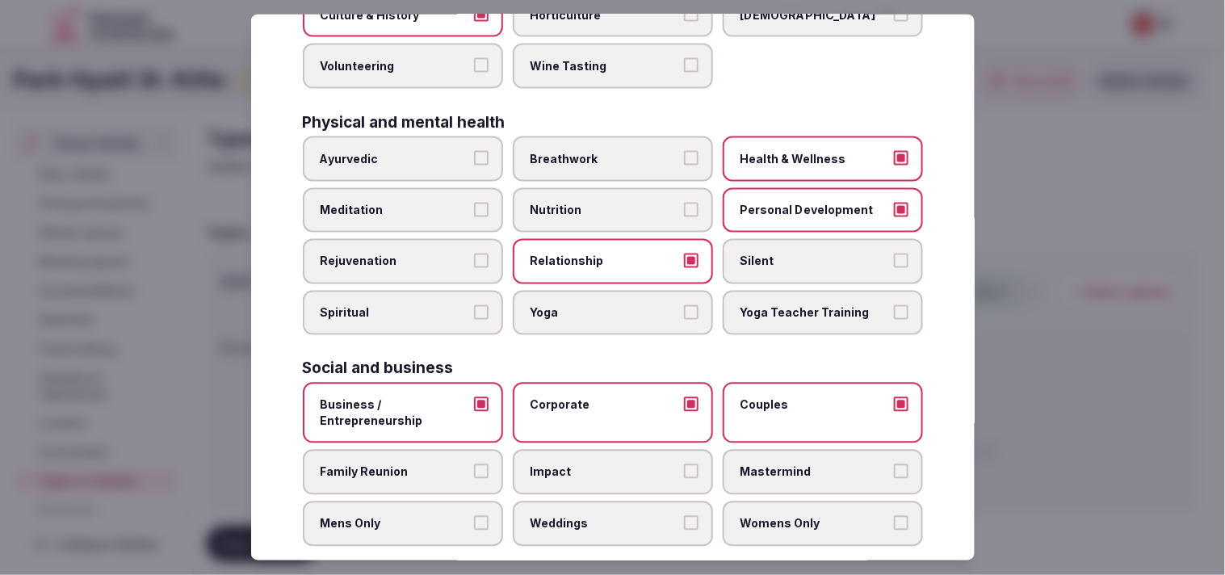
click at [489, 450] on label "Family Reunion" at bounding box center [403, 472] width 200 height 45
click at [489, 464] on button "Family Reunion" at bounding box center [481, 471] width 15 height 15
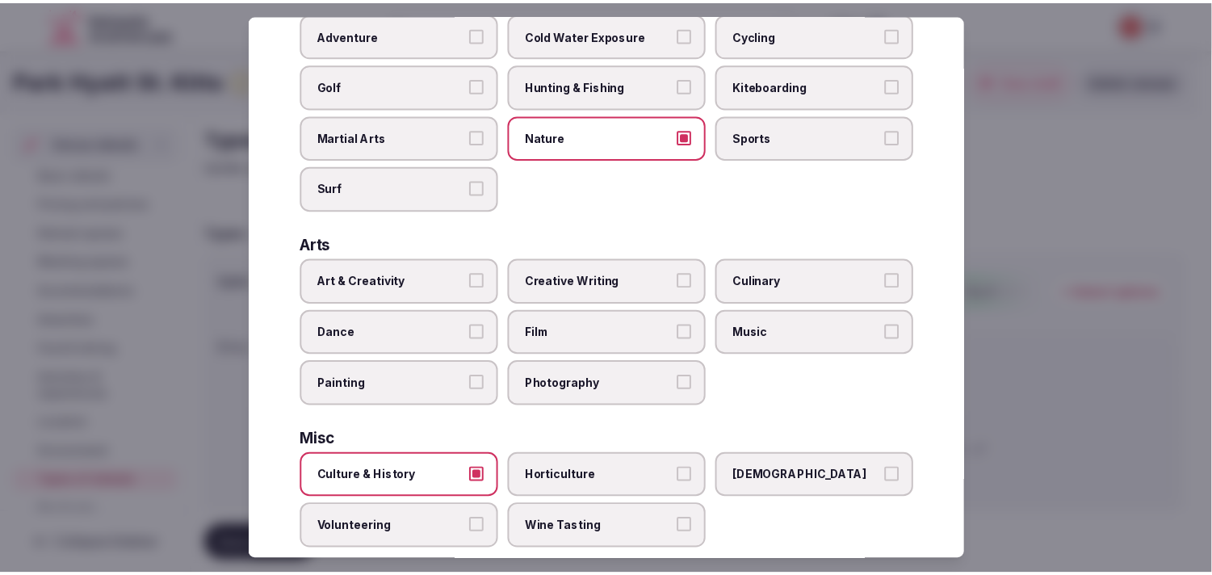
scroll to position [0, 0]
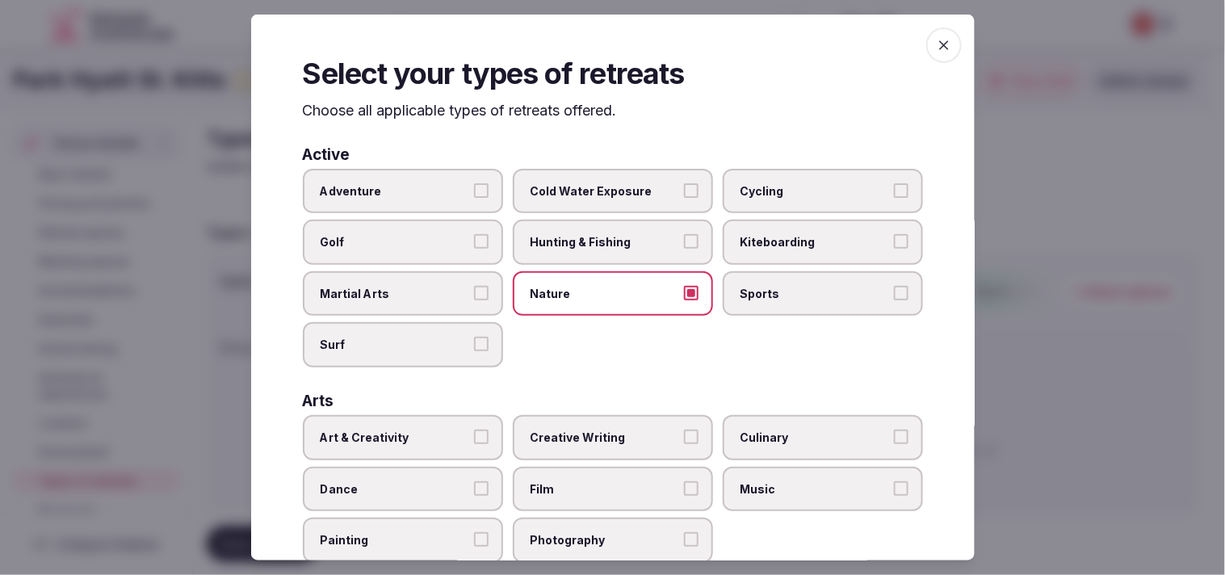
click at [473, 199] on label "Adventure" at bounding box center [403, 190] width 200 height 45
click at [474, 197] on button "Adventure" at bounding box center [481, 190] width 15 height 15
click at [936, 42] on icon "button" at bounding box center [944, 45] width 16 height 16
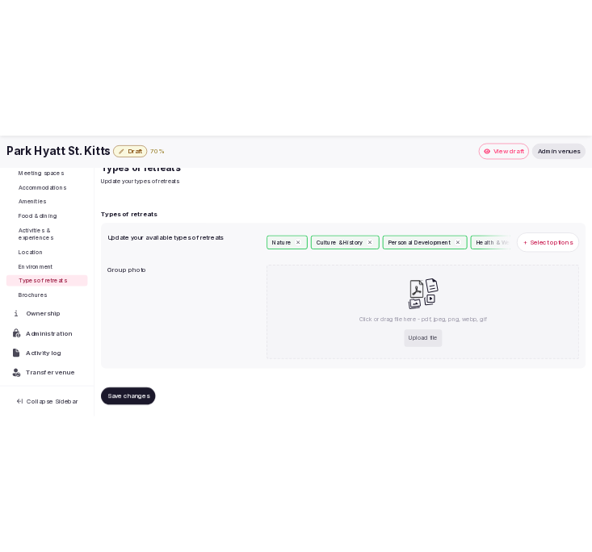
scroll to position [138, 0]
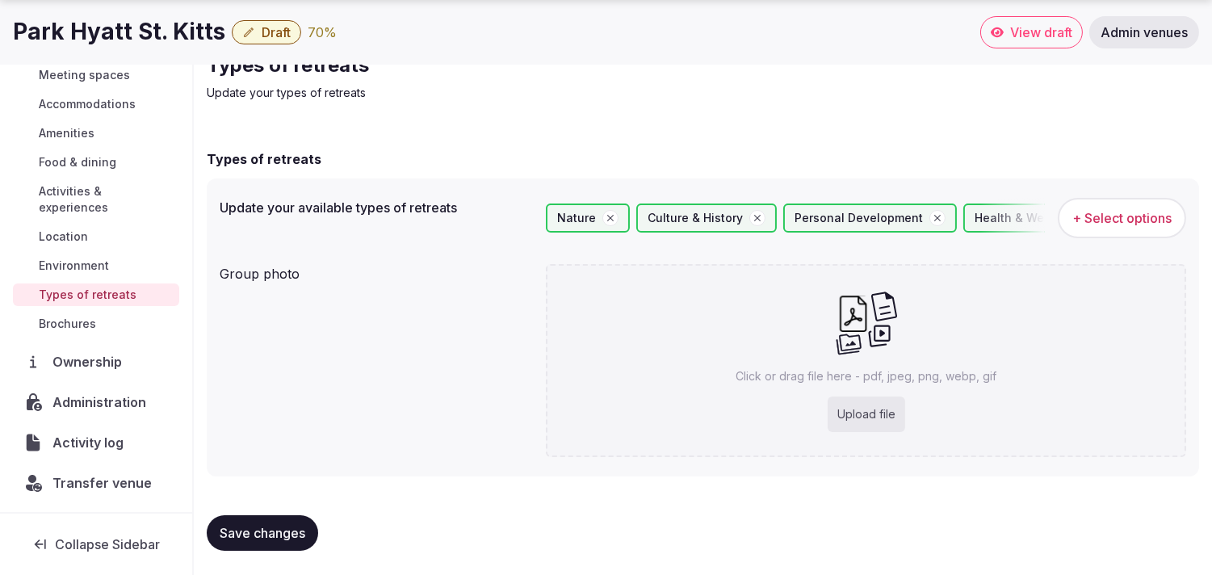
click at [283, 526] on span "Save changes" at bounding box center [263, 533] width 86 height 16
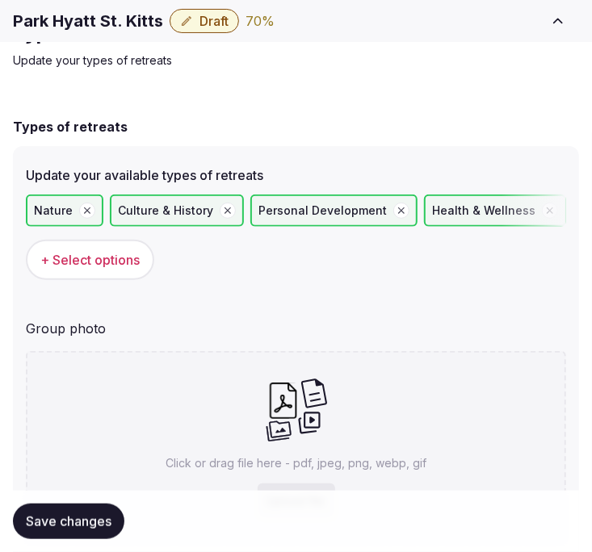
click at [121, 19] on h1 "Park Hyatt St. Kitts" at bounding box center [88, 21] width 150 height 23
copy div "Park Hyatt St. Kitts"
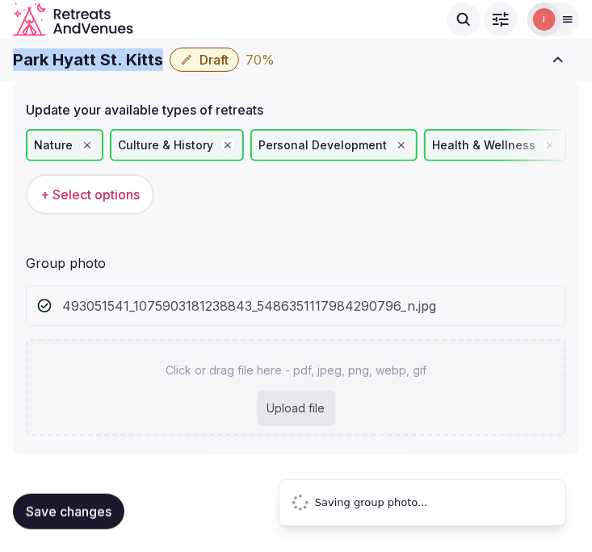
scroll to position [52, 0]
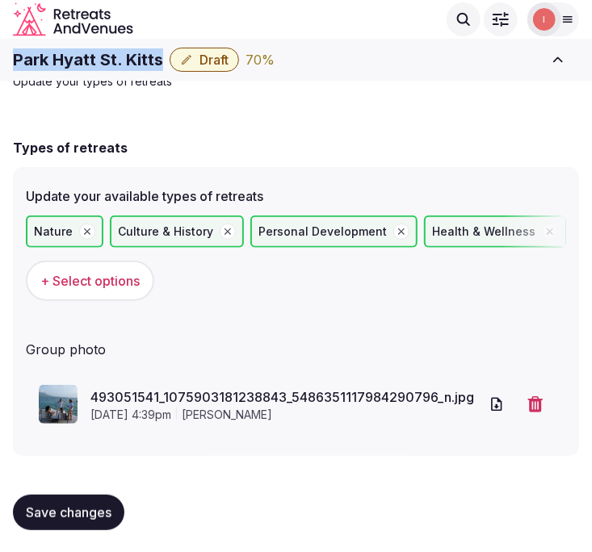
click at [83, 513] on span "Save changes" at bounding box center [69, 513] width 86 height 16
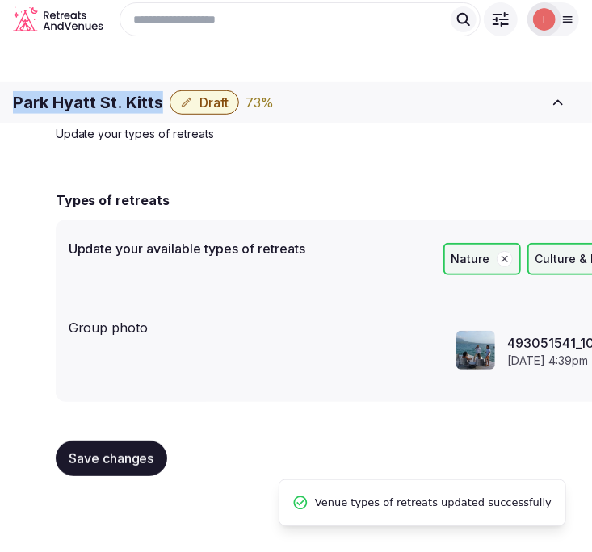
scroll to position [0, 0]
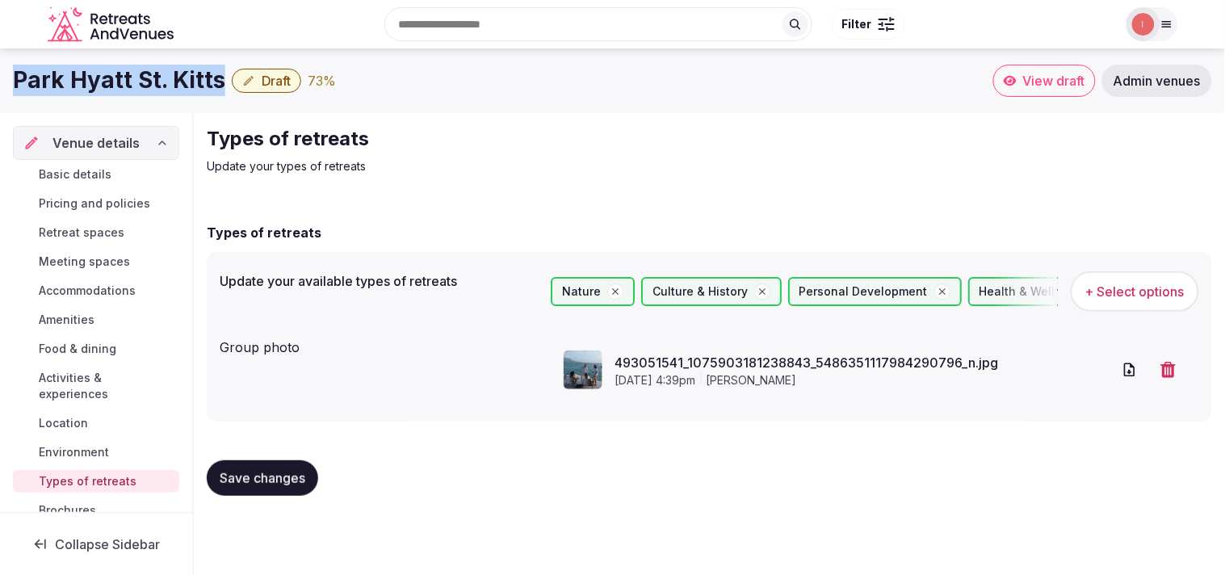
copy div "Park Hyatt St. Kitts"
click at [262, 82] on span "Draft" at bounding box center [276, 81] width 29 height 16
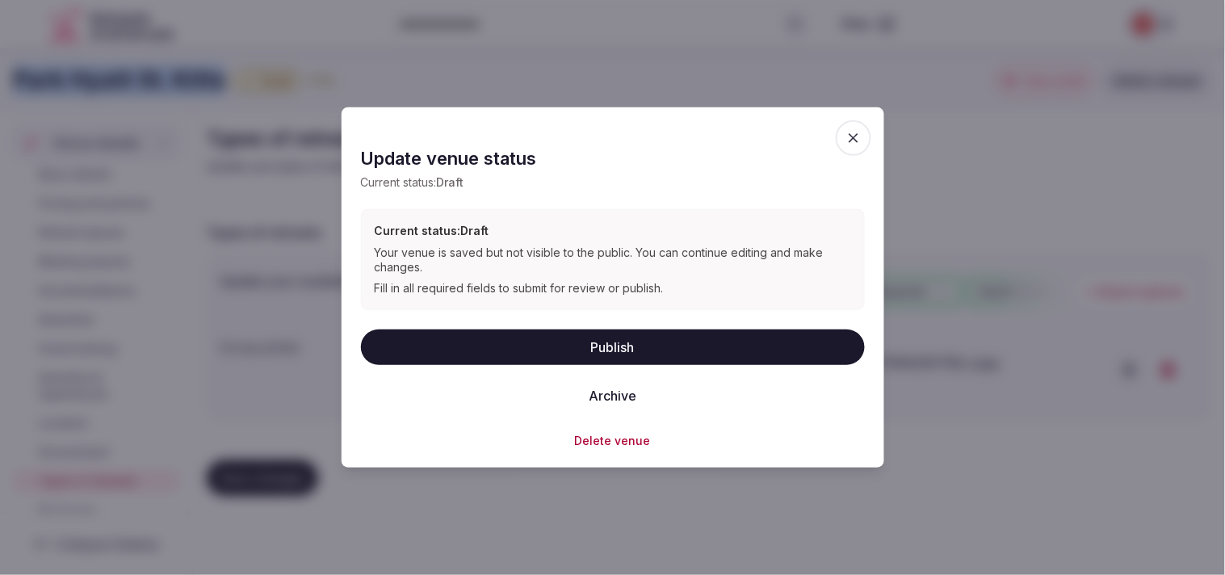
click at [598, 362] on button "Publish" at bounding box center [613, 347] width 504 height 36
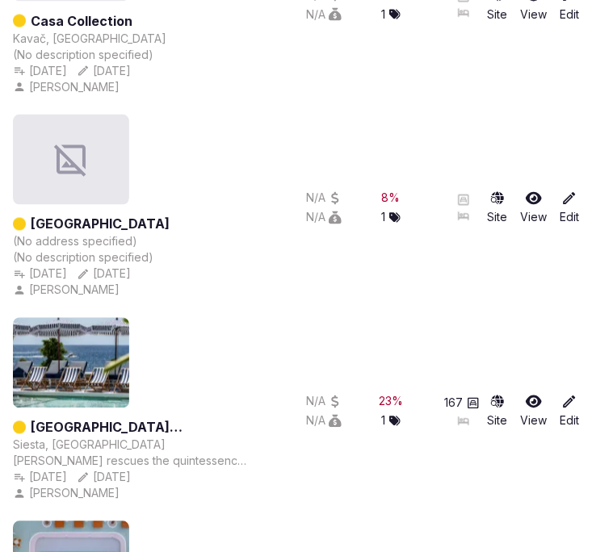
scroll to position [869, 0]
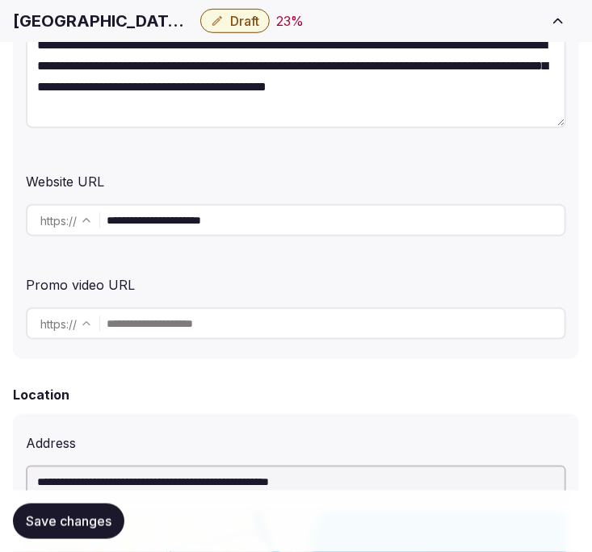
scroll to position [359, 0]
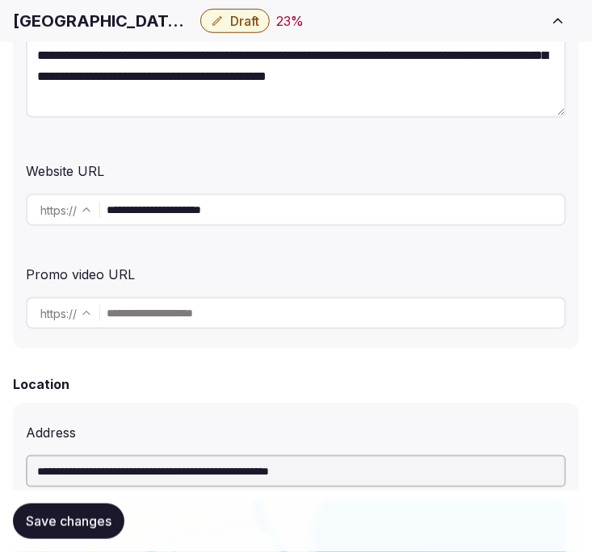
click at [159, 196] on input "**********" at bounding box center [336, 210] width 458 height 32
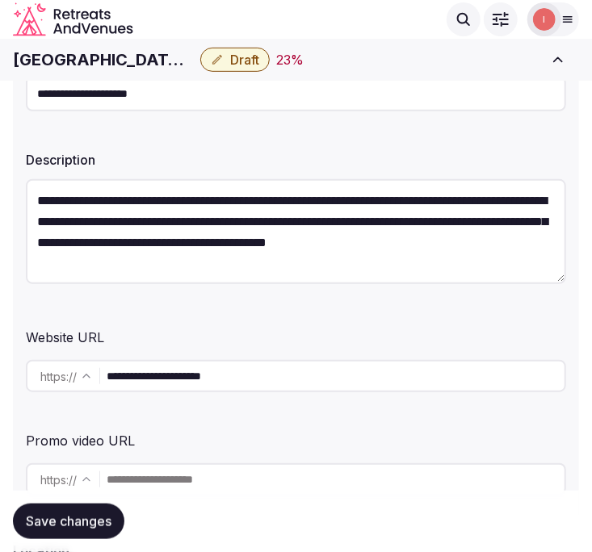
scroll to position [179, 0]
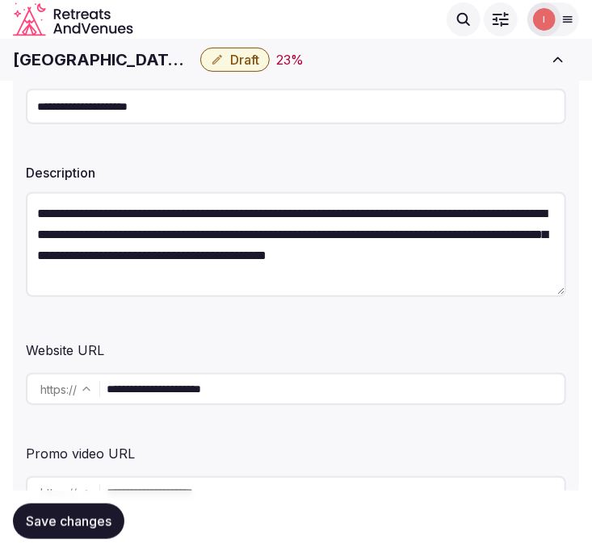
click at [105, 60] on h1 "[GEOGRAPHIC_DATA] [GEOGRAPHIC_DATA]" at bounding box center [103, 59] width 181 height 23
